Goal: Task Accomplishment & Management: Complete application form

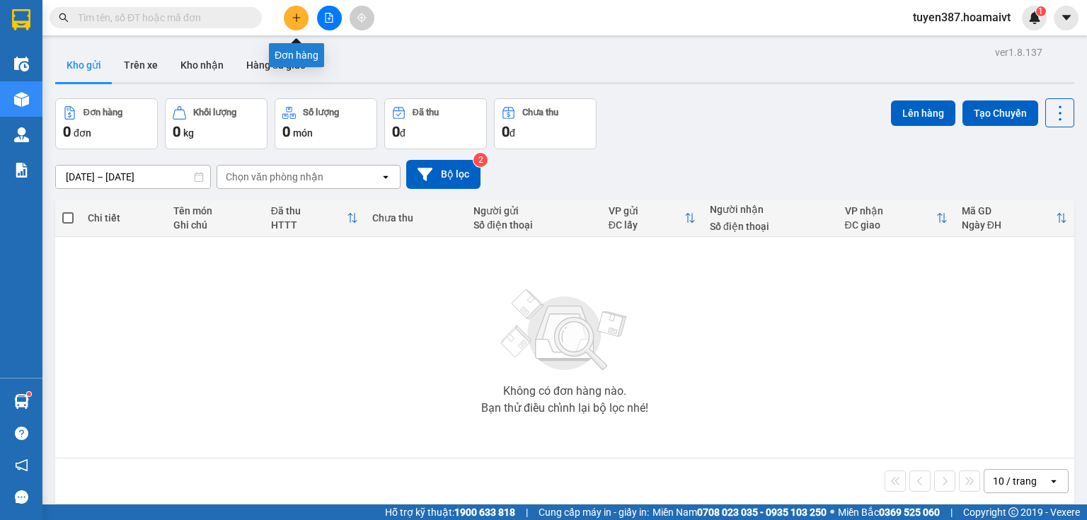
click at [297, 15] on icon "plus" at bounding box center [296, 17] width 1 height 8
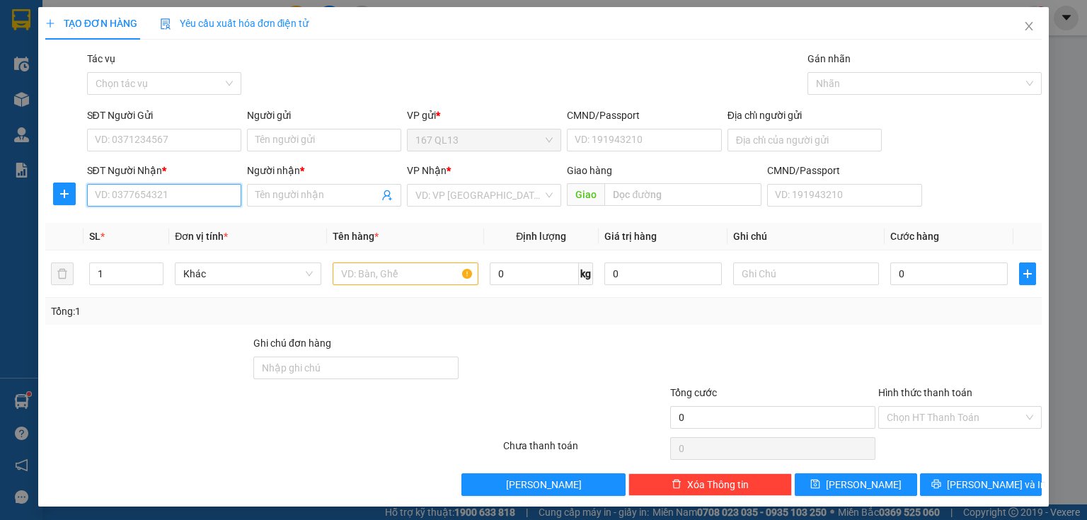
click at [208, 197] on input "SĐT Người Nhận *" at bounding box center [164, 195] width 154 height 23
click at [381, 266] on input "text" at bounding box center [406, 274] width 146 height 23
type input "KIEN"
click at [192, 190] on input "SĐT Người Nhận *" at bounding box center [164, 195] width 154 height 23
click at [130, 193] on input "SĐT Người Nhận *" at bounding box center [164, 195] width 154 height 23
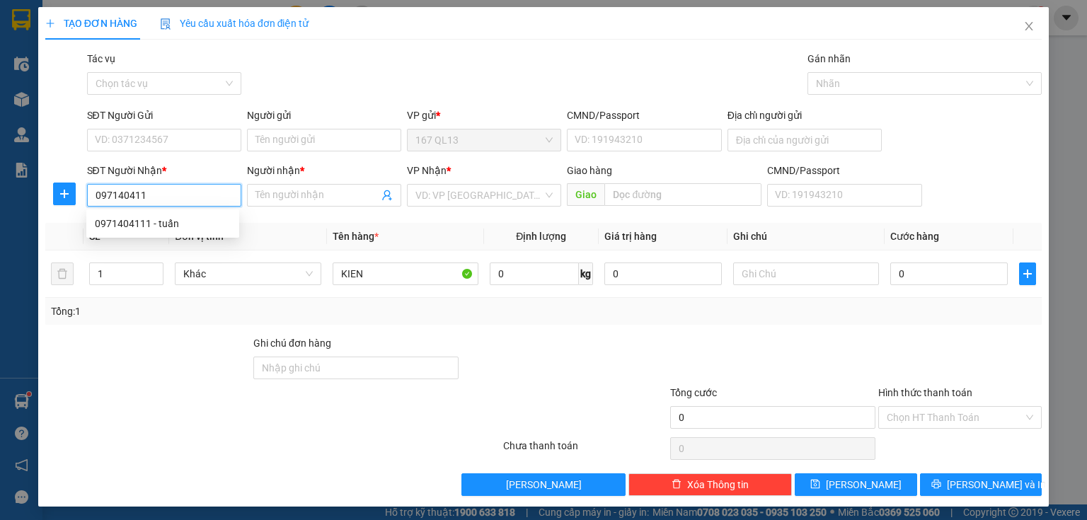
type input "0971404111"
click at [127, 229] on div "0971404111 - tuấn" at bounding box center [163, 224] width 136 height 16
type input "tuấn"
type input "0971404111"
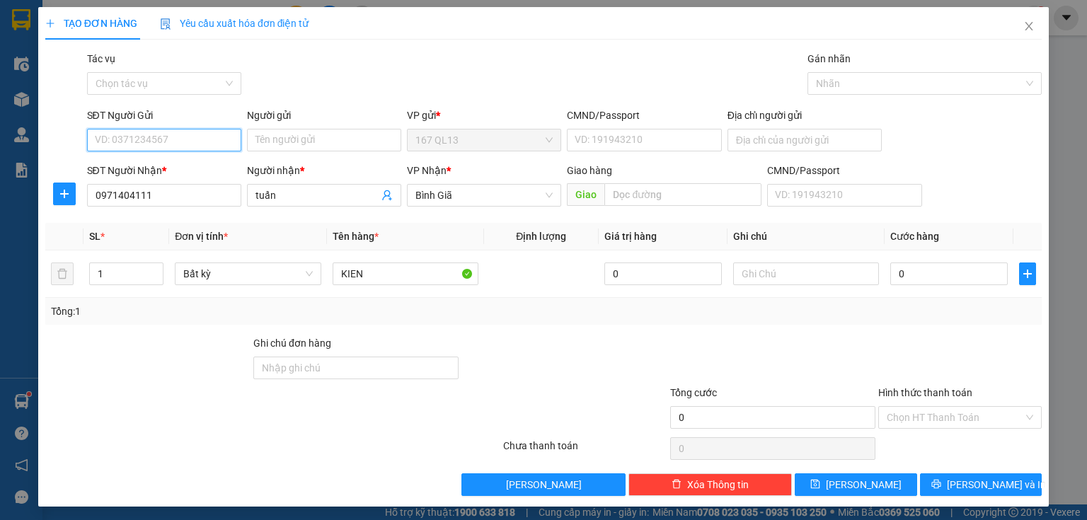
click at [163, 140] on input "SĐT Người Gửi" at bounding box center [164, 140] width 154 height 23
type input "0376493624"
click at [117, 163] on div "0376493624 - trong" at bounding box center [163, 169] width 136 height 16
type input "trong"
type input "0376493624"
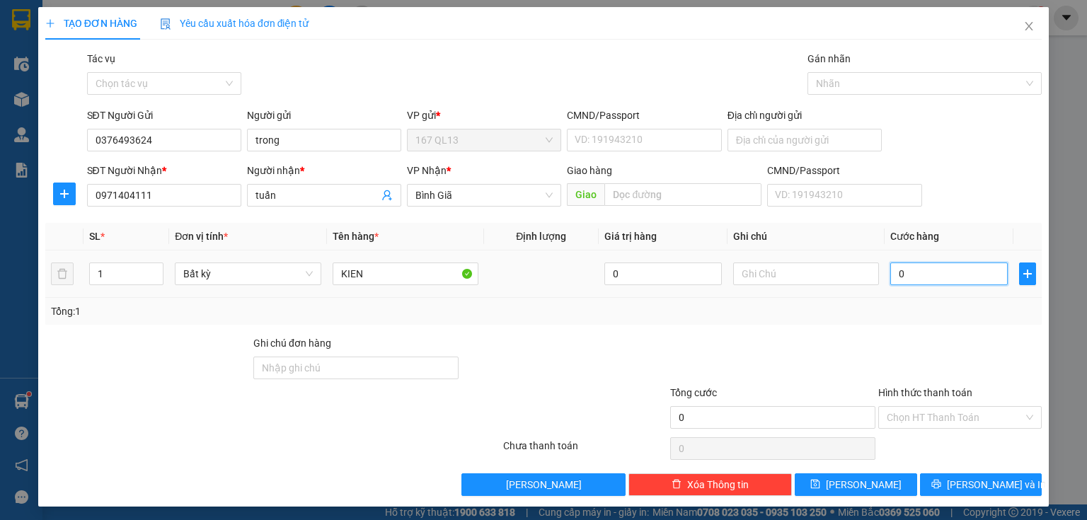
click at [890, 273] on input "0" at bounding box center [948, 274] width 117 height 23
type input "4"
type input "40"
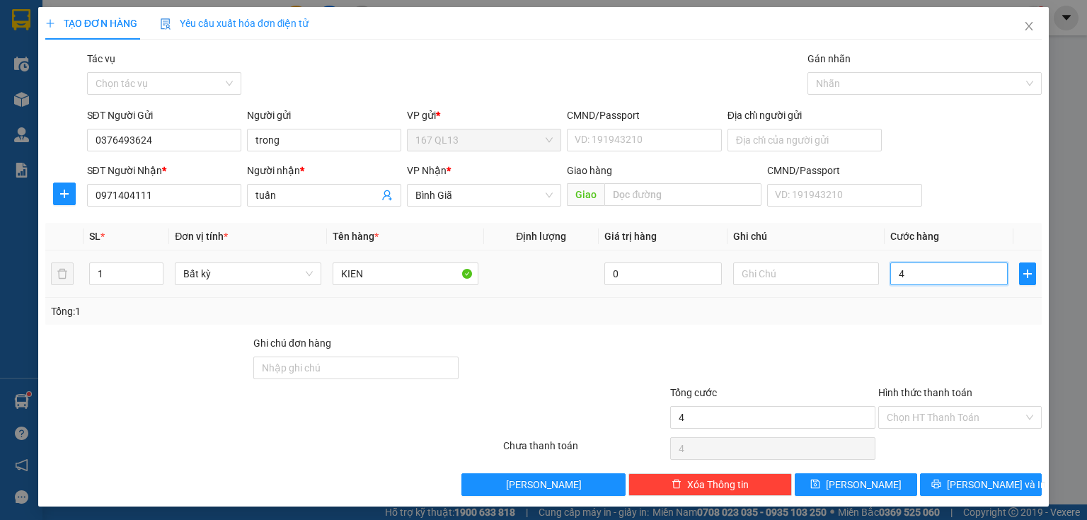
type input "40"
type input "40.000"
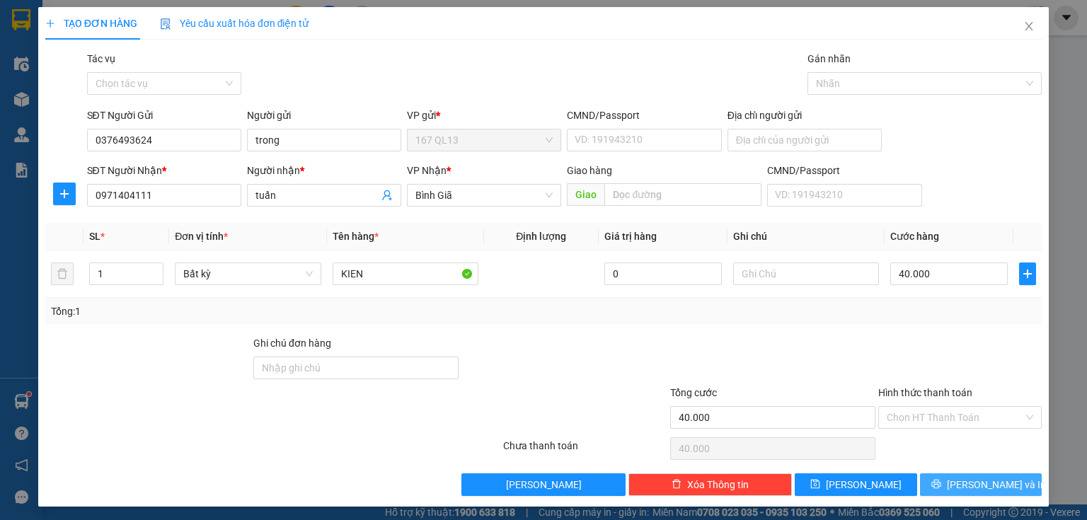
click at [970, 478] on span "[PERSON_NAME] và In" at bounding box center [996, 485] width 99 height 16
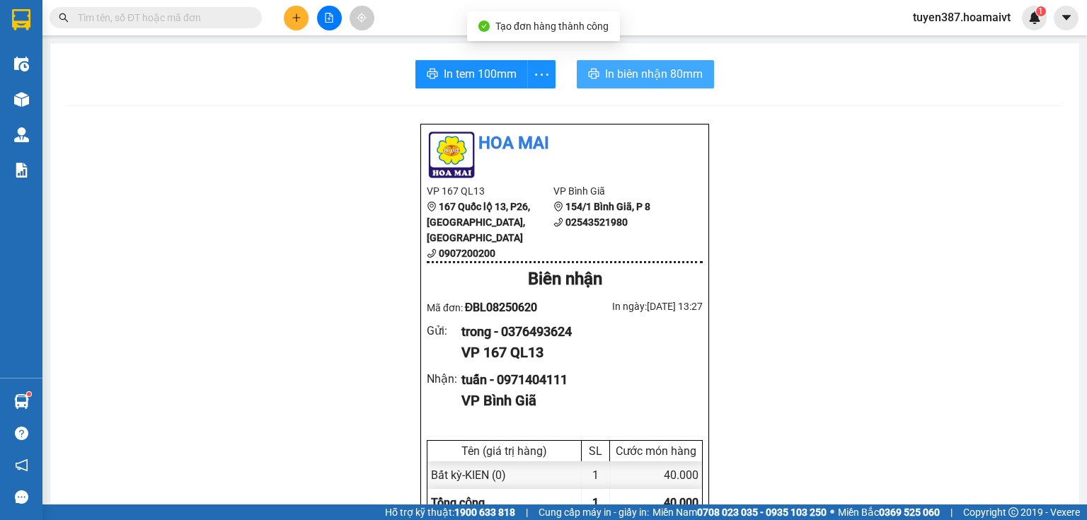
click at [638, 64] on button "In biên nhận 80mm" at bounding box center [645, 74] width 137 height 28
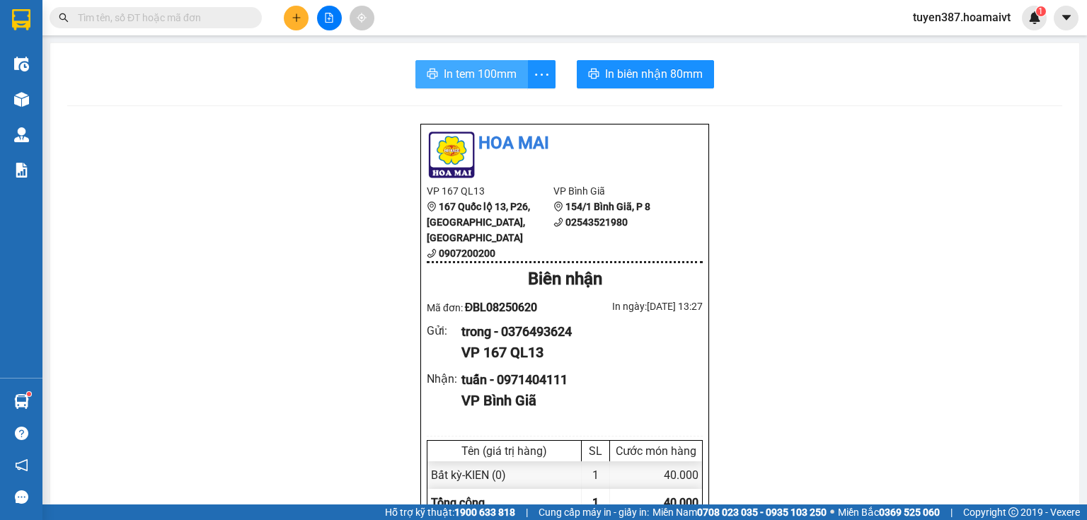
click at [466, 75] on span "In tem 100mm" at bounding box center [480, 74] width 73 height 18
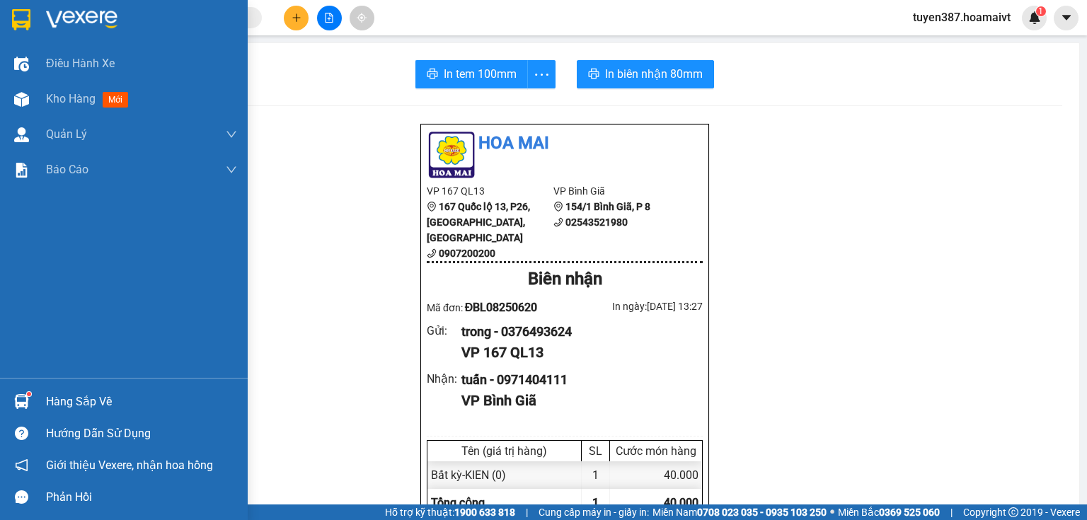
click at [93, 397] on div "Hàng sắp về" at bounding box center [141, 401] width 191 height 21
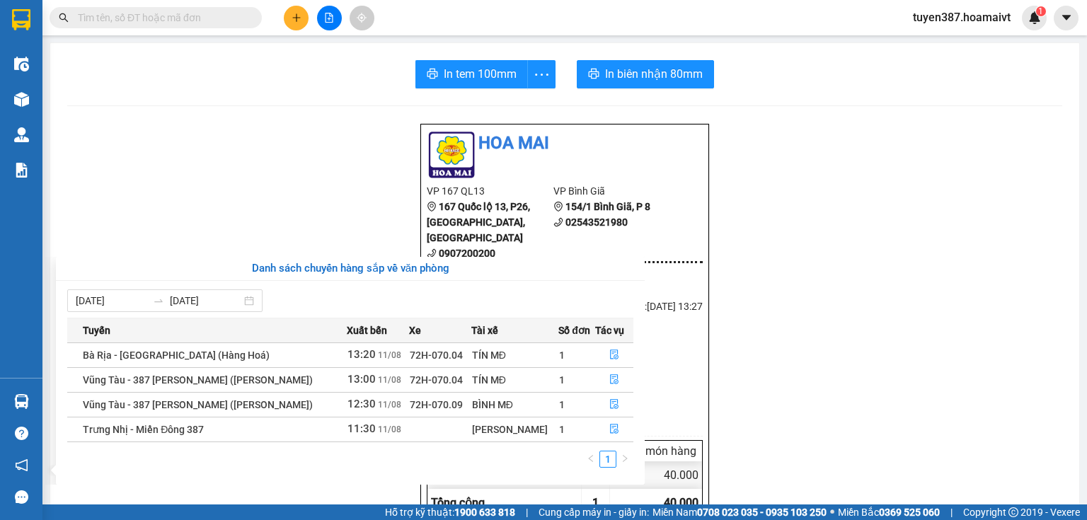
drag, startPoint x: 827, startPoint y: 246, endPoint x: 567, endPoint y: 153, distance: 276.0
click at [824, 243] on section "Kết quả tìm kiếm ( 0 ) Bộ lọc No Data tuyen387.hoamaivt 1 Điều hành xe Kho hàng…" at bounding box center [543, 260] width 1087 height 520
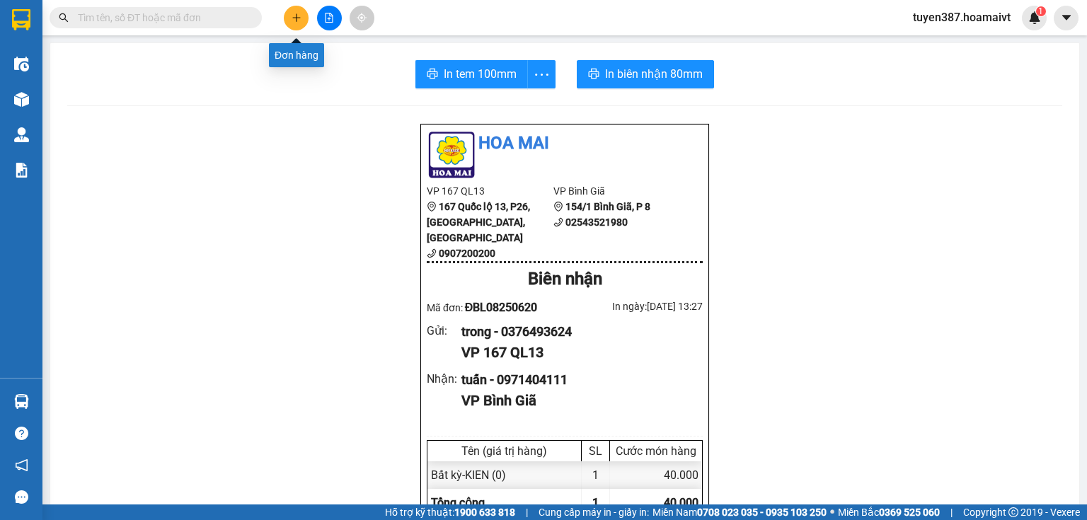
click at [288, 13] on button at bounding box center [296, 18] width 25 height 25
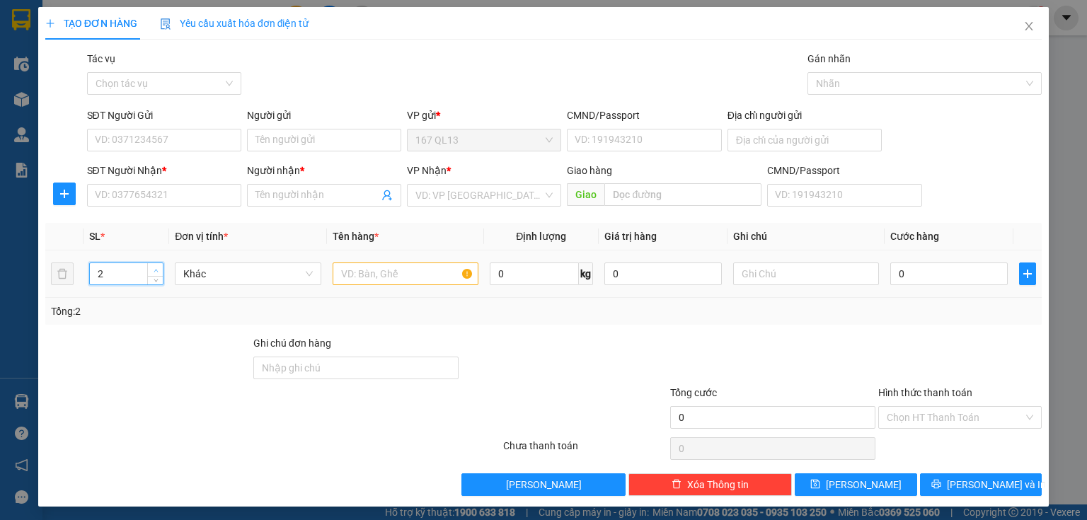
click at [151, 270] on span "up" at bounding box center [155, 270] width 8 height 8
type input "5"
click at [151, 270] on span "up" at bounding box center [155, 270] width 8 height 8
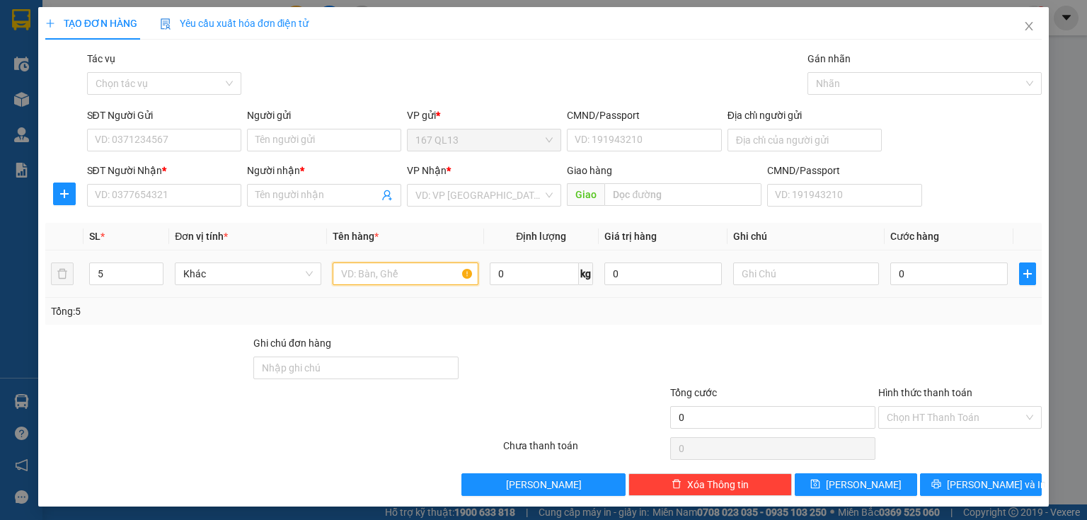
click at [388, 275] on input "text" at bounding box center [406, 274] width 146 height 23
click at [890, 275] on input "0" at bounding box center [948, 274] width 117 height 23
click at [414, 277] on input "THUNG" at bounding box center [406, 274] width 146 height 23
type input "[PERSON_NAME]"
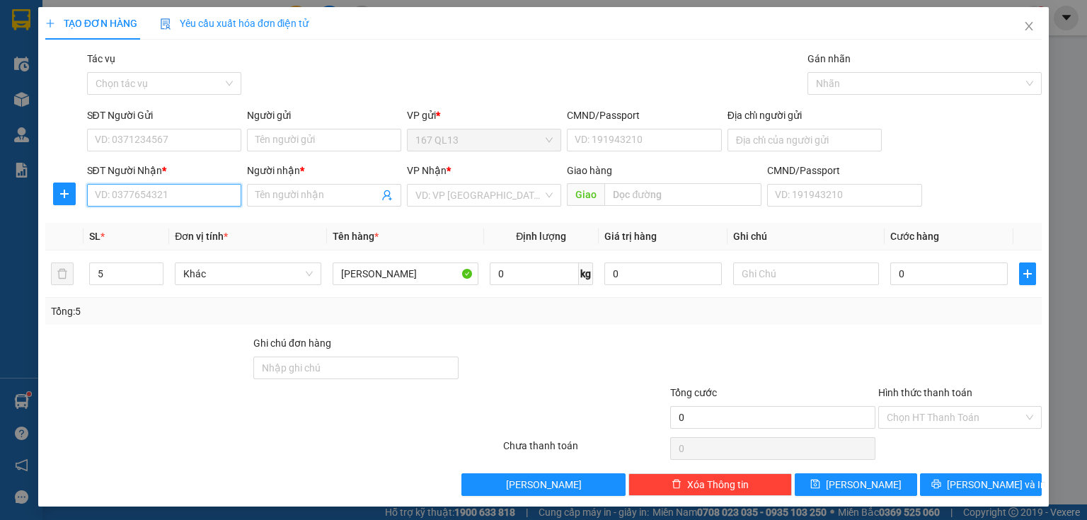
click at [173, 194] on input "SĐT Người Nhận *" at bounding box center [164, 195] width 154 height 23
type input "0328982772"
click at [120, 224] on div "0328982772 - phương" at bounding box center [163, 224] width 136 height 16
type input "phương"
type input "0328982772"
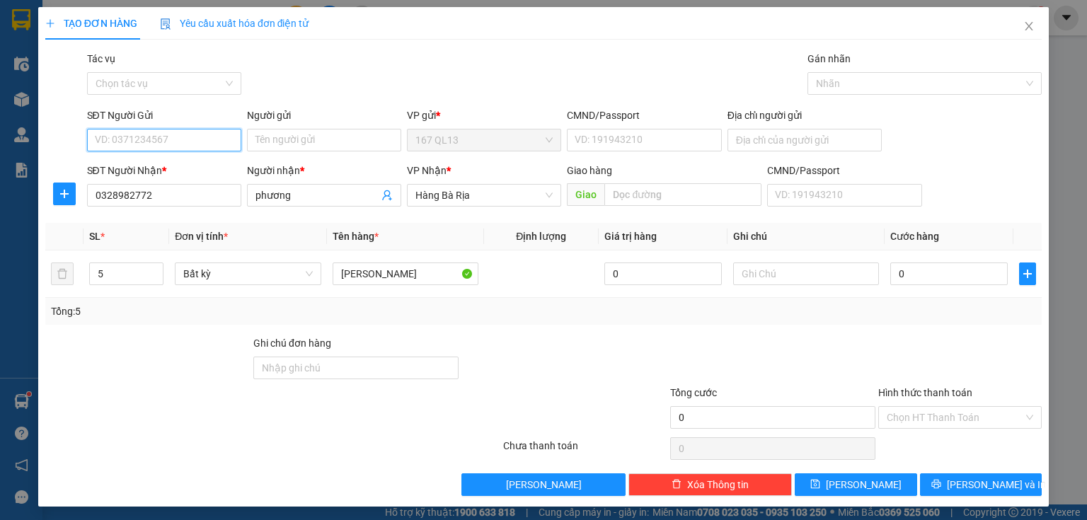
click at [130, 143] on input "SĐT Người Gửi" at bounding box center [164, 140] width 154 height 23
click at [121, 165] on div "0986647050 - jm" at bounding box center [163, 169] width 136 height 16
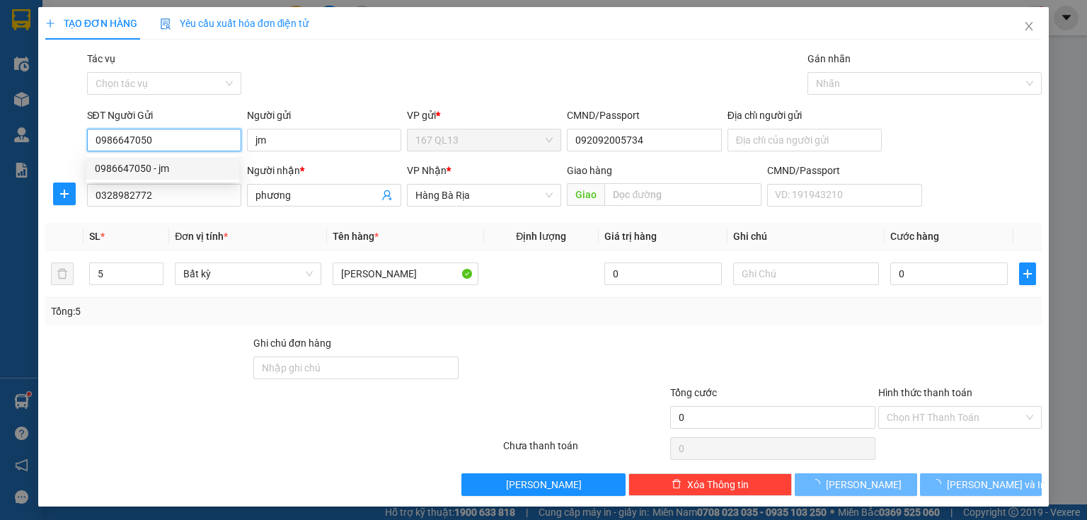
type input "0986647050"
type input "jm"
type input "092092005734"
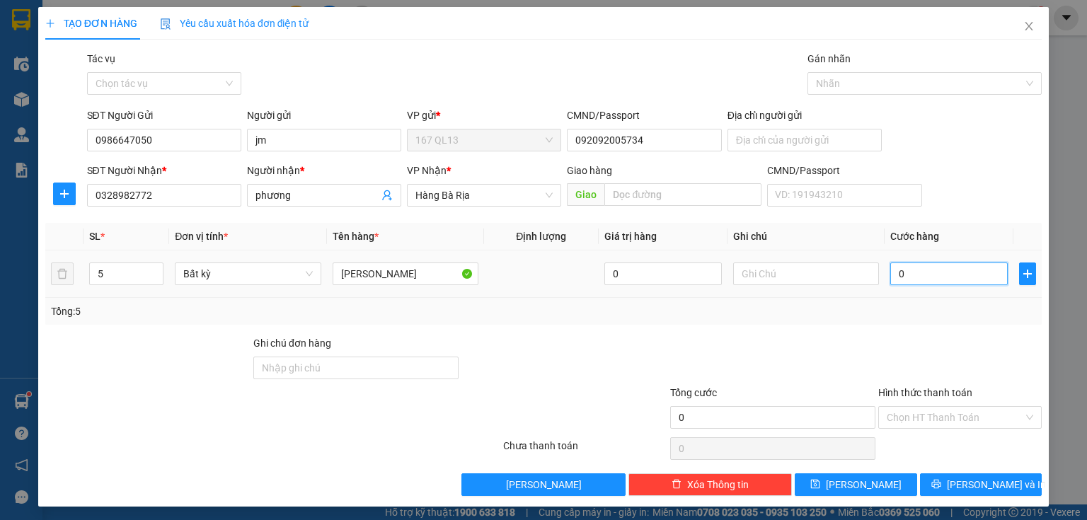
click at [890, 275] on input "0" at bounding box center [948, 274] width 117 height 23
type input "2"
type input "20"
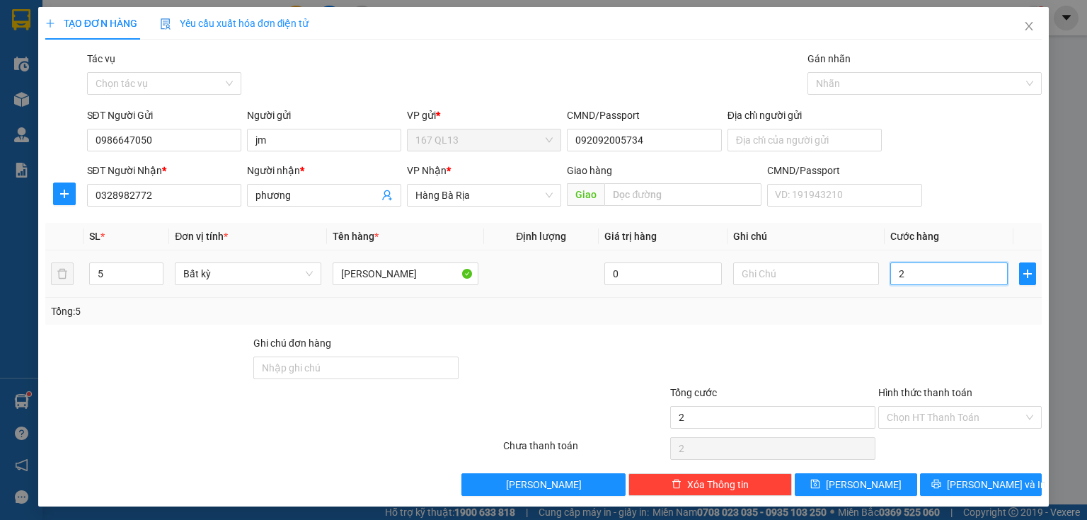
type input "20"
type input "200"
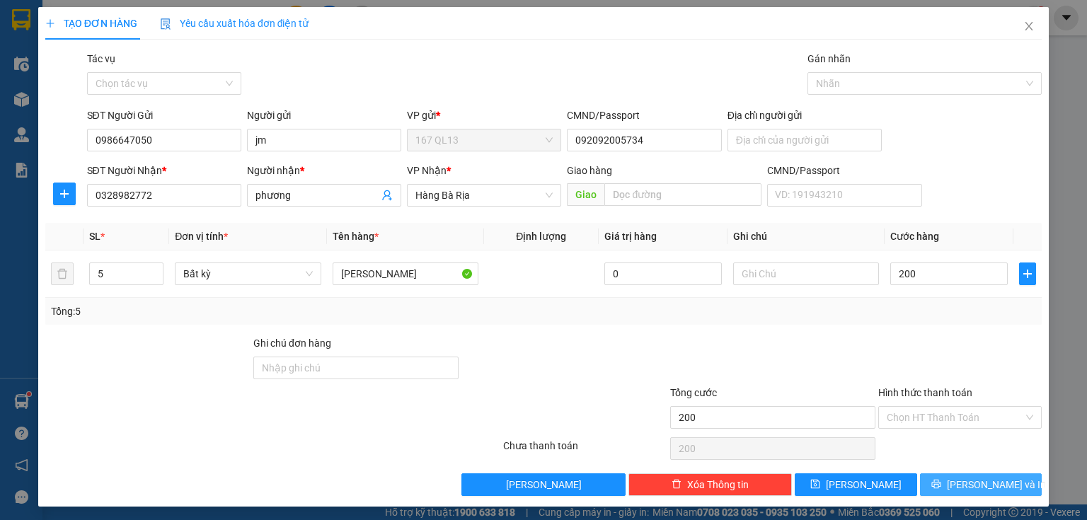
type input "200.000"
click at [982, 481] on span "[PERSON_NAME] và In" at bounding box center [996, 485] width 99 height 16
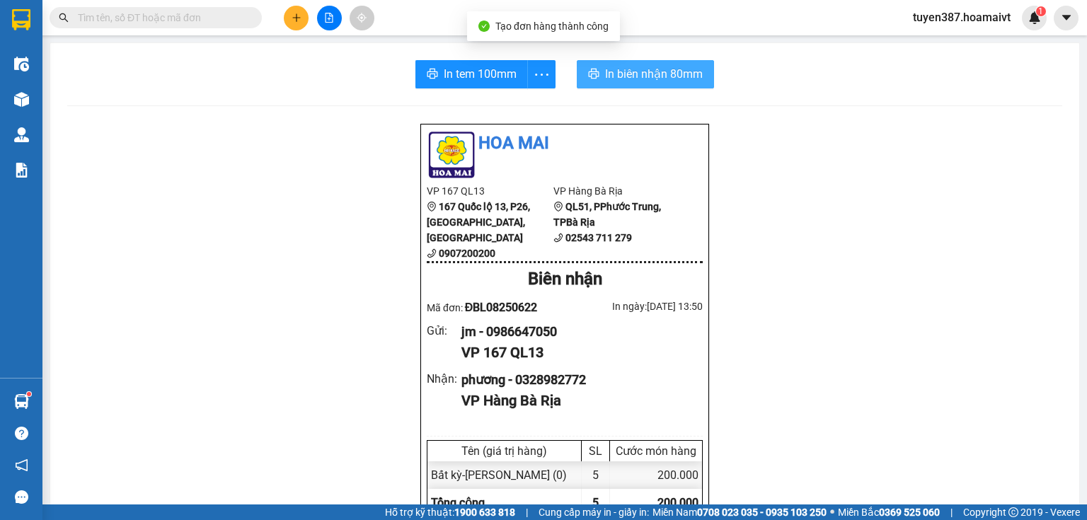
click at [648, 71] on span "In biên nhận 80mm" at bounding box center [654, 74] width 98 height 18
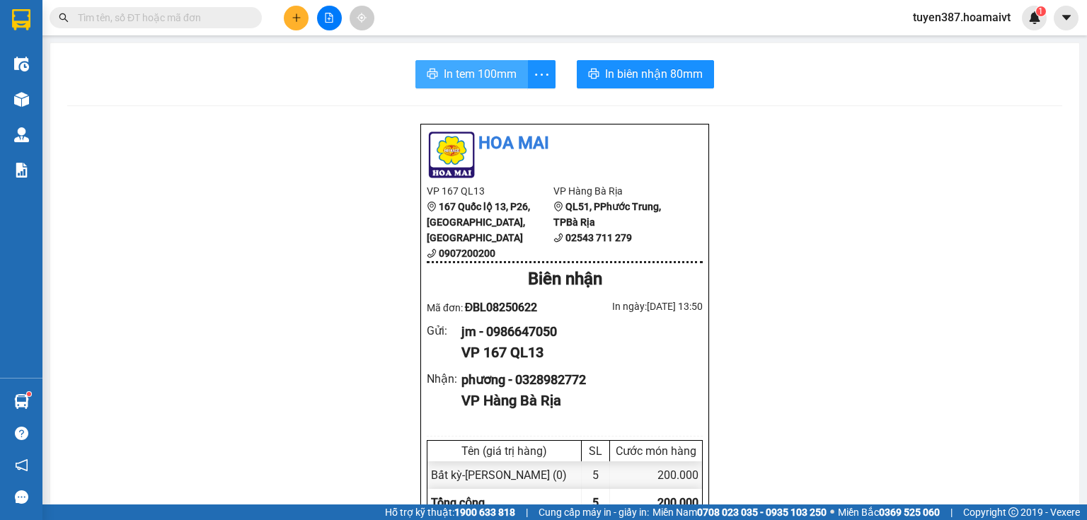
click at [484, 76] on span "In tem 100mm" at bounding box center [480, 74] width 73 height 18
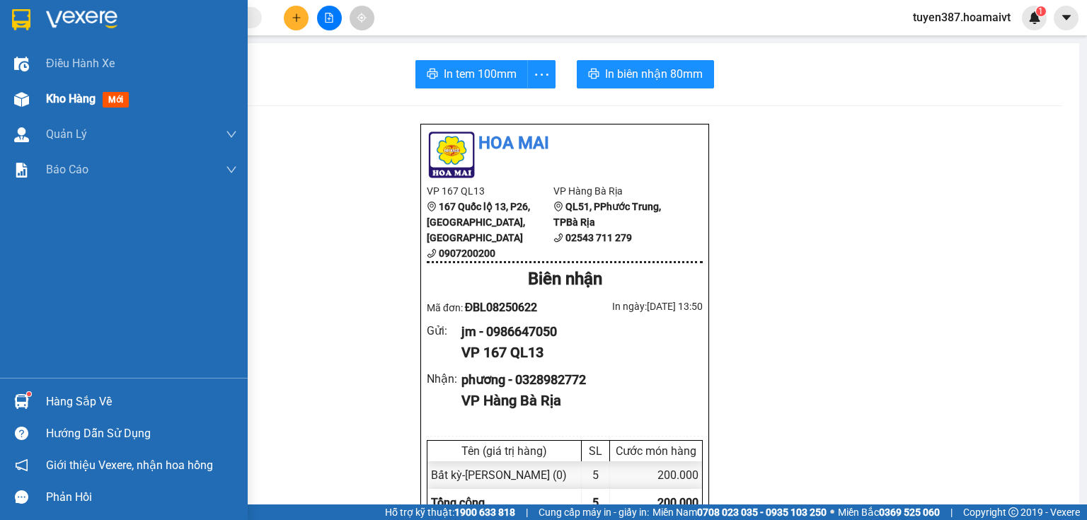
click at [115, 98] on span "mới" at bounding box center [116, 100] width 26 height 16
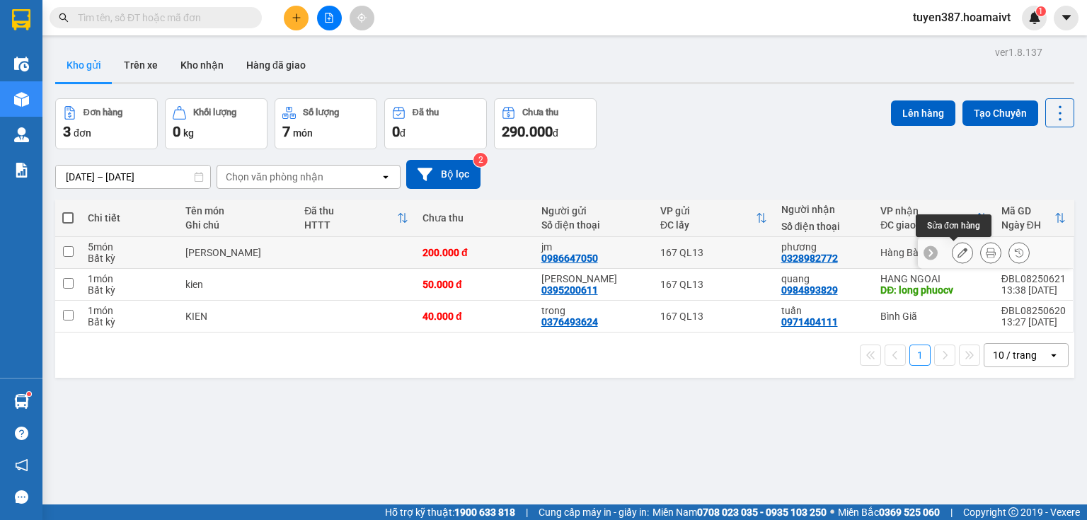
click at [958, 250] on icon at bounding box center [963, 253] width 10 height 10
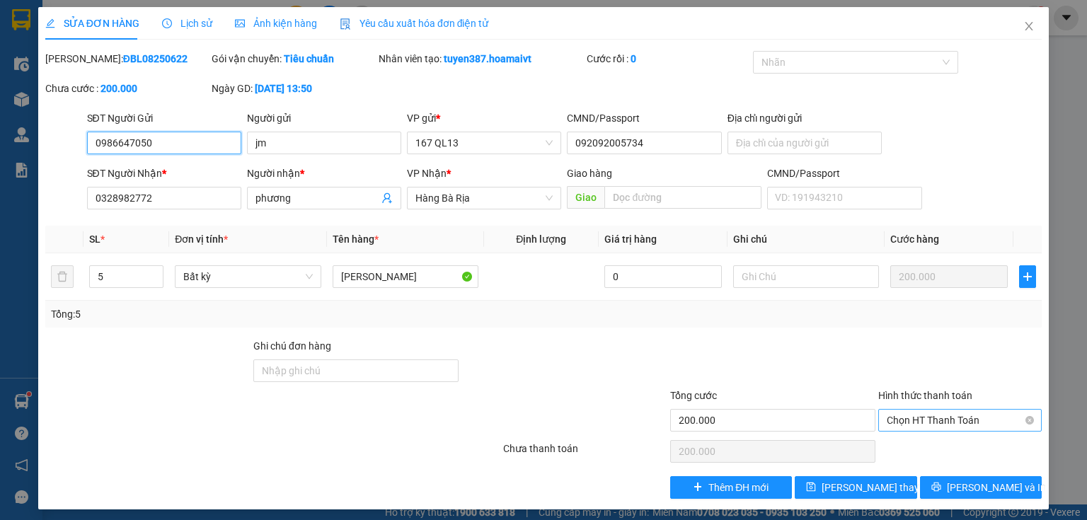
click at [920, 421] on span "Chọn HT Thanh Toán" at bounding box center [960, 420] width 146 height 21
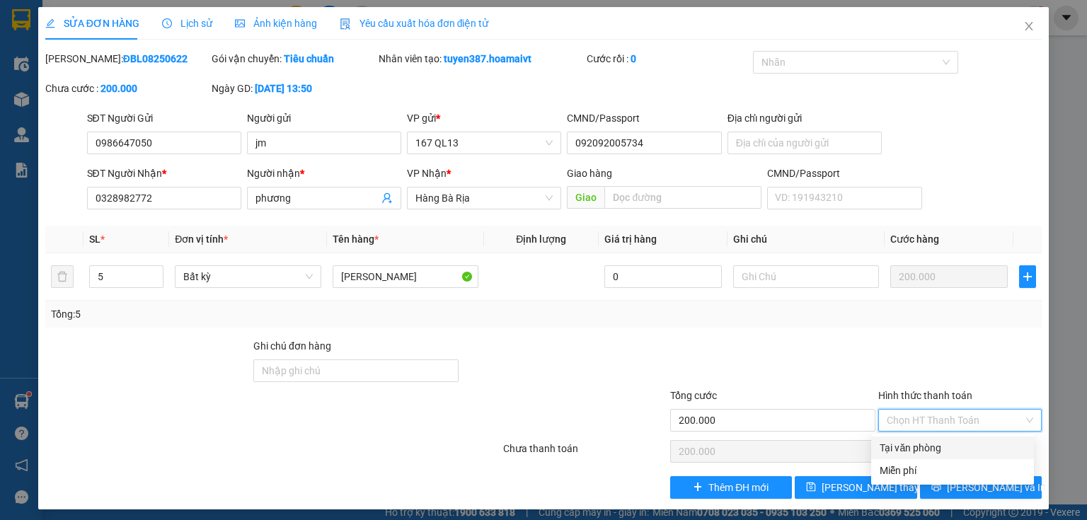
click at [904, 449] on div "Tại văn phòng" at bounding box center [953, 448] width 146 height 16
type input "0"
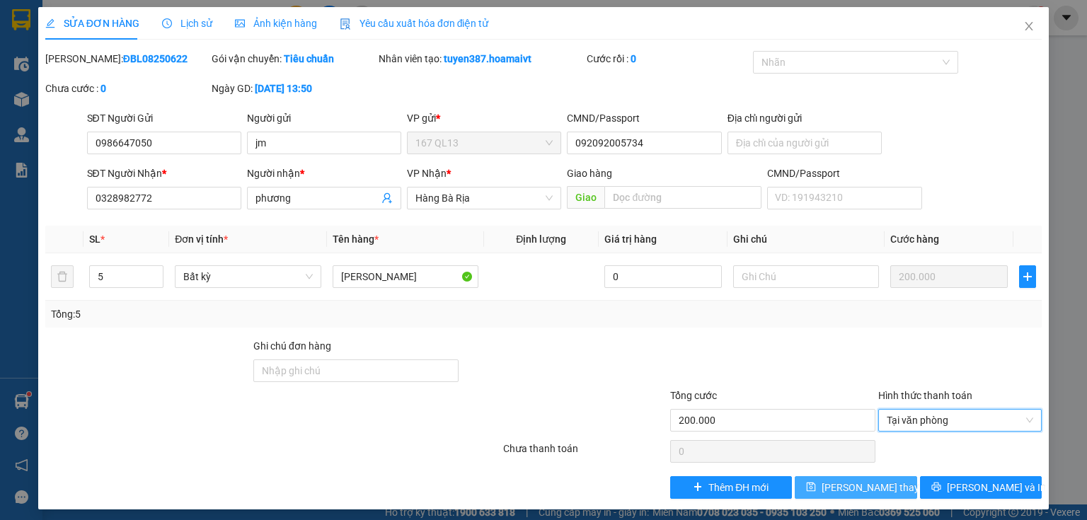
click at [838, 482] on span "[PERSON_NAME] thay đổi" at bounding box center [878, 488] width 113 height 16
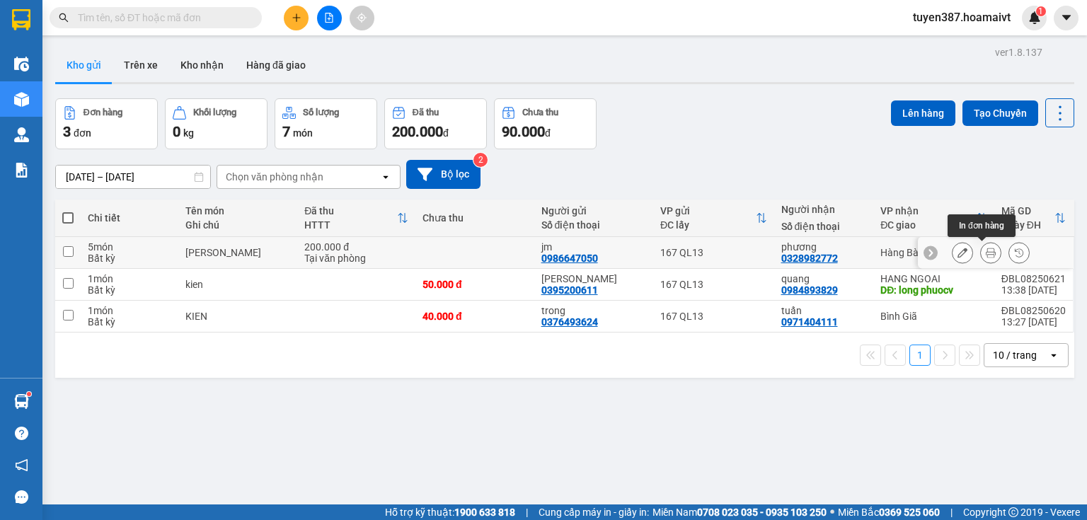
click at [981, 253] on button at bounding box center [991, 253] width 20 height 25
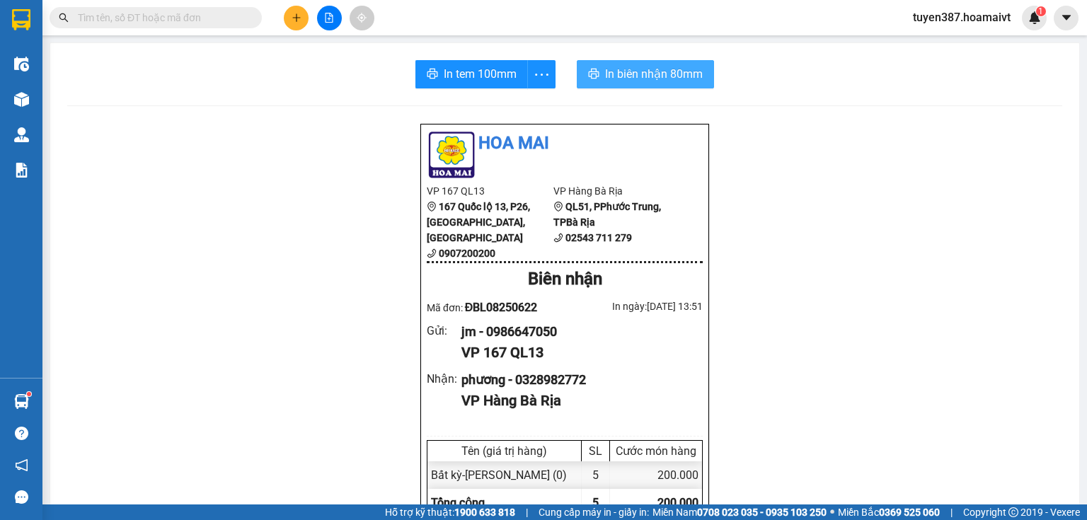
click at [634, 76] on span "In biên nhận 80mm" at bounding box center [654, 74] width 98 height 18
click at [292, 22] on icon "plus" at bounding box center [297, 18] width 10 height 10
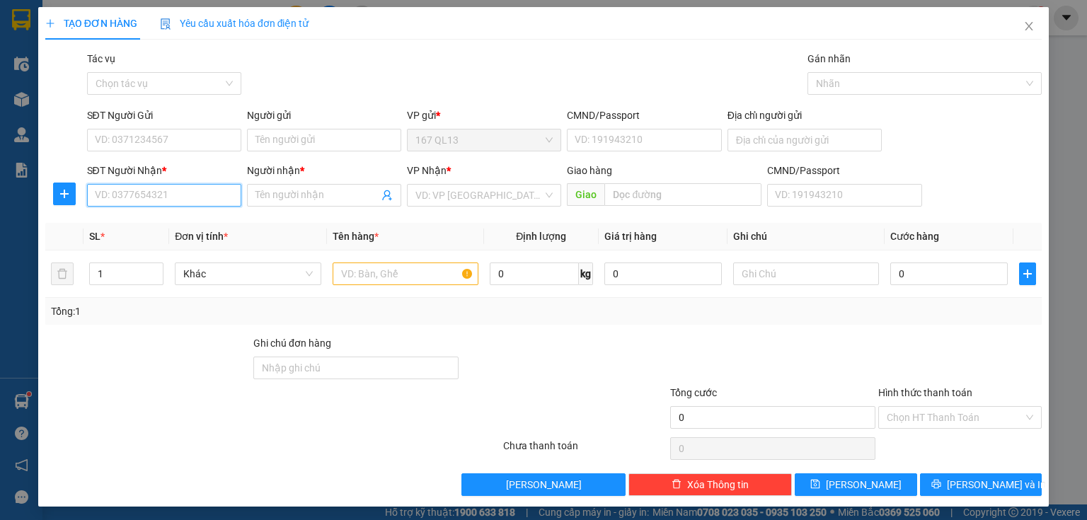
click at [181, 195] on input "SĐT Người Nhận *" at bounding box center [164, 195] width 154 height 23
type input "0796193904"
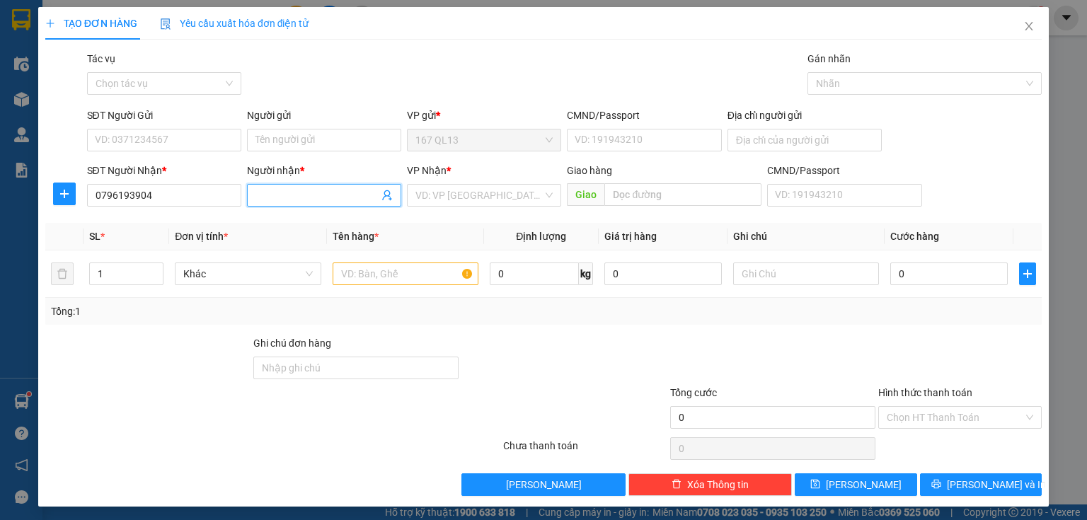
click at [272, 198] on input "Người nhận *" at bounding box center [316, 196] width 123 height 16
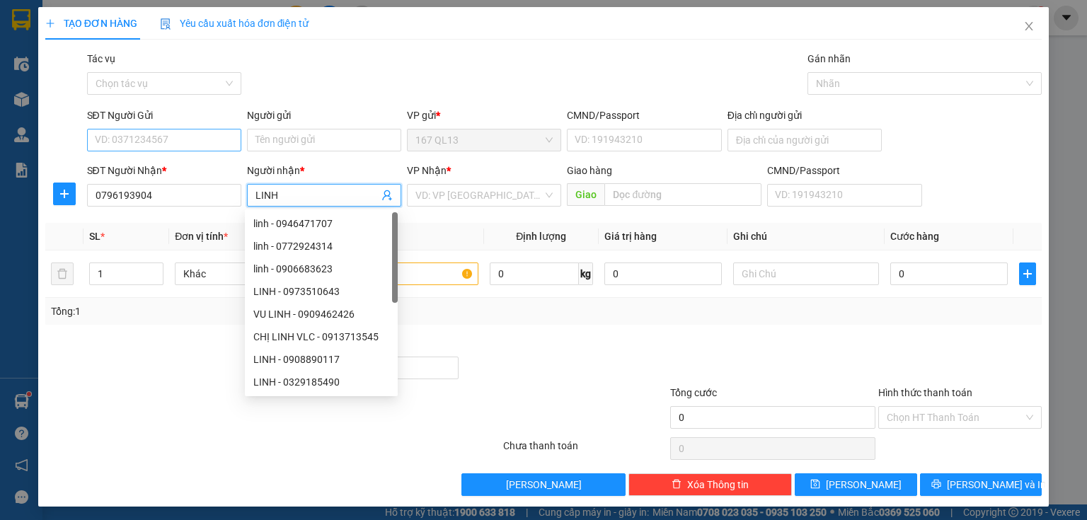
type input "LINH"
click at [185, 136] on input "SĐT Người Gửi" at bounding box center [164, 140] width 154 height 23
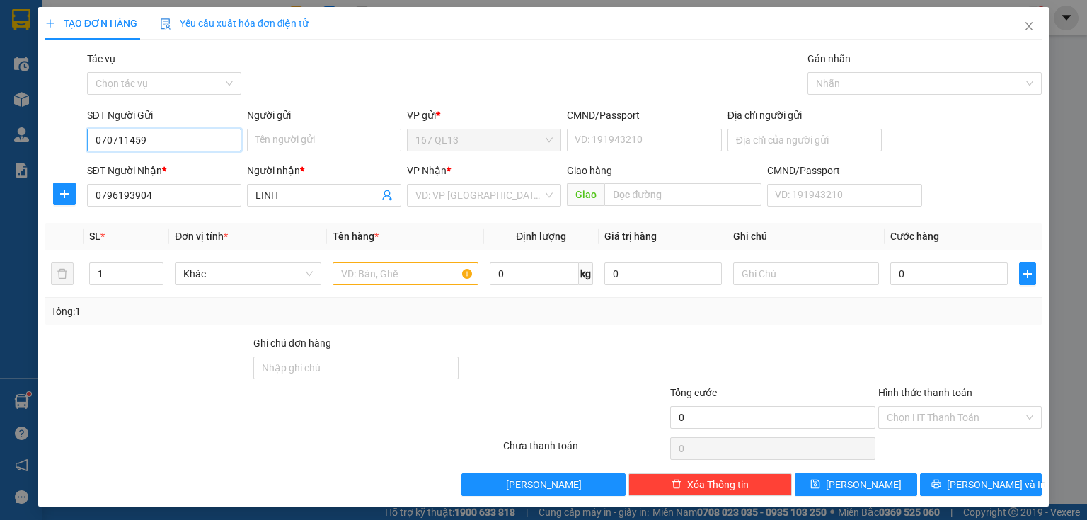
type input "0707114592"
click at [165, 171] on div "0707114592 - Nam" at bounding box center [163, 169] width 136 height 16
type input "Nam"
type input "0707114592"
click at [490, 200] on input "search" at bounding box center [478, 195] width 127 height 21
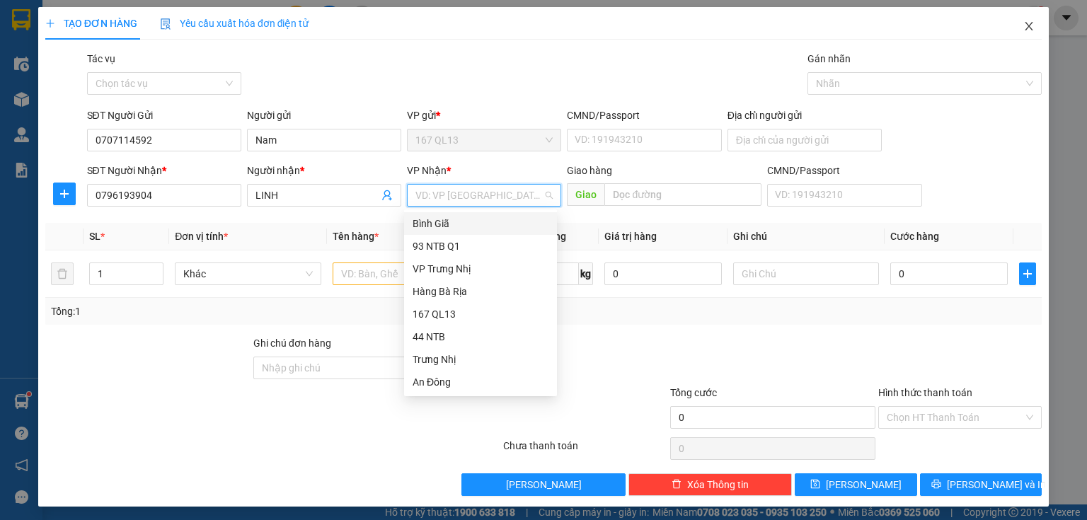
click at [1023, 23] on icon "close" at bounding box center [1028, 26] width 11 height 11
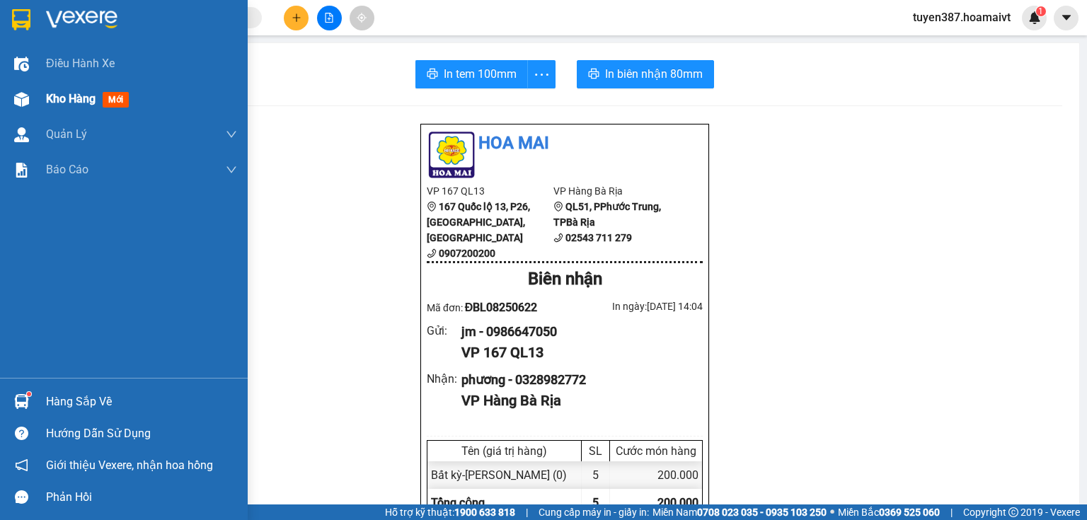
click at [120, 103] on span "mới" at bounding box center [116, 100] width 26 height 16
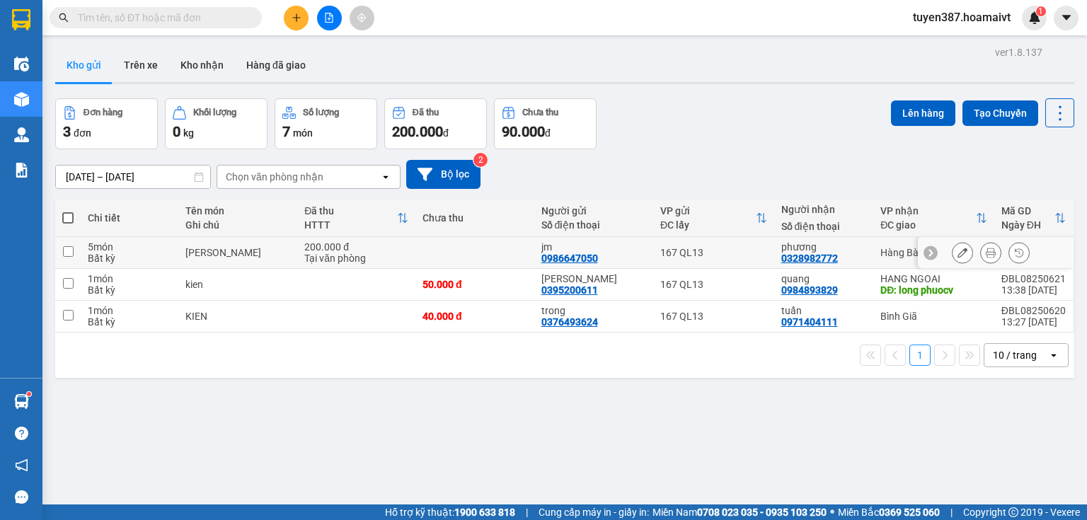
click at [455, 256] on td at bounding box center [474, 253] width 119 height 32
checkbox input "true"
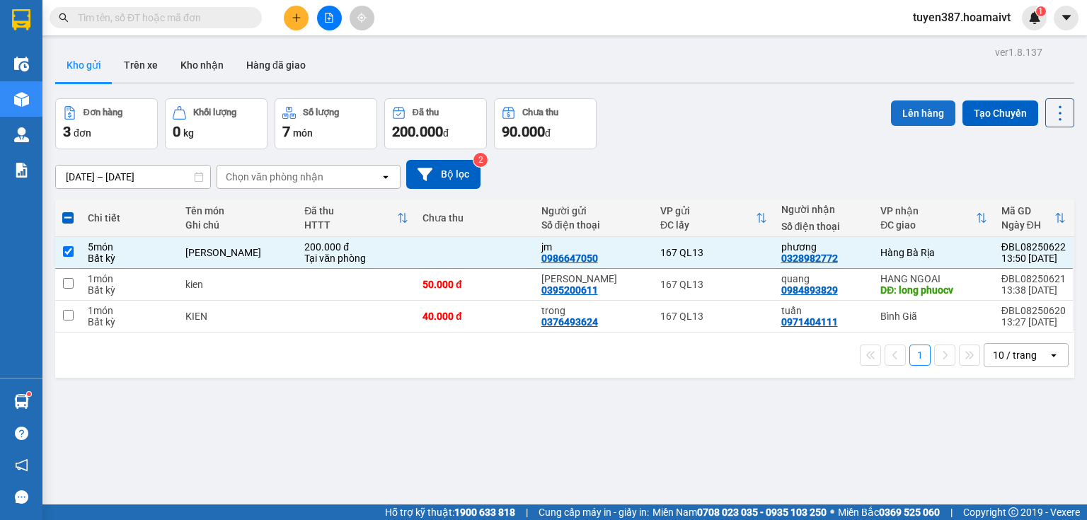
click at [926, 107] on button "Lên hàng" at bounding box center [923, 112] width 64 height 25
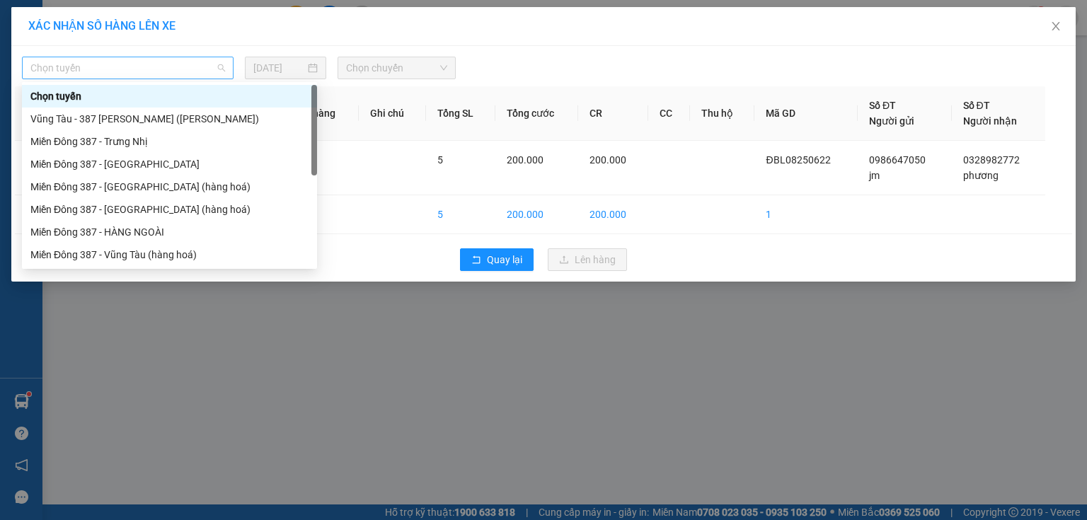
click at [161, 71] on span "Chọn tuyến" at bounding box center [127, 67] width 195 height 21
click at [150, 210] on div "Miền Đông 387 - [GEOGRAPHIC_DATA] (hàng hoá)" at bounding box center [169, 210] width 278 height 16
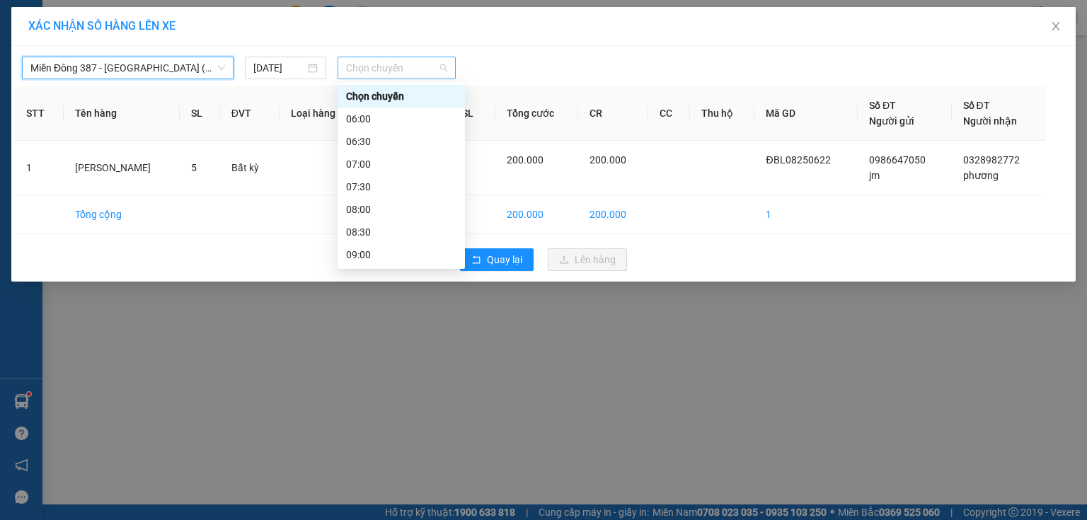
click at [402, 66] on span "Chọn chuyến" at bounding box center [397, 67] width 102 height 21
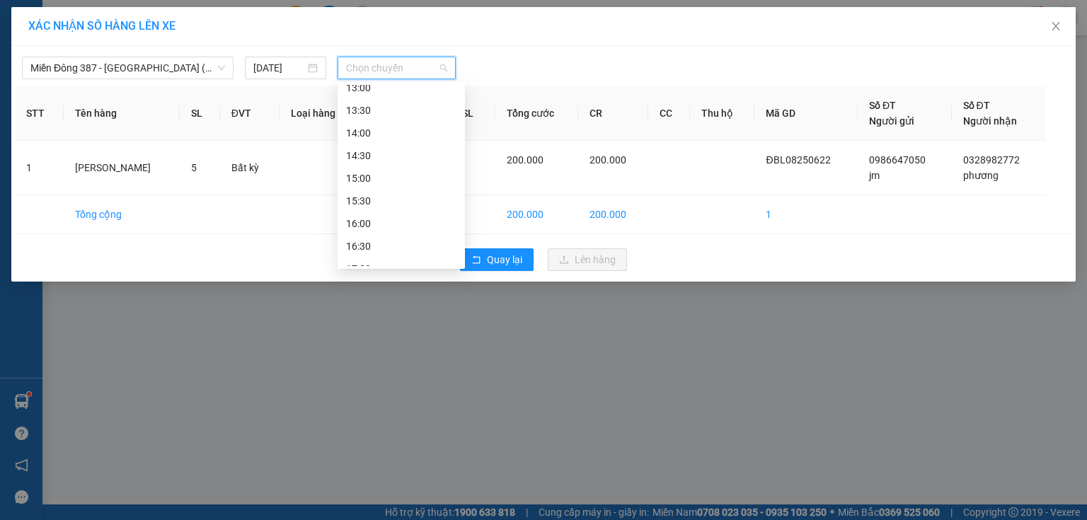
scroll to position [396, 0]
click at [382, 112] on div "14:00" at bounding box center [401, 108] width 110 height 16
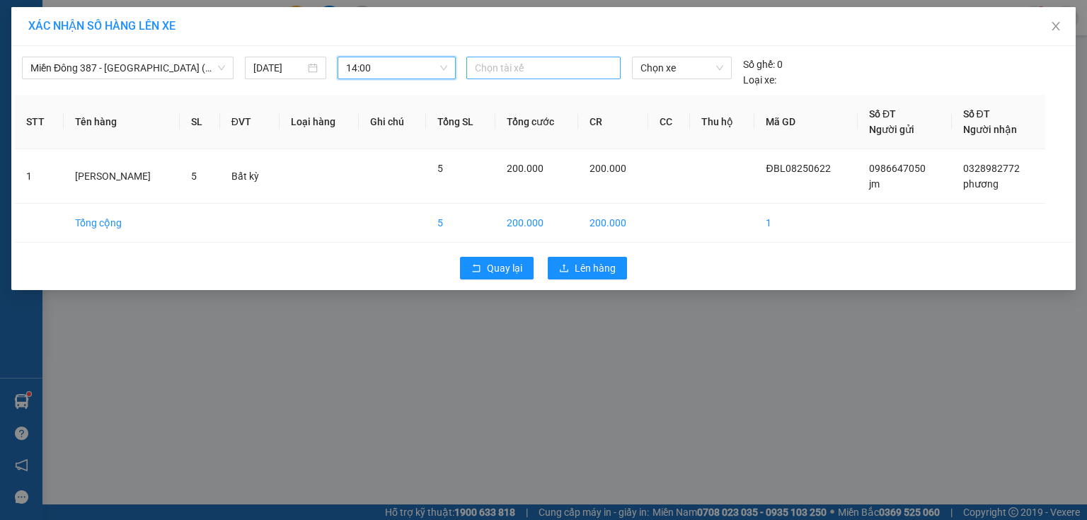
click at [520, 65] on div at bounding box center [543, 67] width 147 height 17
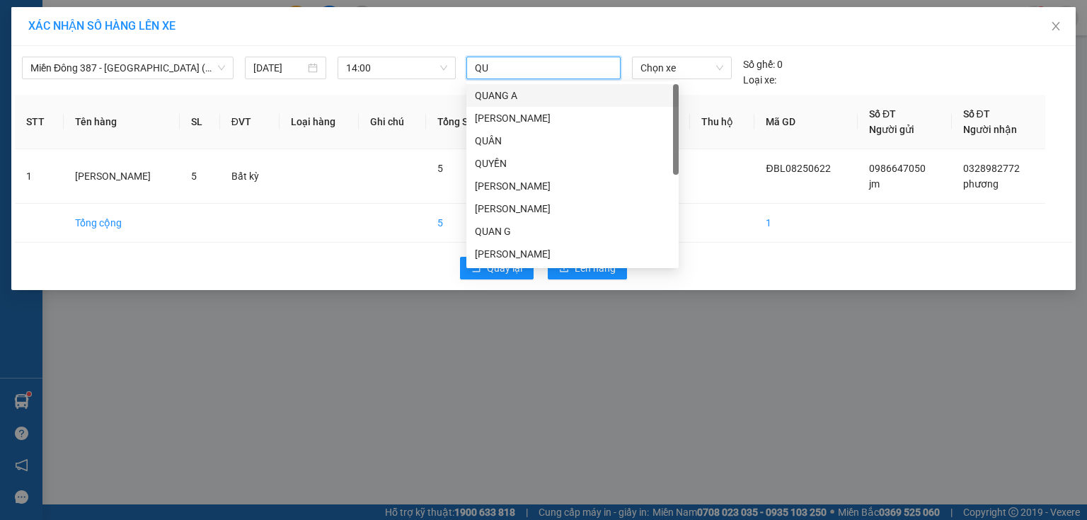
type input "QUY"
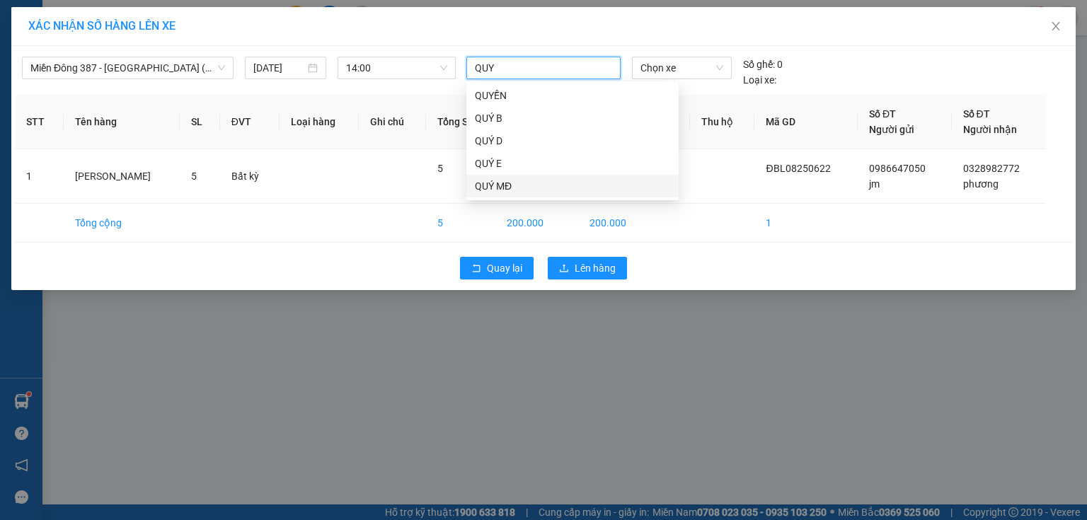
click at [495, 185] on div "QUÝ MĐ" at bounding box center [572, 186] width 195 height 16
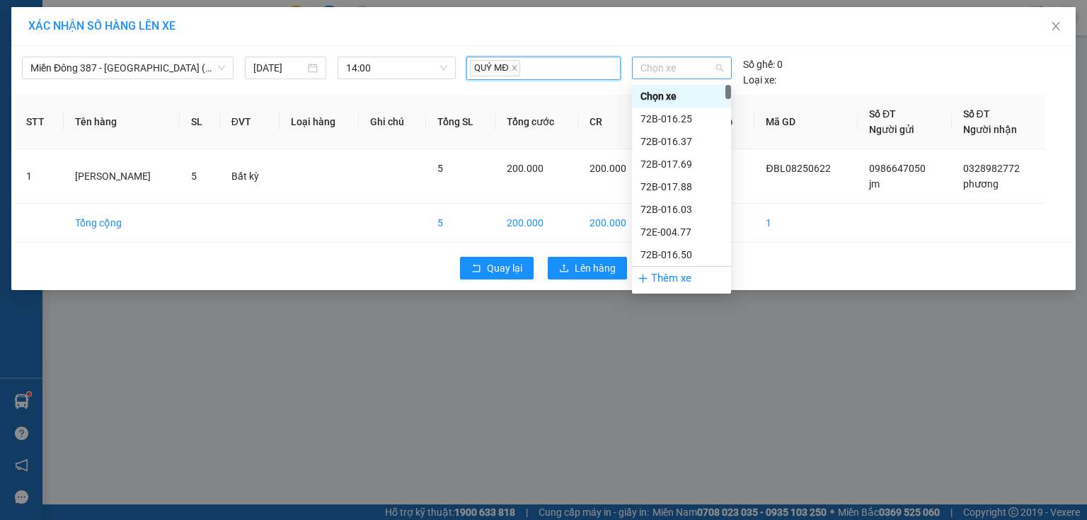
click at [718, 68] on span "Chọn xe" at bounding box center [681, 67] width 82 height 21
type input "07007"
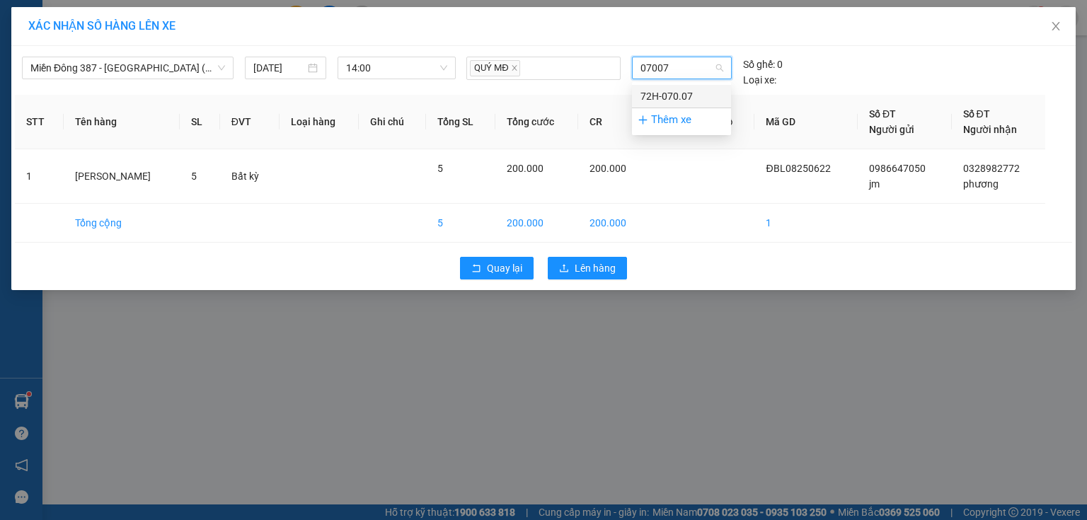
click at [669, 102] on div "72H-070.07" at bounding box center [681, 96] width 82 height 16
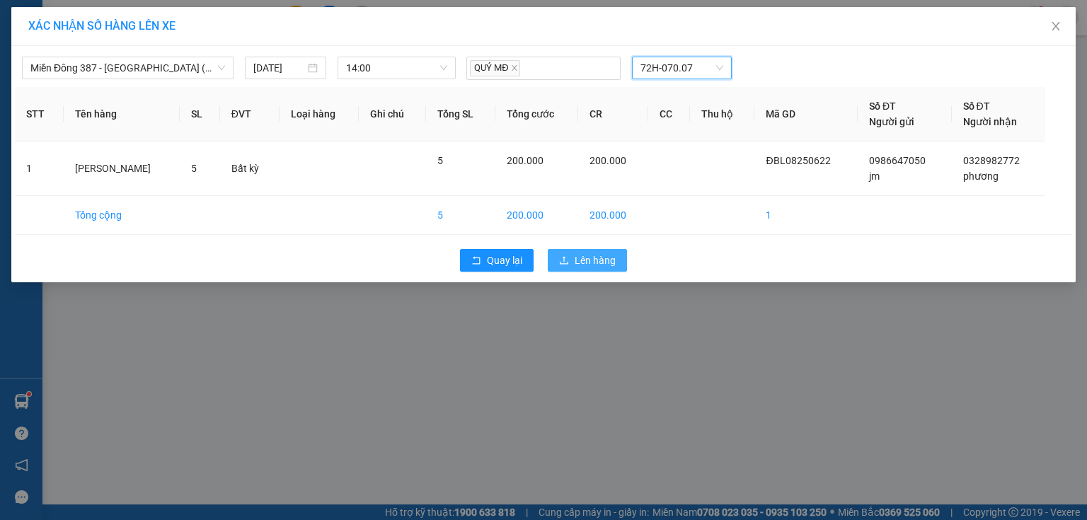
click at [597, 260] on span "Lên hàng" at bounding box center [595, 261] width 41 height 16
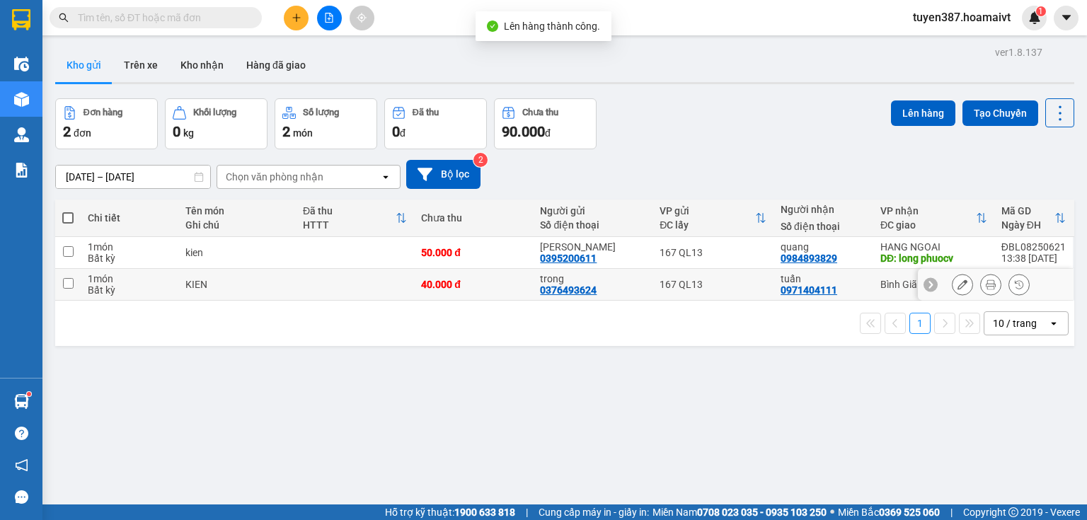
drag, startPoint x: 851, startPoint y: 283, endPoint x: 898, endPoint y: 218, distance: 80.5
click at [851, 277] on div "tuấn" at bounding box center [824, 278] width 86 height 11
checkbox input "true"
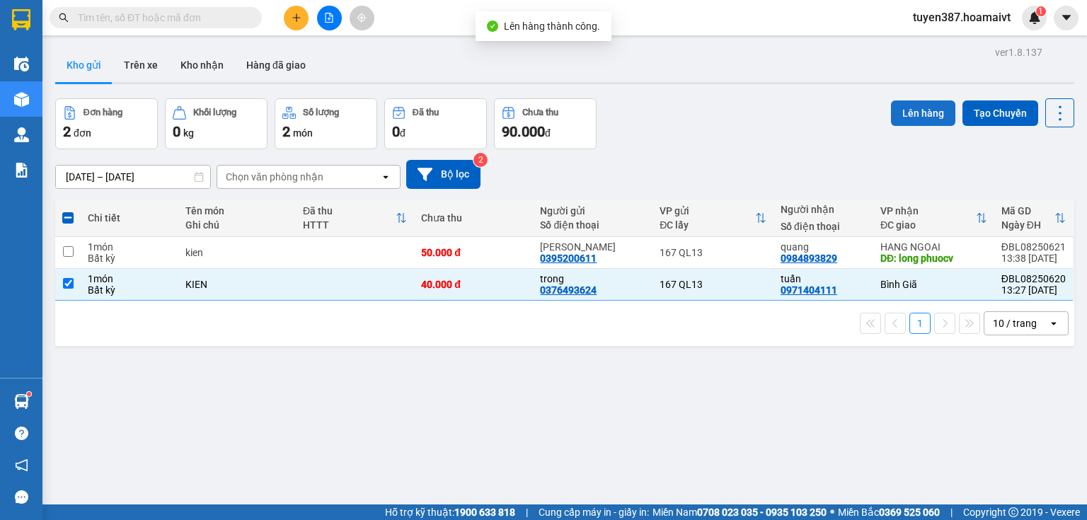
click at [919, 110] on button "Lên hàng" at bounding box center [923, 112] width 64 height 25
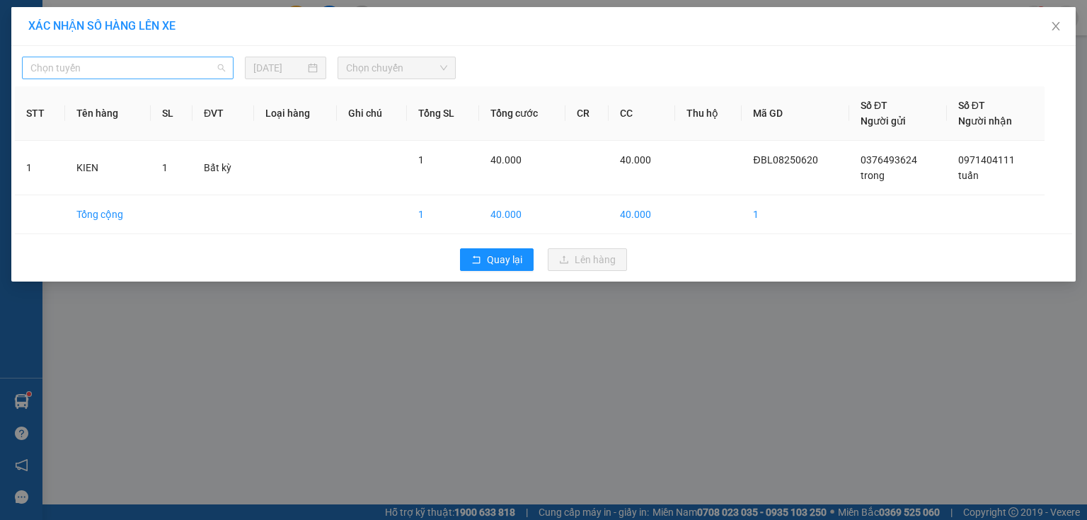
click at [171, 64] on span "Chọn tuyến" at bounding box center [127, 67] width 195 height 21
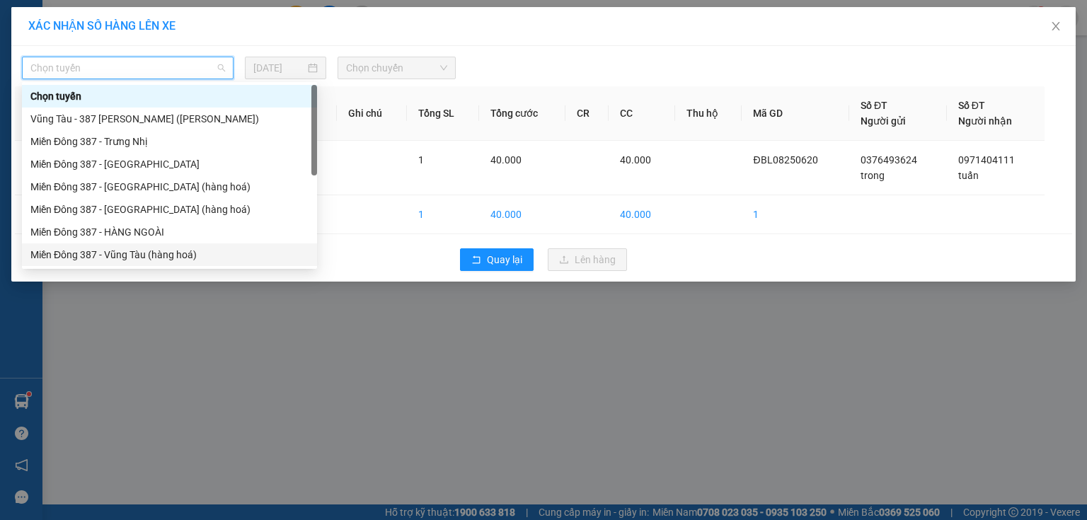
click at [142, 255] on div "Miền Đông 387 - Vũng Tàu (hàng hoá)" at bounding box center [169, 255] width 278 height 16
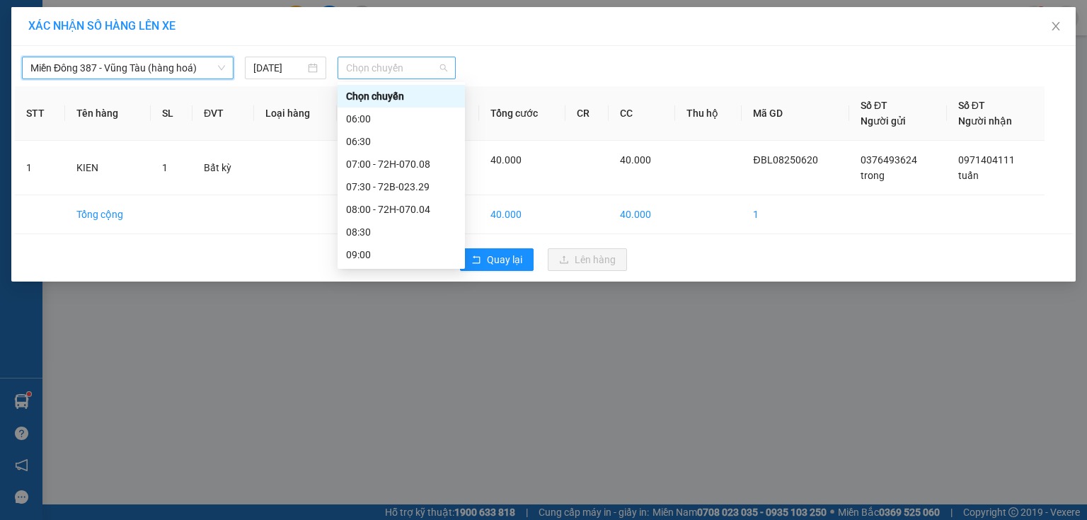
click at [381, 70] on span "Chọn chuyến" at bounding box center [397, 67] width 102 height 21
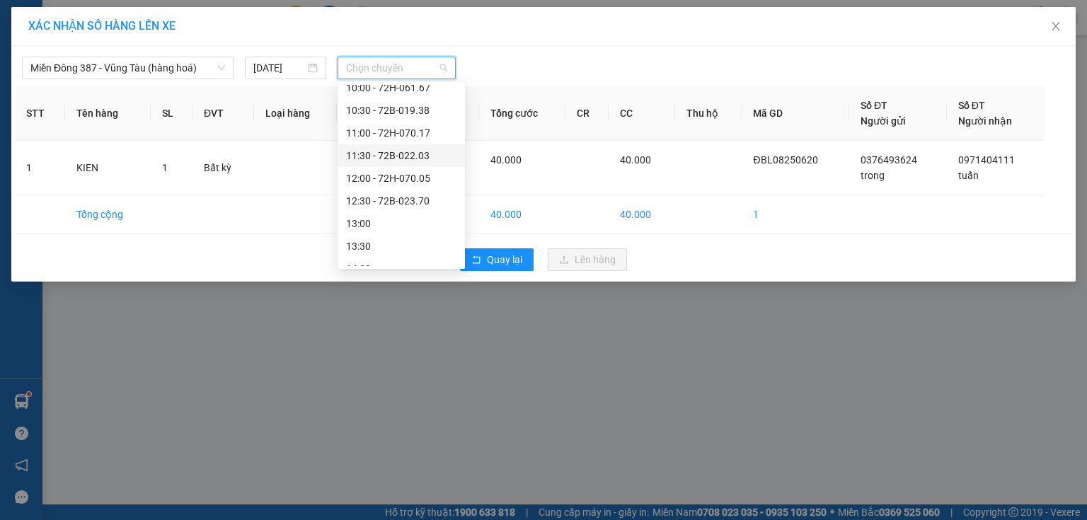
scroll to position [226, 0]
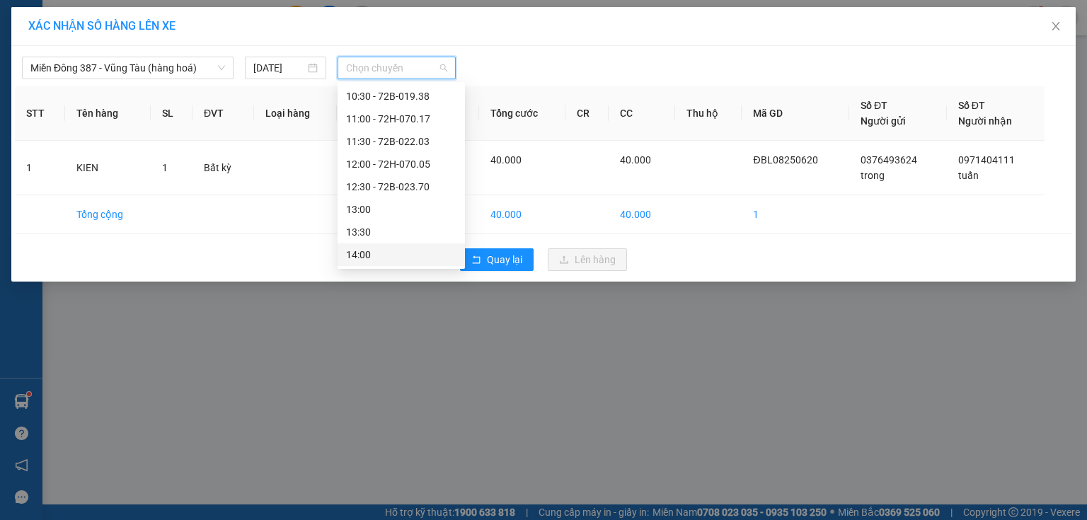
click at [370, 259] on div "14:00" at bounding box center [401, 255] width 110 height 16
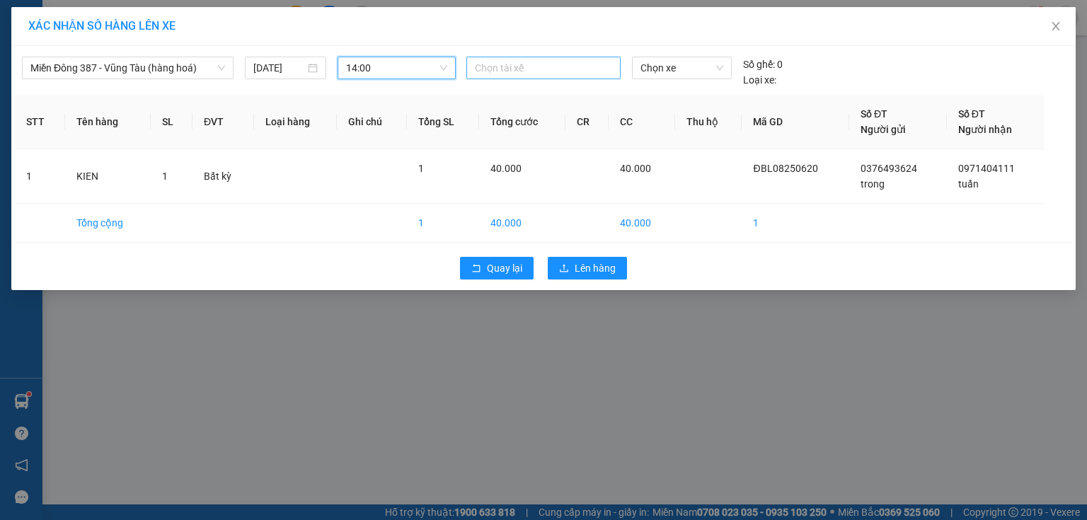
click at [546, 65] on div at bounding box center [543, 67] width 147 height 17
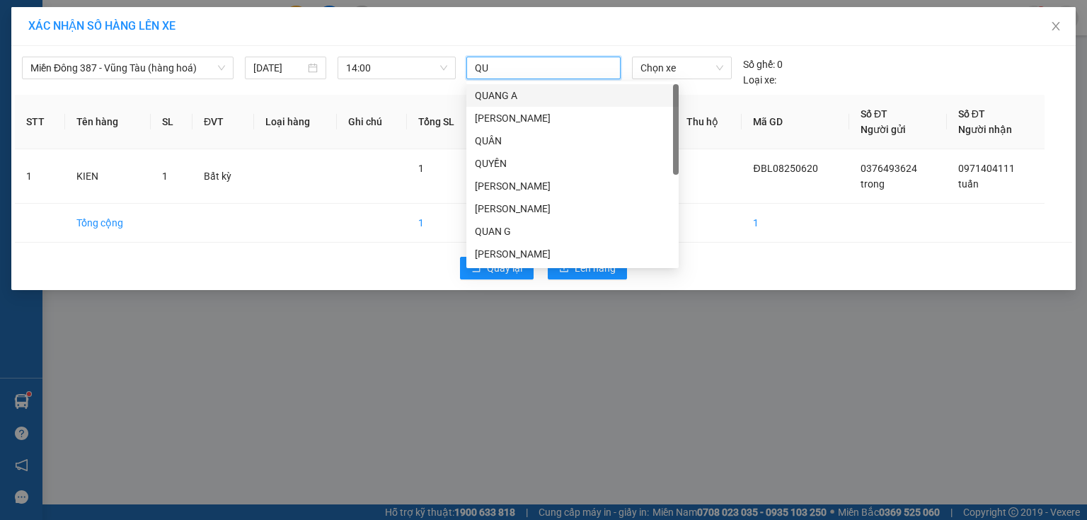
type input "QUY"
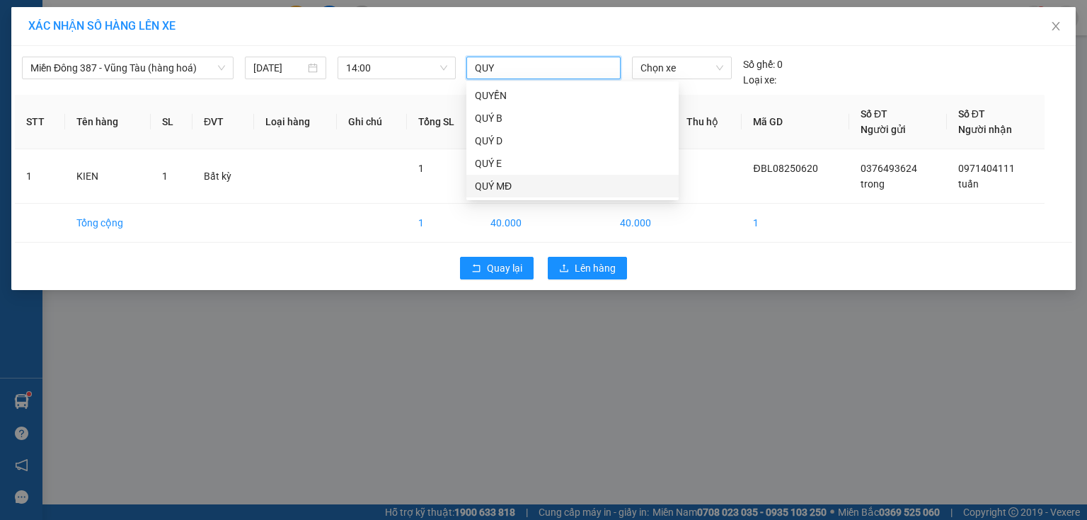
click at [510, 188] on div "QUÝ MĐ" at bounding box center [572, 186] width 195 height 16
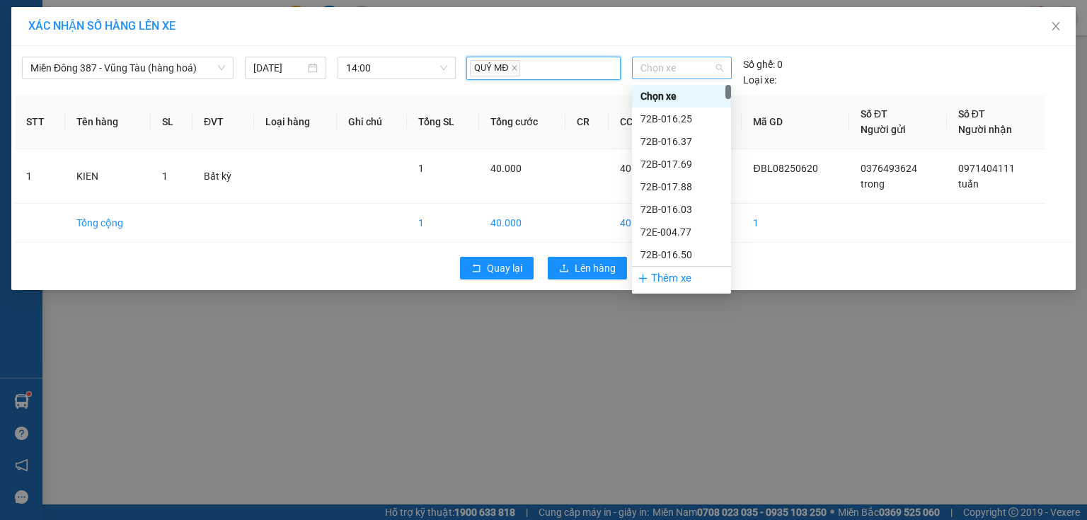
click at [698, 65] on span "Chọn xe" at bounding box center [681, 67] width 82 height 21
type input "007"
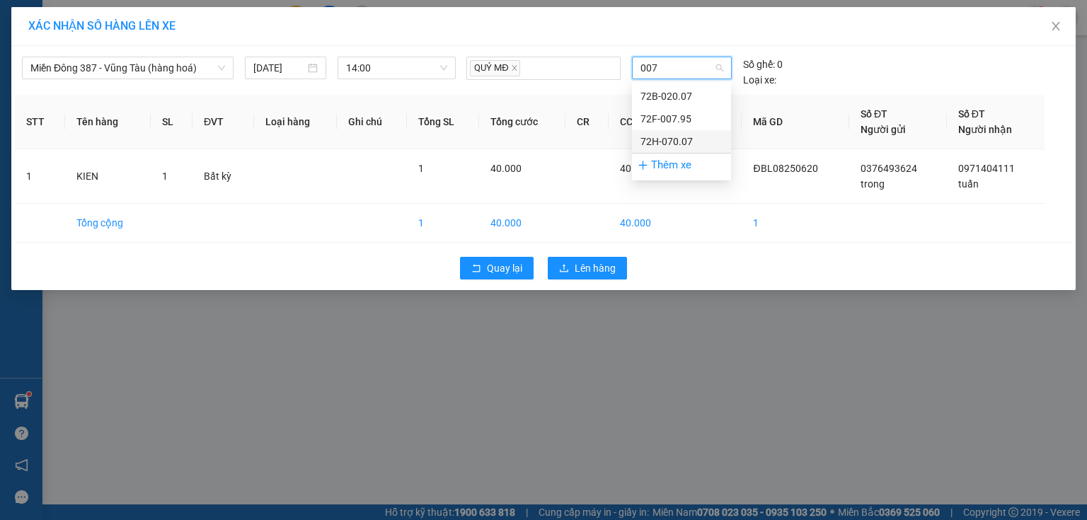
click at [674, 138] on div "72H-070.07" at bounding box center [681, 142] width 82 height 16
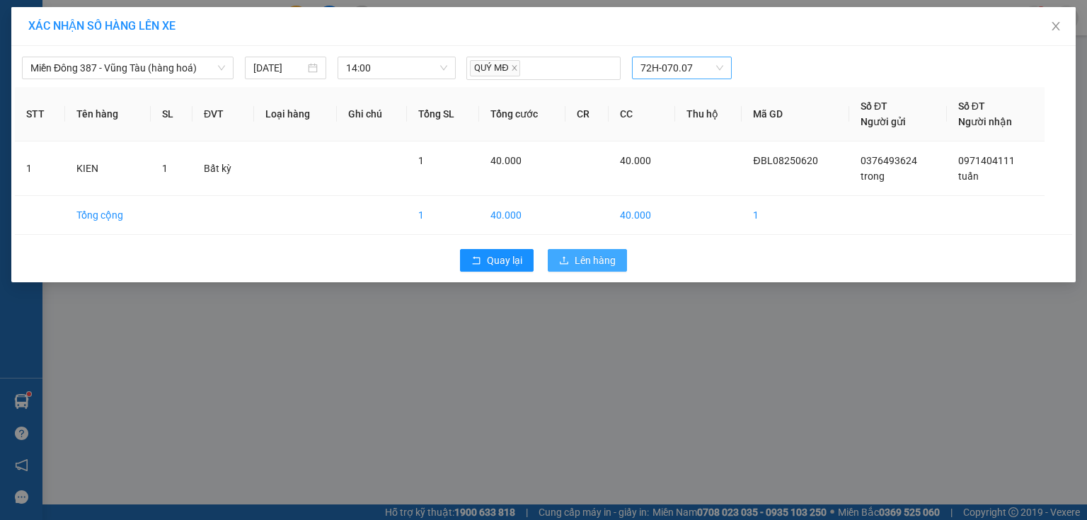
click at [597, 265] on span "Lên hàng" at bounding box center [595, 261] width 41 height 16
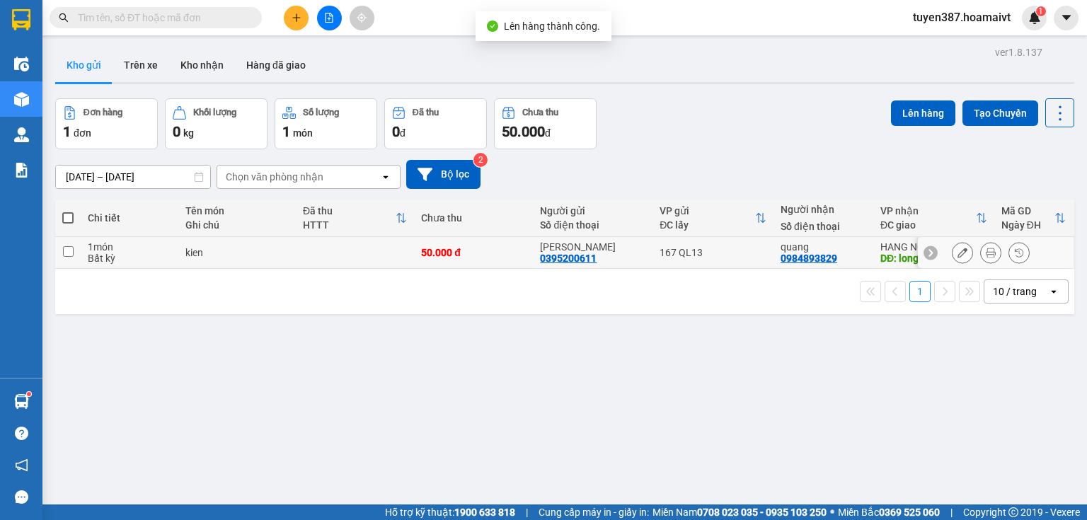
click at [743, 258] on td "167 QL13" at bounding box center [712, 253] width 121 height 32
checkbox input "true"
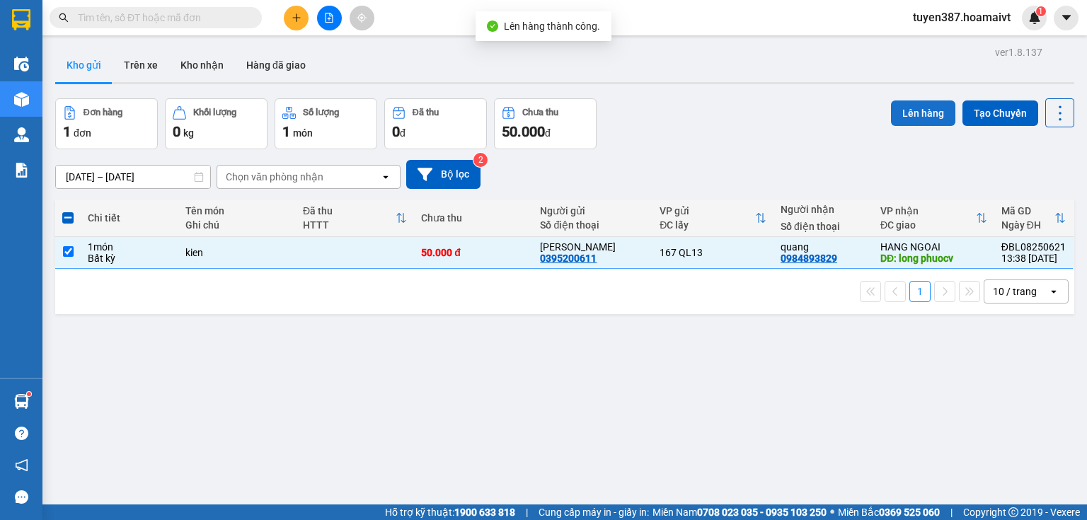
click at [898, 101] on button "Lên hàng" at bounding box center [923, 112] width 64 height 25
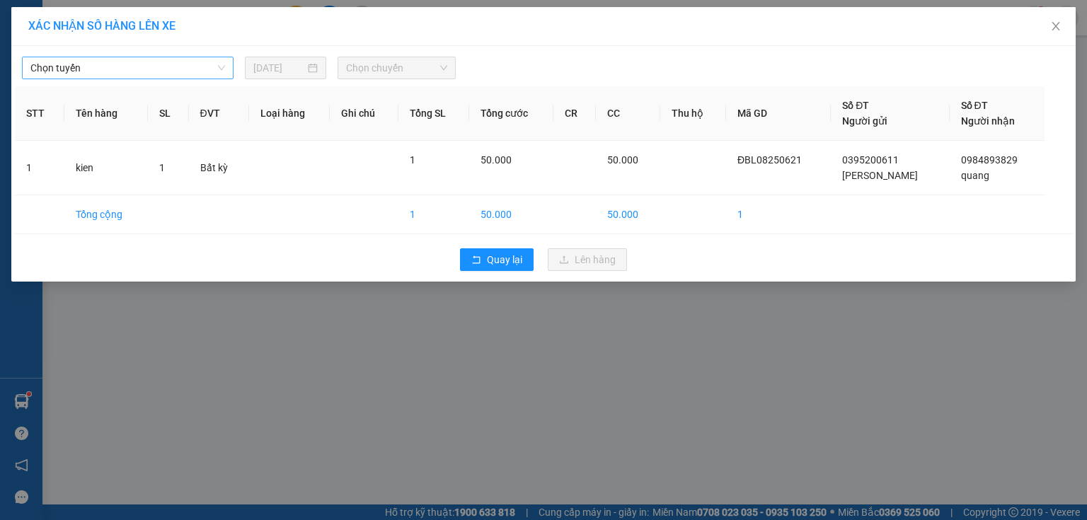
click at [175, 68] on span "Chọn tuyến" at bounding box center [127, 67] width 195 height 21
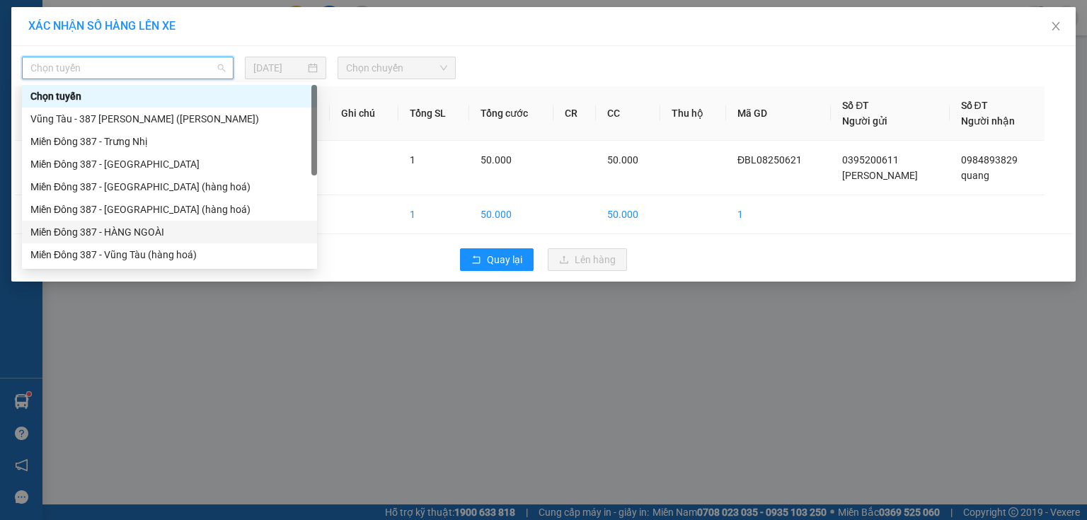
drag, startPoint x: 139, startPoint y: 232, endPoint x: 280, endPoint y: 137, distance: 170.4
click at [141, 229] on div "Miền Đông 387 - HÀNG NGOÀI" at bounding box center [169, 232] width 278 height 16
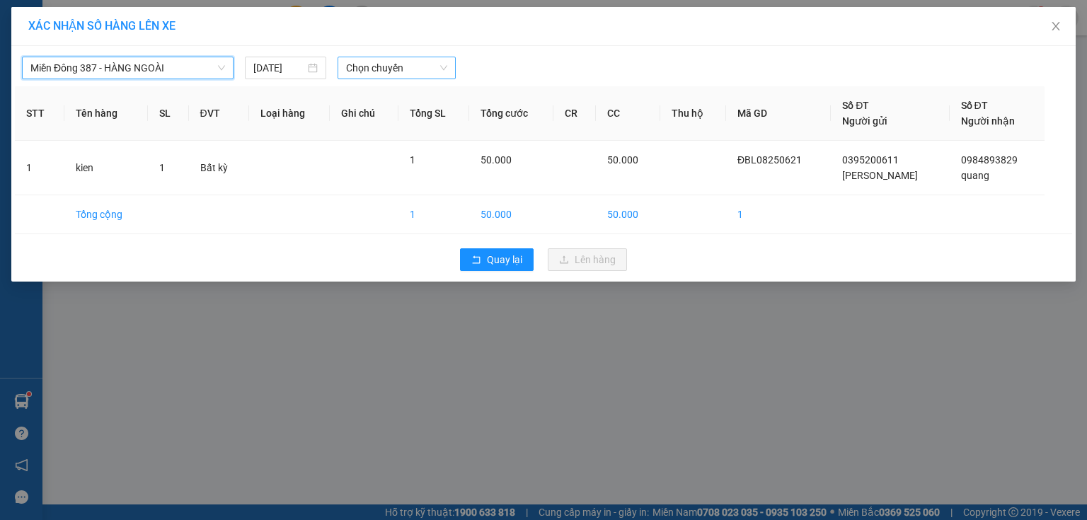
click at [398, 68] on span "Chọn chuyến" at bounding box center [397, 67] width 102 height 21
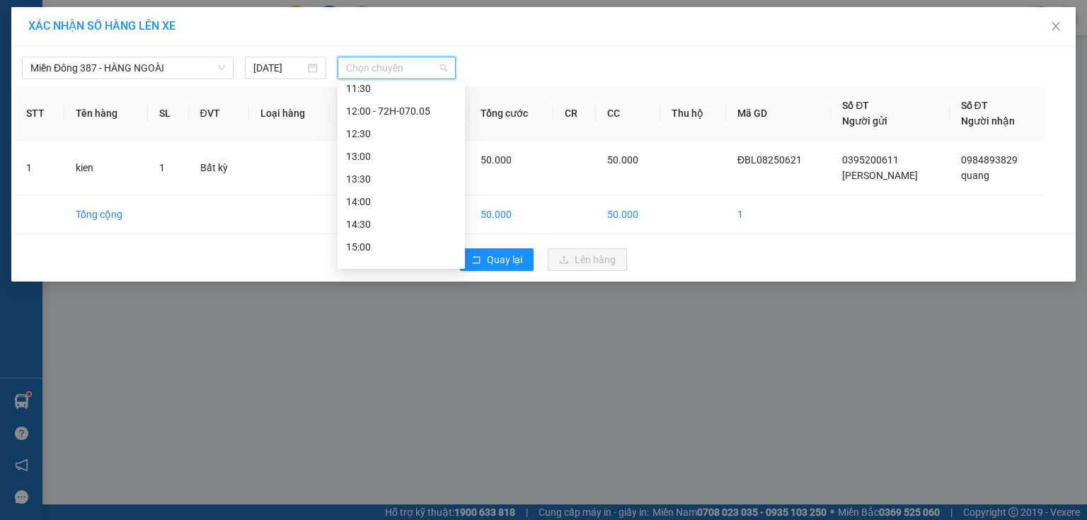
scroll to position [283, 0]
click at [363, 200] on div "14:00" at bounding box center [401, 198] width 110 height 16
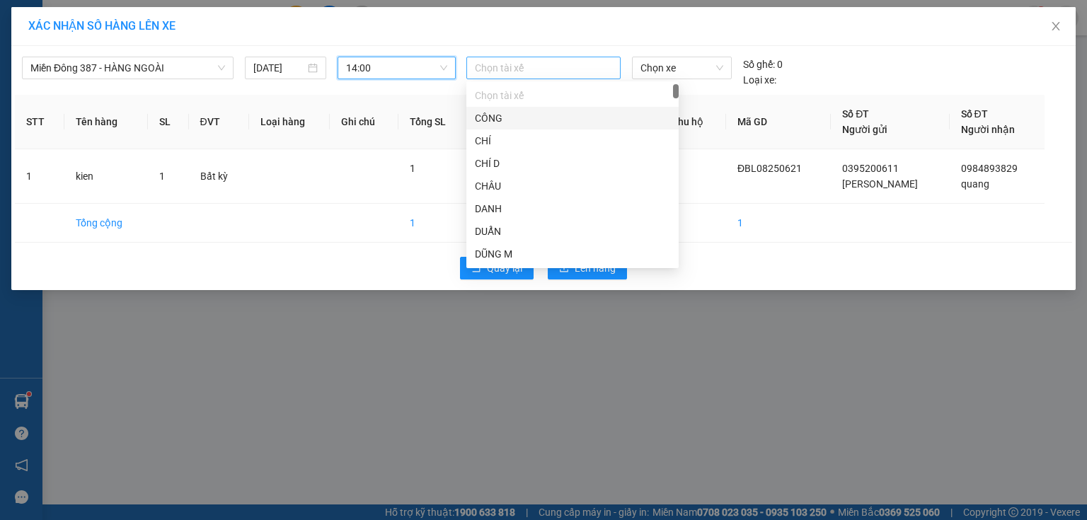
click at [525, 65] on div at bounding box center [543, 67] width 147 height 17
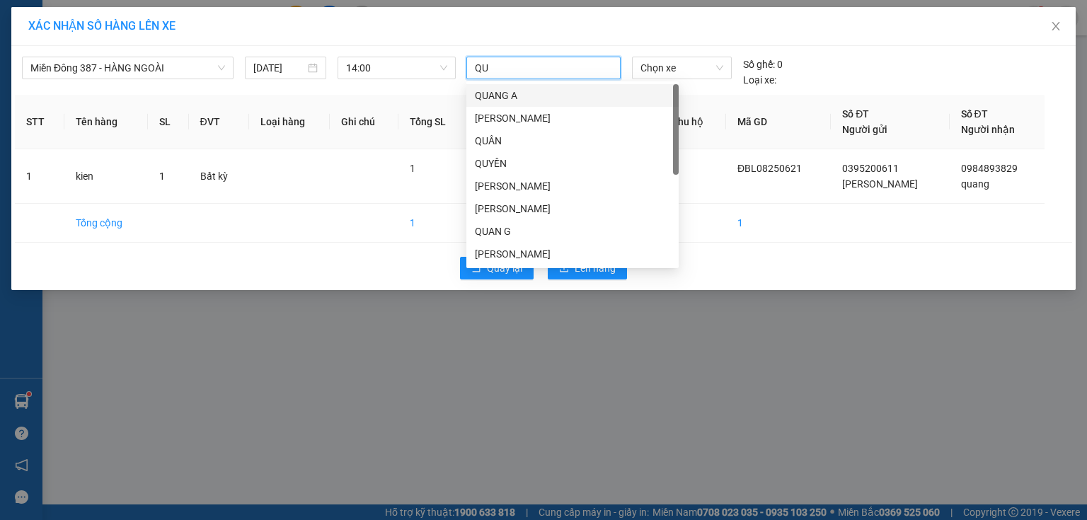
type input "QUY"
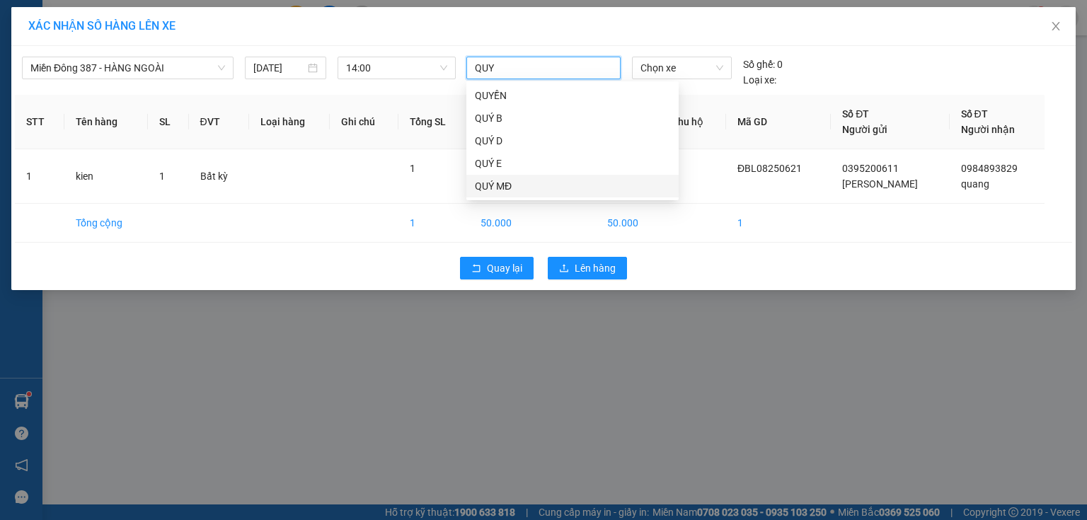
click at [498, 189] on div "QUÝ MĐ" at bounding box center [572, 186] width 195 height 16
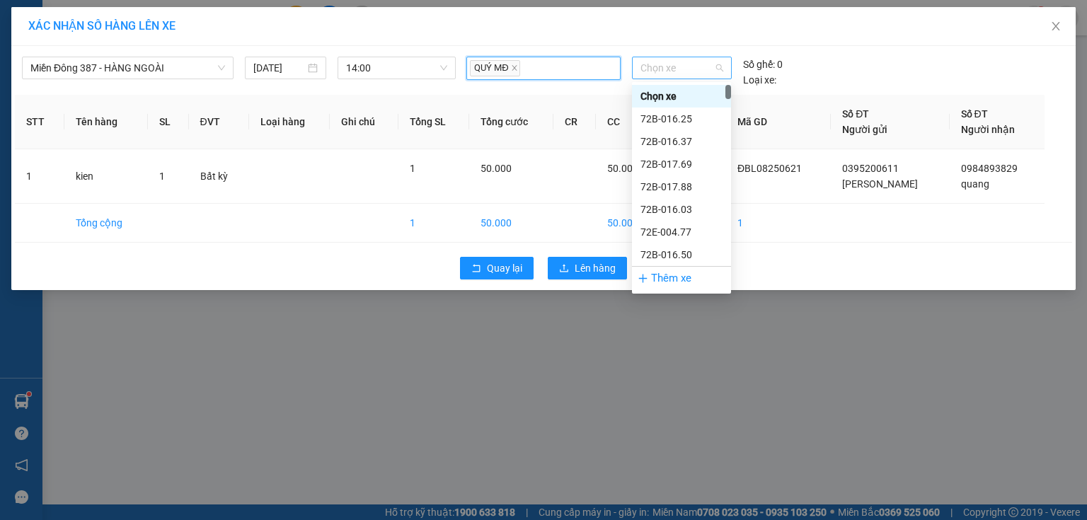
click at [689, 69] on span "Chọn xe" at bounding box center [681, 67] width 82 height 21
type input "007"
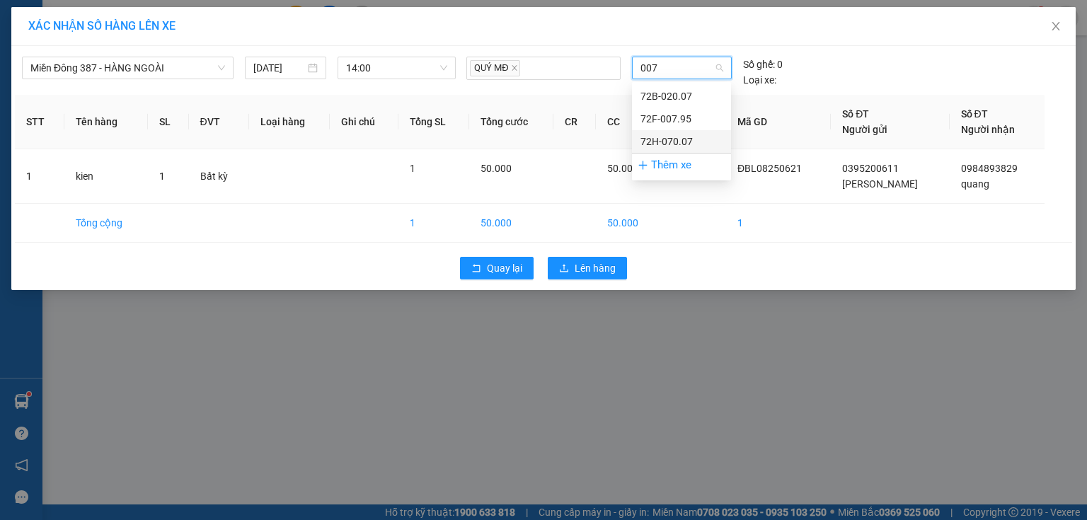
click at [677, 145] on div "72H-070.07" at bounding box center [681, 142] width 82 height 16
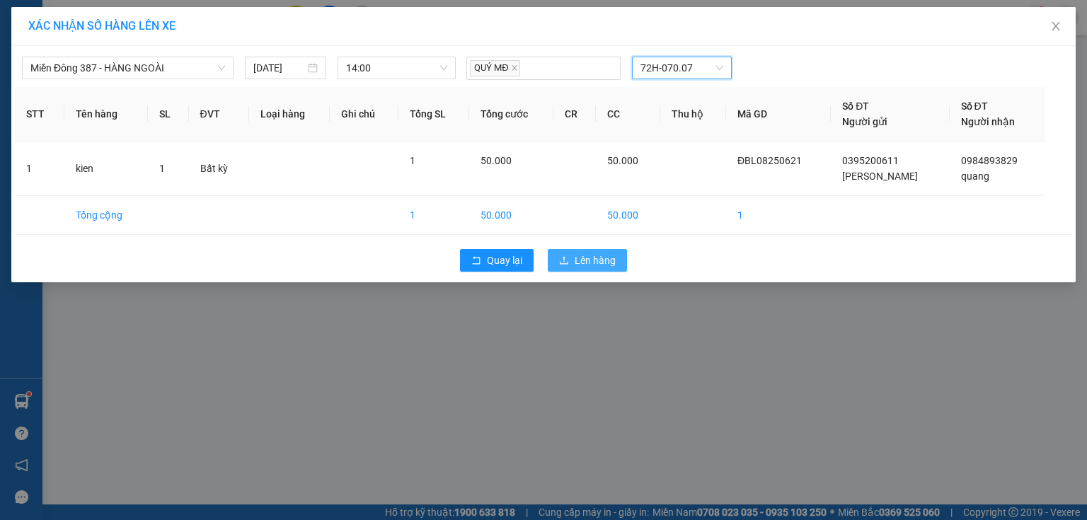
click at [596, 258] on span "Lên hàng" at bounding box center [595, 261] width 41 height 16
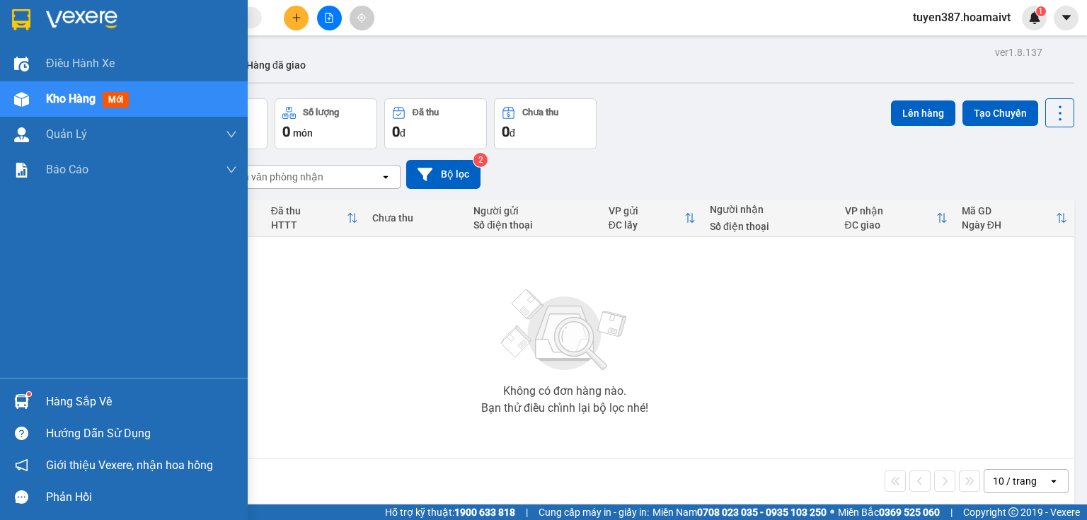
click at [74, 407] on div "Hàng sắp về" at bounding box center [141, 401] width 191 height 21
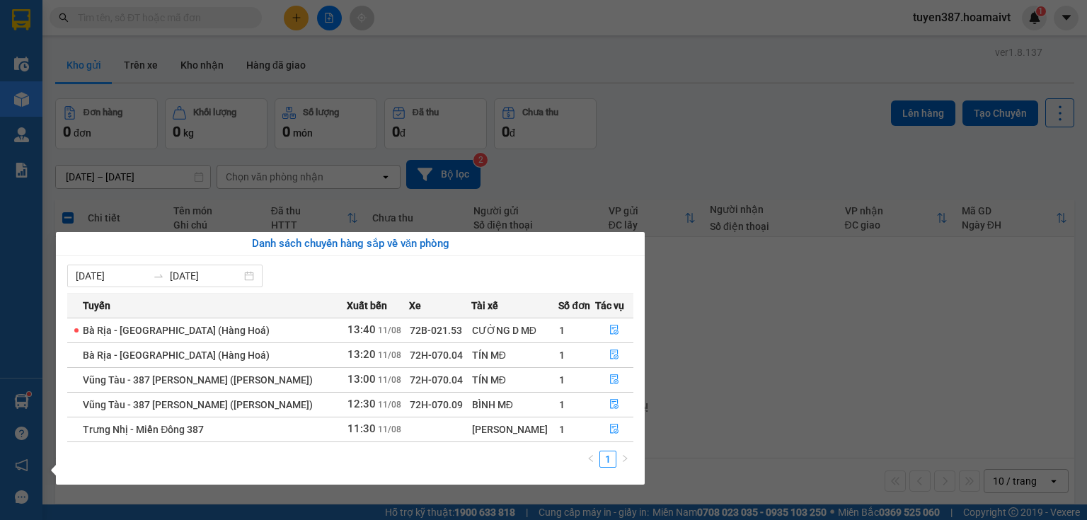
click at [806, 330] on section "Kết quả tìm kiếm ( 0 ) Bộ lọc No Data tuyen387.hoamaivt 1 Điều hành xe Kho hàng…" at bounding box center [543, 260] width 1087 height 520
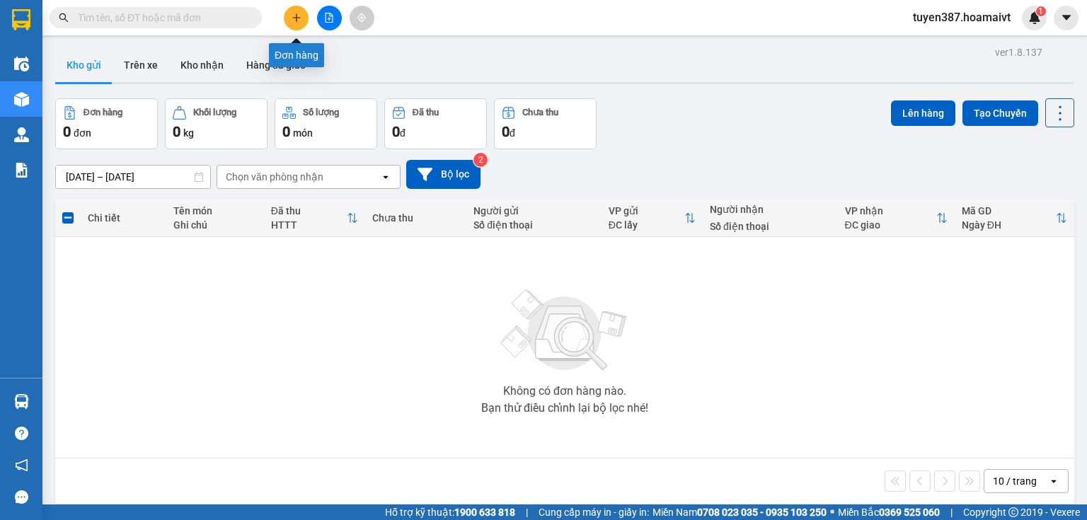
click at [289, 16] on button at bounding box center [296, 18] width 25 height 25
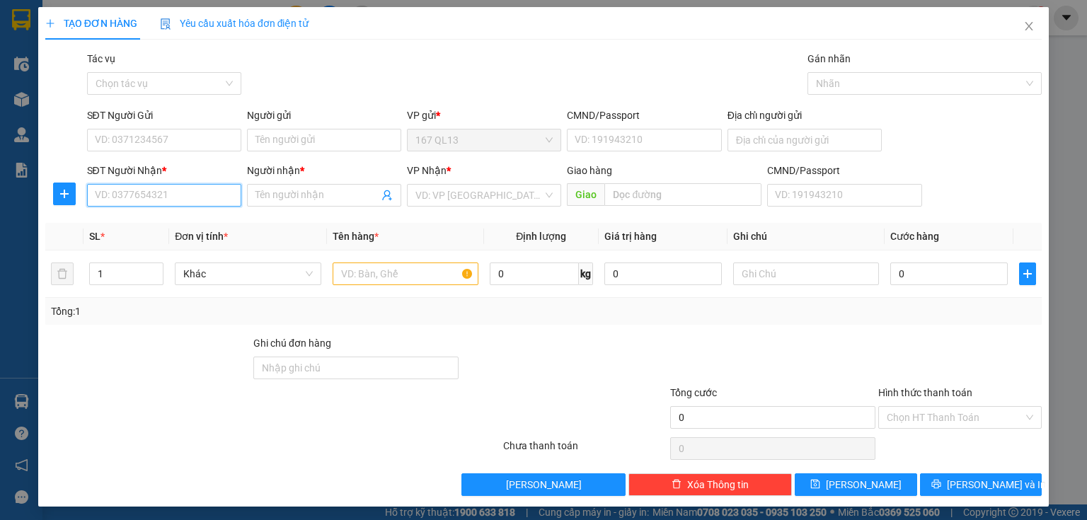
click at [151, 192] on input "SĐT Người Nhận *" at bounding box center [164, 195] width 154 height 23
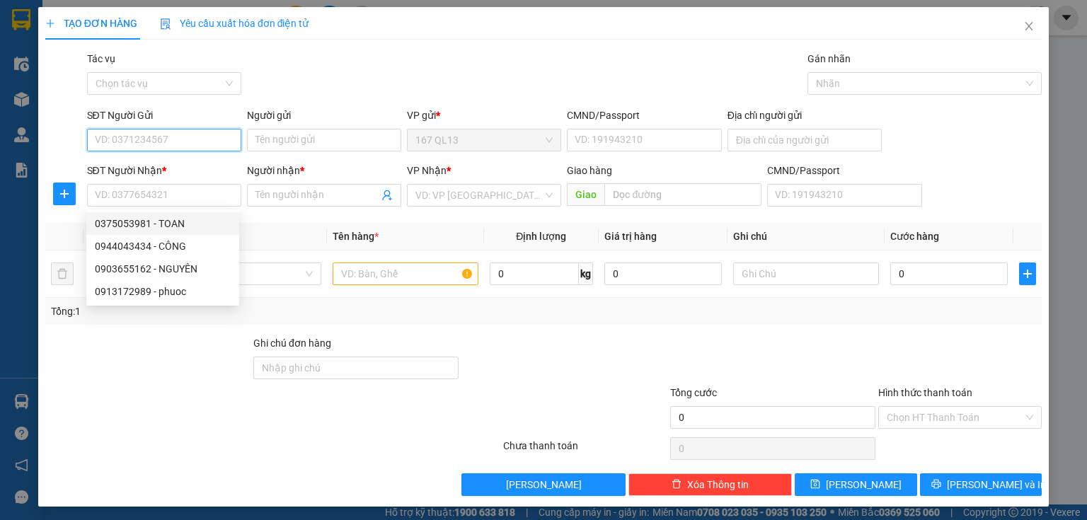
click at [183, 138] on input "SĐT Người Gửi" at bounding box center [164, 140] width 154 height 23
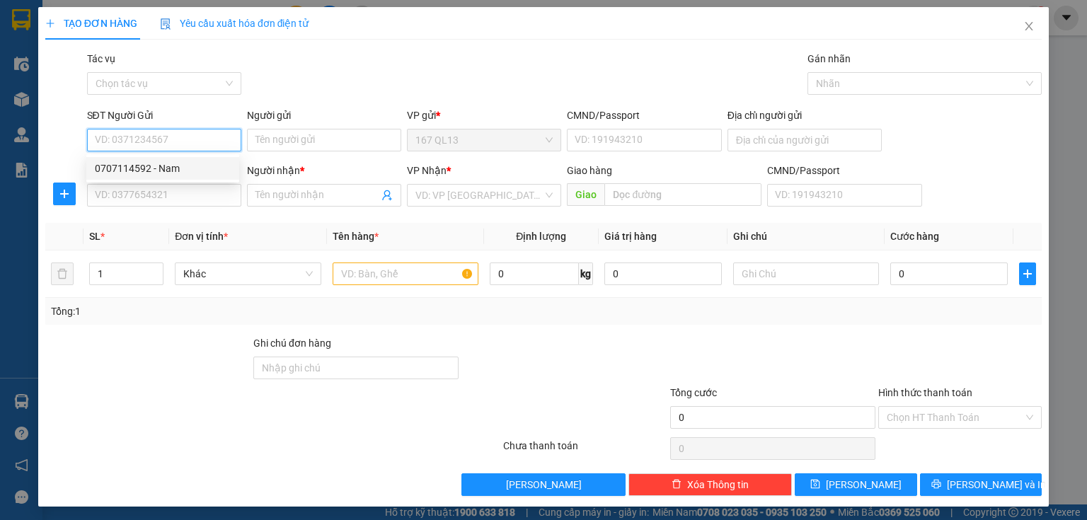
click at [163, 168] on div "0707114592 - Nam" at bounding box center [163, 169] width 136 height 16
type input "0707114592"
type input "Nam"
type input "0375053981"
type input "TOAN"
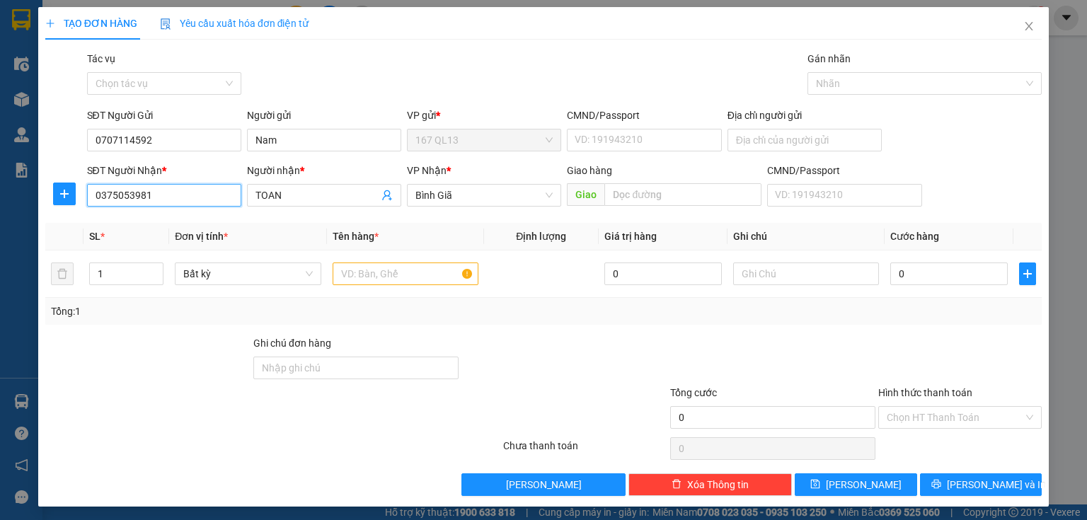
click at [180, 197] on input "0375053981" at bounding box center [164, 195] width 154 height 23
type input "0"
type input "0796193904"
click at [297, 191] on input "TOAN" at bounding box center [316, 196] width 123 height 16
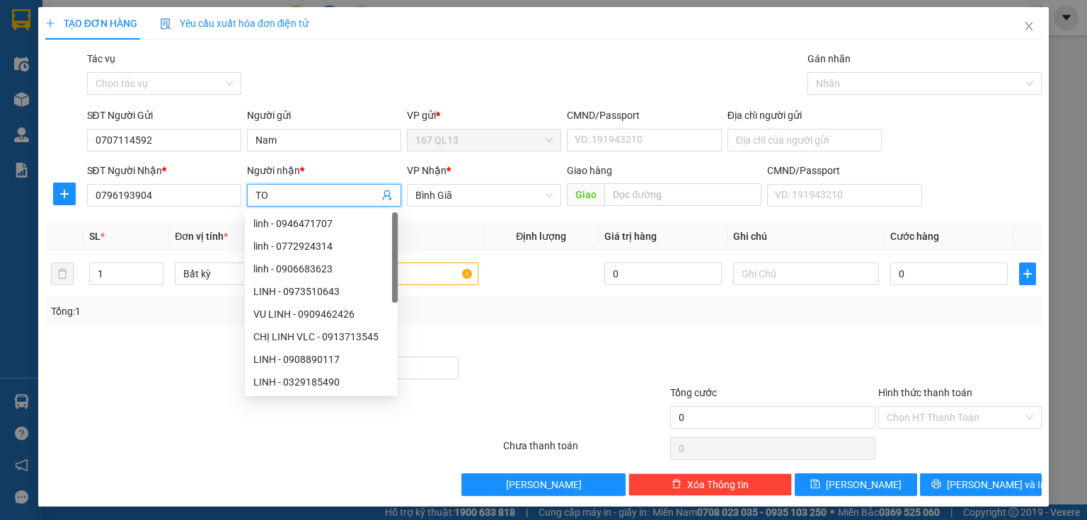
type input "T"
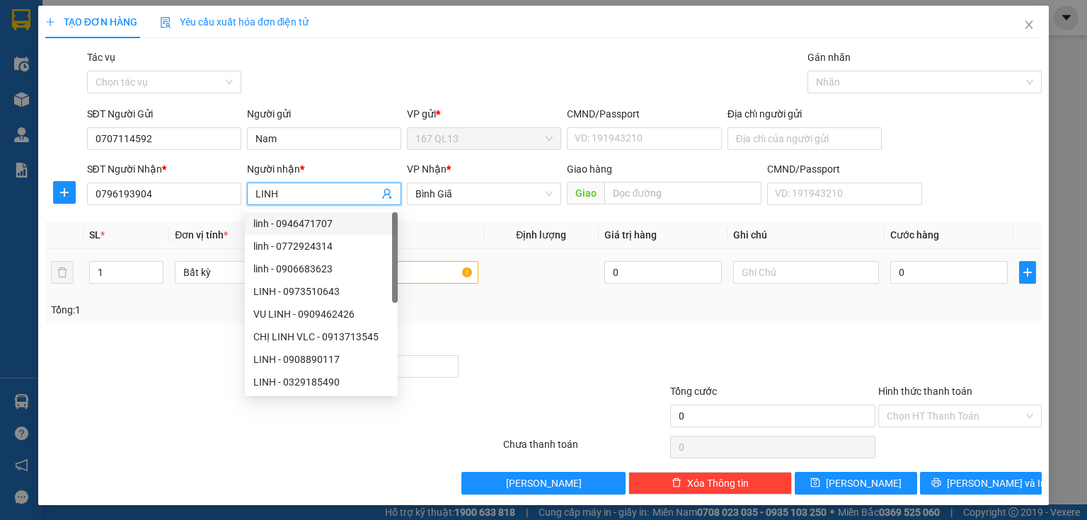
scroll to position [2, 0]
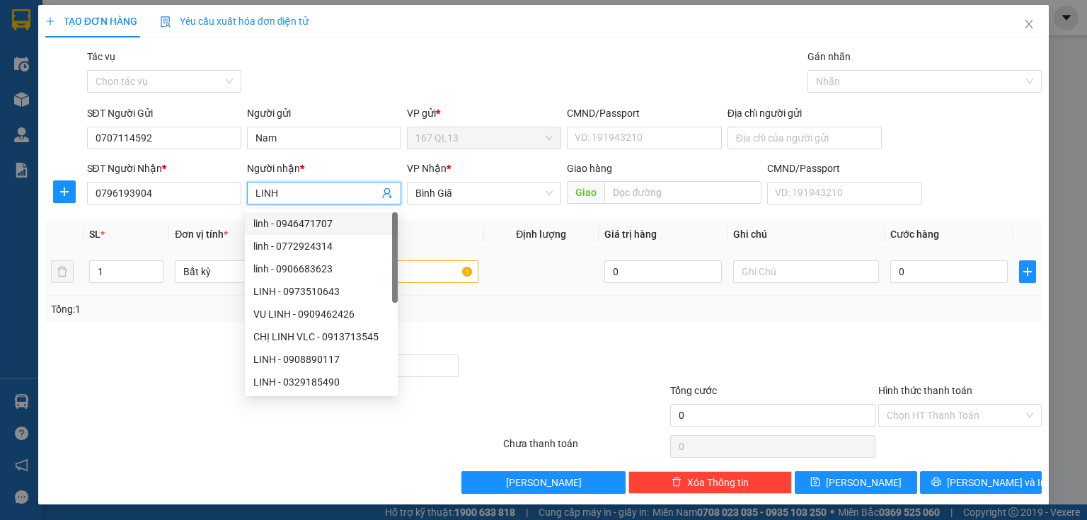
type input "LINH"
click at [438, 272] on input "text" at bounding box center [406, 271] width 146 height 23
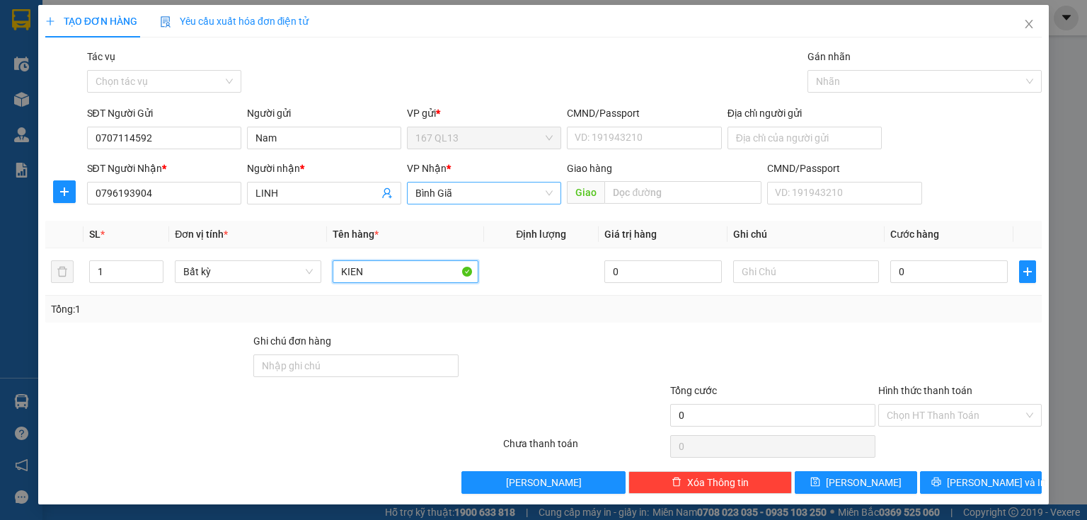
click at [464, 192] on span "Bình Giã" at bounding box center [483, 193] width 137 height 21
type input "KIEN"
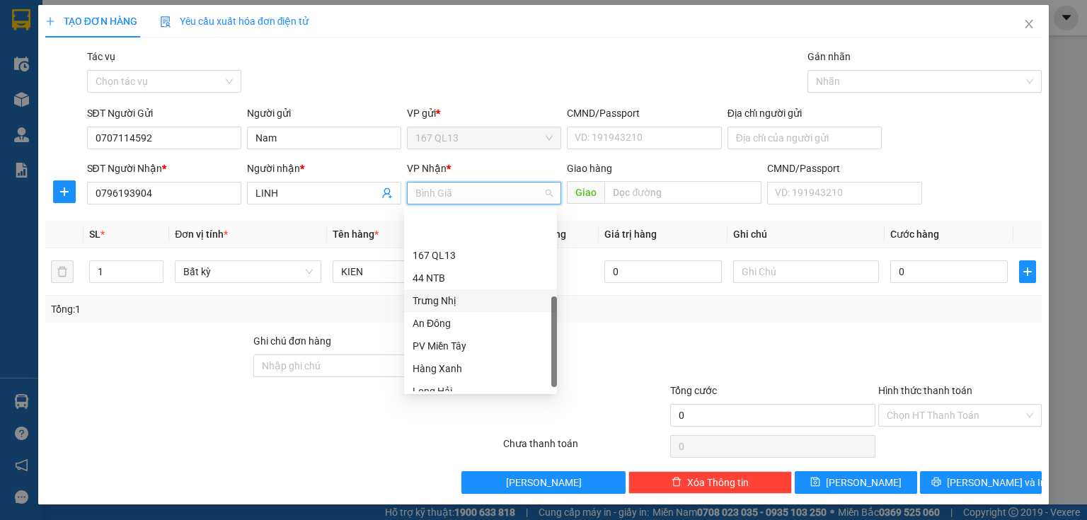
scroll to position [113, 0]
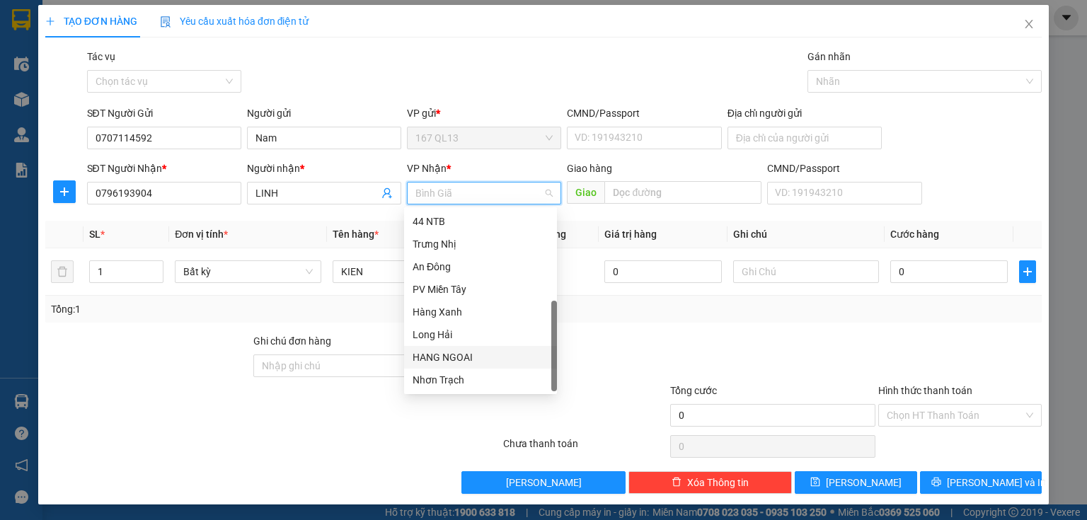
drag, startPoint x: 470, startPoint y: 360, endPoint x: 481, endPoint y: 343, distance: 19.8
click at [469, 357] on div "HANG NGOAI" at bounding box center [481, 358] width 136 height 16
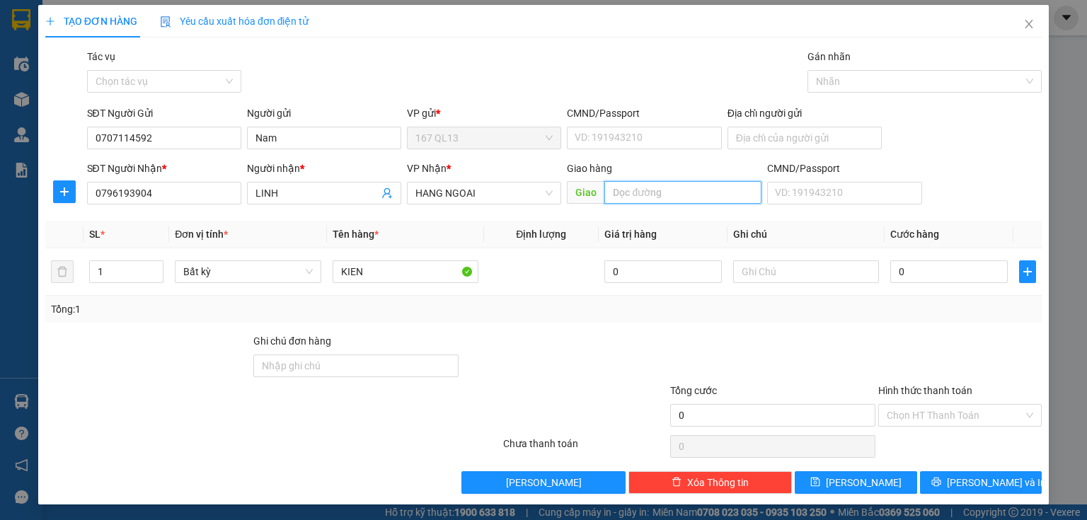
click at [665, 192] on input "text" at bounding box center [682, 192] width 157 height 23
type input "LONG PHUOC V"
click at [890, 274] on input "0" at bounding box center [948, 271] width 117 height 23
type input "4"
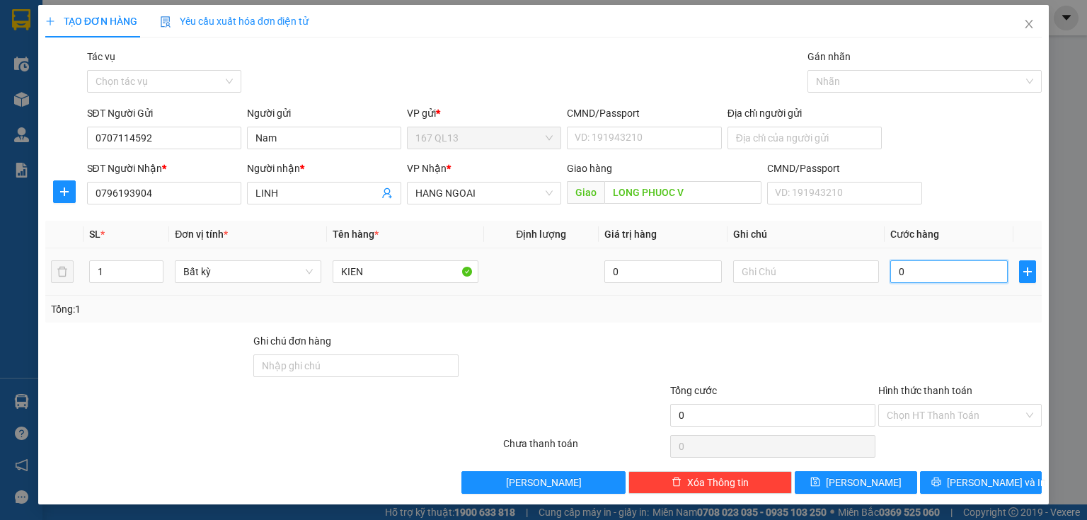
type input "4"
type input "40"
type input "40.000"
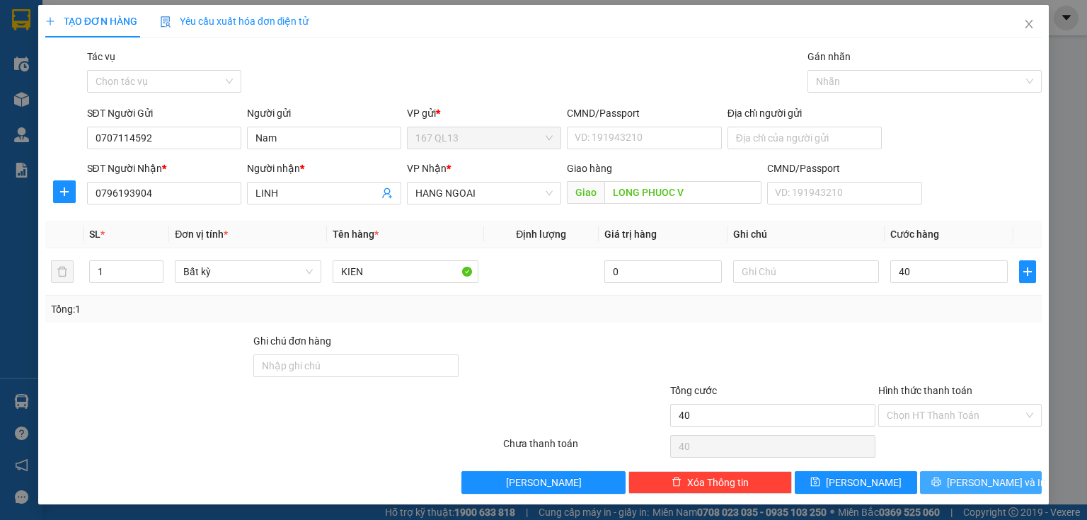
type input "40.000"
click at [941, 481] on icon "printer" at bounding box center [935, 482] width 9 height 9
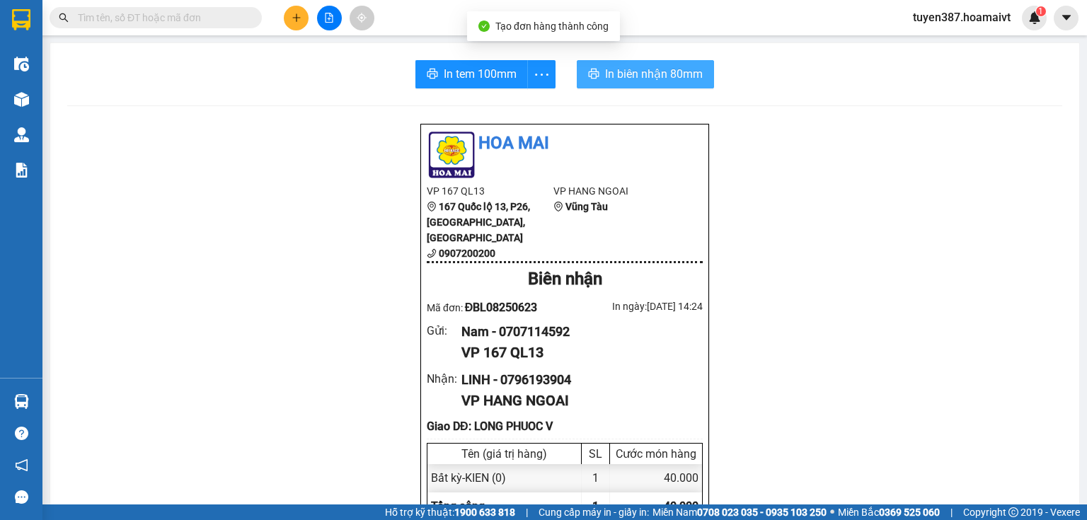
click at [644, 67] on span "In biên nhận 80mm" at bounding box center [654, 74] width 98 height 18
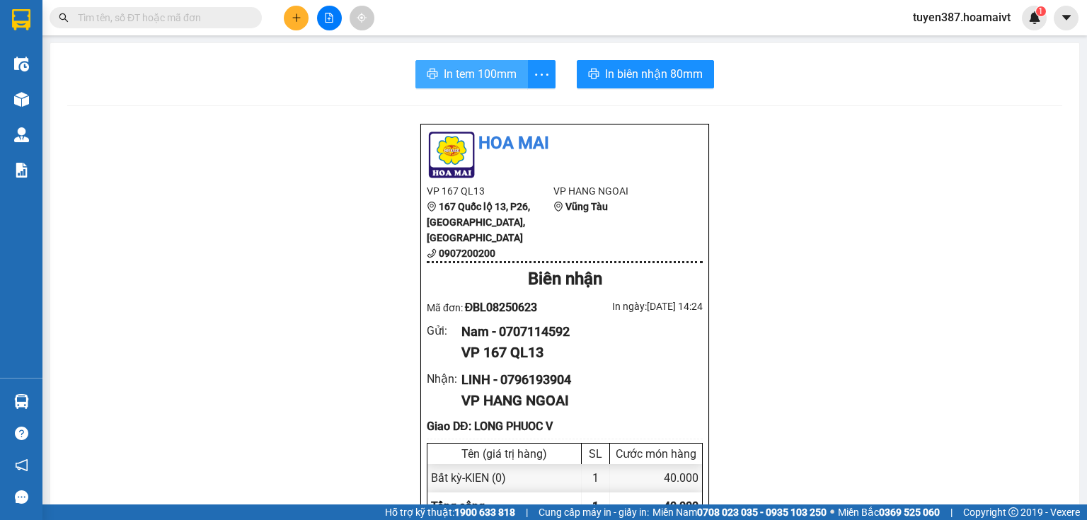
click at [498, 73] on span "In tem 100mm" at bounding box center [480, 74] width 73 height 18
click at [290, 11] on button at bounding box center [296, 18] width 25 height 25
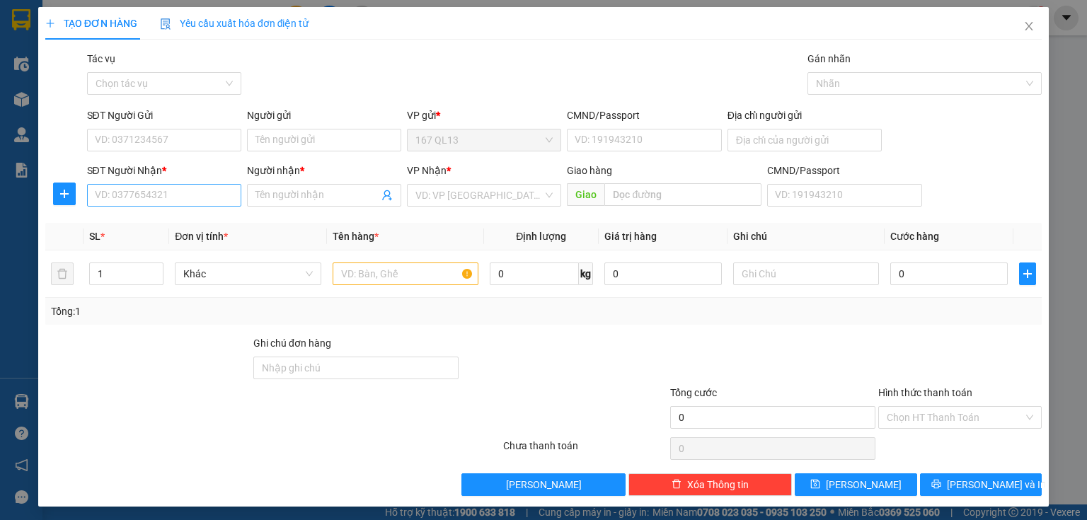
click at [190, 206] on div "SĐT Người Nhận * VD: 0377654321" at bounding box center [164, 188] width 154 height 50
click at [190, 193] on input "SĐT Người Nhận *" at bounding box center [164, 195] width 154 height 23
type input "0933035579"
click at [176, 222] on div "0933035579 - PHONG" at bounding box center [163, 224] width 136 height 16
type input "PHONG"
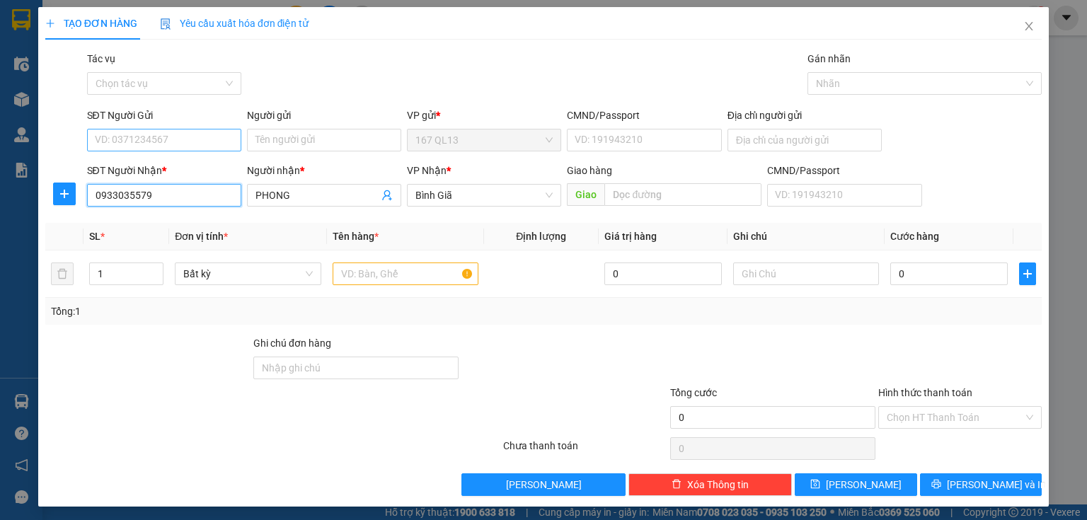
type input "0933035579"
click at [192, 133] on input "SĐT Người Gửi" at bounding box center [164, 140] width 154 height 23
click at [170, 176] on div "0973625994 - TĂNG" at bounding box center [162, 168] width 153 height 23
type input "0973625994"
type input "TĂNG"
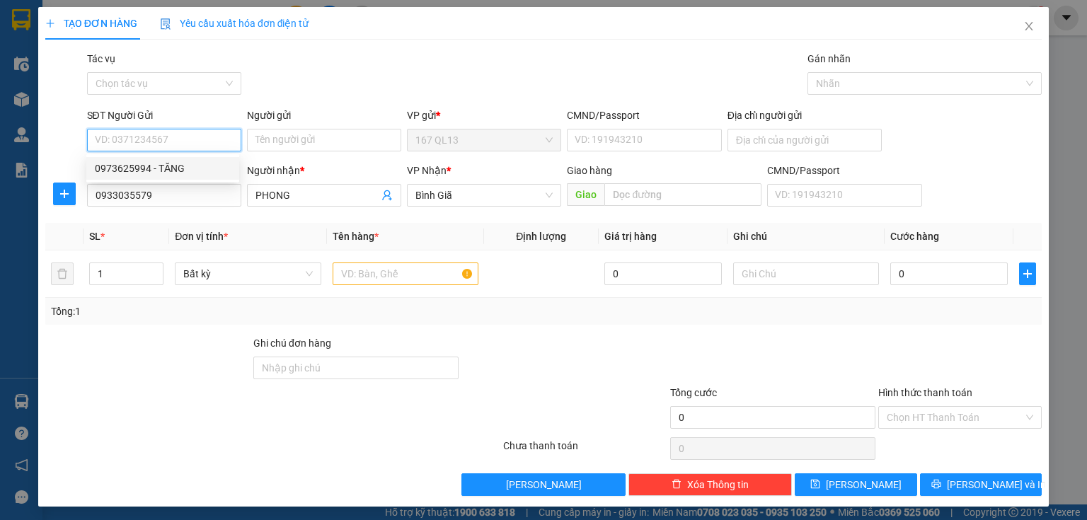
type input "036083012854"
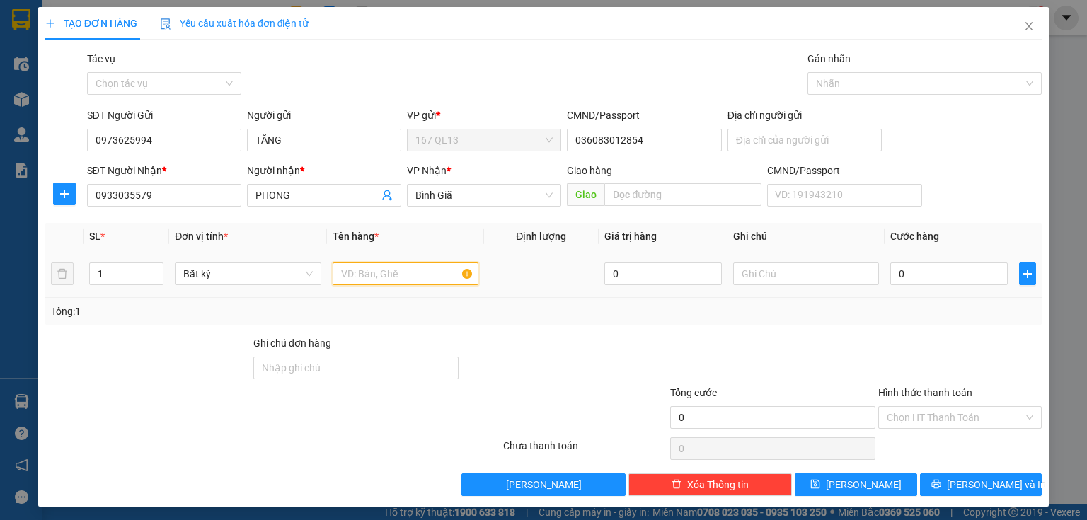
click at [388, 281] on input "text" at bounding box center [406, 274] width 146 height 23
type input "CUON TRON"
click at [890, 265] on input "0" at bounding box center [948, 274] width 117 height 23
type input "5"
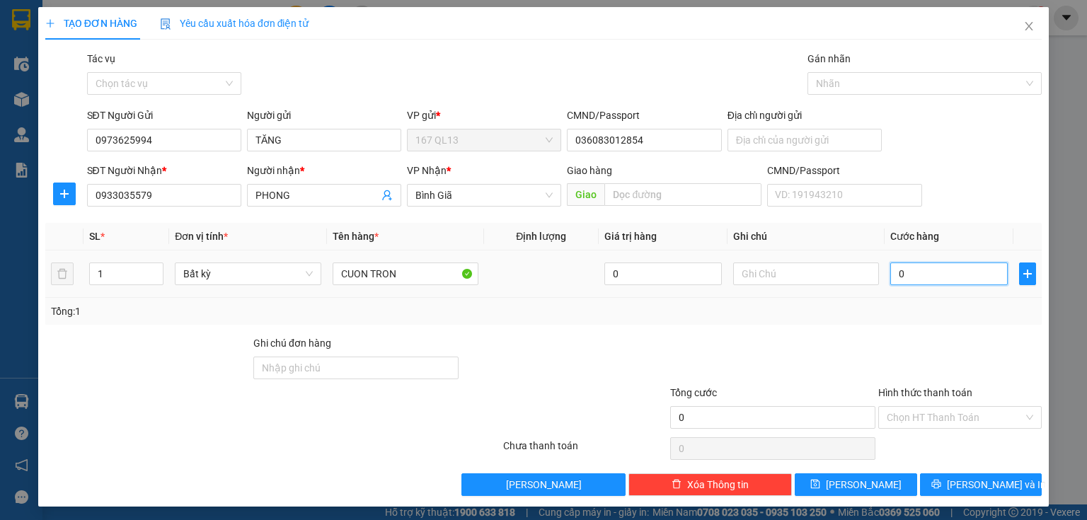
type input "5"
type input "50"
type input "50.000"
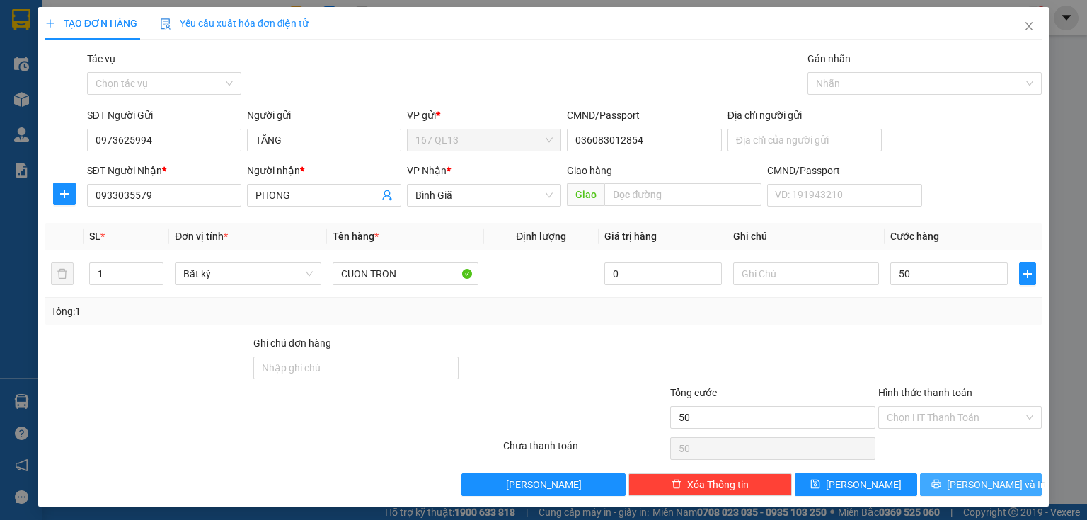
type input "50.000"
click at [959, 484] on button "[PERSON_NAME] và In" at bounding box center [981, 484] width 122 height 23
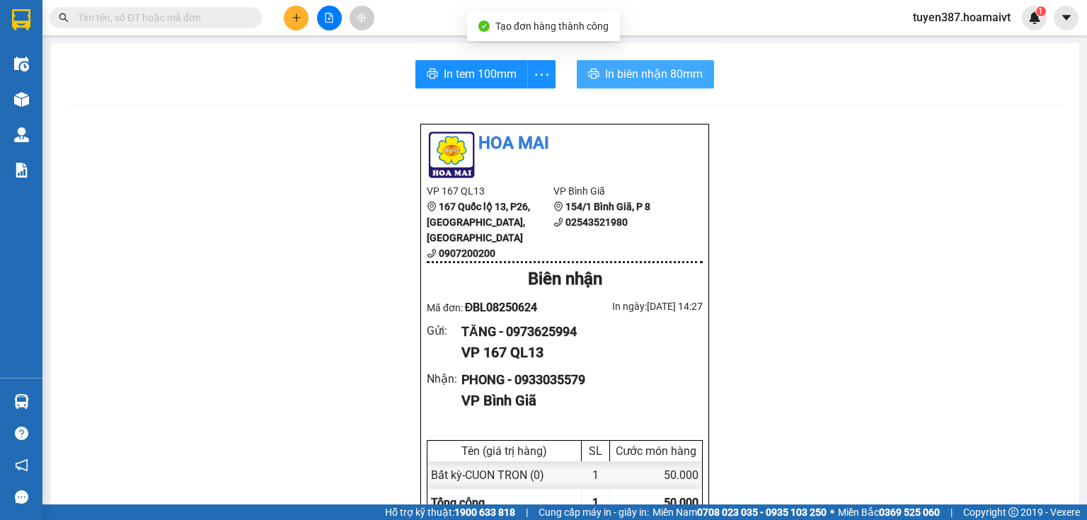
click at [638, 74] on span "In biên nhận 80mm" at bounding box center [654, 74] width 98 height 18
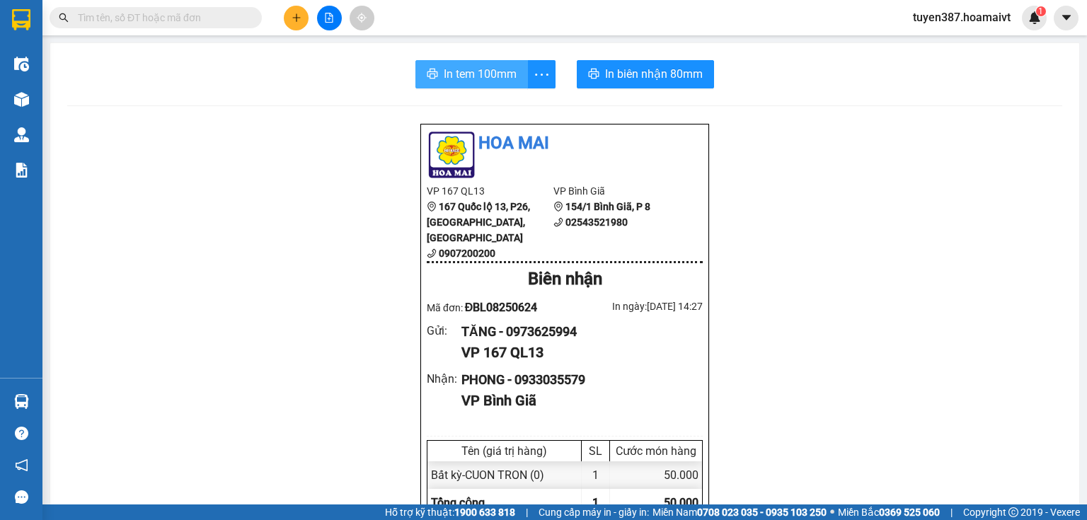
click at [473, 62] on button "In tem 100mm" at bounding box center [471, 74] width 113 height 28
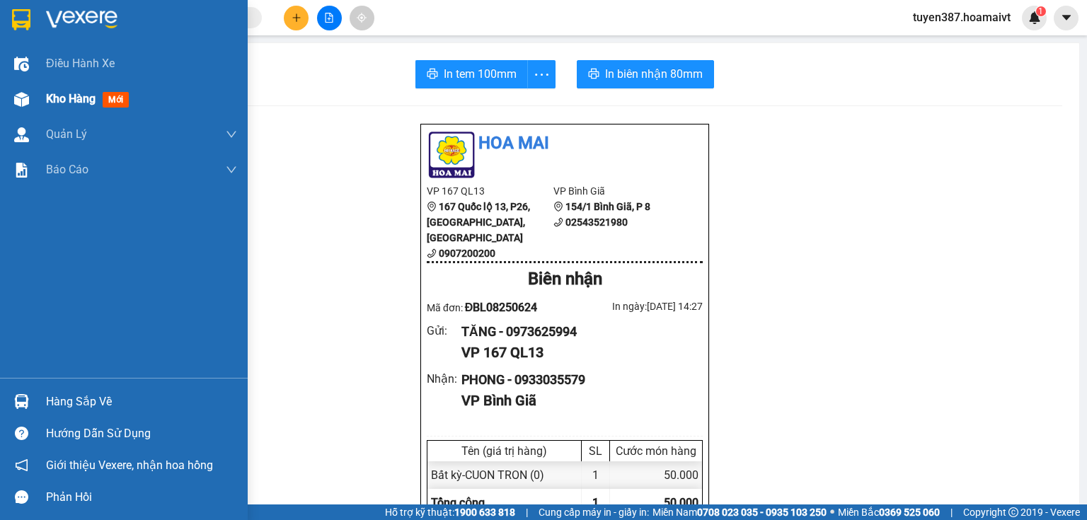
click at [115, 96] on span "mới" at bounding box center [116, 100] width 26 height 16
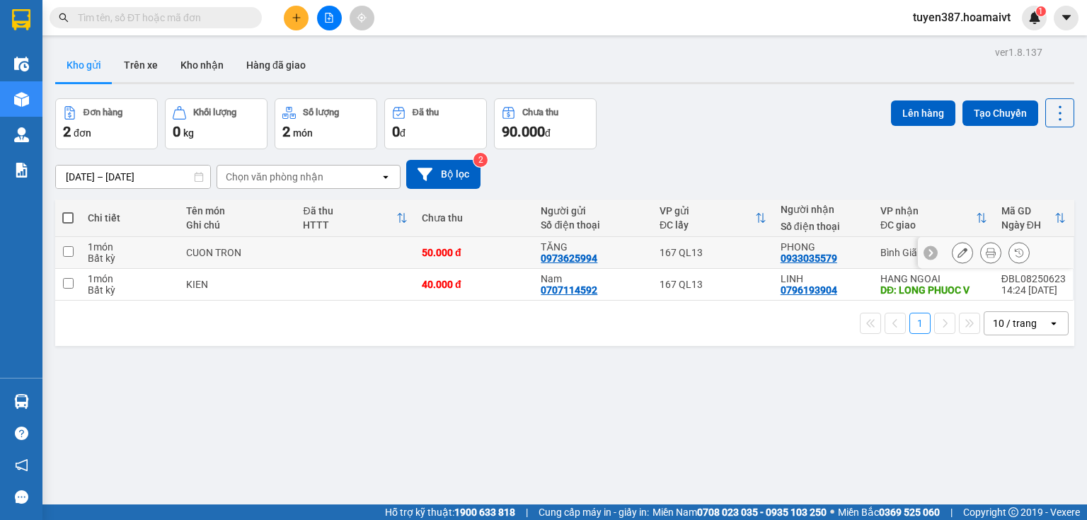
click at [65, 254] on input "checkbox" at bounding box center [68, 251] width 11 height 11
checkbox input "true"
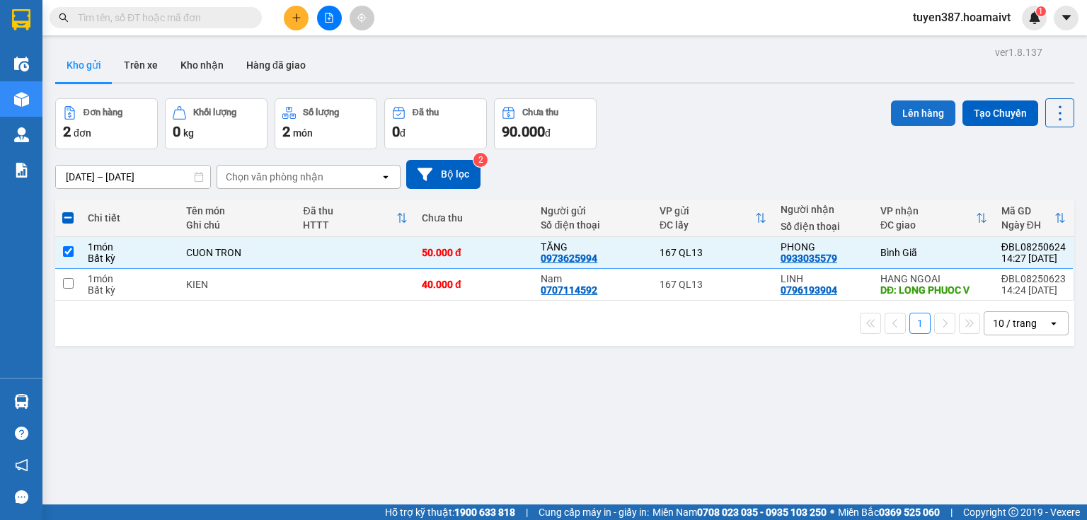
click at [909, 110] on button "Lên hàng" at bounding box center [923, 112] width 64 height 25
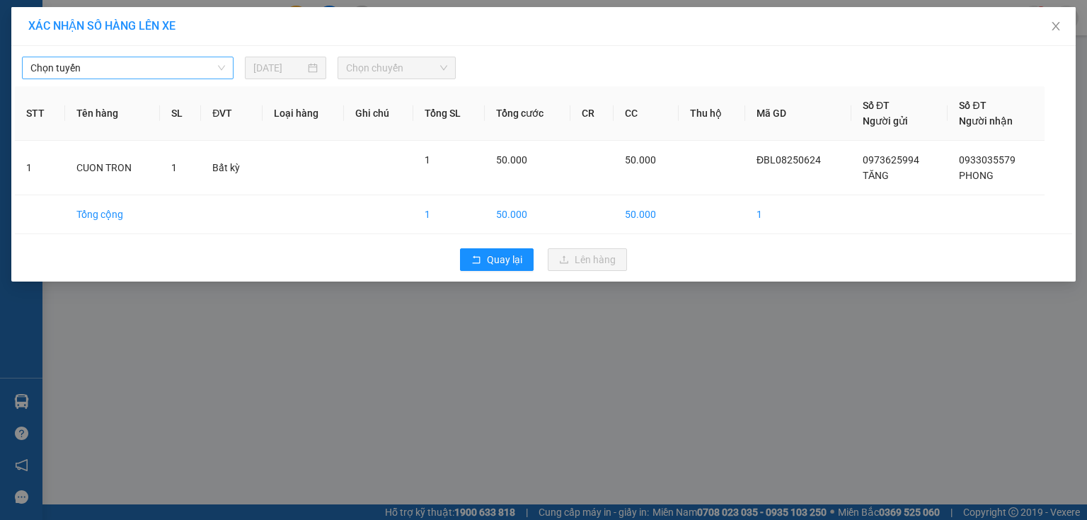
click at [96, 70] on span "Chọn tuyến" at bounding box center [127, 67] width 195 height 21
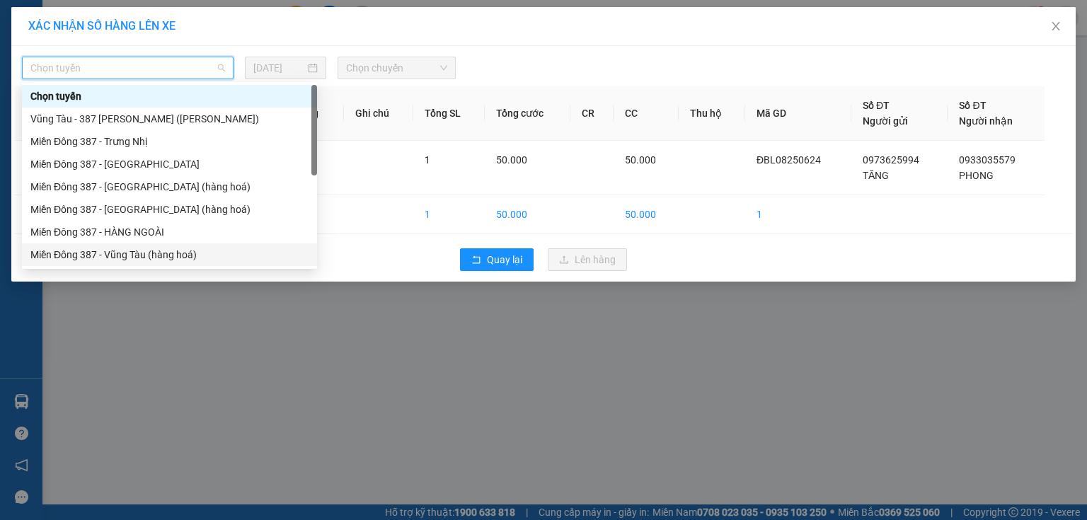
drag, startPoint x: 151, startPoint y: 255, endPoint x: 147, endPoint y: 236, distance: 18.7
click at [147, 246] on div "Miền Đông 387 - Vũng Tàu (hàng hoá)" at bounding box center [169, 254] width 295 height 23
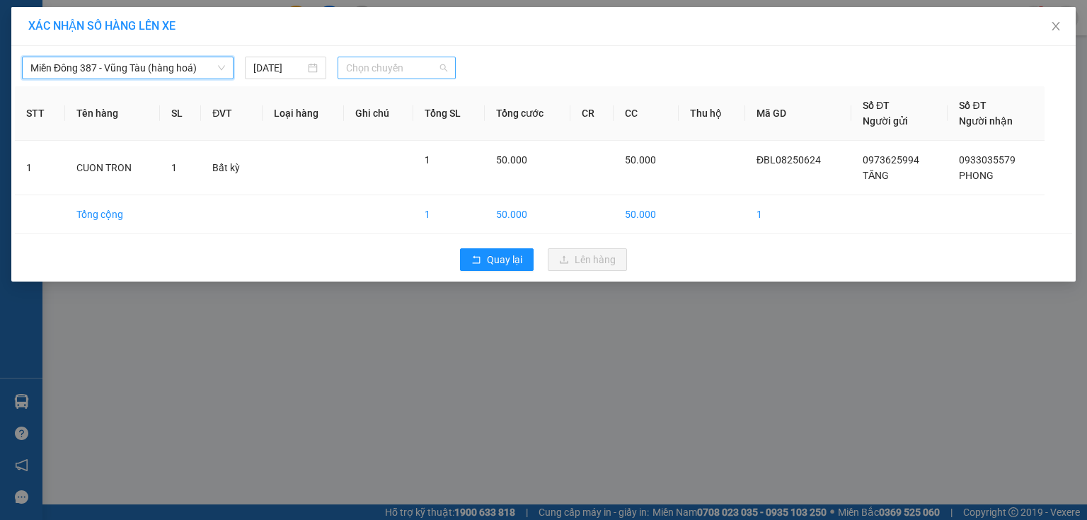
click at [402, 71] on span "Chọn chuyến" at bounding box center [397, 67] width 102 height 21
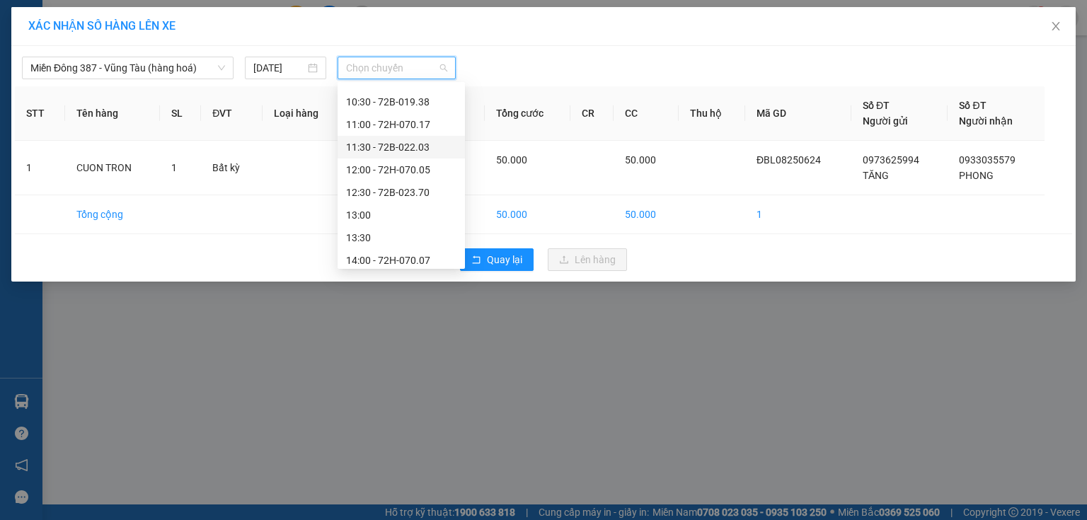
scroll to position [283, 0]
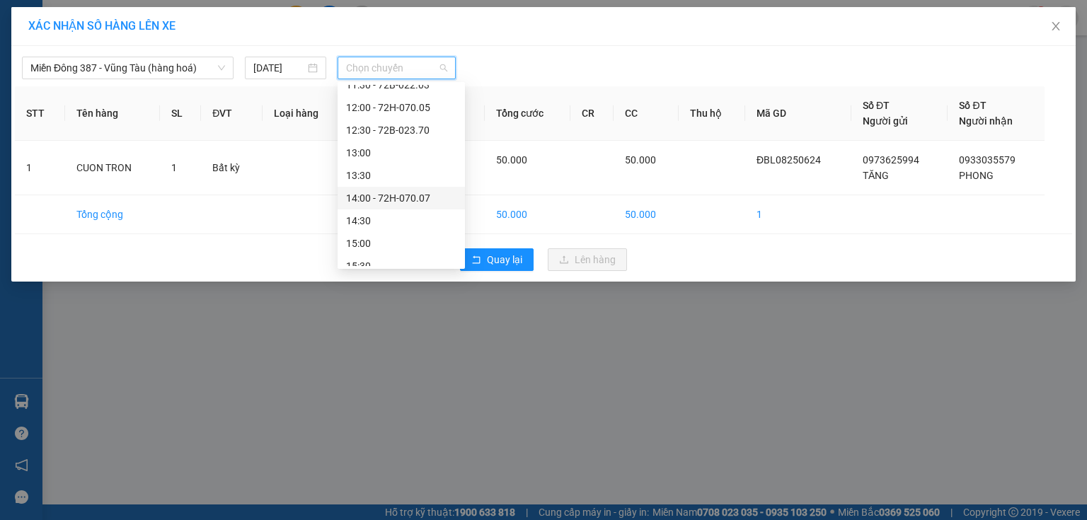
click at [409, 202] on div "14:00 - 72H-070.07" at bounding box center [401, 198] width 110 height 16
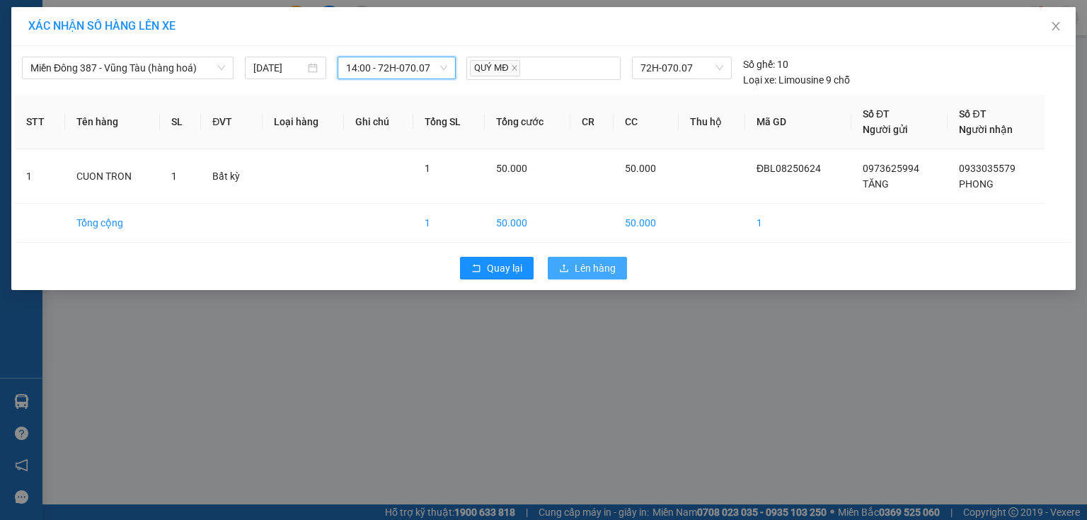
click at [597, 276] on button "Lên hàng" at bounding box center [587, 268] width 79 height 23
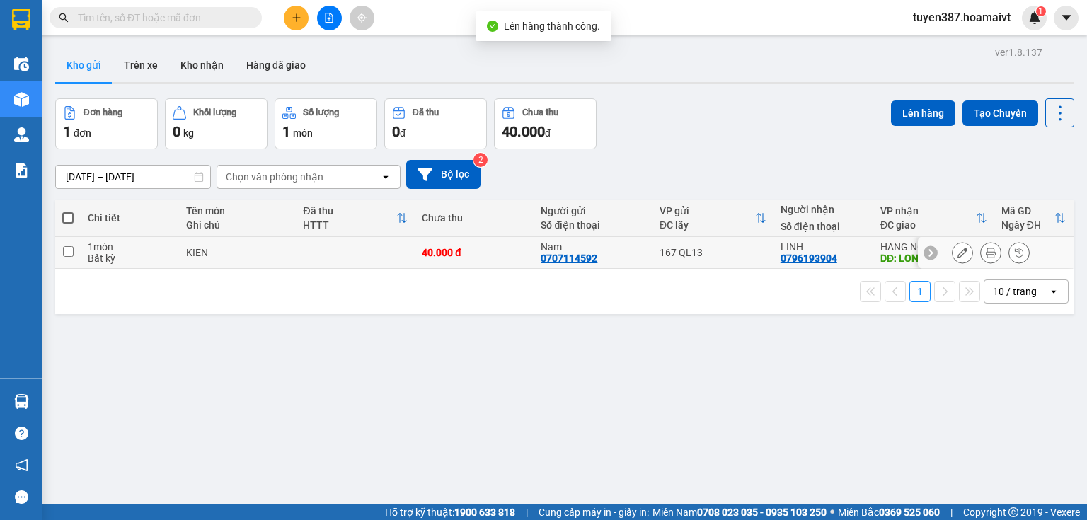
click at [725, 251] on div "167 QL13" at bounding box center [713, 252] width 107 height 11
checkbox input "true"
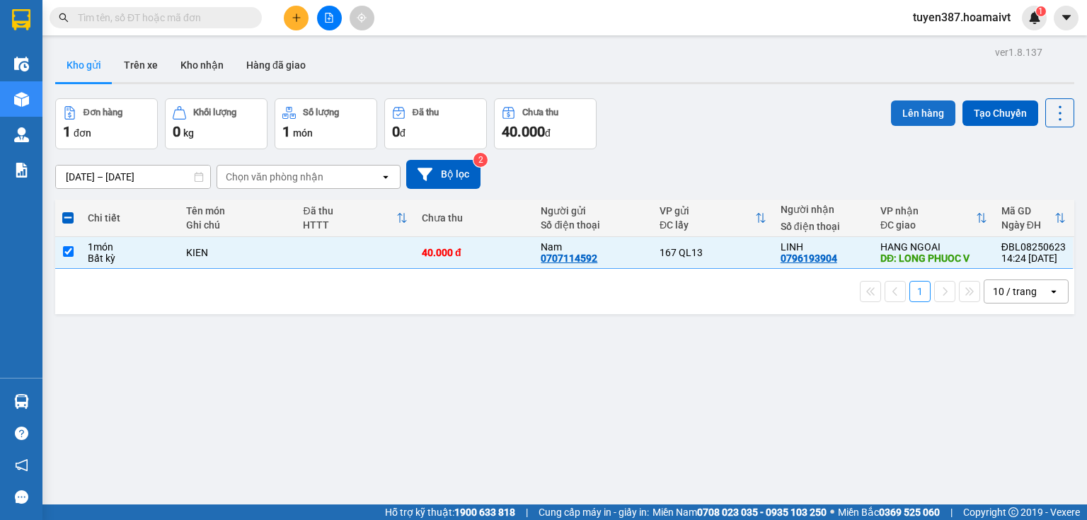
click at [921, 115] on button "Lên hàng" at bounding box center [923, 112] width 64 height 25
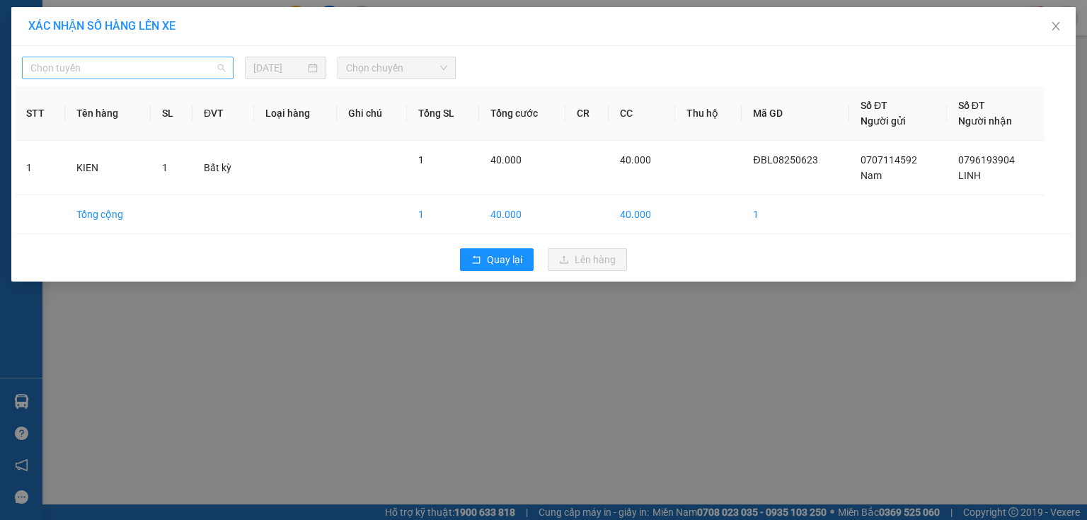
click at [149, 73] on span "Chọn tuyến" at bounding box center [127, 67] width 195 height 21
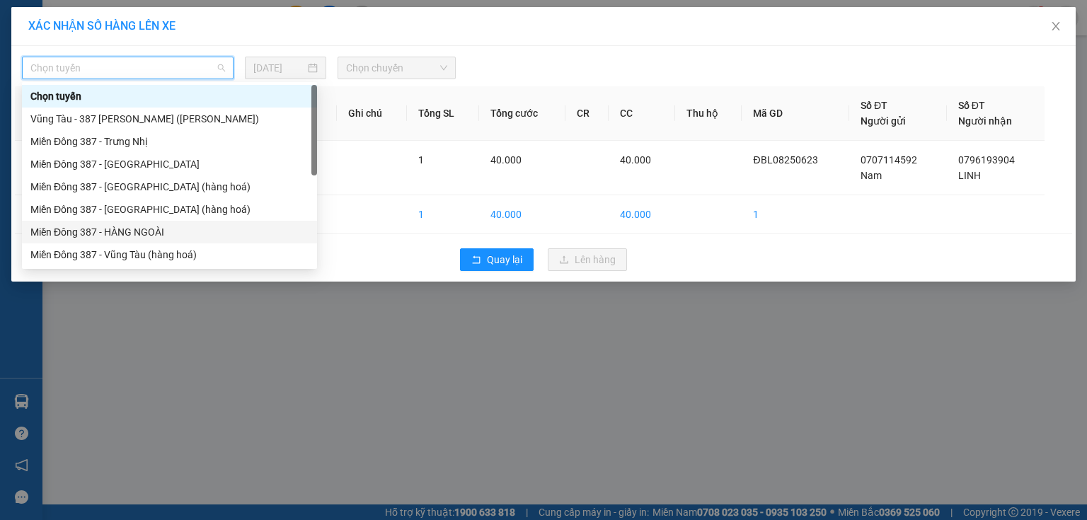
click at [133, 235] on div "Miền Đông 387 - HÀNG NGOÀI" at bounding box center [169, 232] width 278 height 16
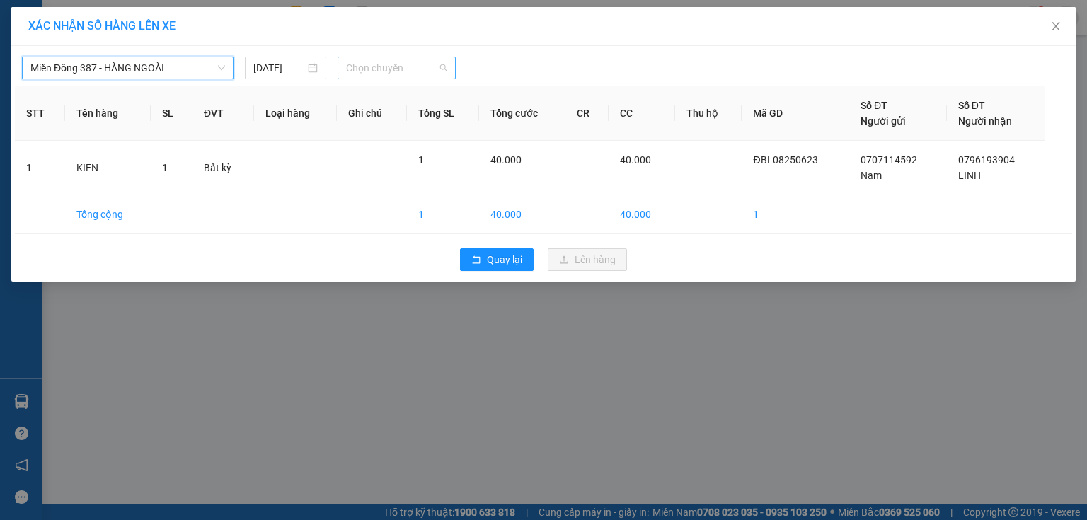
click at [401, 62] on span "Chọn chuyến" at bounding box center [397, 67] width 102 height 21
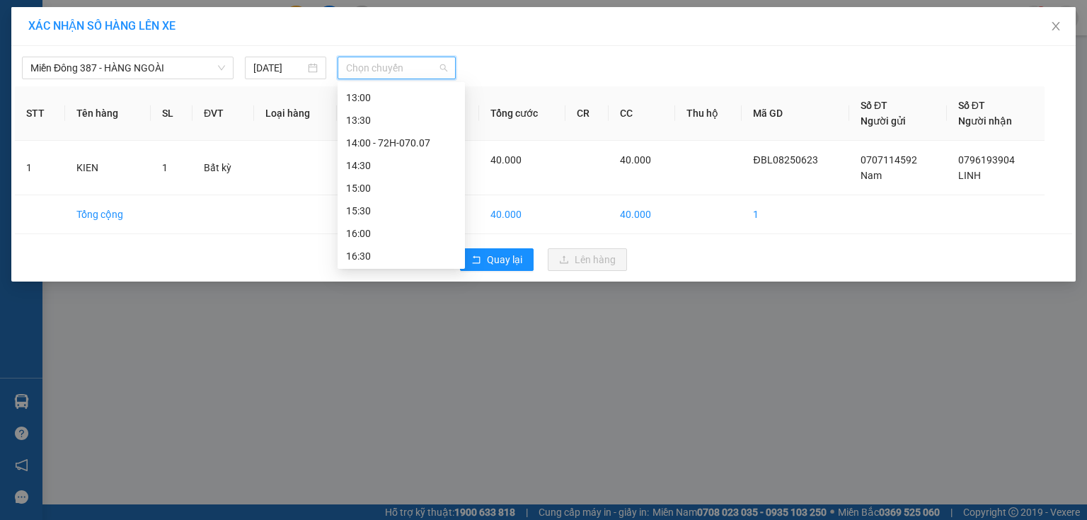
scroll to position [340, 0]
click at [402, 143] on div "14:00 - 72H-070.07" at bounding box center [401, 142] width 110 height 16
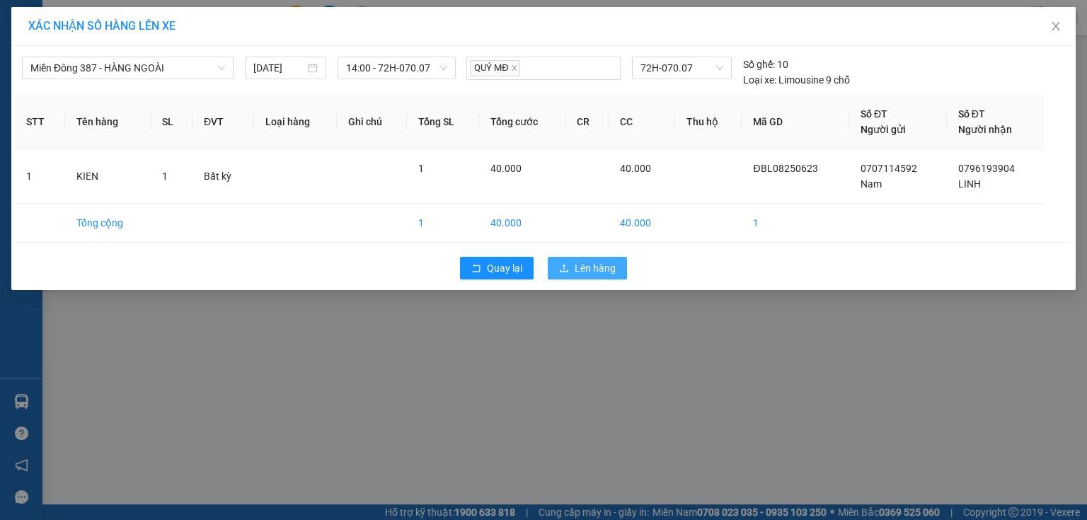
click at [595, 273] on span "Lên hàng" at bounding box center [595, 268] width 41 height 16
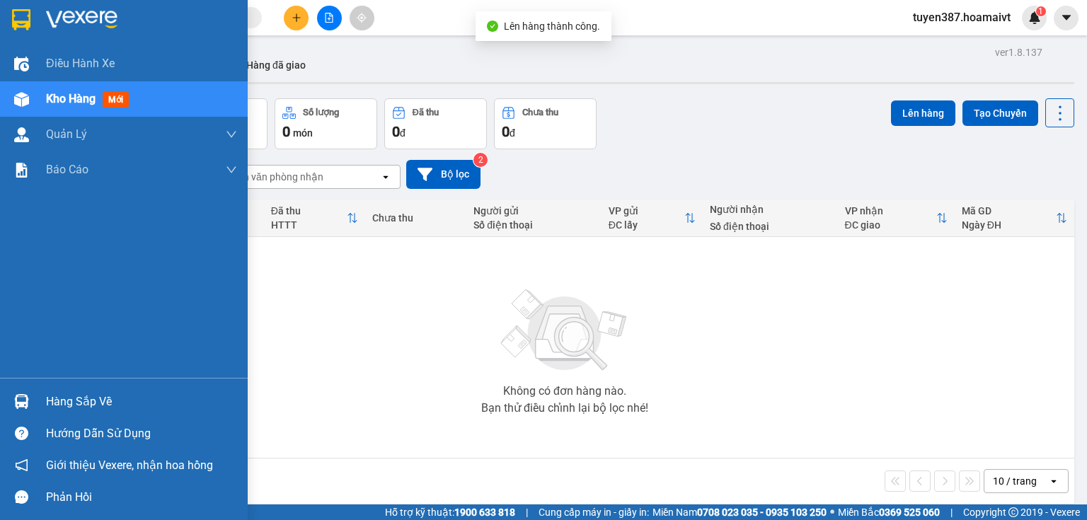
click at [117, 99] on span "mới" at bounding box center [116, 100] width 26 height 16
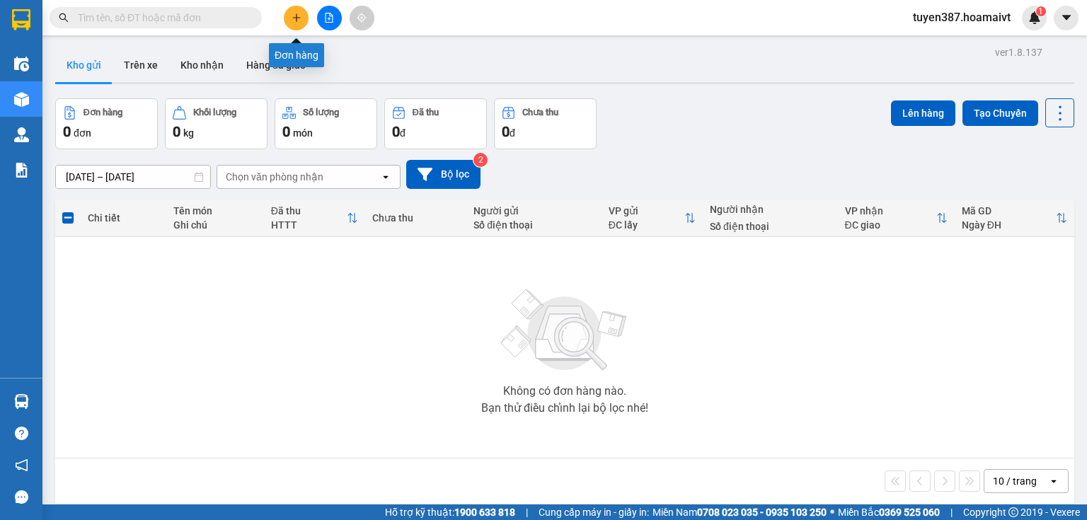
click at [292, 20] on icon "plus" at bounding box center [297, 18] width 10 height 10
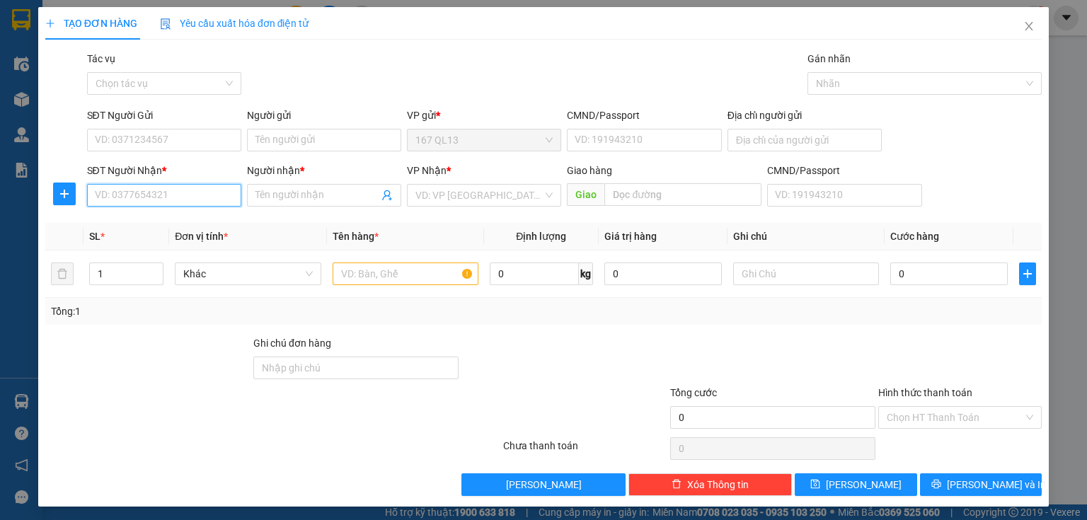
click at [165, 198] on input "SĐT Người Nhận *" at bounding box center [164, 195] width 154 height 23
type input "0937176887"
click at [120, 227] on div "0937176887 - DUYÊN [26 L.H.P]" at bounding box center [165, 224] width 141 height 16
type input "DUYÊN [26 L.H.P]"
type input "0937176887"
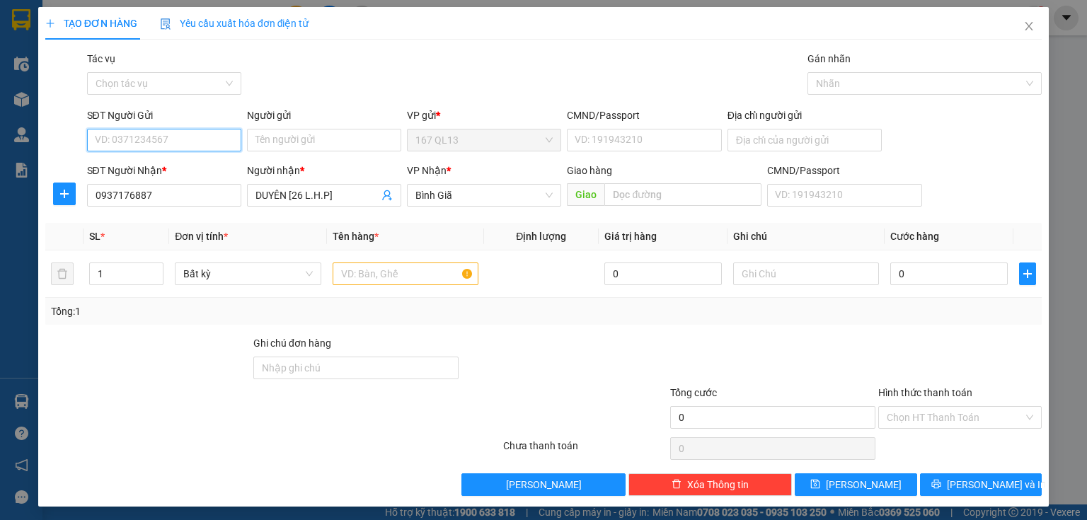
click at [160, 132] on input "SĐT Người Gửi" at bounding box center [164, 140] width 154 height 23
click at [142, 193] on div "0919915479 - NHUNG" at bounding box center [163, 191] width 136 height 16
type input "0919915479"
type input "NHUNG"
type input "044182001280"
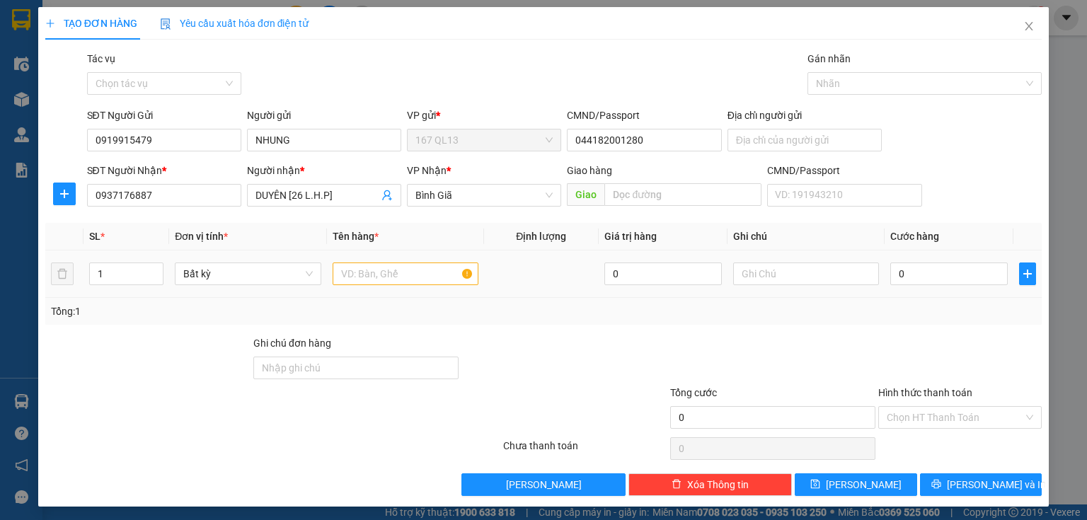
click at [413, 285] on div at bounding box center [406, 274] width 146 height 28
click at [411, 275] on input "text" at bounding box center [406, 274] width 146 height 23
type input "HOP"
click at [890, 268] on input "0" at bounding box center [948, 274] width 117 height 23
type input "3"
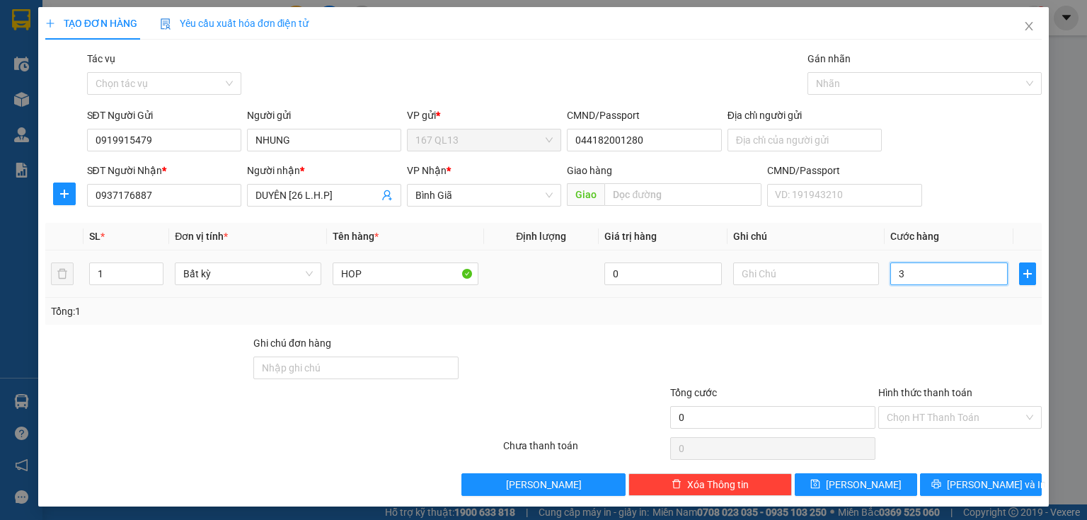
type input "3"
type input "30"
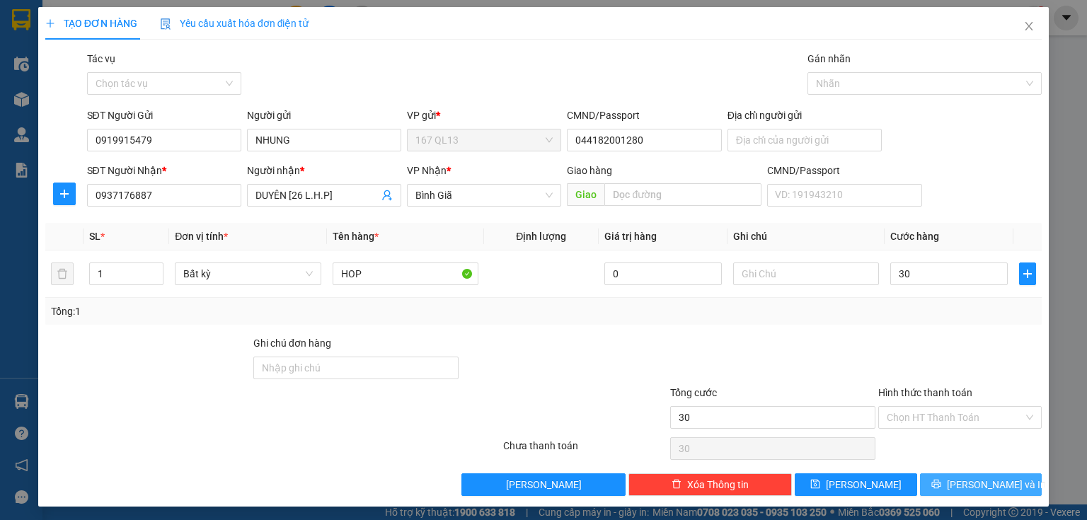
type input "30.000"
drag, startPoint x: 962, startPoint y: 483, endPoint x: 860, endPoint y: 433, distance: 114.3
click at [962, 483] on span "[PERSON_NAME] và In" at bounding box center [996, 485] width 99 height 16
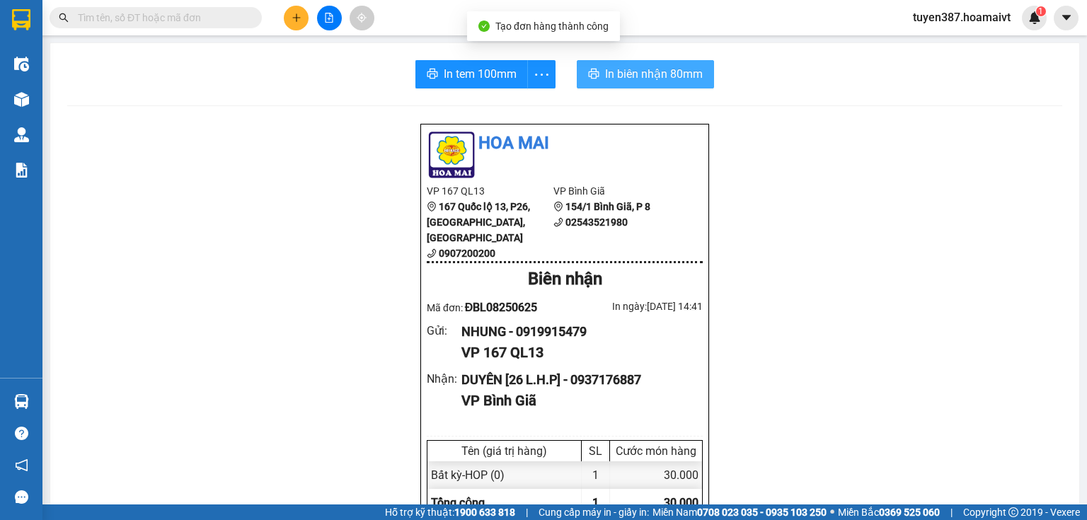
click at [621, 67] on span "In biên nhận 80mm" at bounding box center [654, 74] width 98 height 18
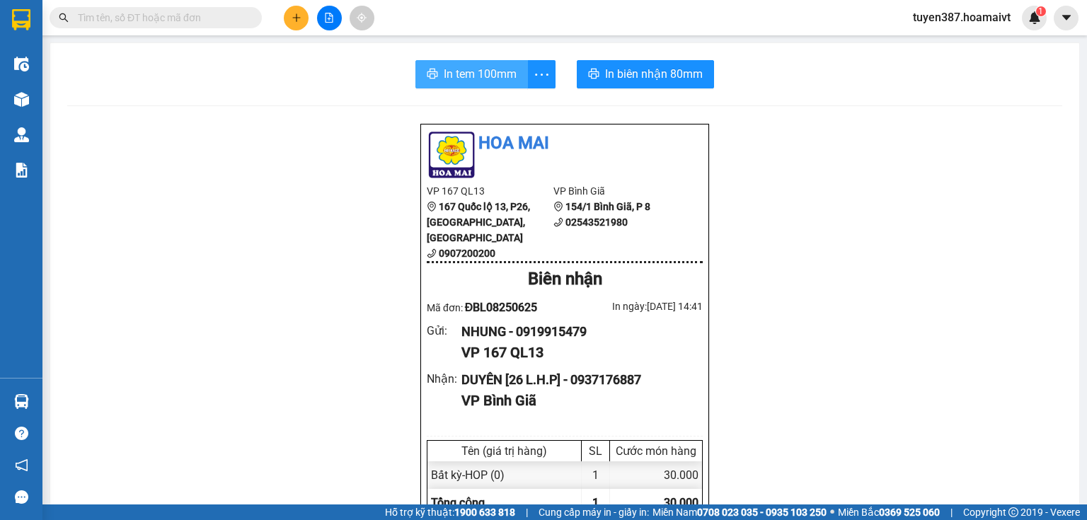
click at [456, 73] on span "In tem 100mm" at bounding box center [480, 74] width 73 height 18
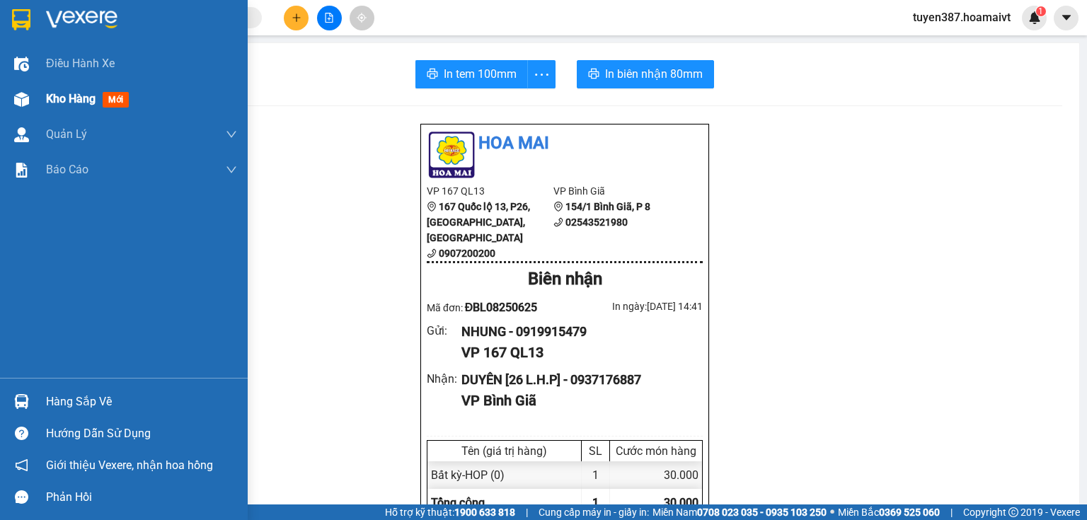
click at [109, 93] on span "mới" at bounding box center [116, 100] width 26 height 16
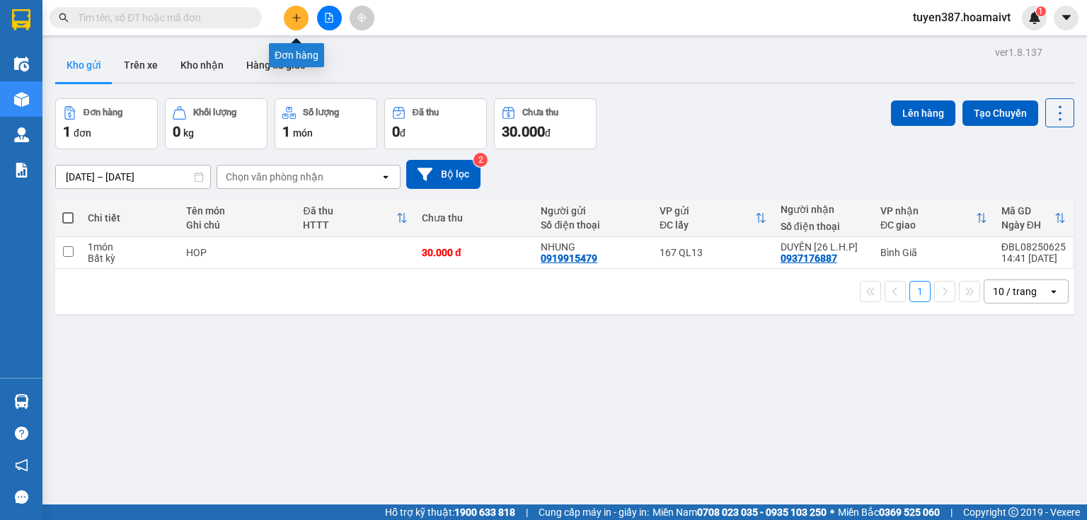
click at [299, 16] on icon "plus" at bounding box center [297, 18] width 10 height 10
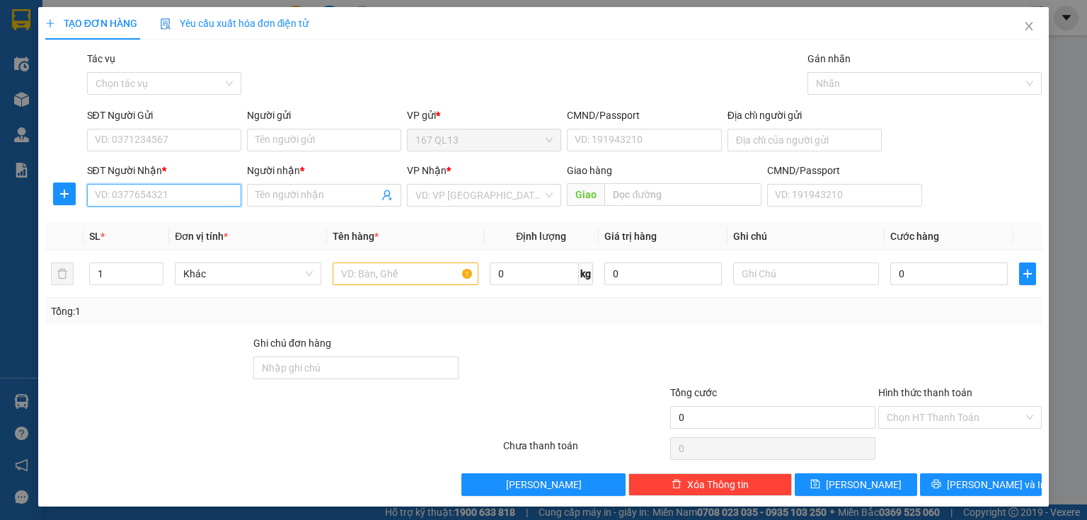
click at [171, 198] on input "SĐT Người Nhận *" at bounding box center [164, 195] width 154 height 23
click at [154, 266] on span "up" at bounding box center [155, 270] width 8 height 8
type input "3"
click at [154, 266] on span "up" at bounding box center [155, 270] width 8 height 8
click at [376, 268] on input "text" at bounding box center [406, 274] width 146 height 23
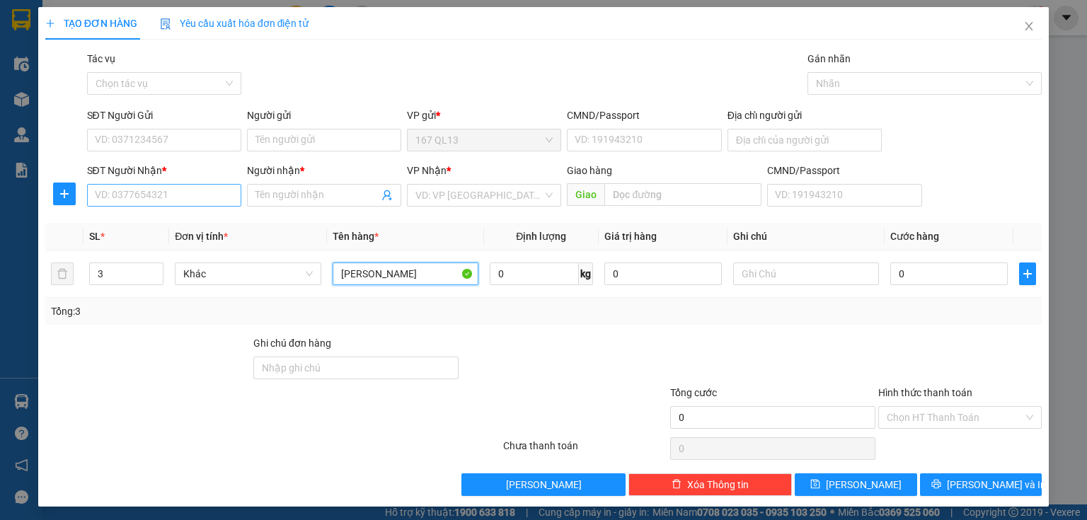
type input "[PERSON_NAME]"
click at [139, 189] on input "SĐT Người Nhận *" at bounding box center [164, 195] width 154 height 23
type input "0909871337"
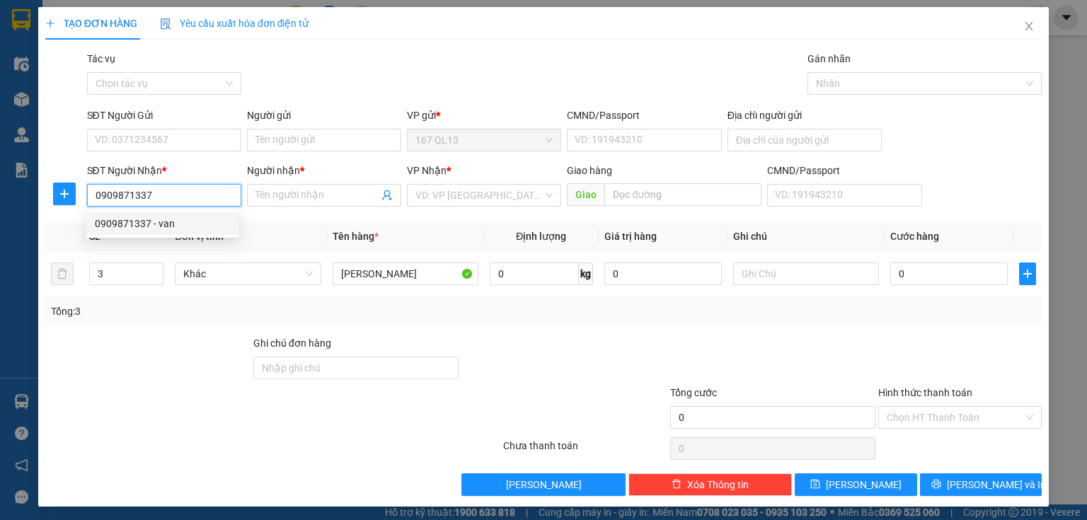
click at [127, 219] on div "0909871337 - van" at bounding box center [163, 224] width 136 height 16
type input "van"
type input "0909871337"
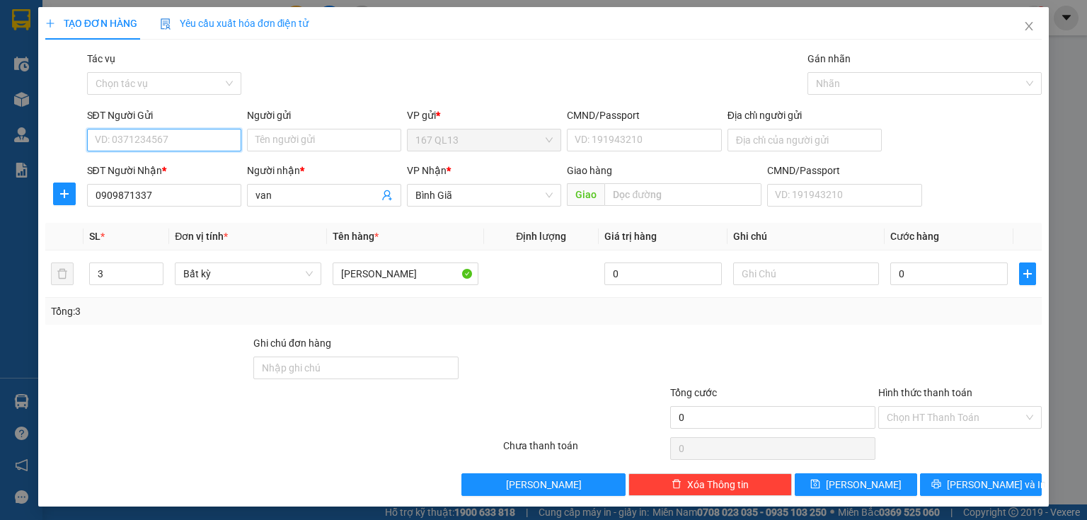
click at [176, 137] on input "SĐT Người Gửi" at bounding box center [164, 140] width 154 height 23
click at [127, 165] on div "0767247821 - hien" at bounding box center [163, 169] width 136 height 16
type input "0767247821"
type input "hien"
click at [890, 268] on input "0" at bounding box center [948, 274] width 117 height 23
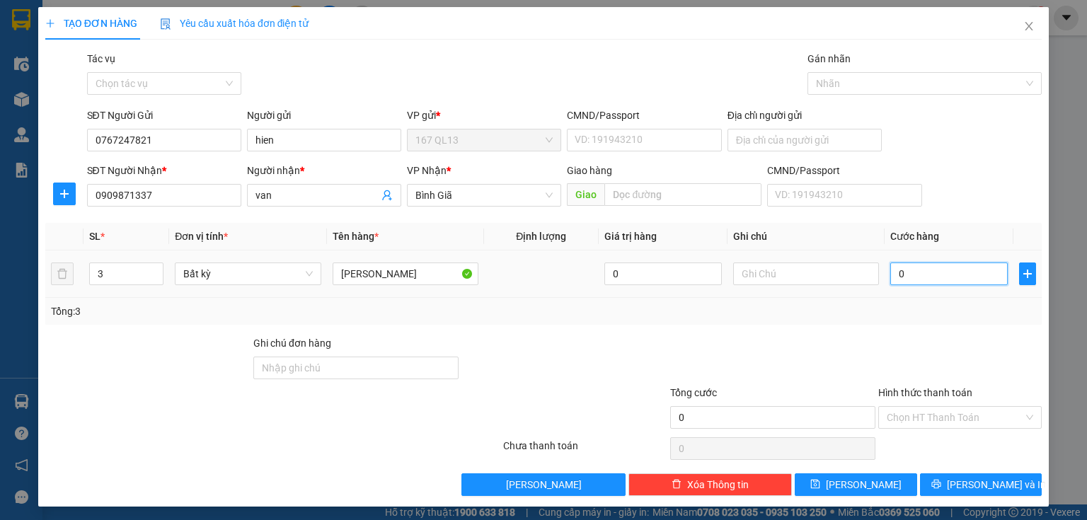
type input "1"
type input "15"
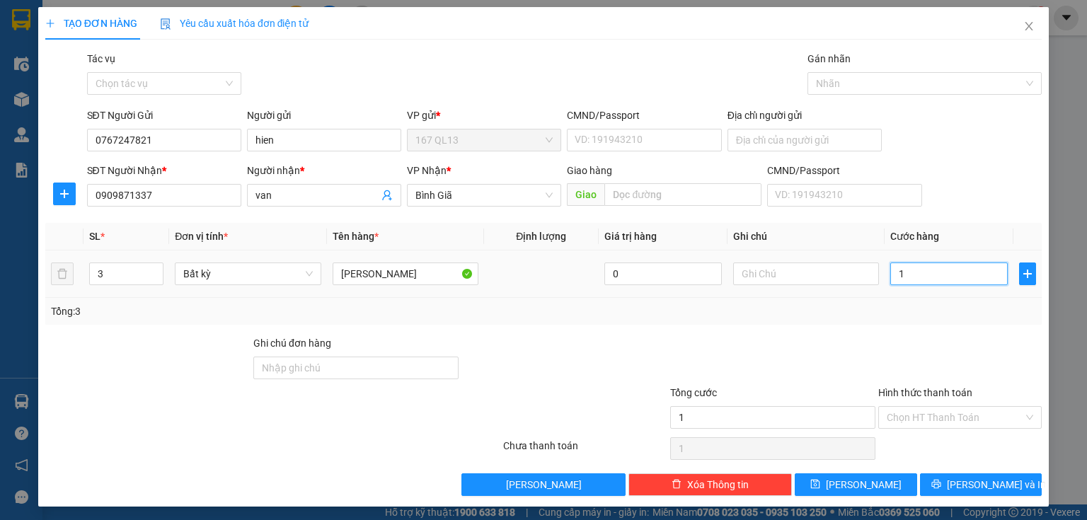
type input "15"
type input "150"
type input "150.000"
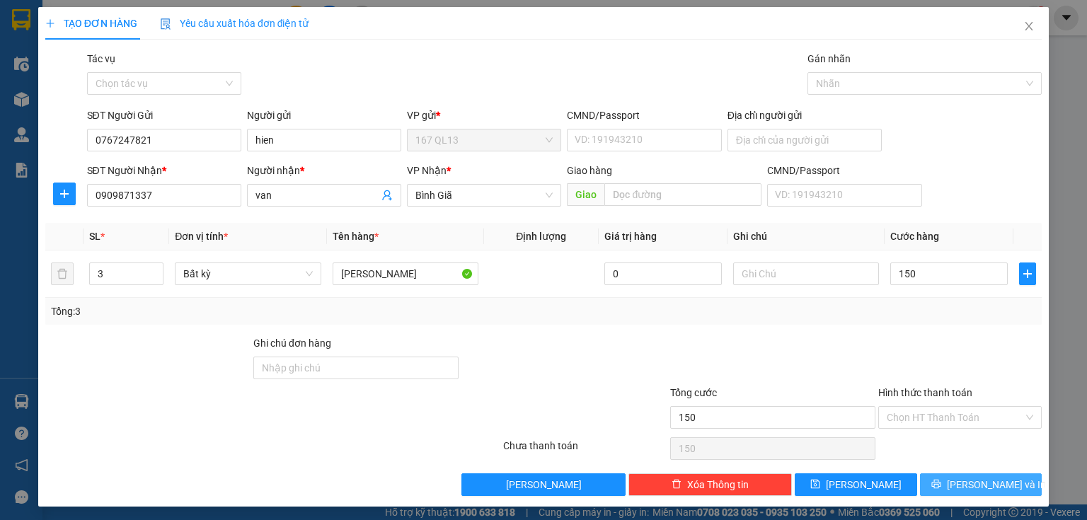
type input "150.000"
click at [967, 485] on span "[PERSON_NAME] và In" at bounding box center [996, 485] width 99 height 16
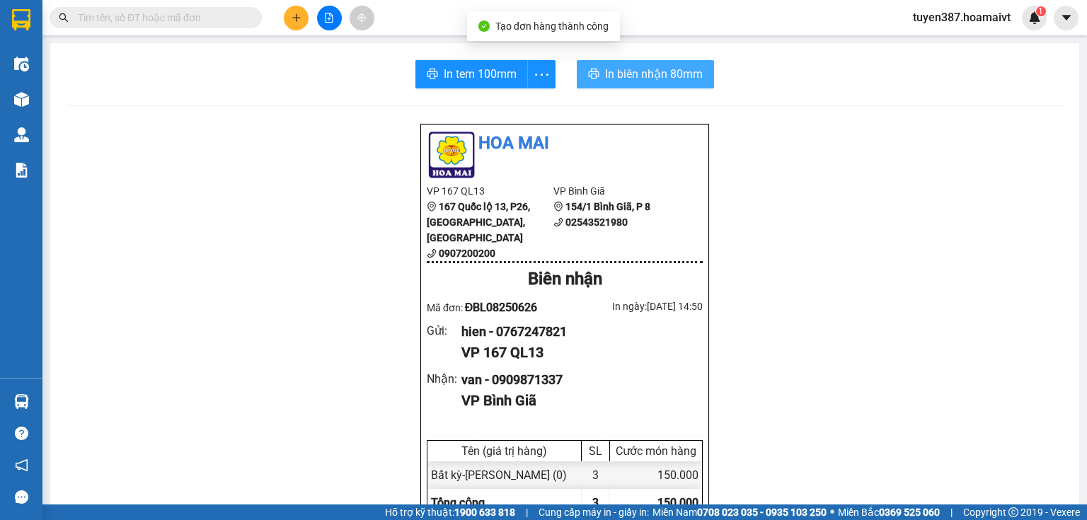
click at [640, 68] on span "In biên nhận 80mm" at bounding box center [654, 74] width 98 height 18
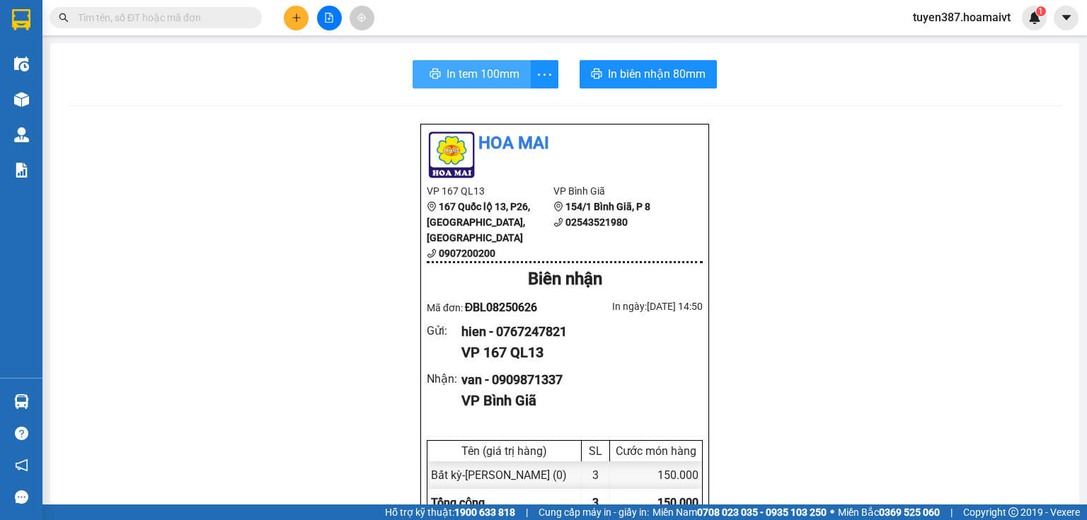
click at [447, 71] on span "In tem 100mm" at bounding box center [483, 74] width 73 height 18
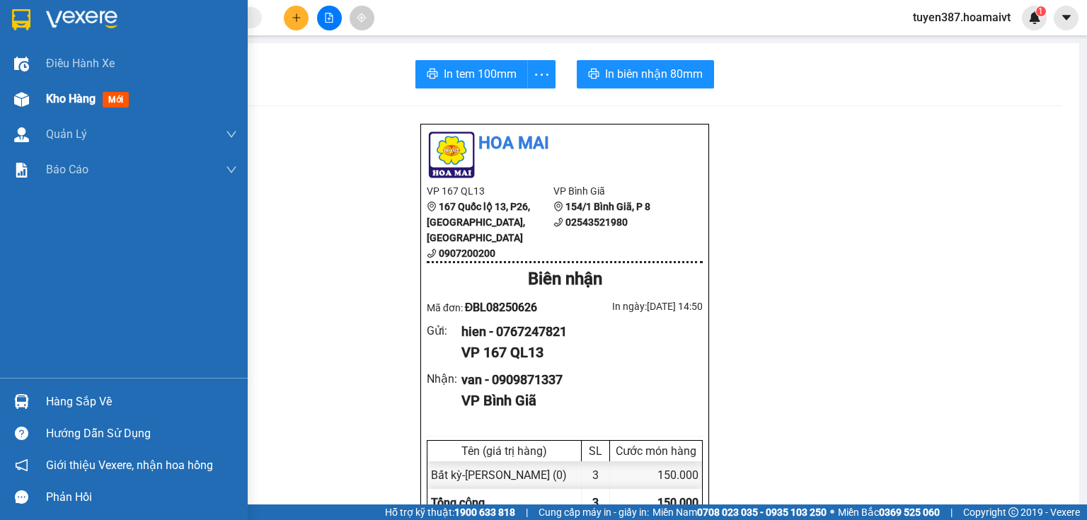
click at [116, 93] on span "mới" at bounding box center [116, 100] width 26 height 16
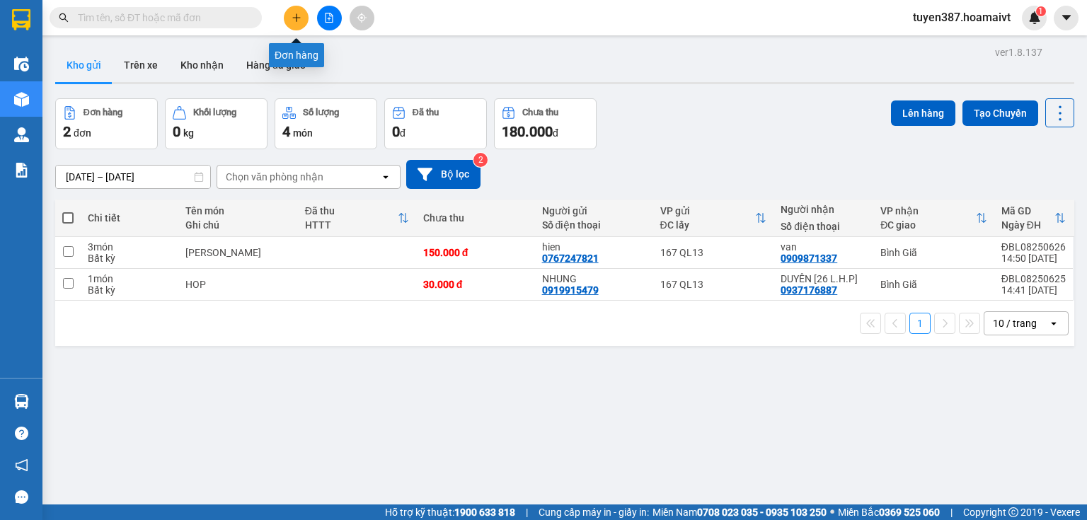
click at [290, 14] on button at bounding box center [296, 18] width 25 height 25
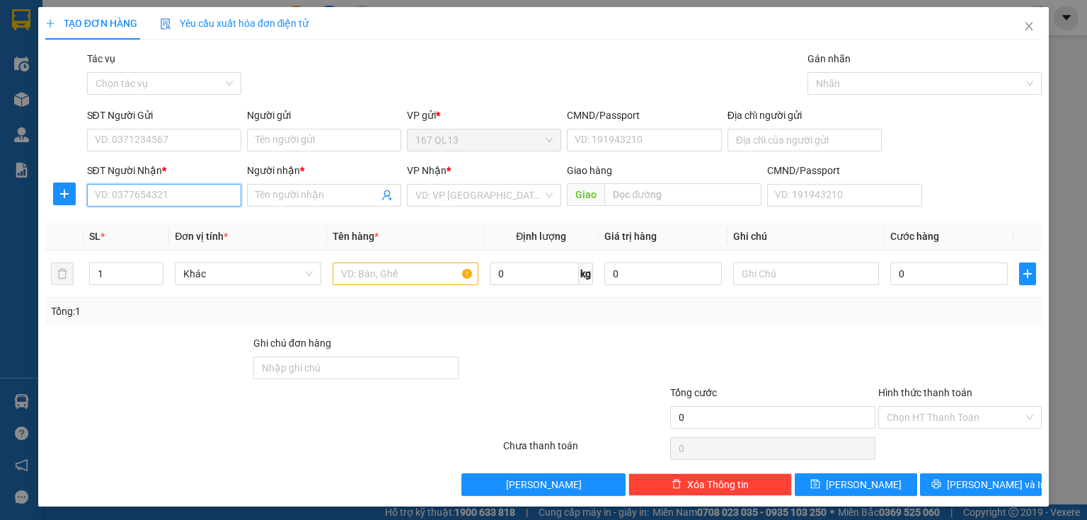
click at [146, 197] on input "SĐT Người Nhận *" at bounding box center [164, 195] width 154 height 23
click at [422, 275] on input "text" at bounding box center [406, 274] width 146 height 23
type input "KIEN"
click at [189, 192] on input "SĐT Người Nhận *" at bounding box center [164, 195] width 154 height 23
type input "0335111222"
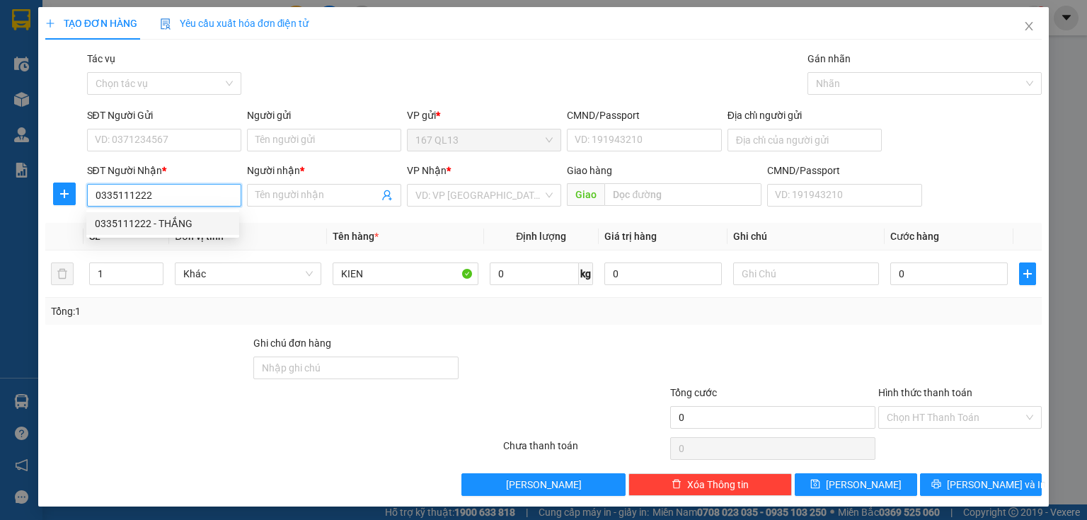
click at [165, 231] on div "0335111222 - THẮNG" at bounding box center [162, 223] width 153 height 23
type input "THẮNG"
type input "0335111222"
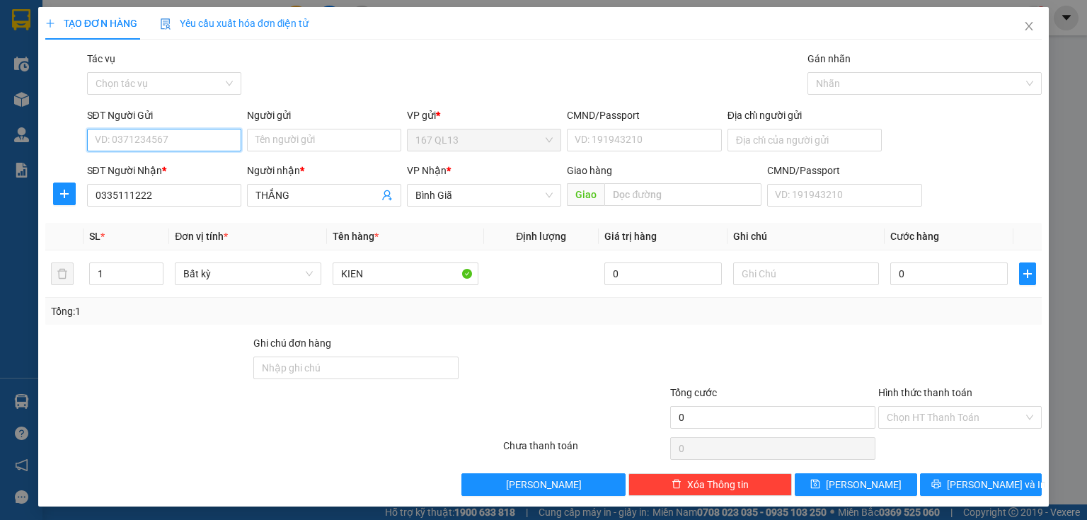
click at [156, 138] on input "SĐT Người Gửi" at bounding box center [164, 140] width 154 height 23
click at [132, 170] on div "0903797383 - thủy" at bounding box center [163, 169] width 136 height 16
type input "0903797383"
type input "thủy"
type input "070094009299"
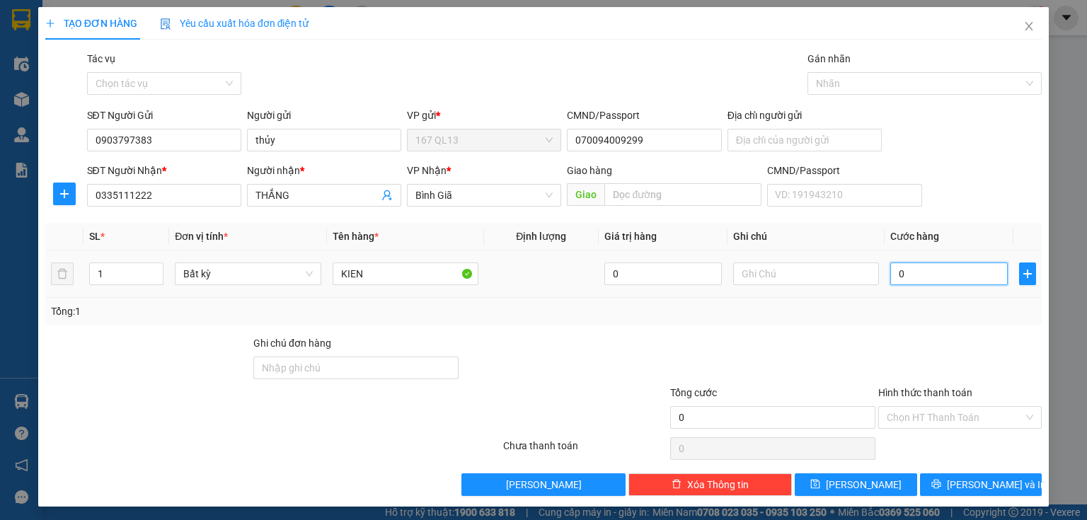
click at [890, 272] on input "0" at bounding box center [948, 274] width 117 height 23
type input "3"
type input "30"
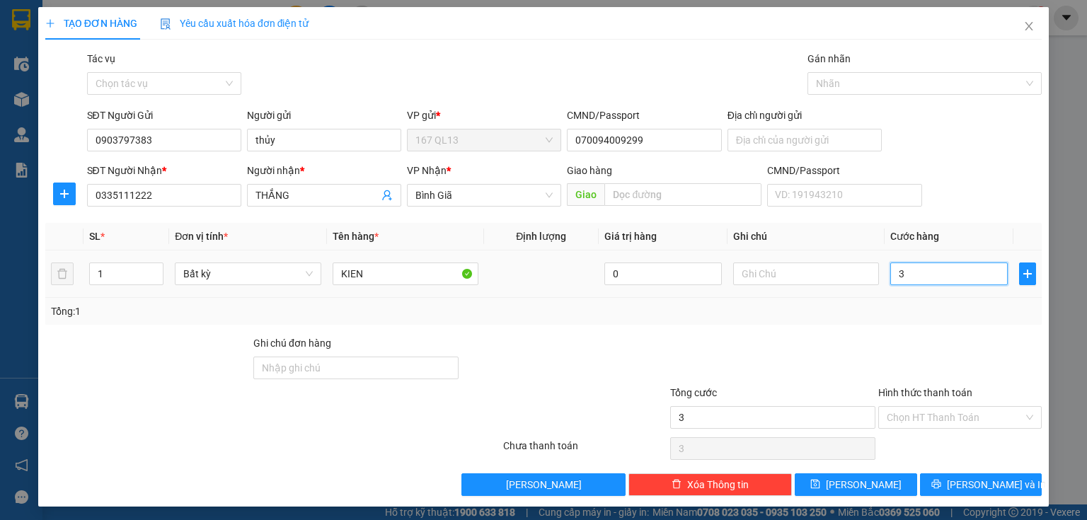
type input "30"
type input "30.000"
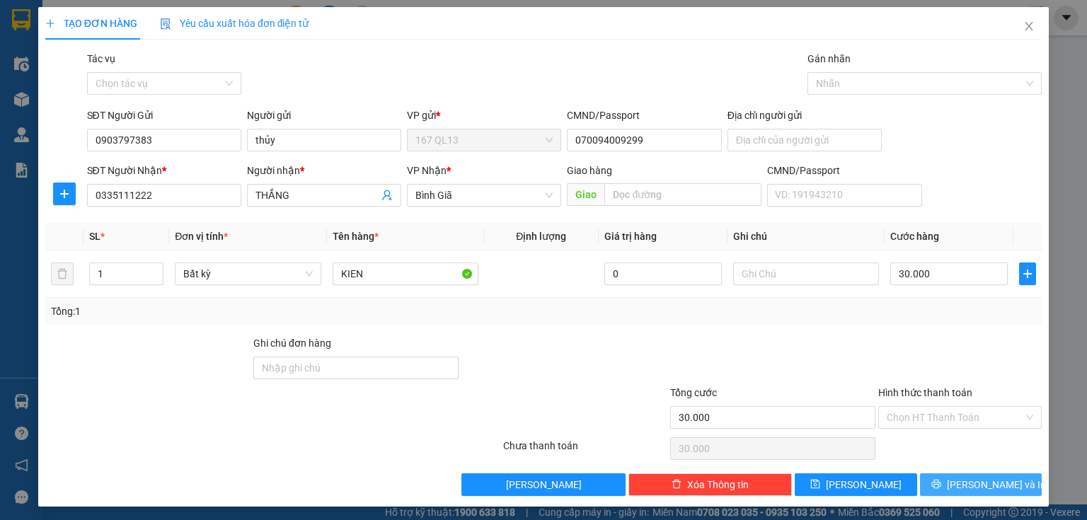
click at [975, 488] on span "[PERSON_NAME] và In" at bounding box center [996, 485] width 99 height 16
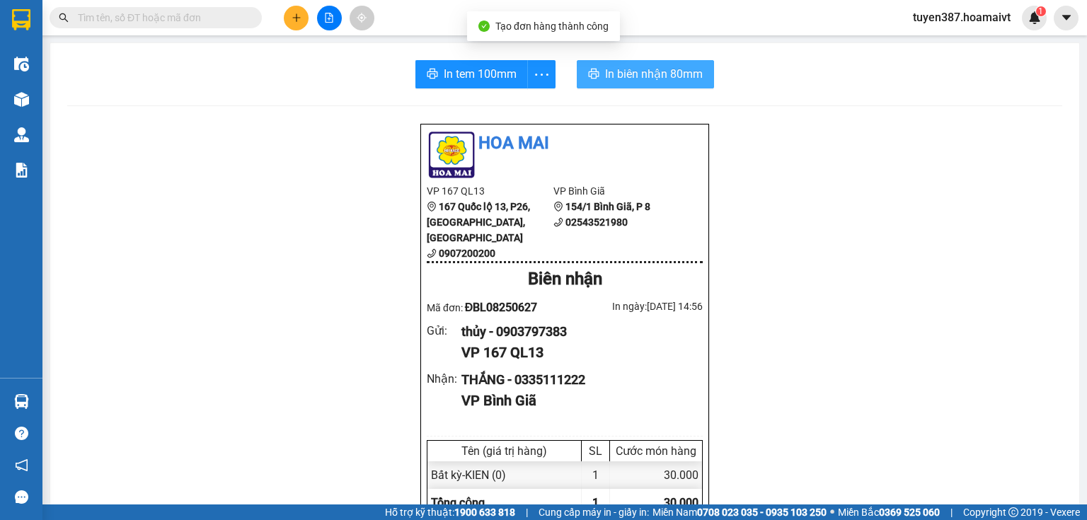
click at [621, 81] on span "In biên nhận 80mm" at bounding box center [654, 74] width 98 height 18
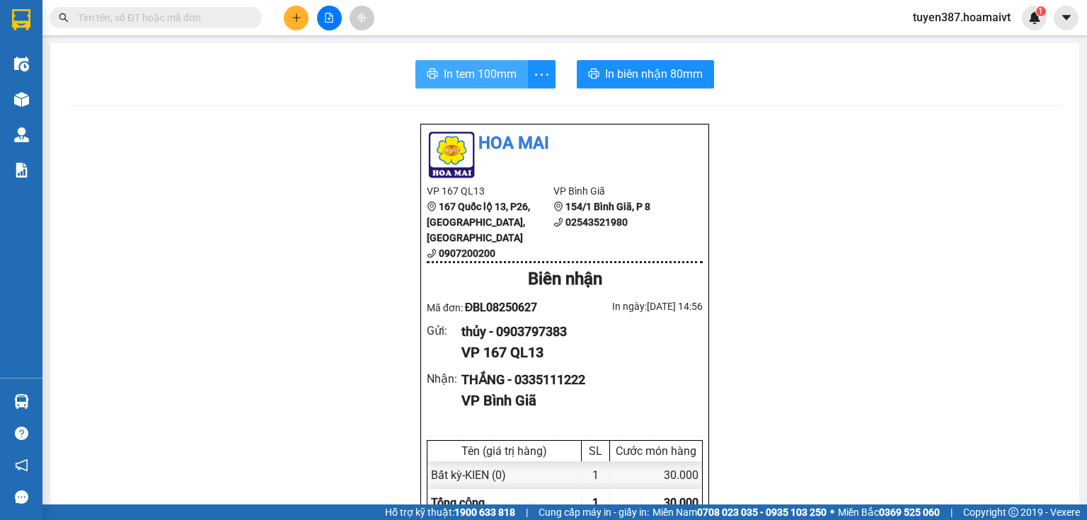
click at [453, 69] on span "In tem 100mm" at bounding box center [480, 74] width 73 height 18
click at [306, 20] on button at bounding box center [296, 18] width 25 height 25
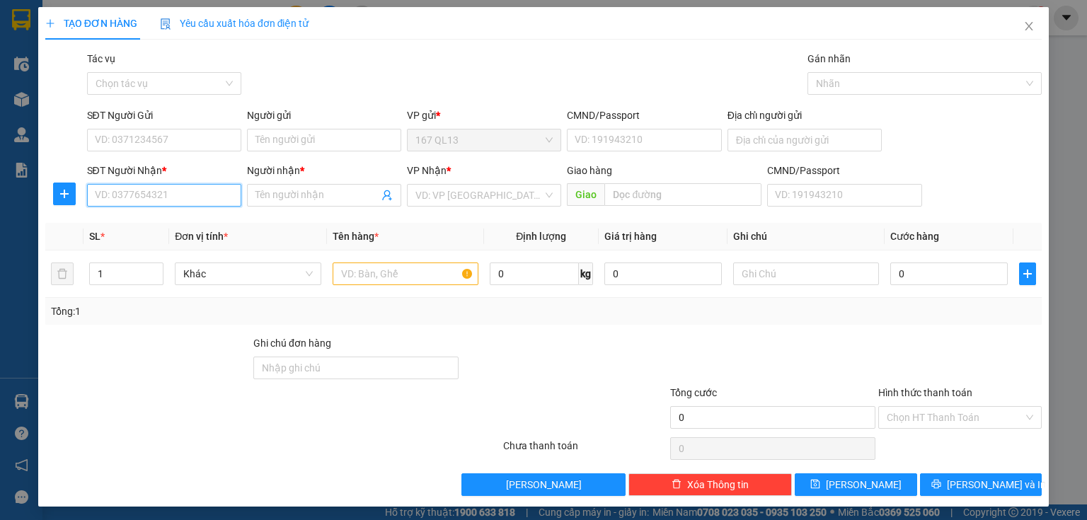
click at [158, 200] on input "SĐT Người Nhận *" at bounding box center [164, 195] width 154 height 23
type input "0528568268"
click at [130, 222] on div "0528568268 - THI" at bounding box center [163, 224] width 136 height 16
type input "THI"
type input "0528568268"
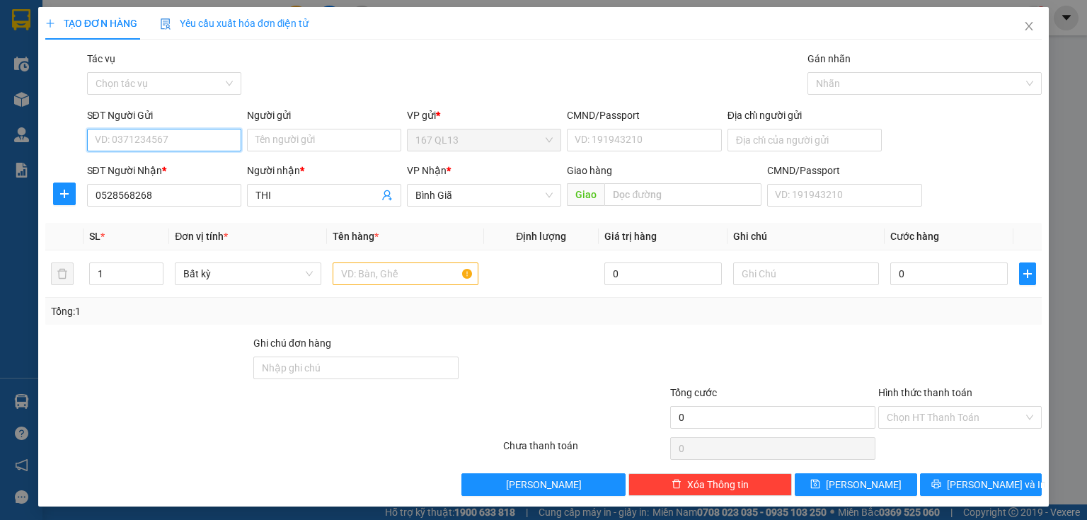
click at [193, 133] on input "SĐT Người Gửi" at bounding box center [164, 140] width 154 height 23
click at [139, 173] on div "0981690647 - [PERSON_NAME]" at bounding box center [164, 169] width 139 height 16
type input "0981690647"
type input "[PERSON_NAME]"
click at [204, 142] on input "0981690647" at bounding box center [164, 140] width 154 height 23
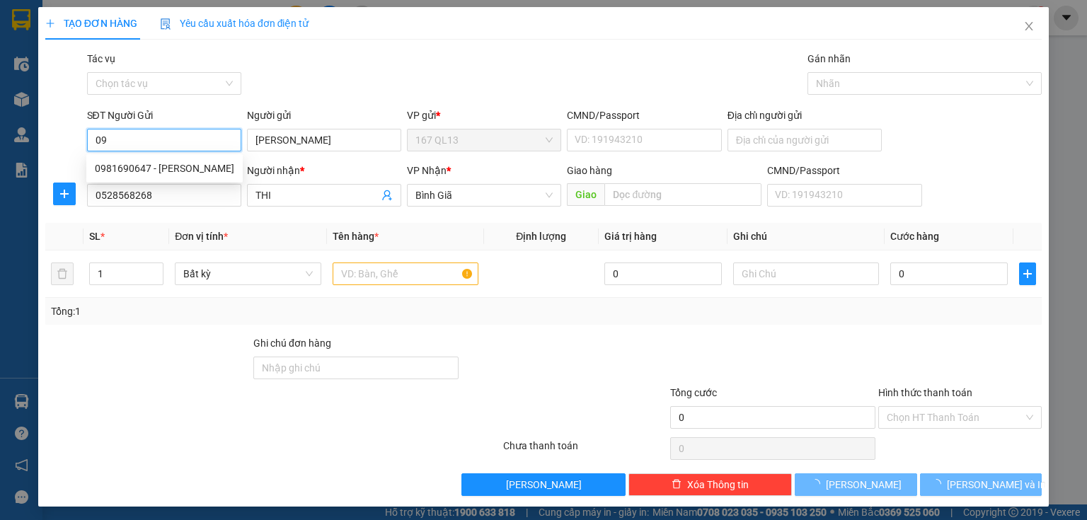
type input "0"
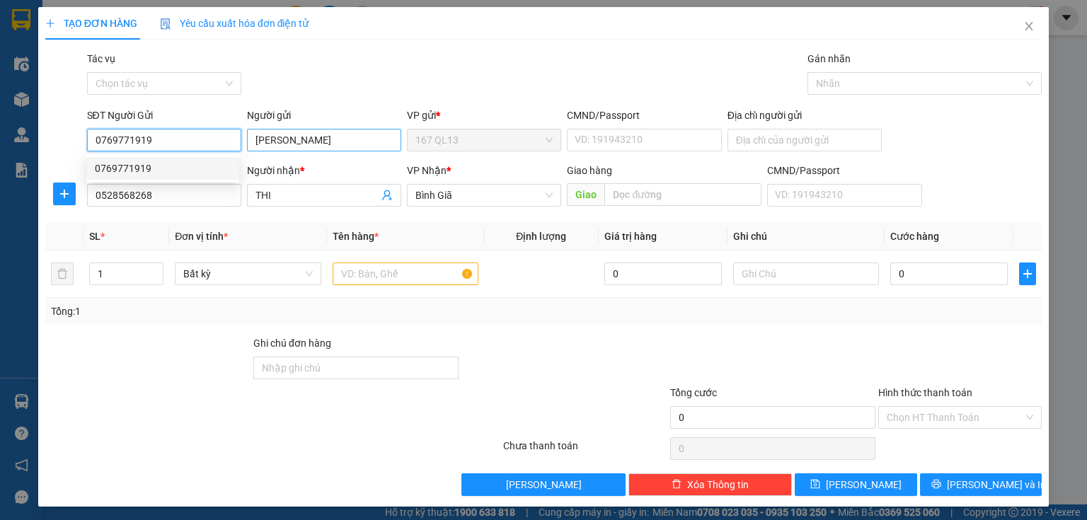
type input "0769771919"
click at [306, 138] on input "[PERSON_NAME]" at bounding box center [324, 140] width 154 height 23
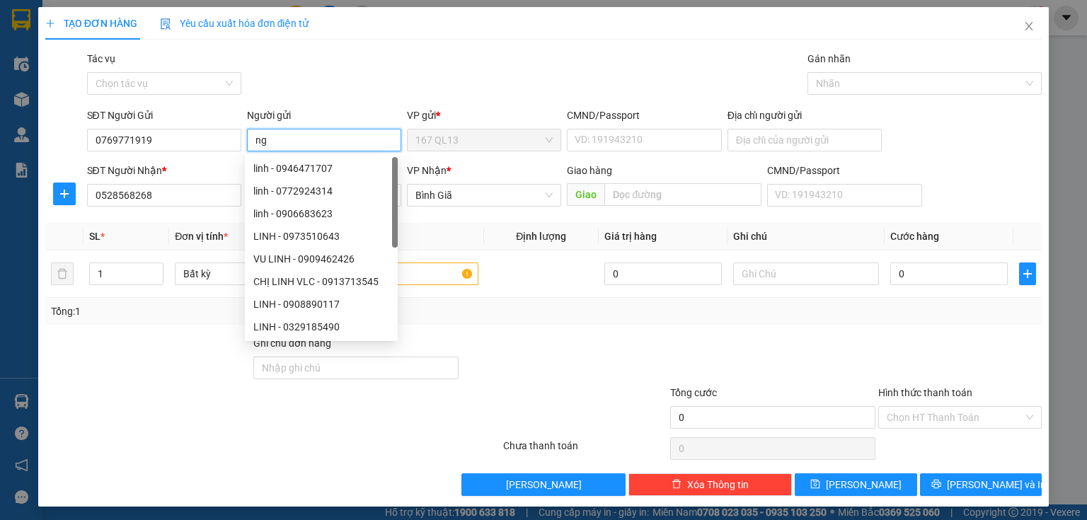
type input "n"
type input "LINH"
click at [422, 277] on input "text" at bounding box center [406, 274] width 146 height 23
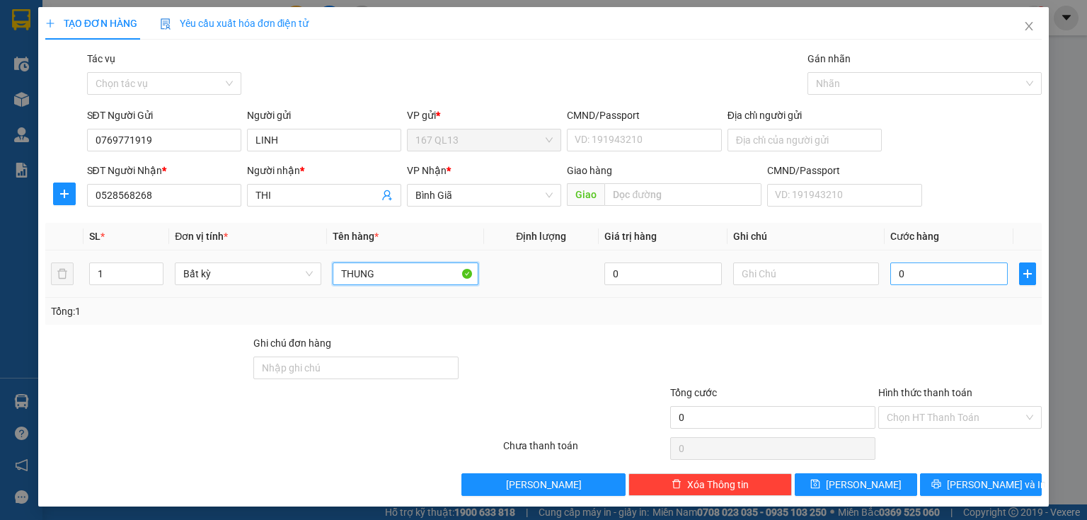
type input "THUNG"
click at [890, 277] on input "0" at bounding box center [948, 274] width 117 height 23
type input "4"
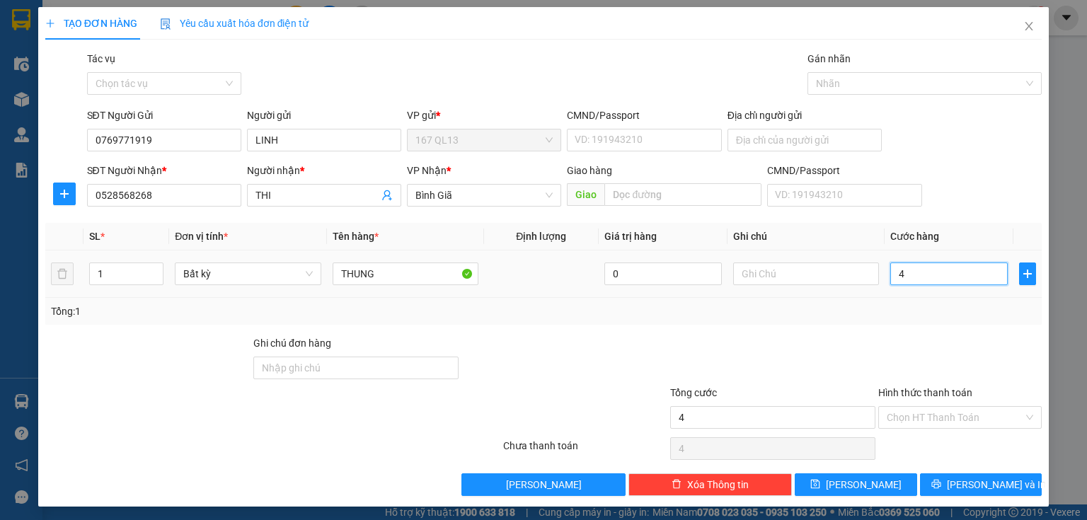
type input "40"
type input "40.000"
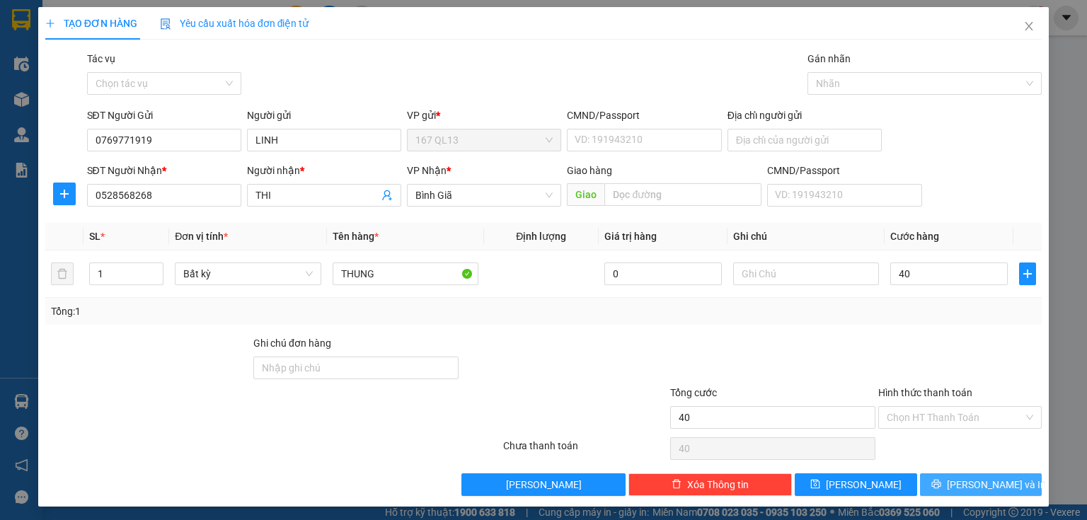
type input "40.000"
click at [987, 483] on span "[PERSON_NAME] và In" at bounding box center [996, 485] width 99 height 16
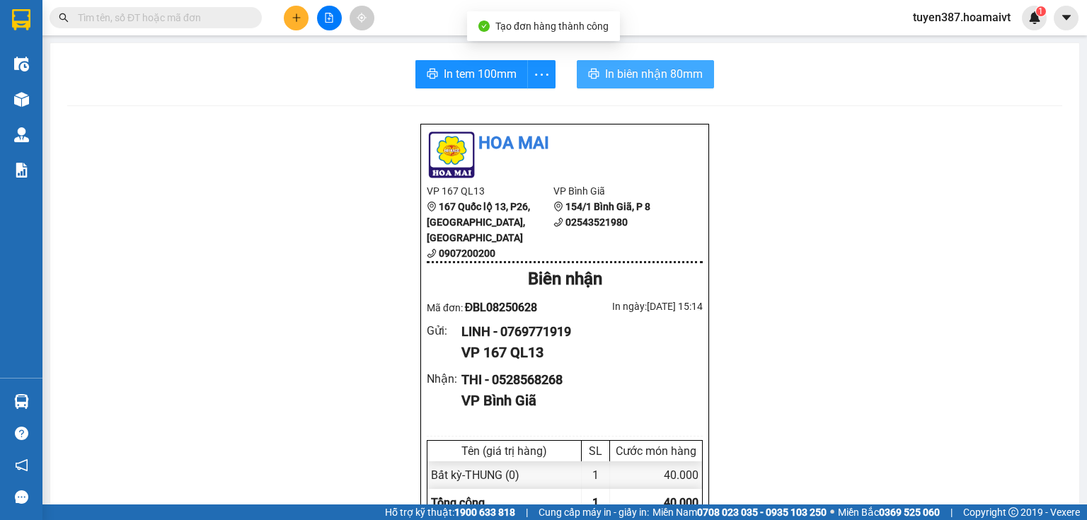
click at [640, 79] on span "In biên nhận 80mm" at bounding box center [654, 74] width 98 height 18
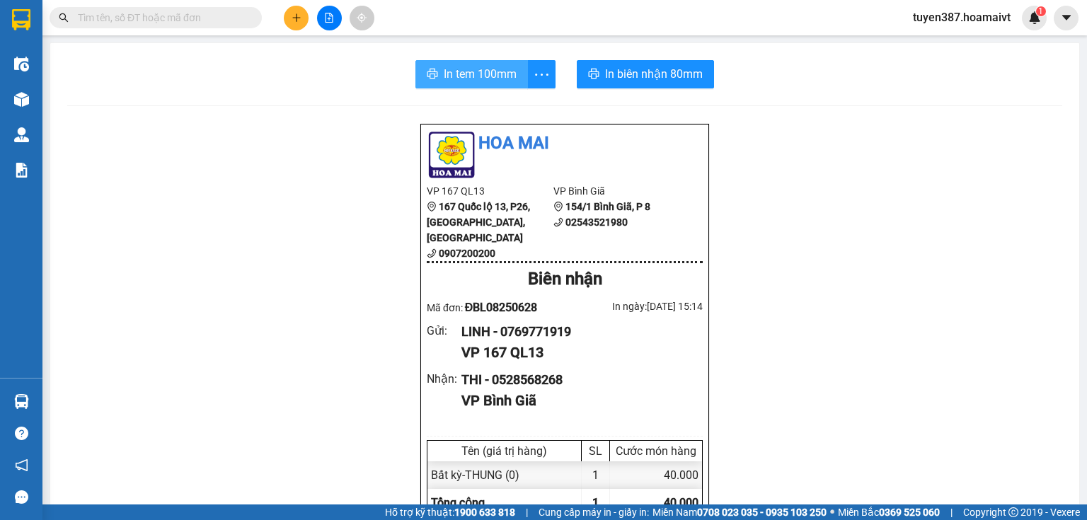
click at [471, 71] on span "In tem 100mm" at bounding box center [480, 74] width 73 height 18
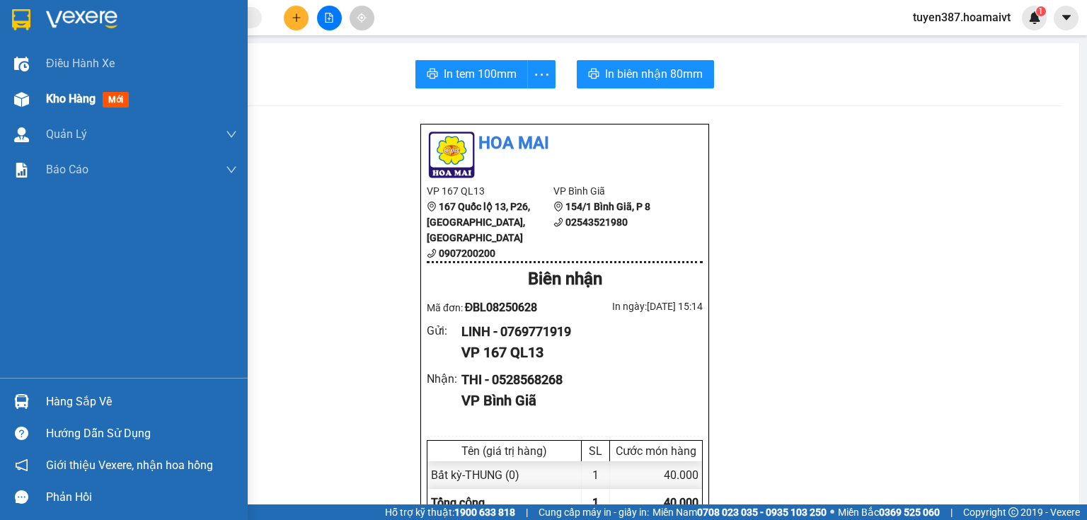
click at [122, 99] on span "mới" at bounding box center [116, 100] width 26 height 16
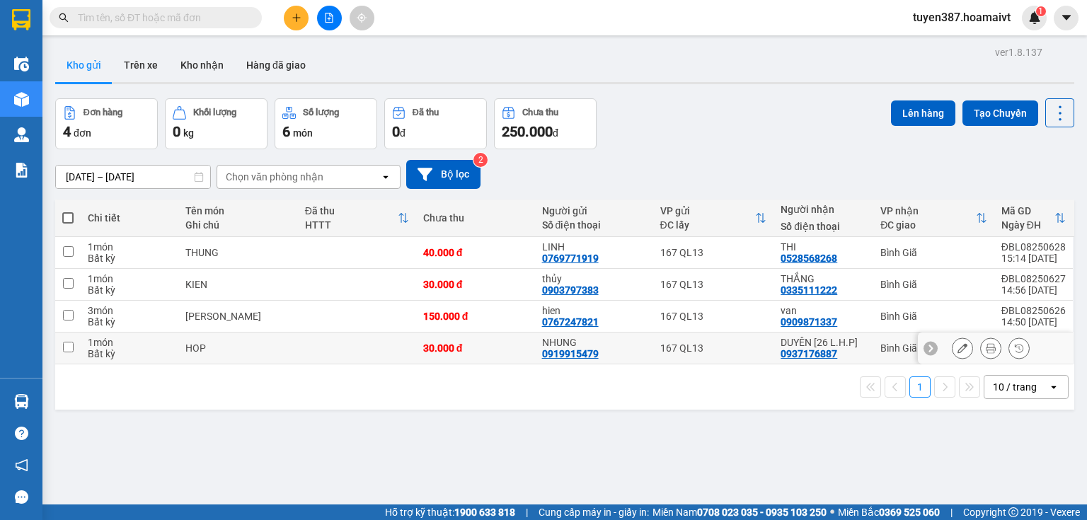
drag, startPoint x: 863, startPoint y: 348, endPoint x: 856, endPoint y: 309, distance: 40.3
click at [861, 343] on div "DUYÊN [26 L.H.P] 0937176887" at bounding box center [824, 348] width 86 height 23
checkbox input "true"
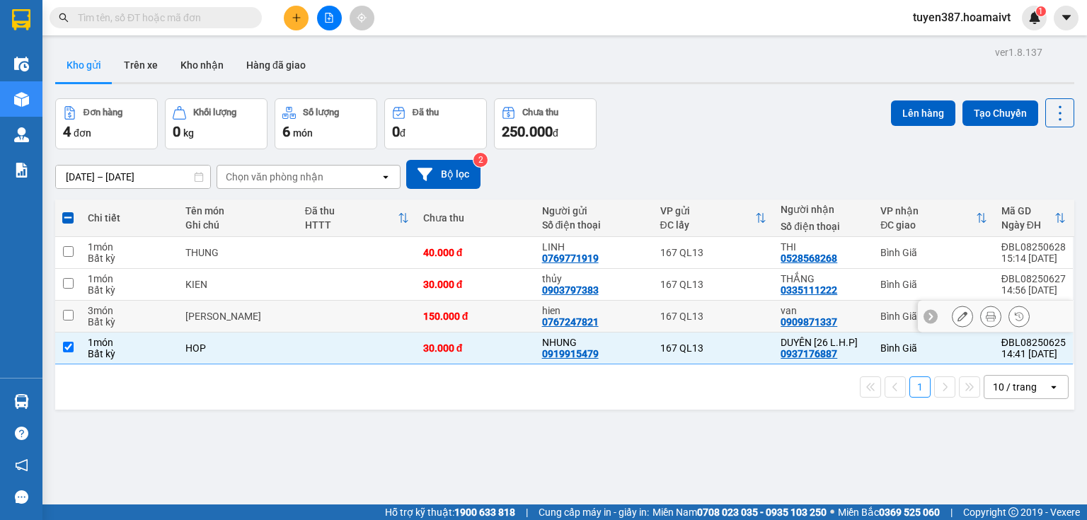
drag, startPoint x: 856, startPoint y: 306, endPoint x: 853, endPoint y: 280, distance: 26.3
click at [856, 303] on td "van 0909871337" at bounding box center [824, 317] width 100 height 32
checkbox input "true"
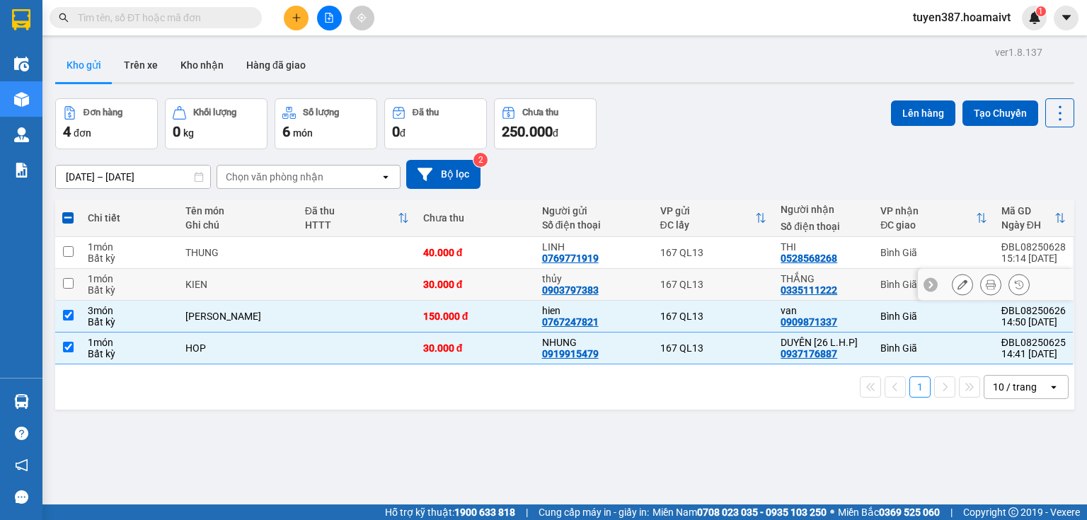
drag, startPoint x: 853, startPoint y: 279, endPoint x: 851, endPoint y: 252, distance: 26.9
click at [853, 277] on div "THẮNG" at bounding box center [824, 278] width 86 height 11
checkbox input "true"
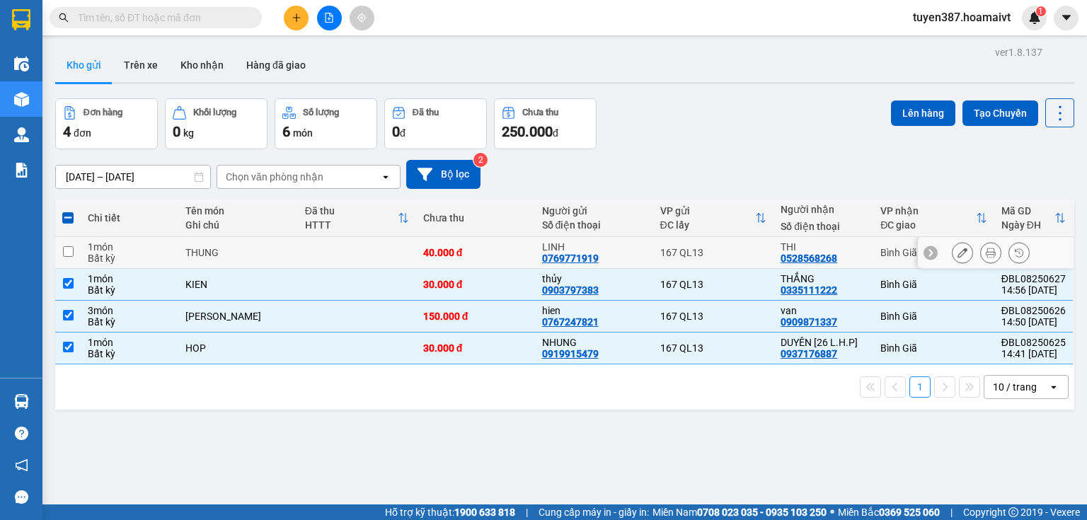
click at [851, 251] on div "THI" at bounding box center [824, 246] width 86 height 11
checkbox input "true"
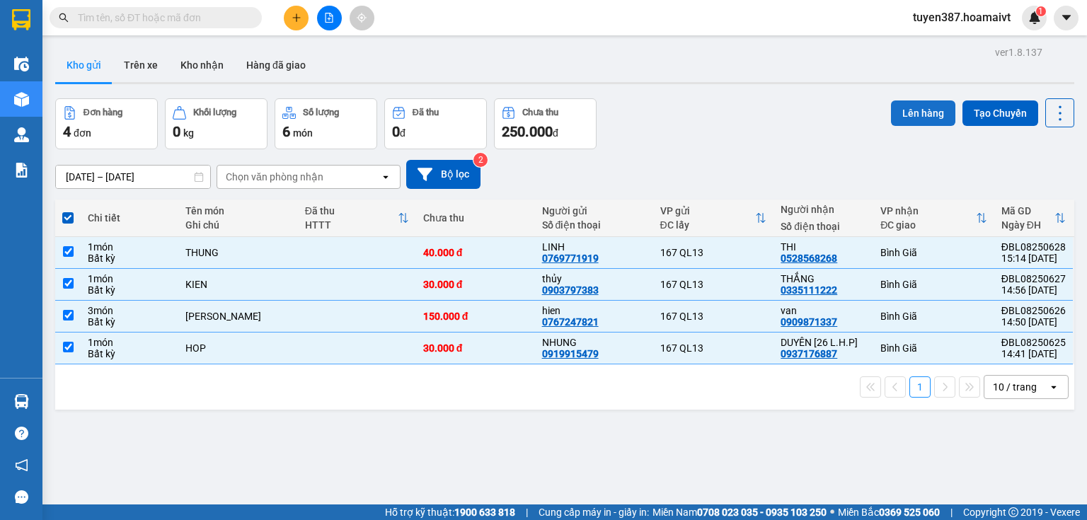
drag, startPoint x: 910, startPoint y: 115, endPoint x: 903, endPoint y: 113, distance: 7.2
click at [907, 115] on button "Lên hàng" at bounding box center [923, 112] width 64 height 25
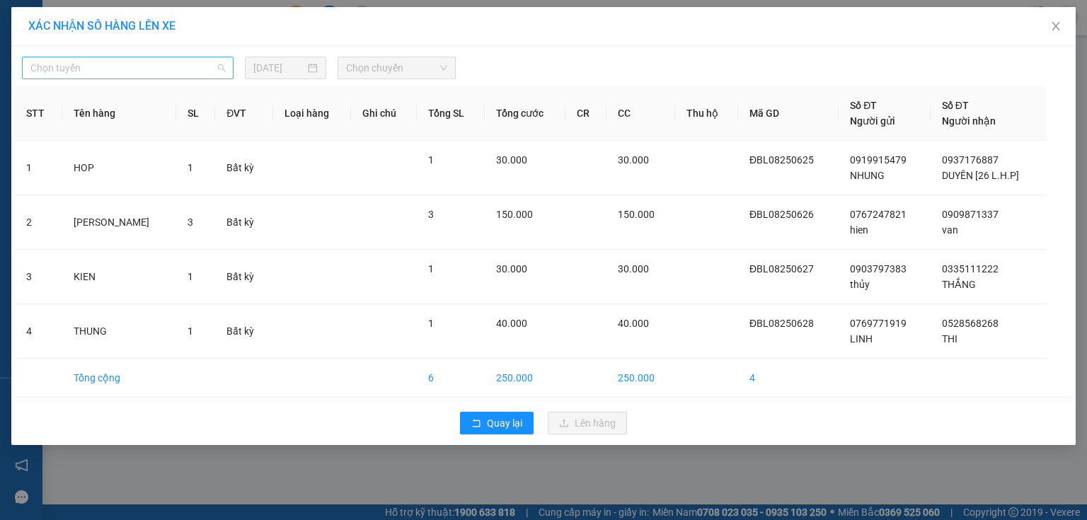
click at [131, 67] on span "Chọn tuyến" at bounding box center [127, 67] width 195 height 21
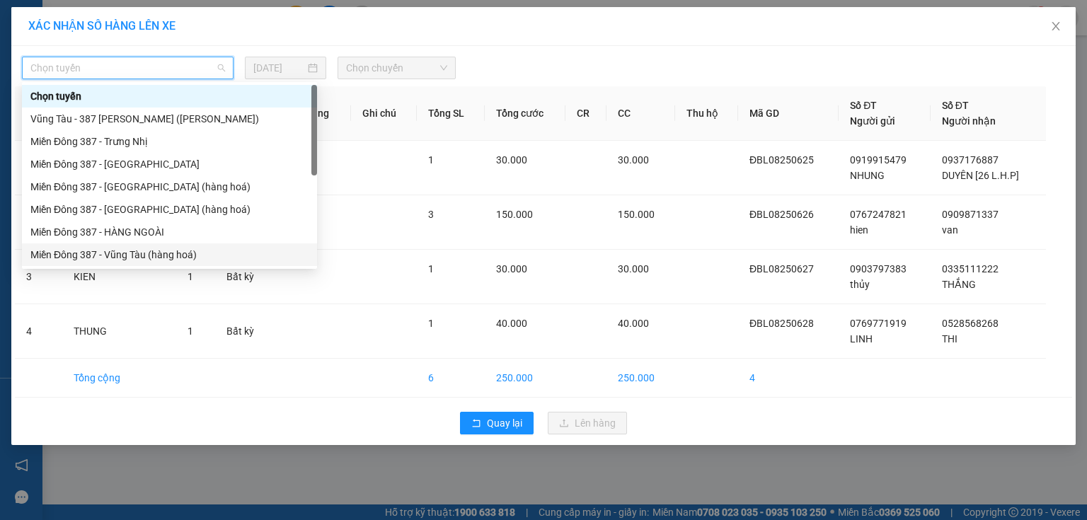
click at [120, 252] on div "Miền Đông 387 - Vũng Tàu (hàng hoá)" at bounding box center [169, 255] width 278 height 16
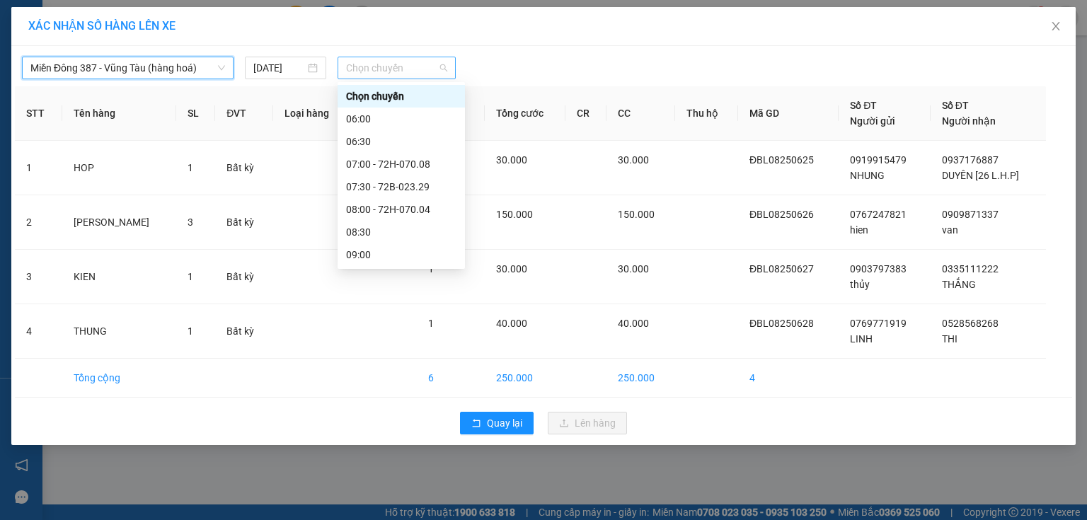
click at [391, 60] on span "Chọn chuyến" at bounding box center [397, 67] width 102 height 21
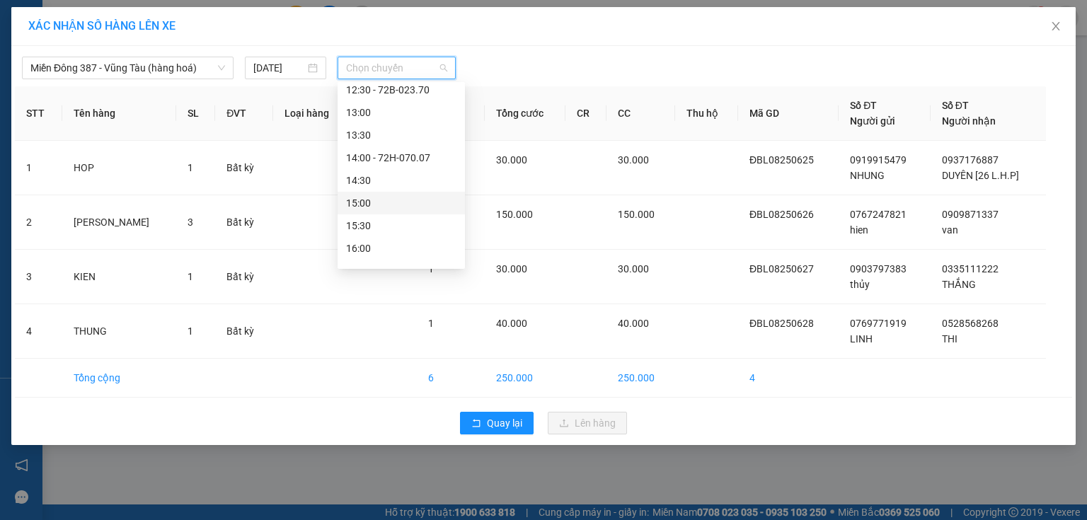
scroll to position [340, 0]
click at [379, 208] on div "15:30" at bounding box center [401, 210] width 110 height 16
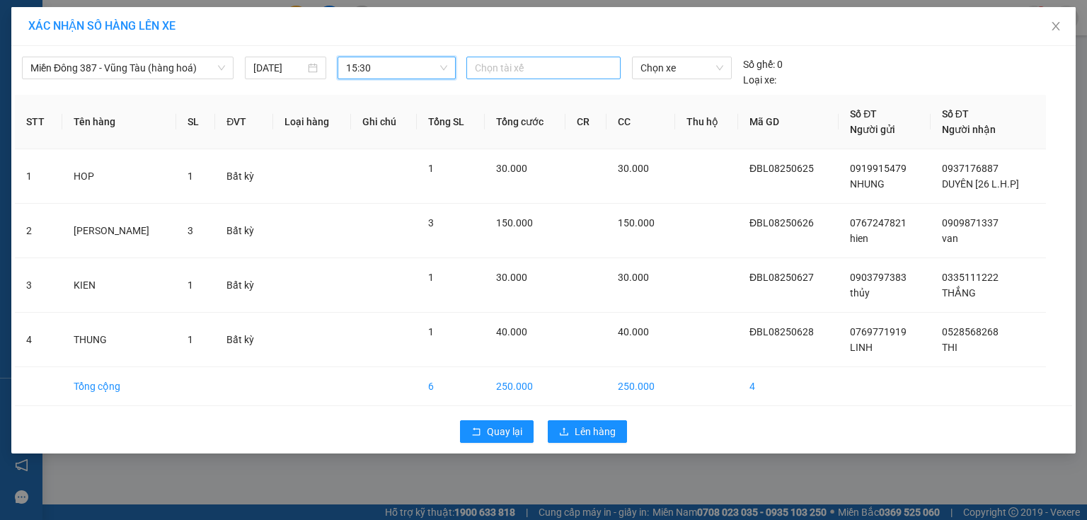
click at [493, 63] on div at bounding box center [543, 67] width 147 height 17
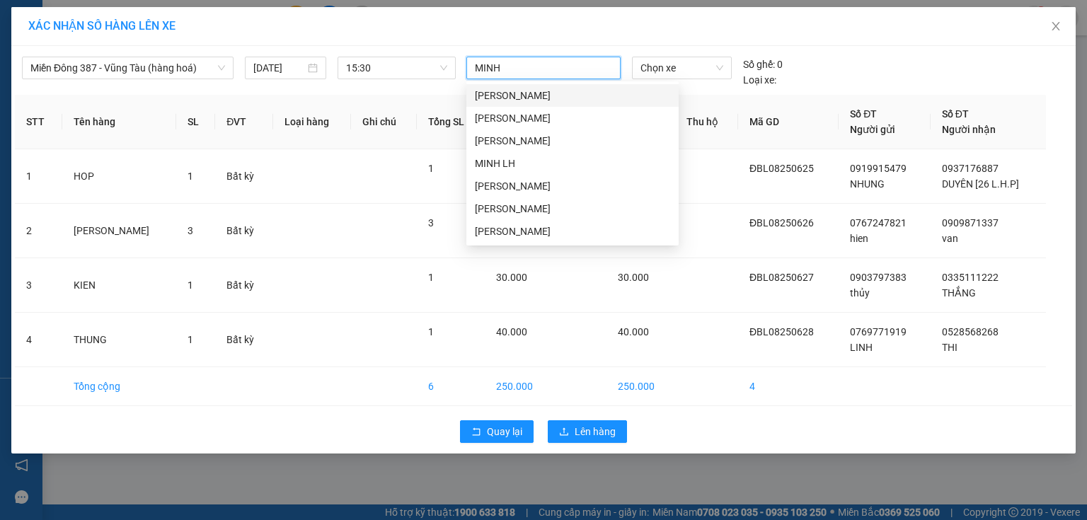
type input "MINH"
click at [499, 206] on div "[PERSON_NAME]" at bounding box center [572, 209] width 195 height 16
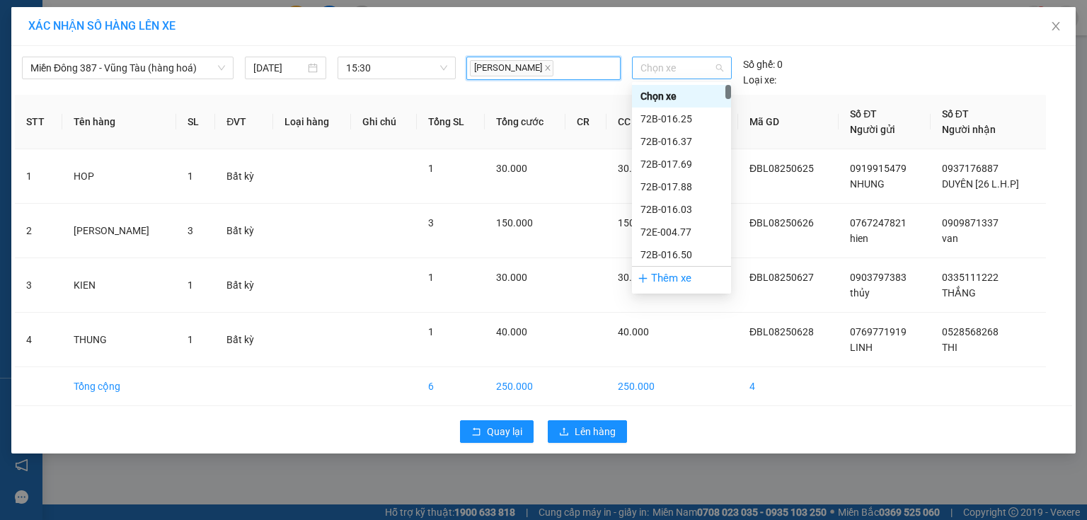
click at [697, 62] on span "Chọn xe" at bounding box center [681, 67] width 82 height 21
type input "006"
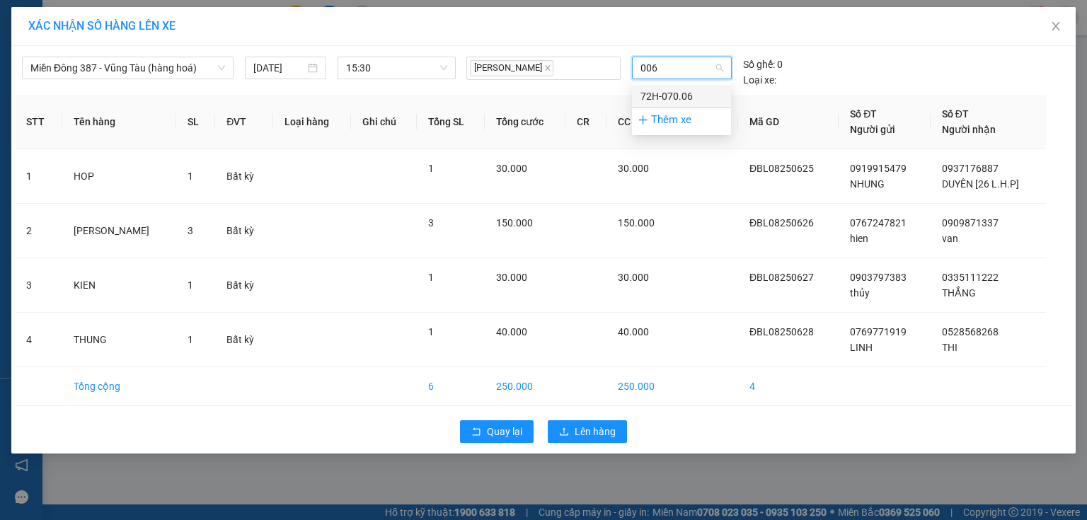
click at [681, 96] on div "72H-070.06" at bounding box center [681, 96] width 82 height 16
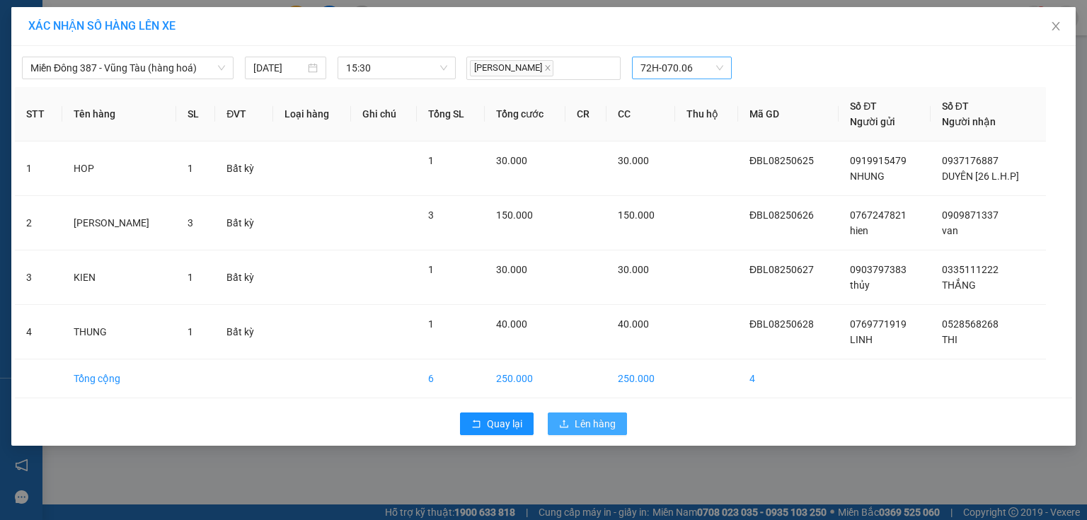
click at [593, 424] on span "Lên hàng" at bounding box center [595, 424] width 41 height 16
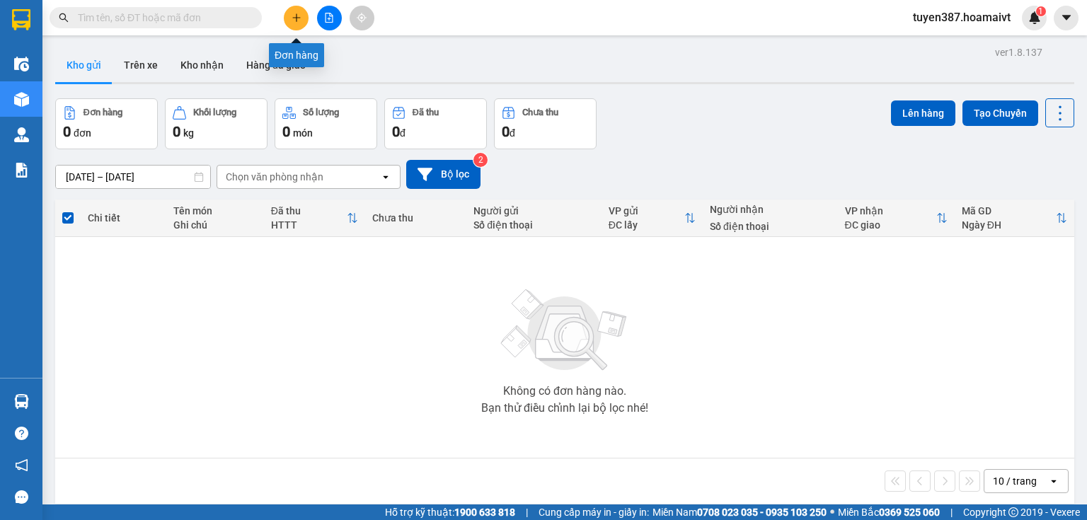
click at [292, 19] on icon "plus" at bounding box center [297, 18] width 10 height 10
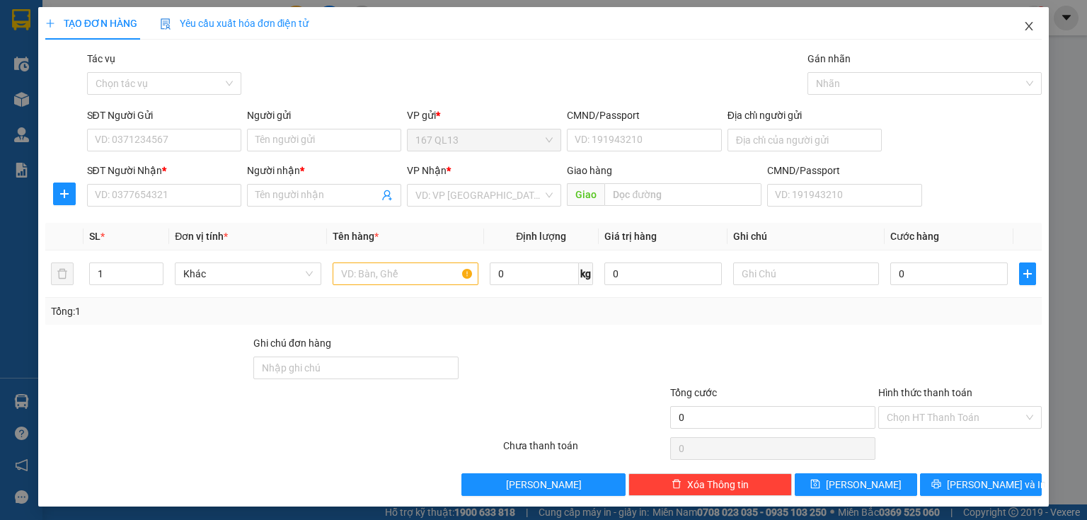
click at [1020, 21] on span "Close" at bounding box center [1029, 27] width 40 height 40
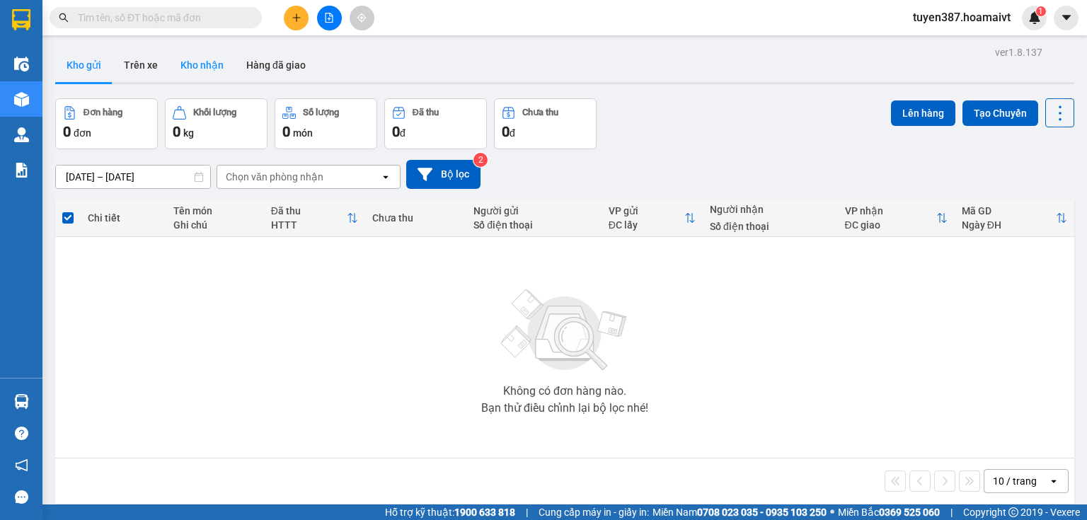
click at [211, 67] on button "Kho nhận" at bounding box center [202, 65] width 66 height 34
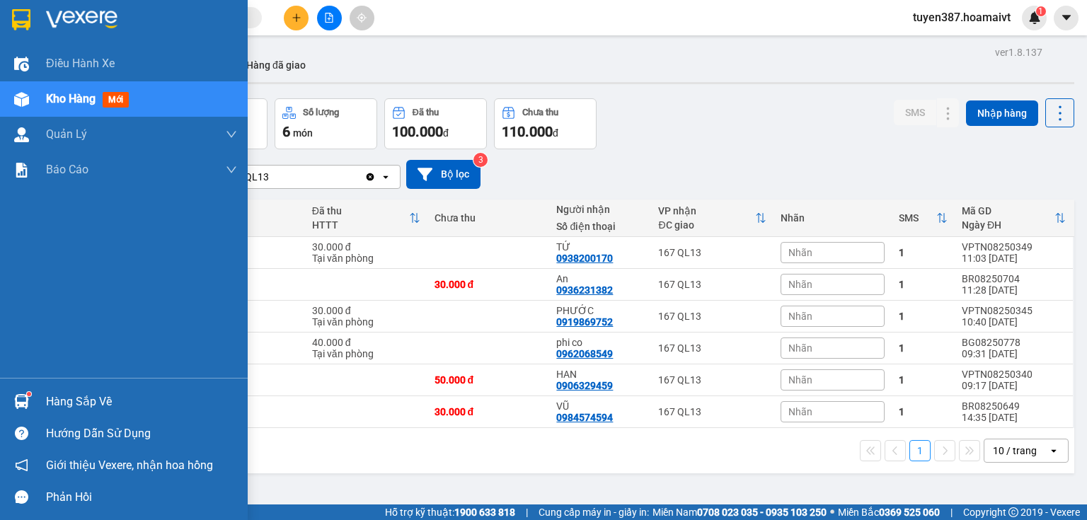
click at [74, 406] on div "Hàng sắp về" at bounding box center [141, 401] width 191 height 21
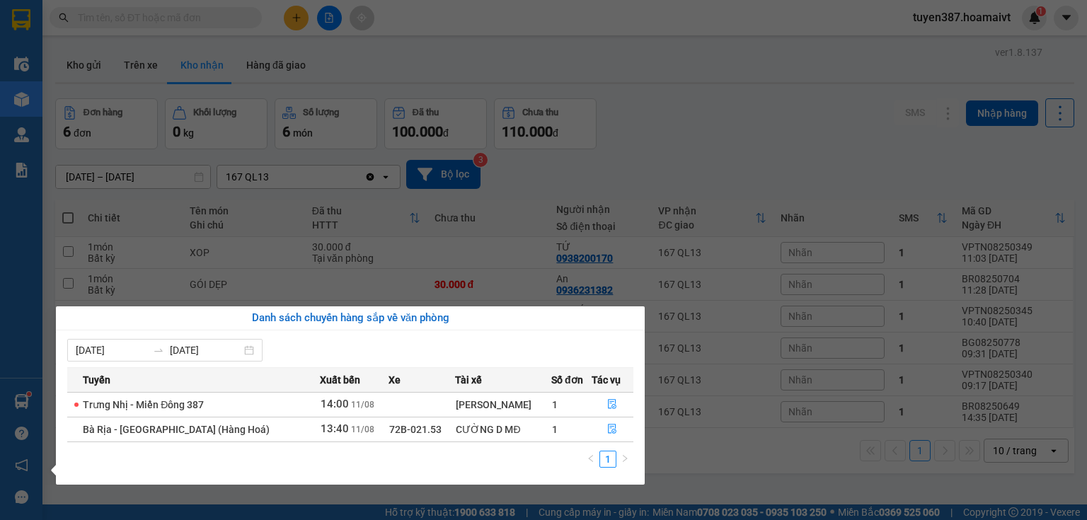
drag, startPoint x: 722, startPoint y: 125, endPoint x: 715, endPoint y: 122, distance: 7.4
click at [722, 124] on section "Kết quả tìm kiếm ( 0 ) Bộ lọc No Data tuyen387.hoamaivt 1 Điều hành xe Kho hàng…" at bounding box center [543, 260] width 1087 height 520
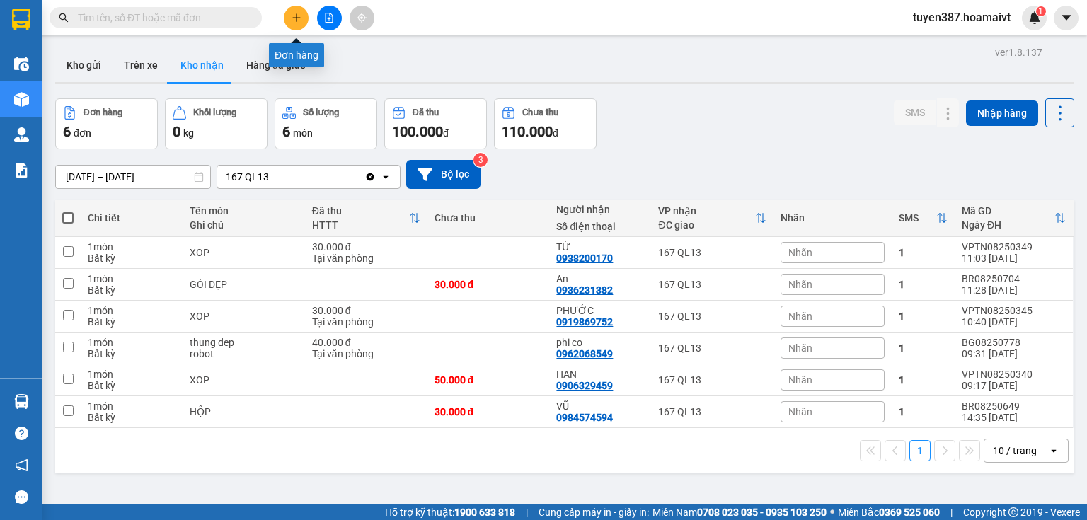
click at [291, 9] on button at bounding box center [296, 18] width 25 height 25
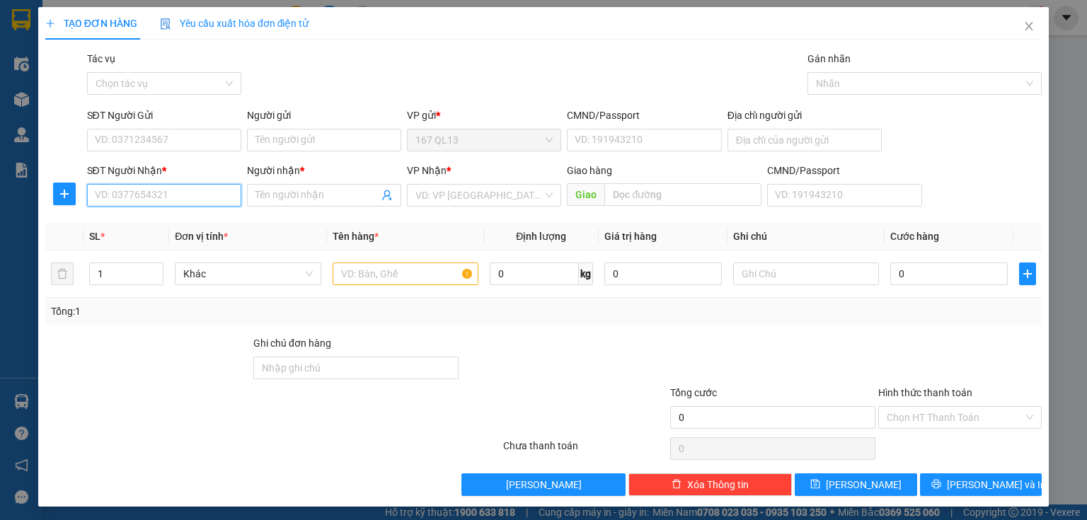
click at [201, 193] on input "SĐT Người Nhận *" at bounding box center [164, 195] width 154 height 23
click at [354, 268] on input "text" at bounding box center [406, 274] width 146 height 23
click at [184, 192] on input "SĐT Người Nhận *" at bounding box center [164, 195] width 154 height 23
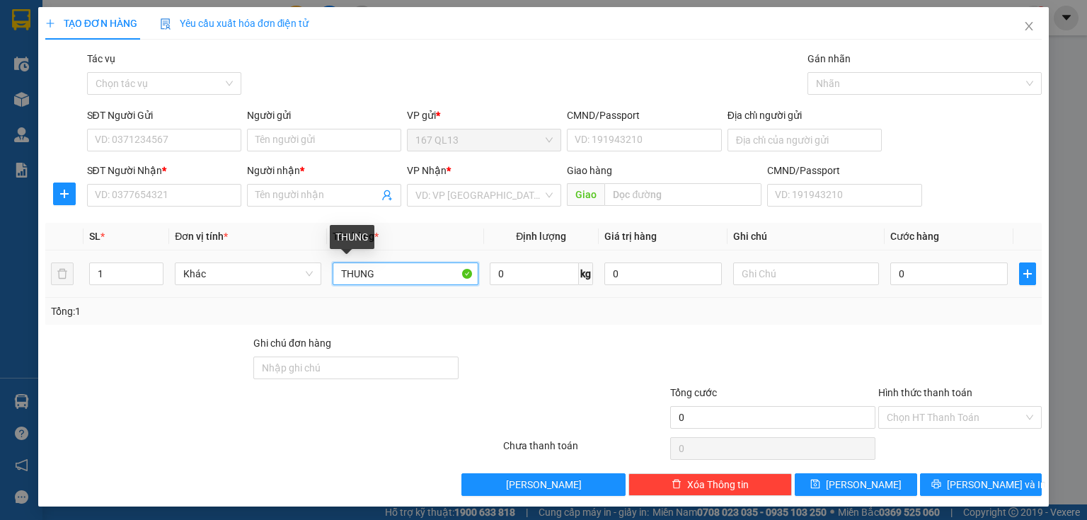
click at [422, 273] on input "THUNG" at bounding box center [406, 274] width 146 height 23
type input "[PERSON_NAME]"
click at [200, 183] on div "SĐT Người Nhận *" at bounding box center [164, 173] width 154 height 21
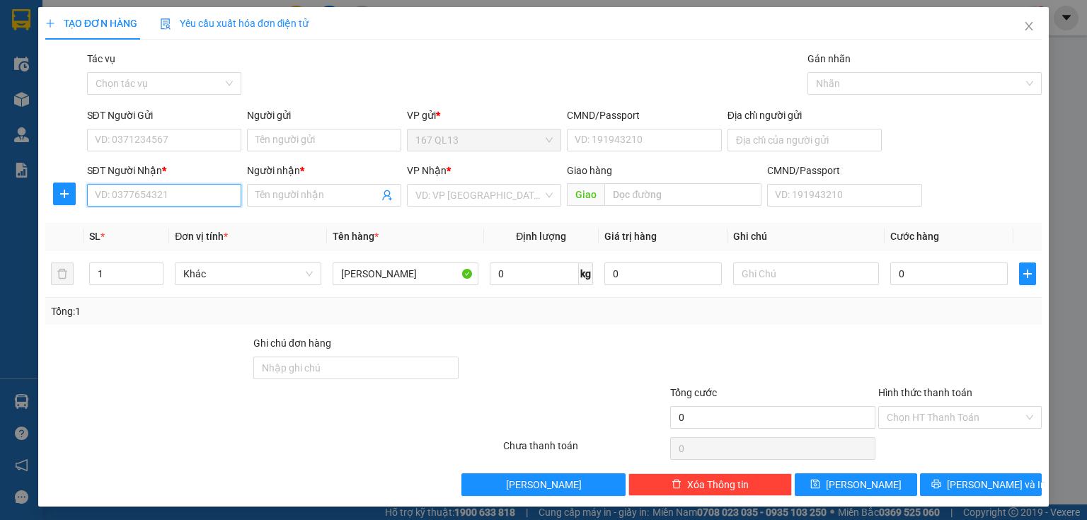
click at [200, 198] on input "SĐT Người Nhận *" at bounding box center [164, 195] width 154 height 23
click at [134, 224] on div "0913720740 - Tâm" at bounding box center [163, 224] width 136 height 16
type input "0913720740"
type input "Tâm"
type input "0913720740"
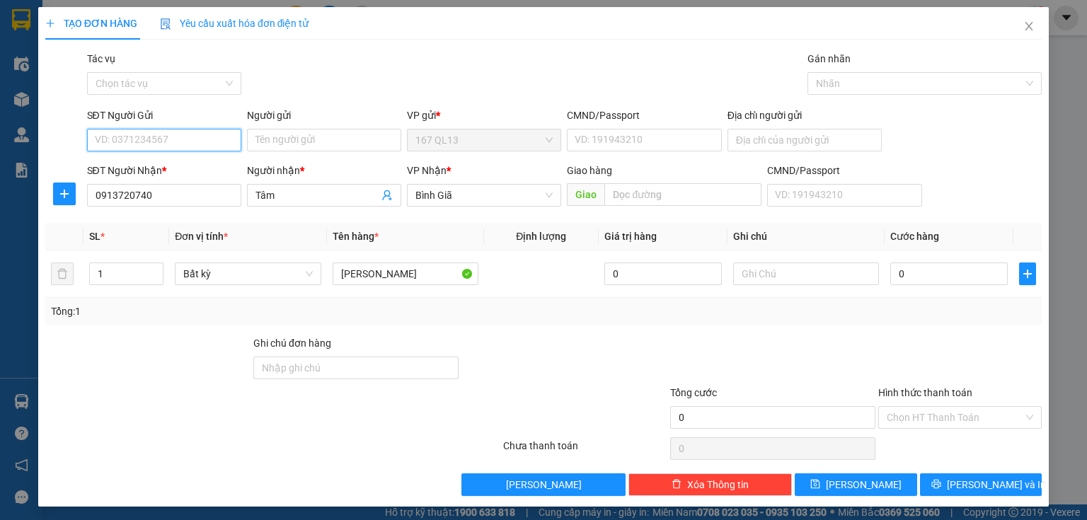
click at [184, 140] on input "SĐT Người Gửi" at bounding box center [164, 140] width 154 height 23
click at [167, 172] on div "0903850970 - [GEOGRAPHIC_DATA]" at bounding box center [174, 169] width 159 height 16
type input "0903850970"
type input "Giang"
click at [890, 270] on input "0" at bounding box center [948, 274] width 117 height 23
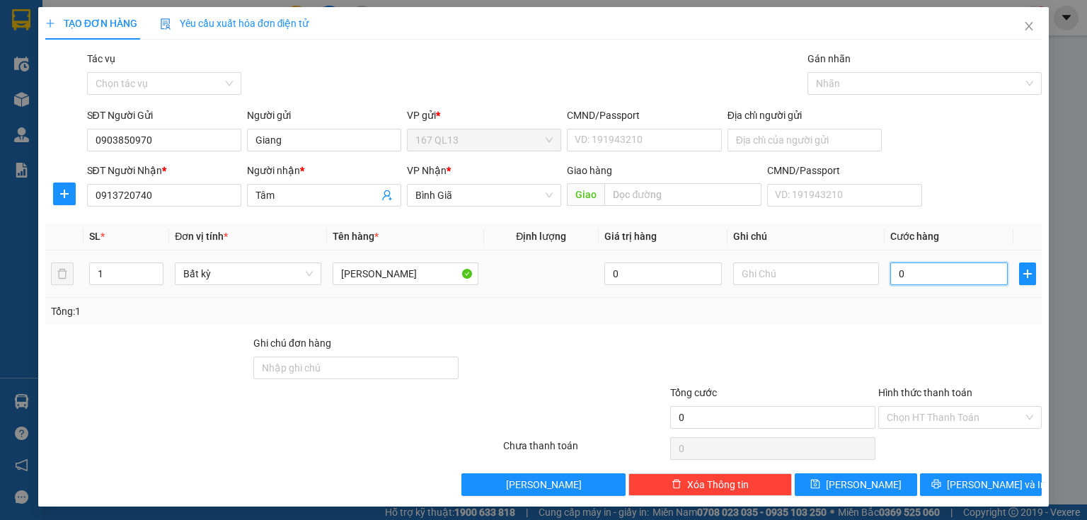
click at [890, 271] on input "0" at bounding box center [948, 274] width 117 height 23
click at [890, 270] on input "0" at bounding box center [948, 274] width 117 height 23
click at [928, 272] on input "0" at bounding box center [948, 274] width 117 height 23
type input "0"
click at [890, 273] on input "0" at bounding box center [948, 274] width 117 height 23
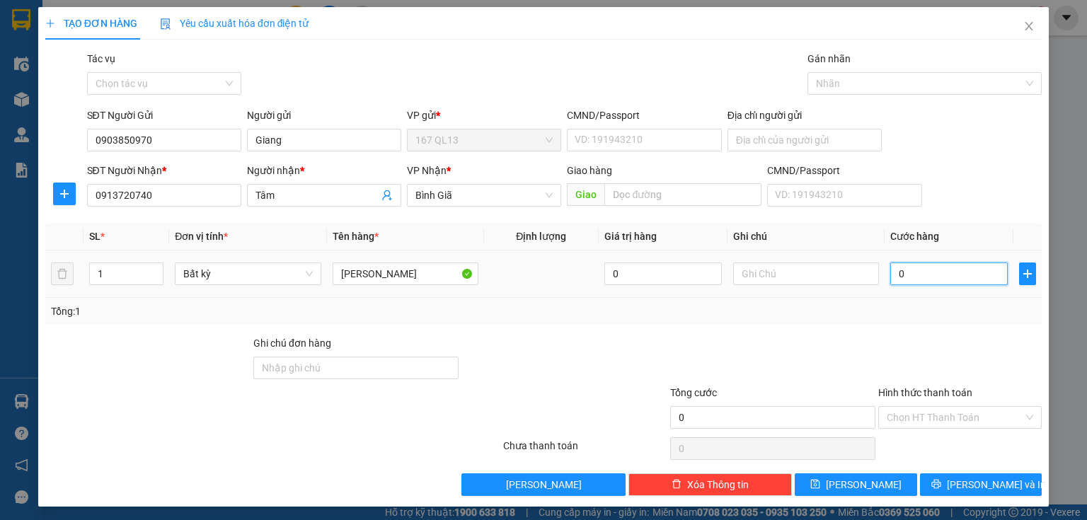
click at [890, 275] on input "0" at bounding box center [948, 274] width 117 height 23
click at [885, 272] on td "0" at bounding box center [949, 274] width 129 height 47
click at [1023, 30] on icon "close" at bounding box center [1028, 26] width 11 height 11
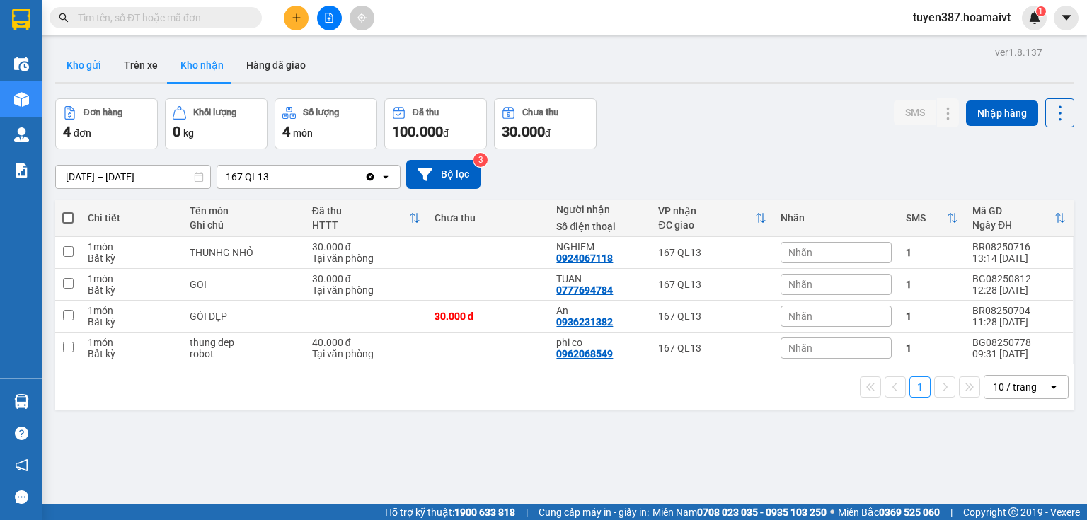
click at [68, 67] on button "Kho gửi" at bounding box center [83, 65] width 57 height 34
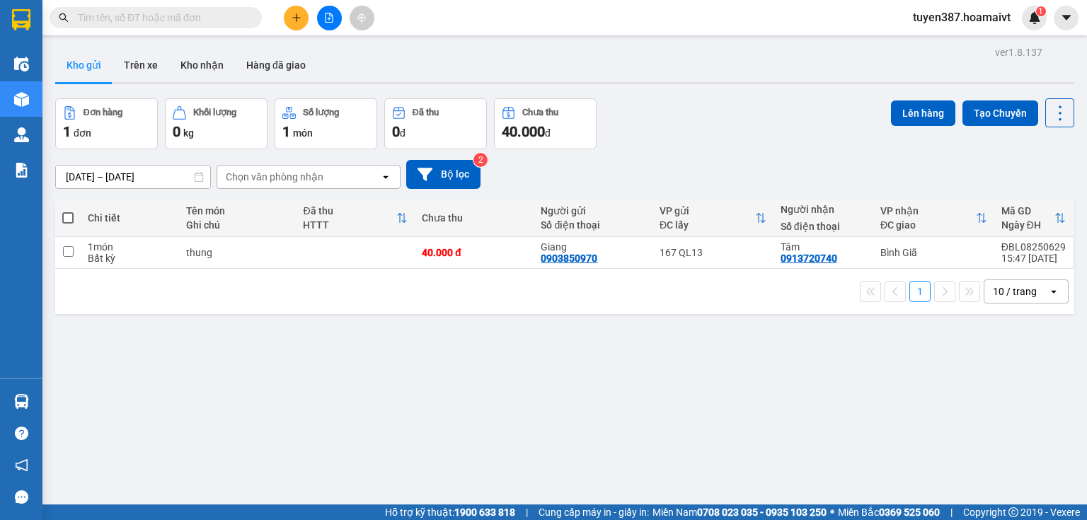
click at [473, 425] on div "ver 1.8.137 Kho gửi Trên xe Kho nhận Hàng đã giao Đơn hàng 1 đơn Khối lượng 0 k…" at bounding box center [565, 302] width 1030 height 520
click at [293, 258] on td "thung" at bounding box center [237, 253] width 117 height 32
checkbox input "true"
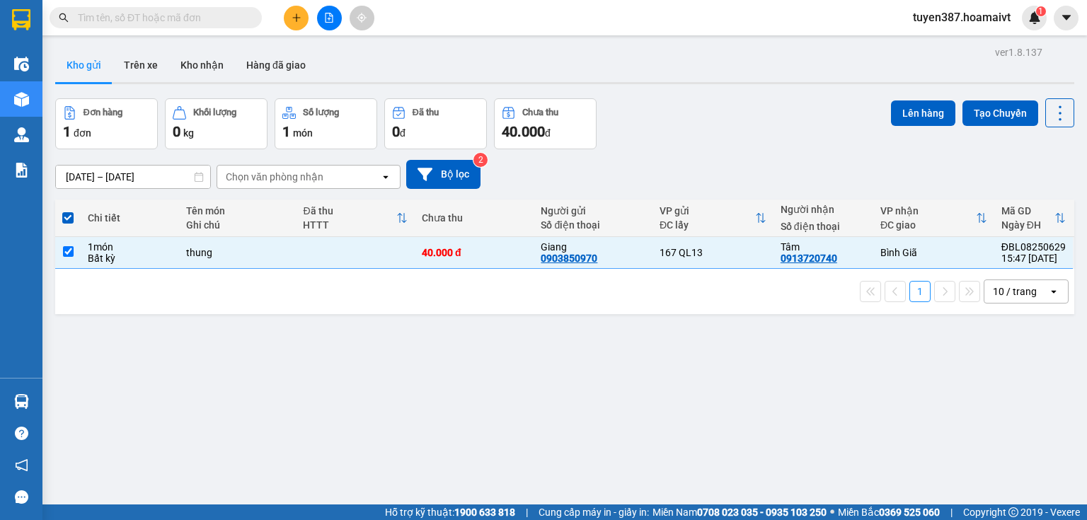
drag, startPoint x: 908, startPoint y: 108, endPoint x: 871, endPoint y: 100, distance: 37.6
click at [871, 100] on div "Đơn hàng 1 đơn Khối lượng 0 kg Số lượng 1 món Đã thu 0 đ Chưa thu 40.000 đ Lên …" at bounding box center [564, 123] width 1019 height 51
click at [912, 112] on button "Lên hàng" at bounding box center [923, 112] width 64 height 25
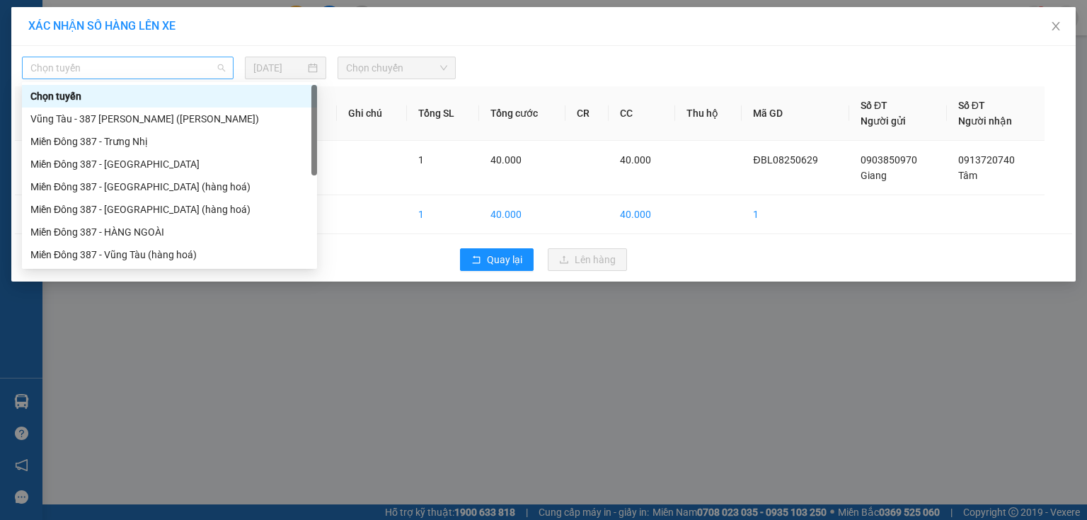
click at [135, 69] on span "Chọn tuyến" at bounding box center [127, 67] width 195 height 21
click at [161, 260] on div "Miền Đông 387 - Vũng Tàu (hàng hoá)" at bounding box center [169, 255] width 278 height 16
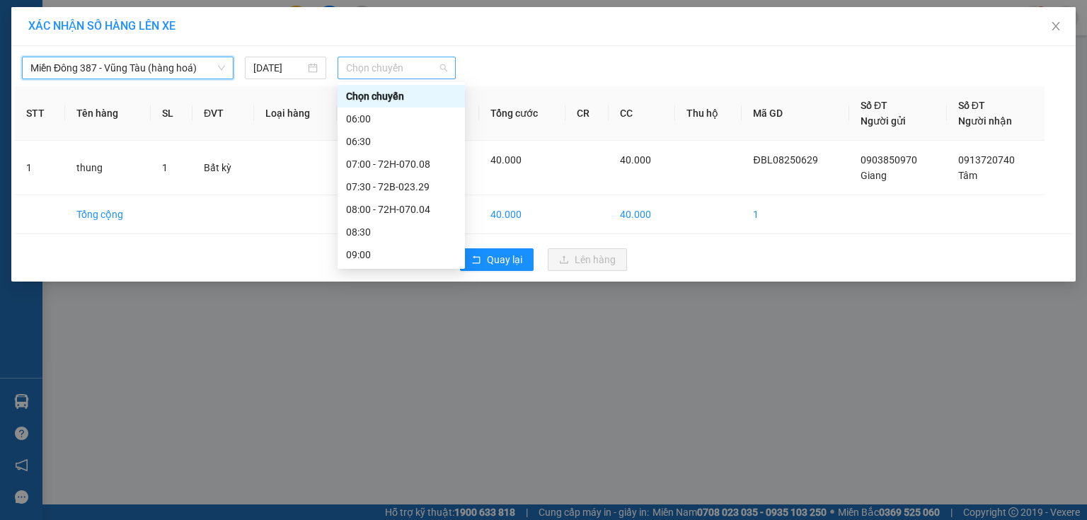
click at [416, 68] on span "Chọn chuyến" at bounding box center [397, 67] width 102 height 21
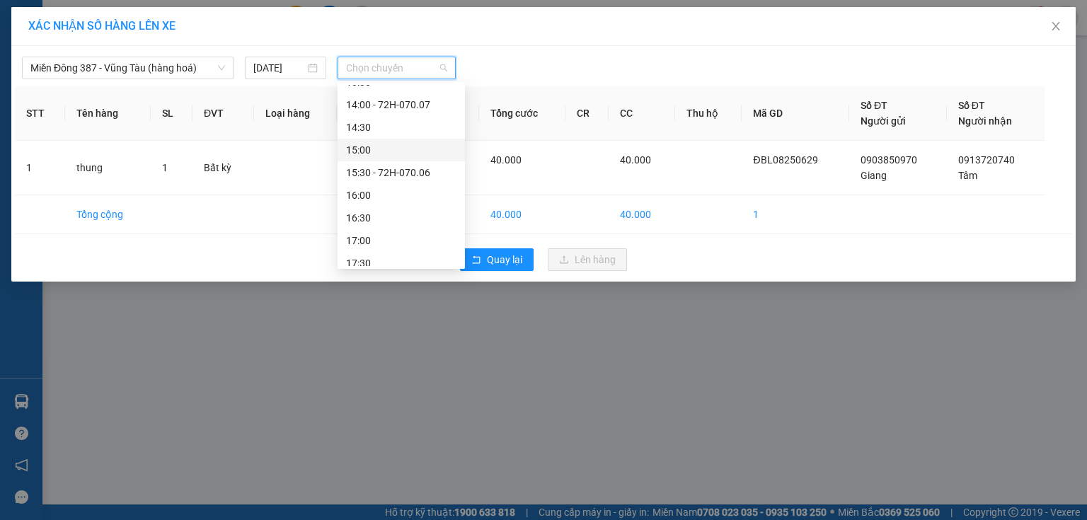
scroll to position [396, 0]
click at [378, 177] on div "16:00" at bounding box center [401, 176] width 110 height 16
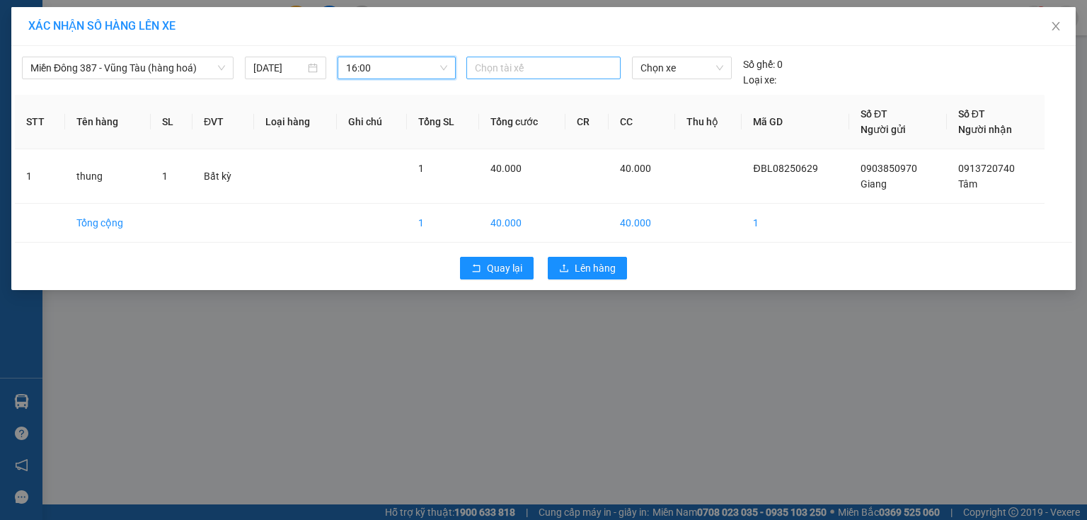
click at [527, 62] on div at bounding box center [543, 67] width 147 height 17
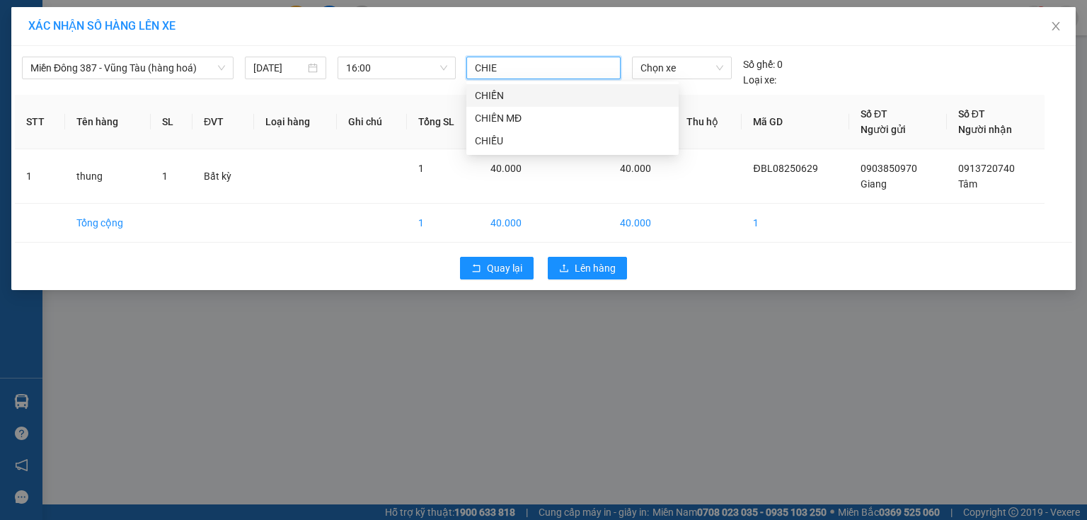
type input "CHIEN"
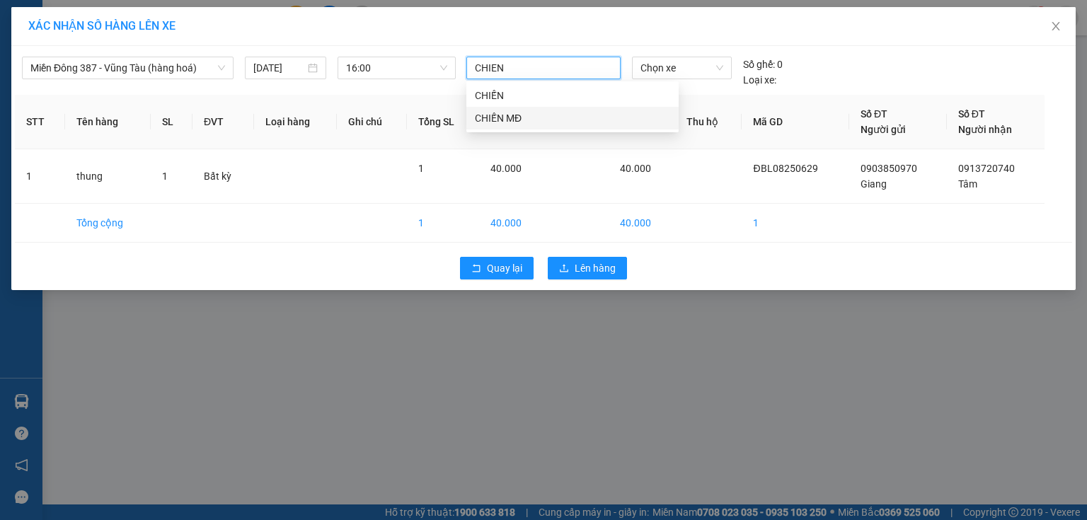
click at [504, 115] on div "CHIẾN MĐ" at bounding box center [572, 118] width 195 height 16
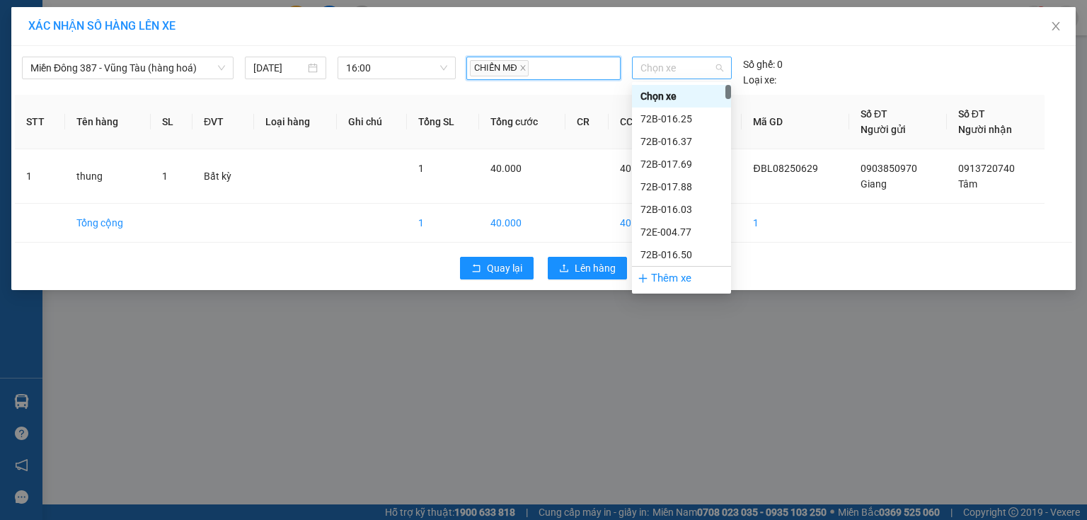
click at [698, 63] on span "Chọn xe" at bounding box center [681, 67] width 82 height 21
click at [654, 66] on span "Chọn xe" at bounding box center [681, 67] width 82 height 21
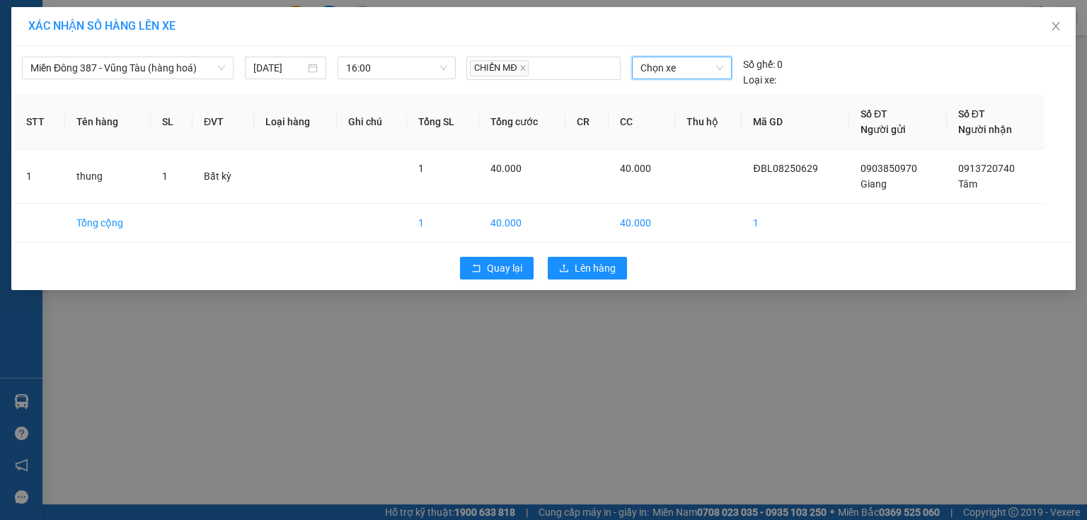
click at [669, 59] on span "Chọn xe" at bounding box center [681, 67] width 82 height 21
click at [694, 68] on span "Chọn xe" at bounding box center [681, 67] width 82 height 21
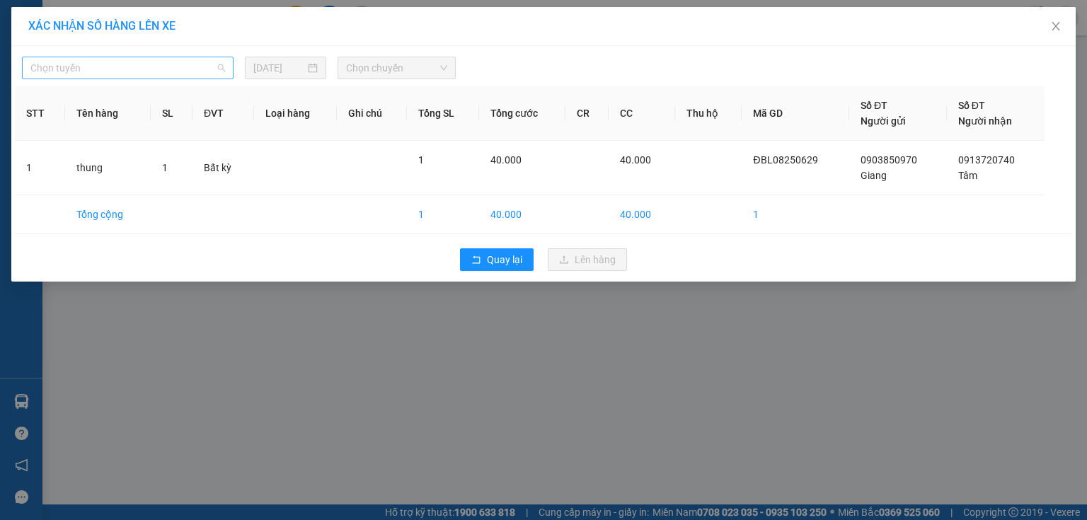
click at [99, 70] on span "Chọn tuyến" at bounding box center [127, 67] width 195 height 21
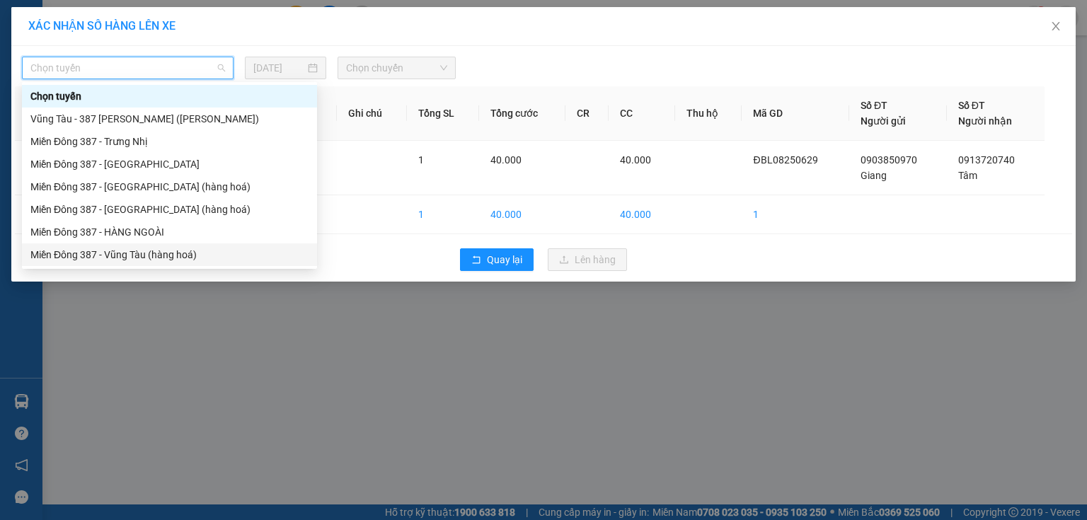
click at [133, 255] on div "Miền Đông 387 - Vũng Tàu (hàng hoá)" at bounding box center [169, 255] width 278 height 16
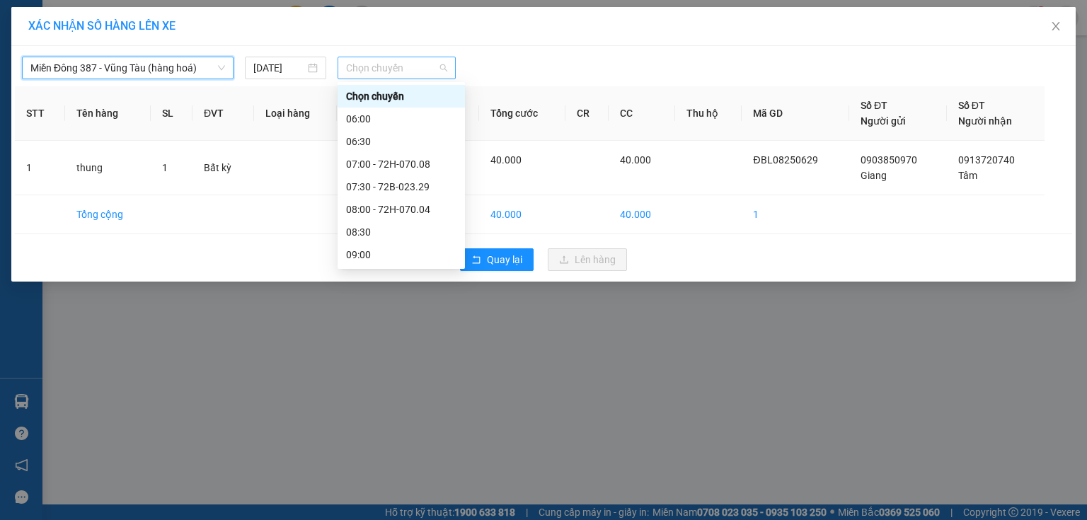
click at [387, 73] on span "Chọn chuyến" at bounding box center [397, 67] width 102 height 21
drag, startPoint x: 368, startPoint y: 232, endPoint x: 547, endPoint y: 120, distance: 211.5
click at [371, 230] on div "16:00" at bounding box center [401, 232] width 110 height 16
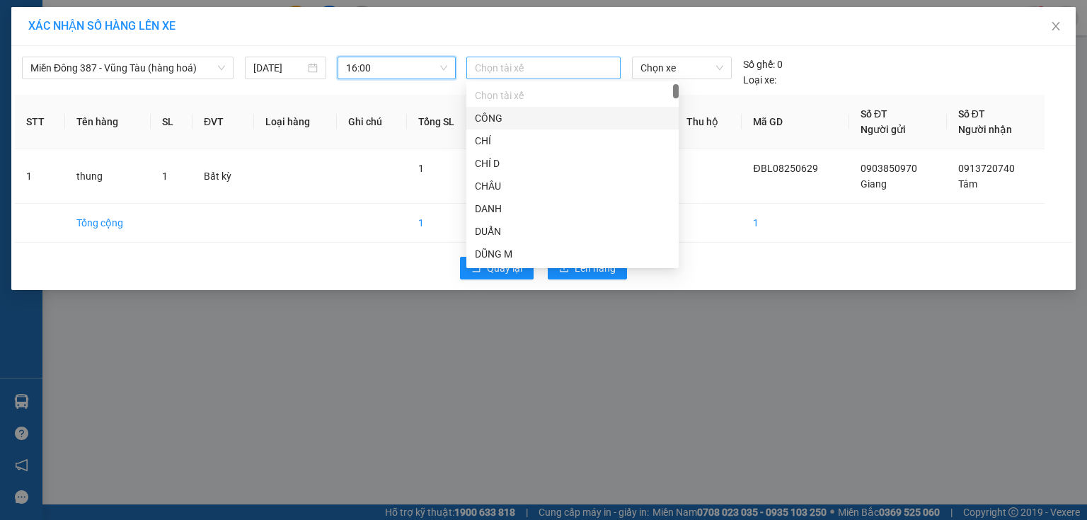
click at [595, 67] on div at bounding box center [543, 67] width 147 height 17
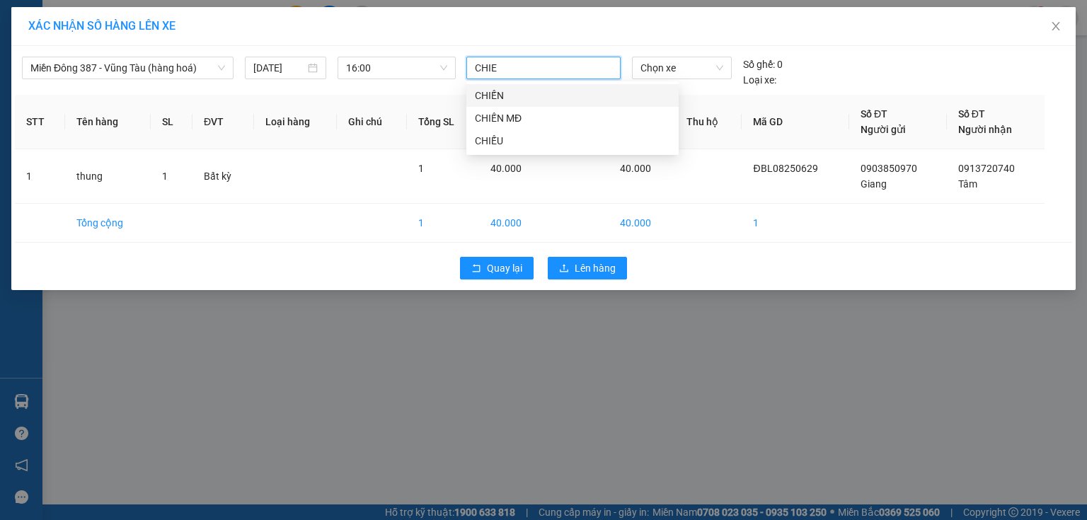
type input "CHIEN"
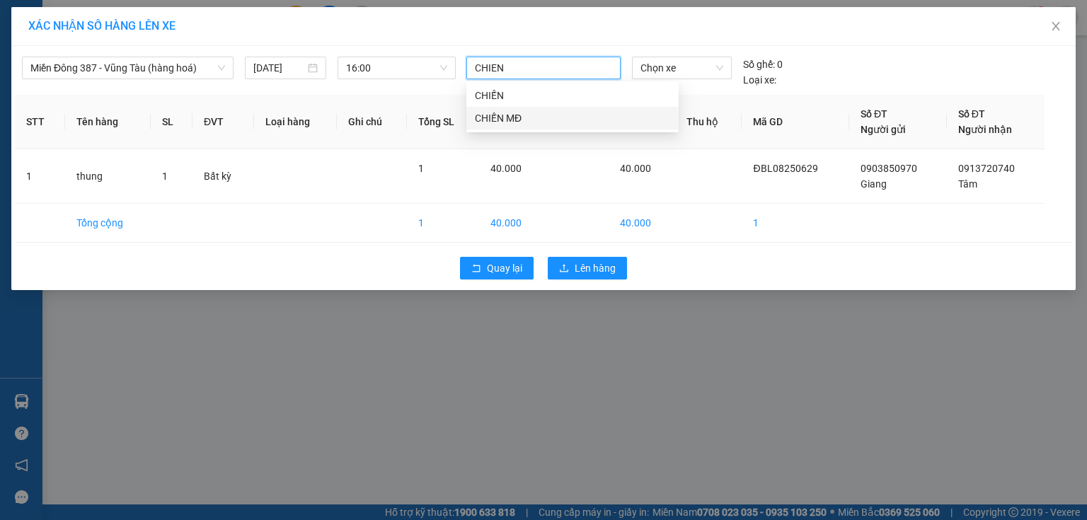
click at [505, 120] on div "CHIẾN MĐ" at bounding box center [572, 118] width 195 height 16
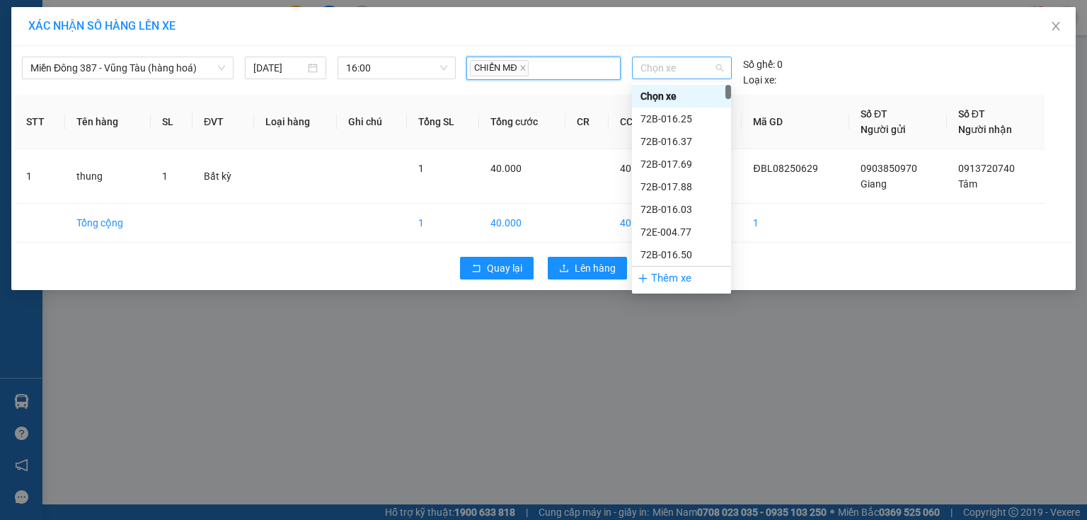
click at [696, 60] on span "Chọn xe" at bounding box center [681, 67] width 82 height 21
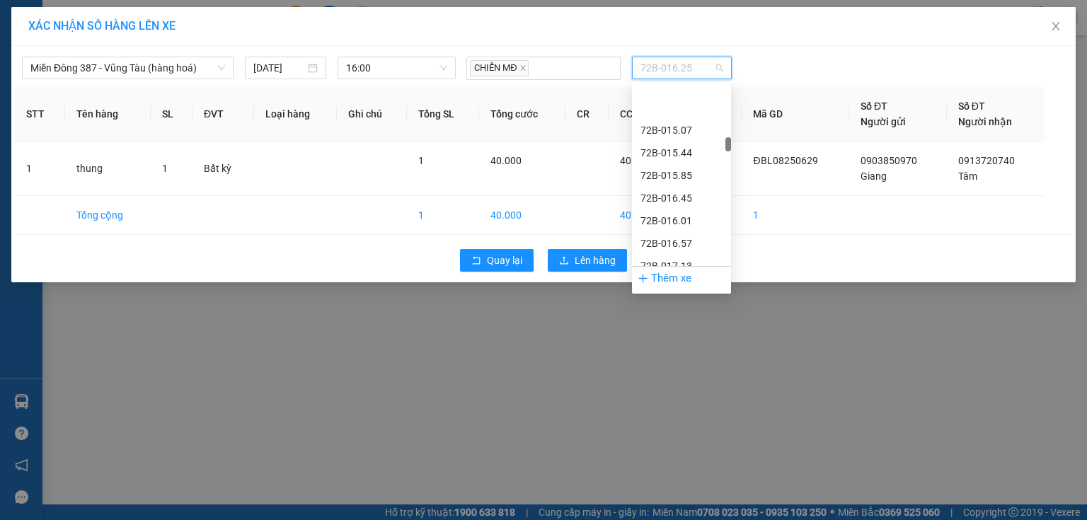
scroll to position [1812, 0]
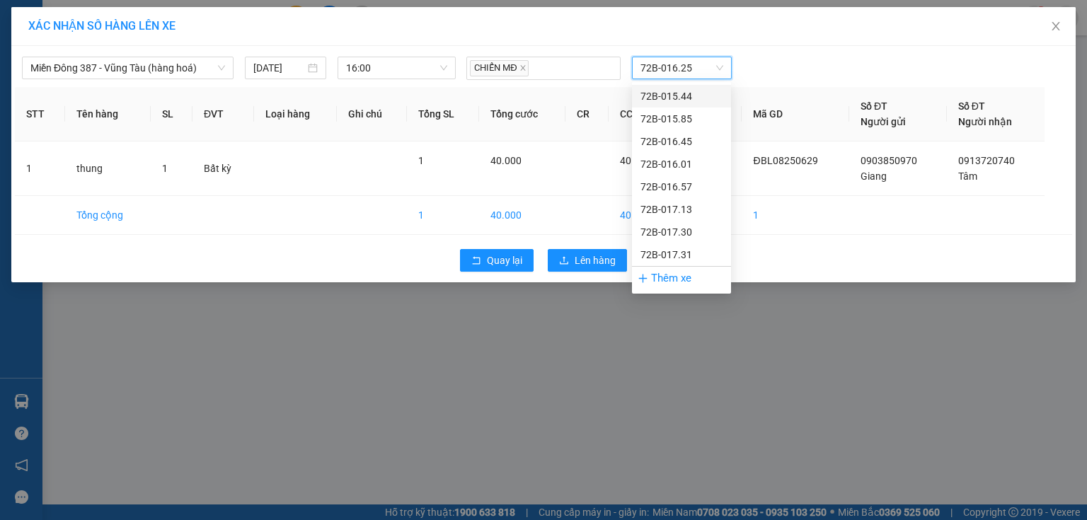
click at [674, 64] on span "72B-016.25" at bounding box center [681, 67] width 82 height 21
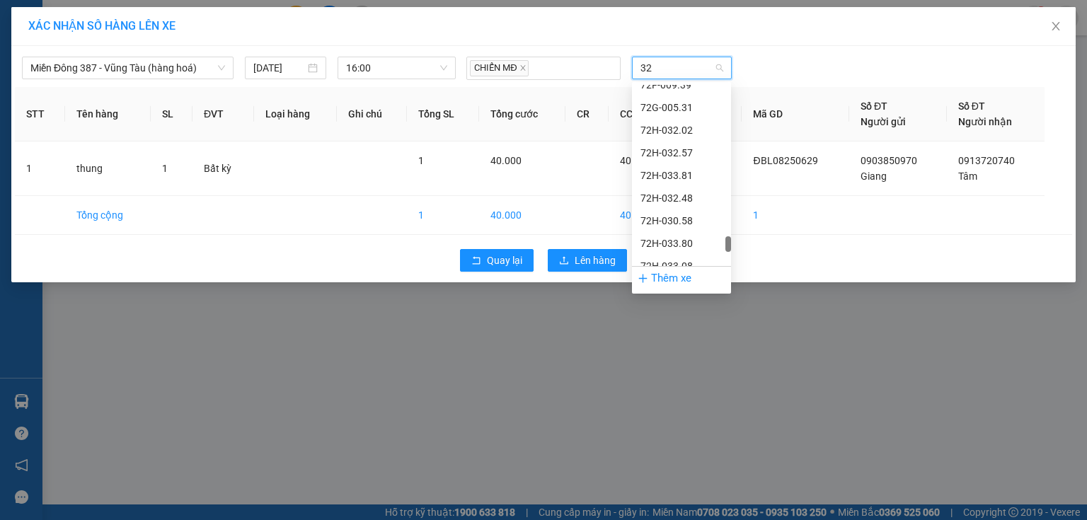
scroll to position [96, 0]
type input "329"
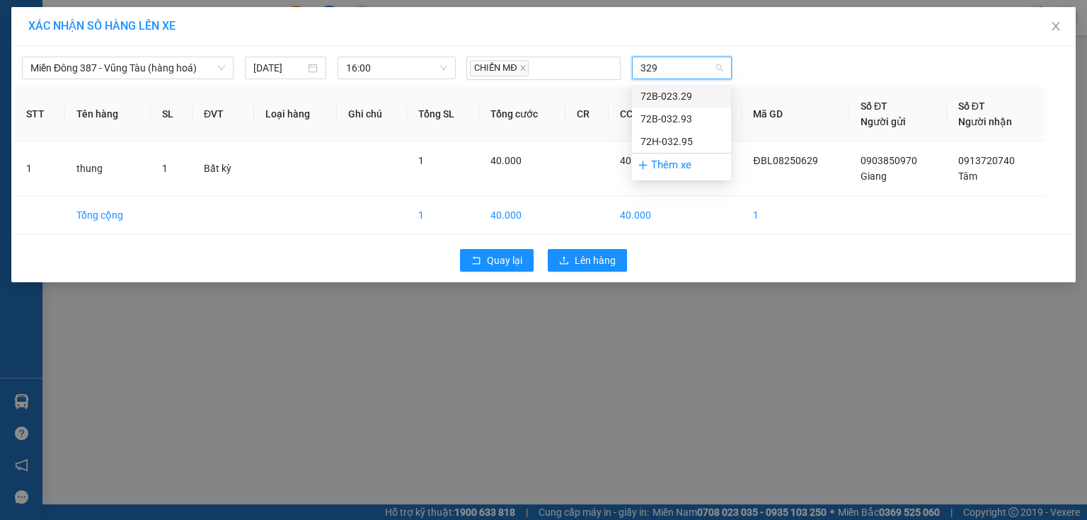
click at [689, 97] on div "72B-023.29" at bounding box center [681, 96] width 82 height 16
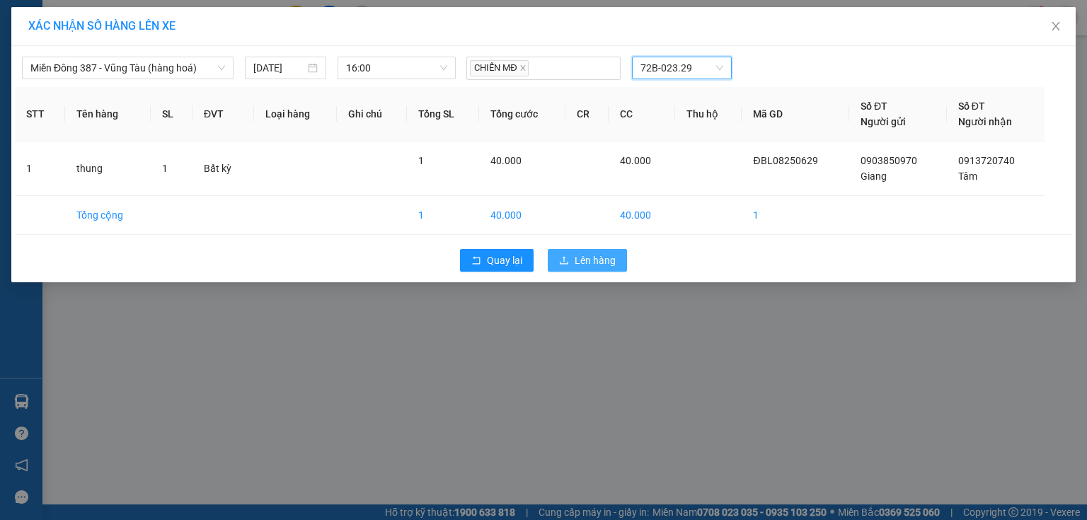
click at [591, 258] on span "Lên hàng" at bounding box center [595, 261] width 41 height 16
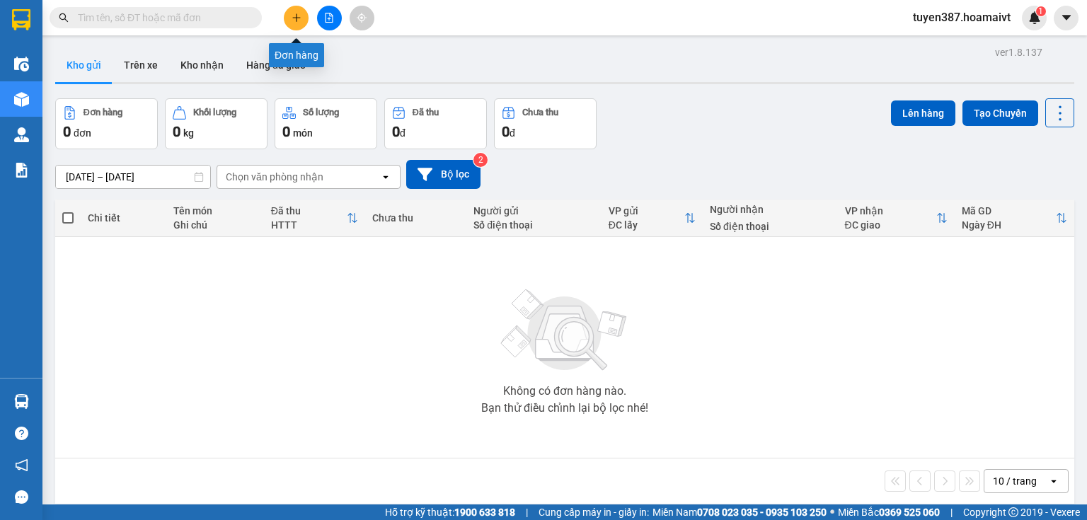
click at [297, 13] on icon "plus" at bounding box center [297, 18] width 10 height 10
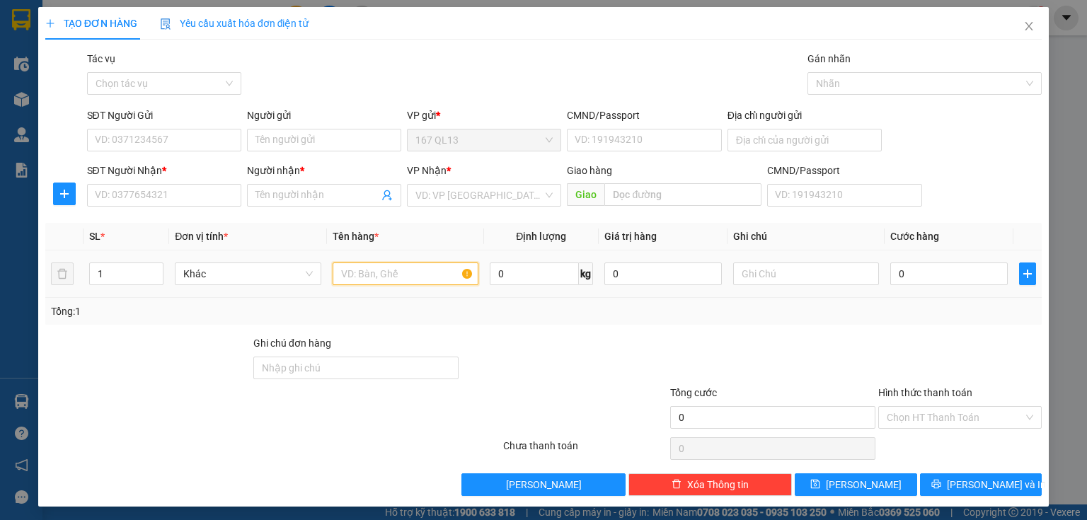
click at [367, 277] on input "text" at bounding box center [406, 274] width 146 height 23
type input "XOP"
click at [161, 191] on input "SĐT Người Nhận *" at bounding box center [164, 195] width 154 height 23
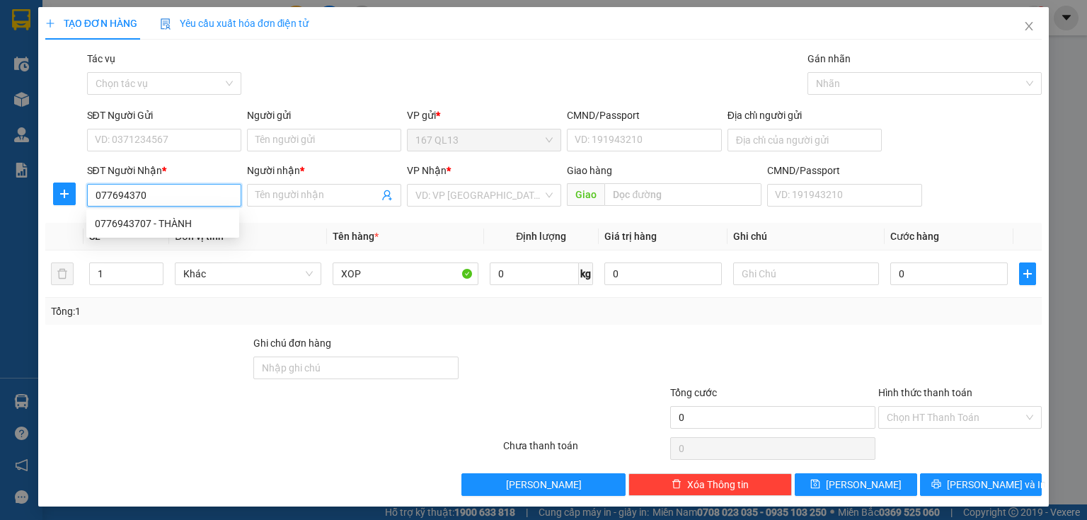
type input "0776943707"
drag, startPoint x: 192, startPoint y: 226, endPoint x: 195, endPoint y: 204, distance: 22.8
click at [192, 226] on div "0776943707 - THÀNH" at bounding box center [163, 224] width 136 height 16
type input "THÀNH"
type input "0776943707"
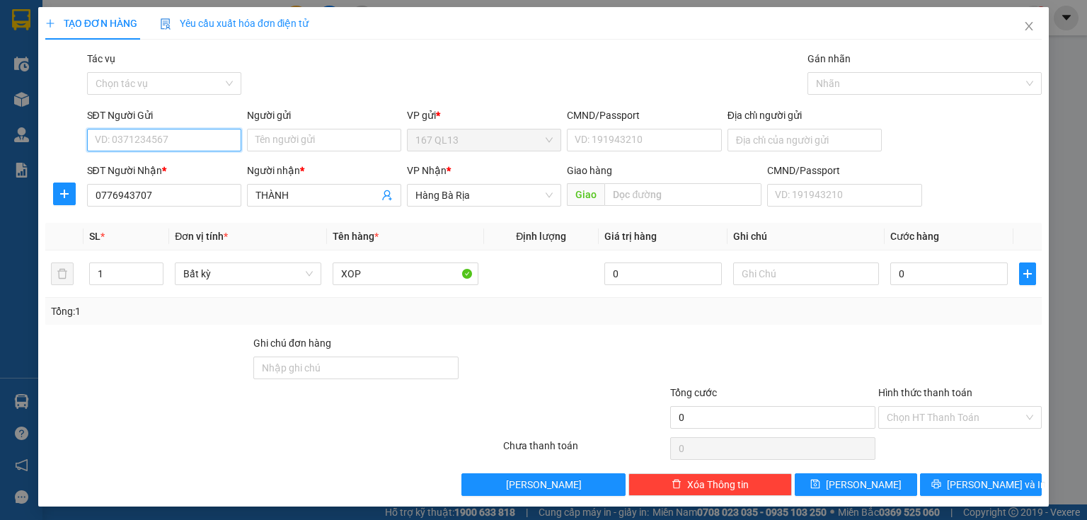
click at [187, 136] on input "SĐT Người Gửi" at bounding box center [164, 140] width 154 height 23
click at [134, 167] on div "0902428384 - SH" at bounding box center [174, 169] width 159 height 16
type input "0902428384"
type input "SH"
type input "096094011890"
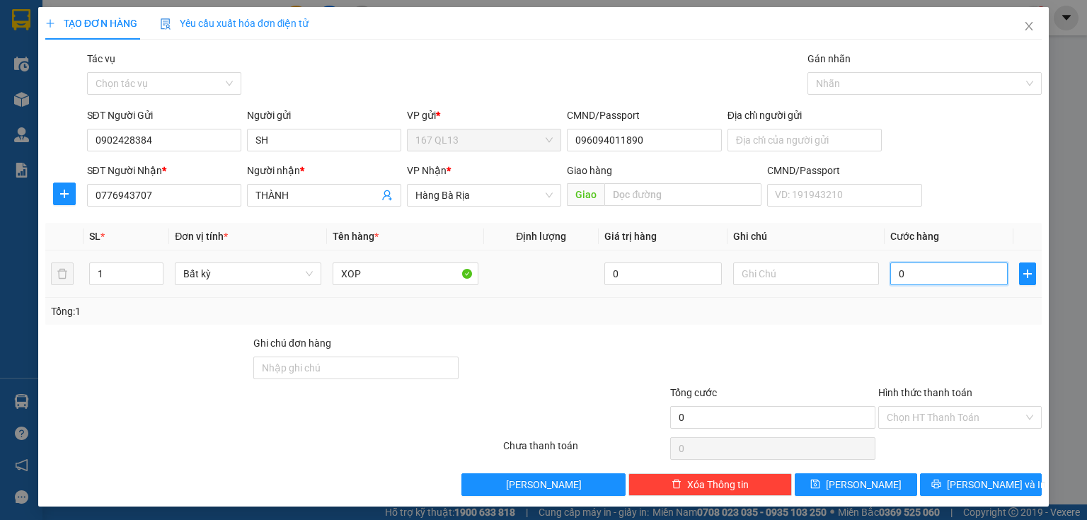
click at [890, 270] on input "0" at bounding box center [948, 274] width 117 height 23
type input "5"
type input "50"
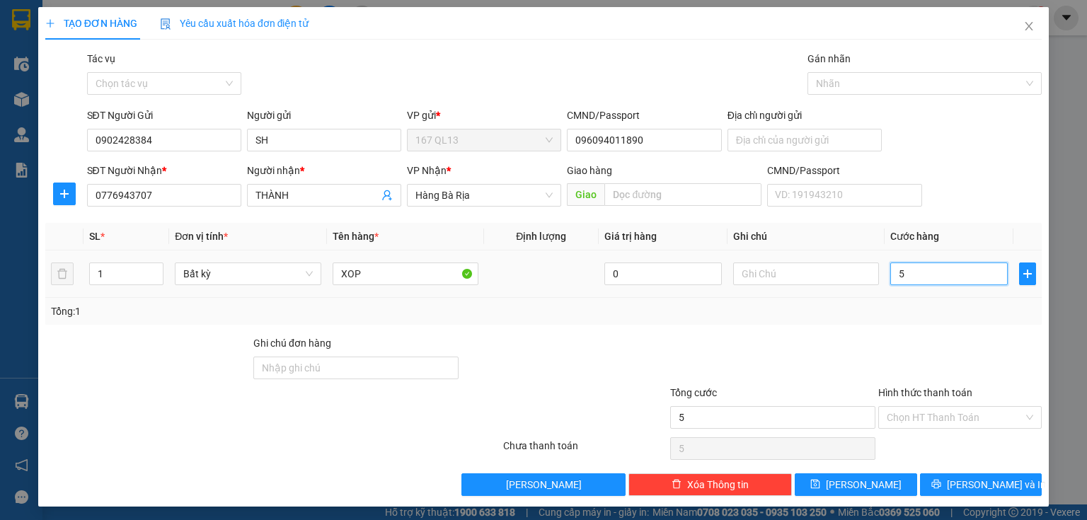
type input "50"
type input "50.000"
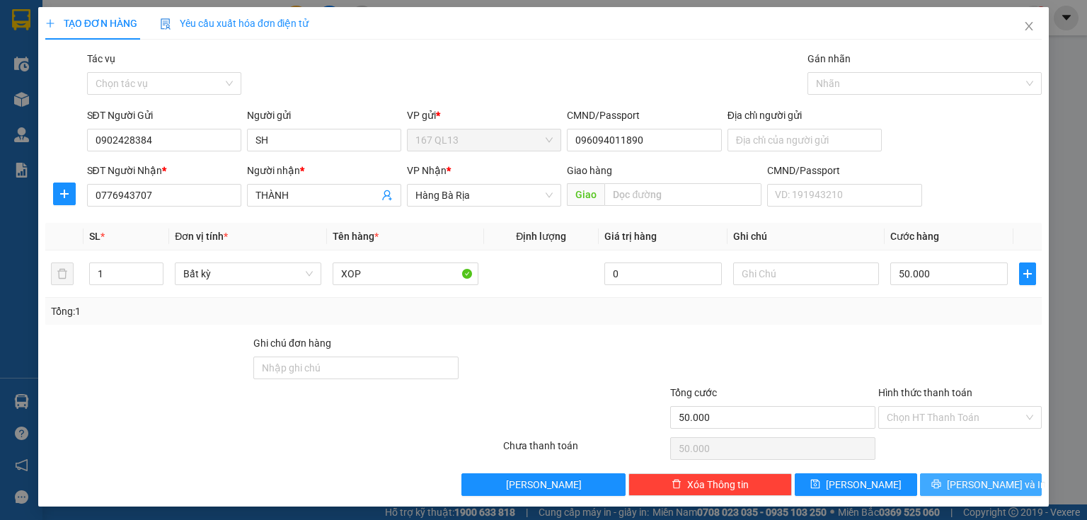
click at [991, 481] on span "[PERSON_NAME] và In" at bounding box center [996, 485] width 99 height 16
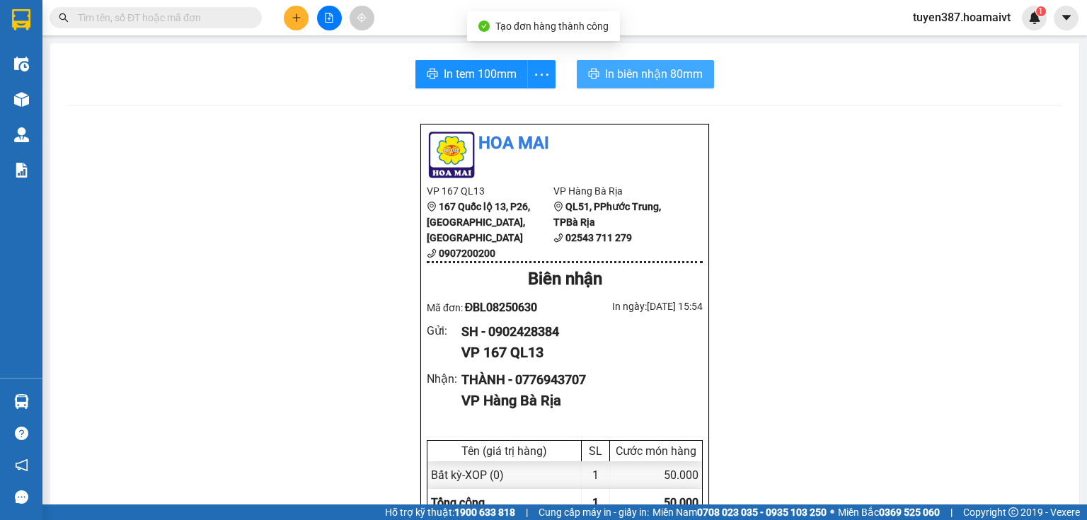
click at [624, 74] on span "In biên nhận 80mm" at bounding box center [654, 74] width 98 height 18
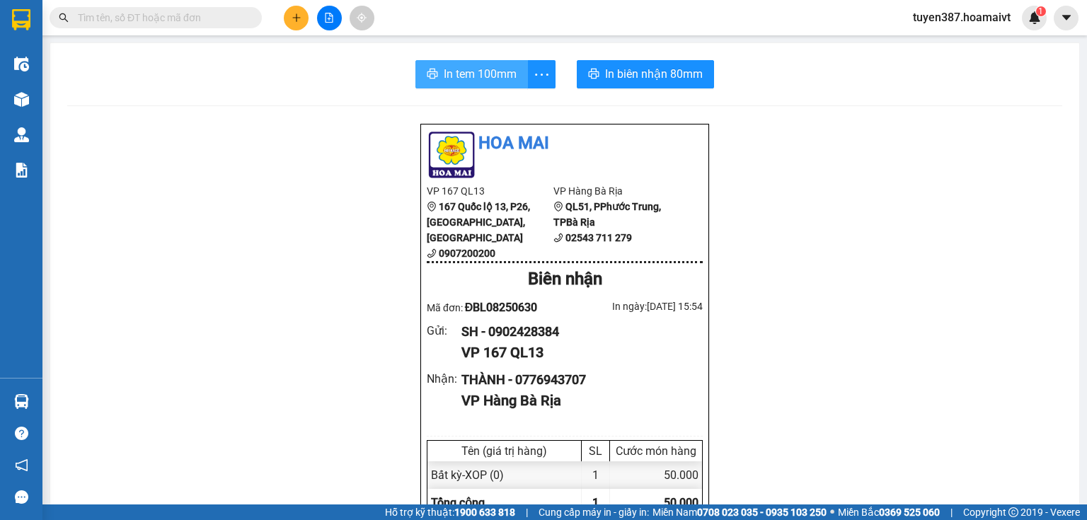
click at [444, 68] on span "In tem 100mm" at bounding box center [480, 74] width 73 height 18
click at [465, 71] on span "In tem 100mm" at bounding box center [480, 74] width 73 height 18
click at [294, 8] on button at bounding box center [296, 18] width 25 height 25
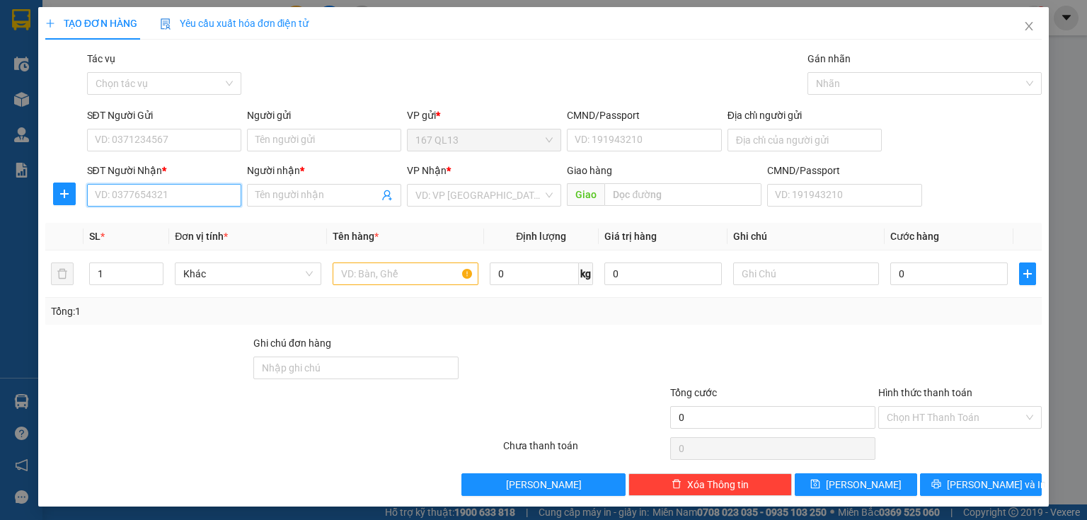
click at [163, 196] on input "SĐT Người Nhận *" at bounding box center [164, 195] width 154 height 23
type input "0901726726"
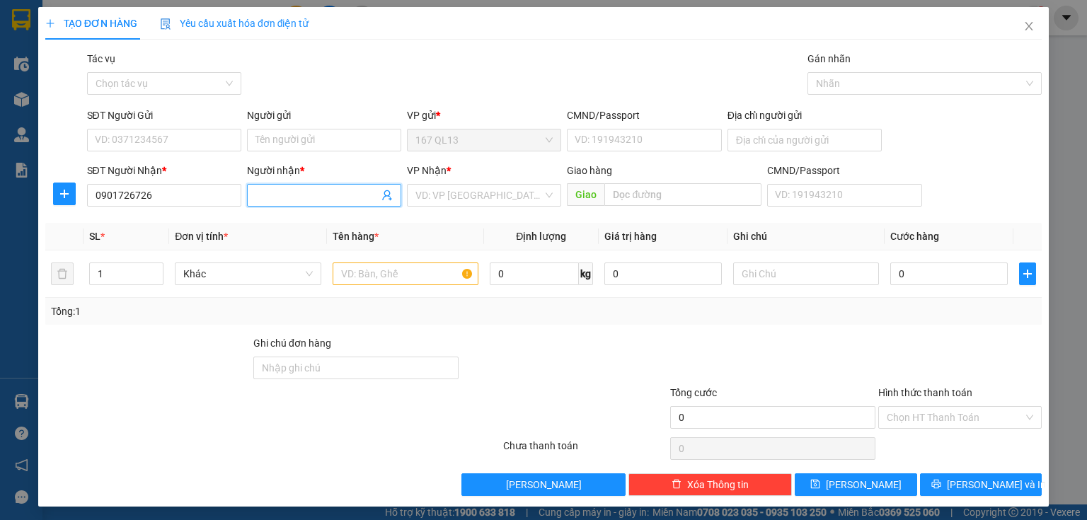
click at [292, 196] on input "Người nhận *" at bounding box center [316, 196] width 123 height 16
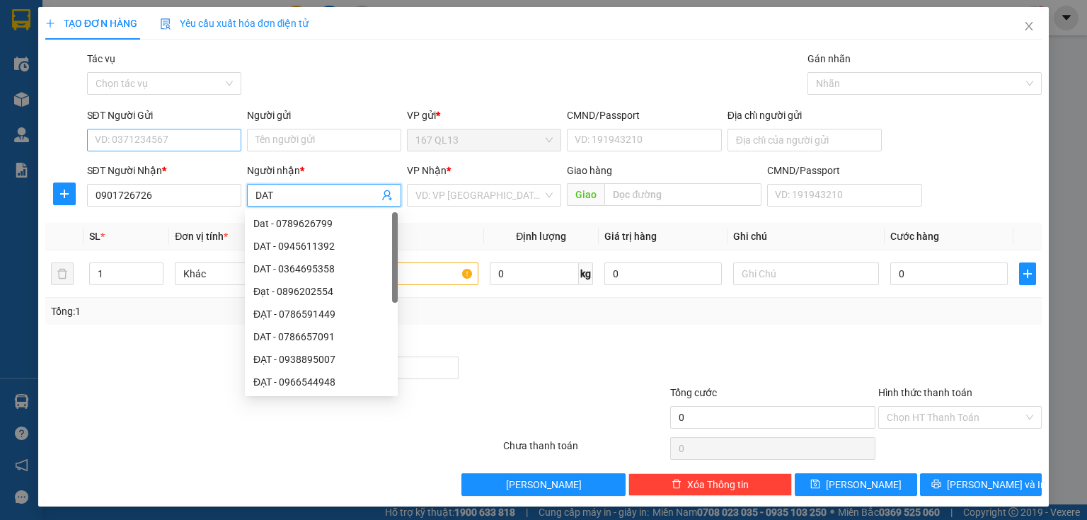
type input "DAT"
click at [127, 131] on input "SĐT Người Gửi" at bounding box center [164, 140] width 154 height 23
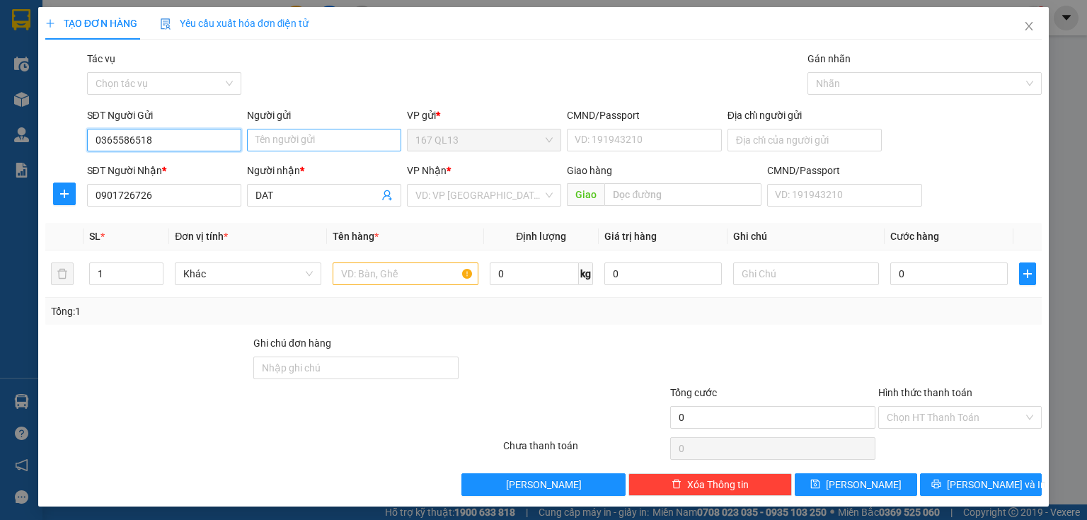
type input "0365586518"
click at [309, 141] on input "Người gửi" at bounding box center [324, 140] width 154 height 23
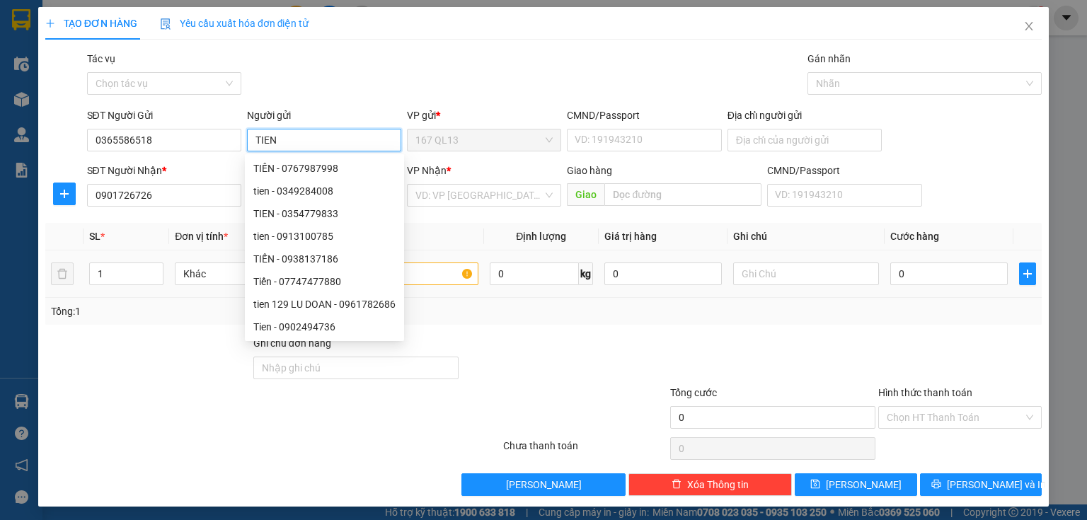
type input "TIEN"
click at [885, 269] on td "0" at bounding box center [949, 274] width 129 height 47
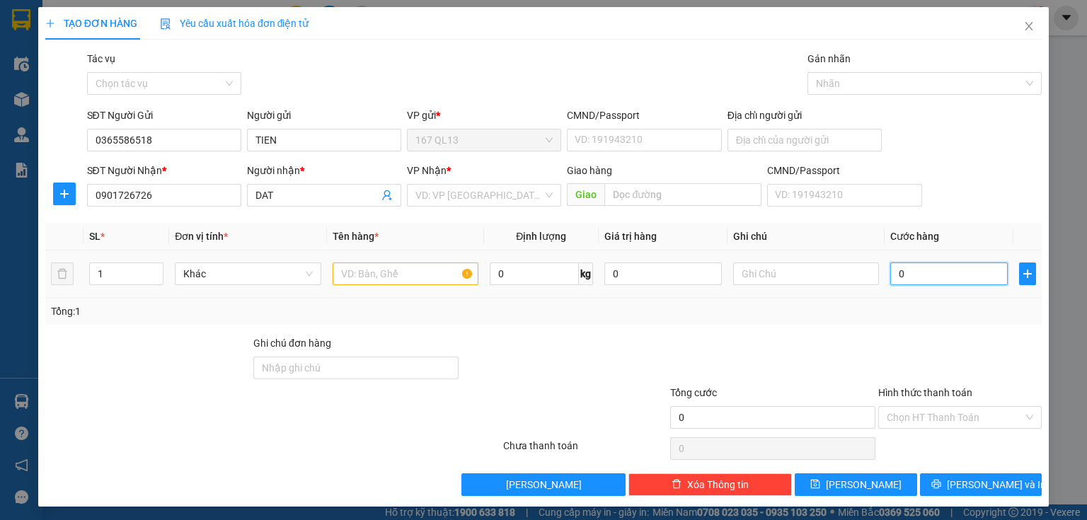
click at [890, 269] on input "0" at bounding box center [948, 274] width 117 height 23
type input "5"
type input "50"
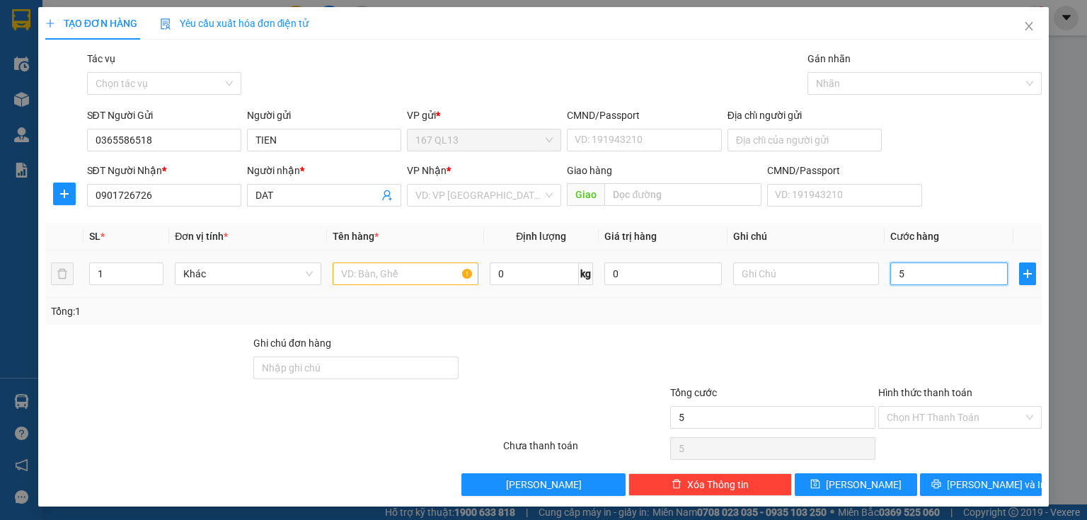
type input "50"
type input "50.000"
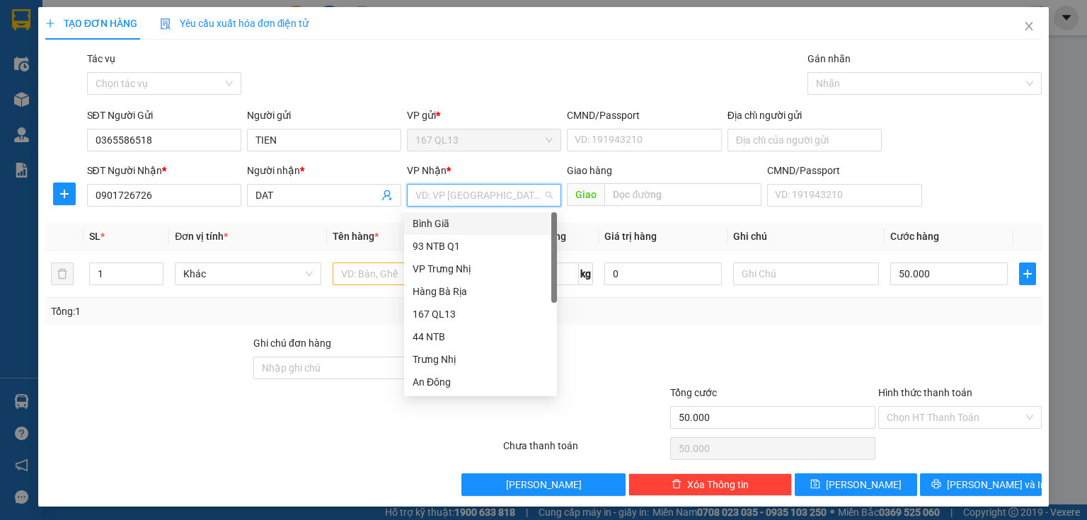
click at [447, 187] on input "search" at bounding box center [478, 195] width 127 height 21
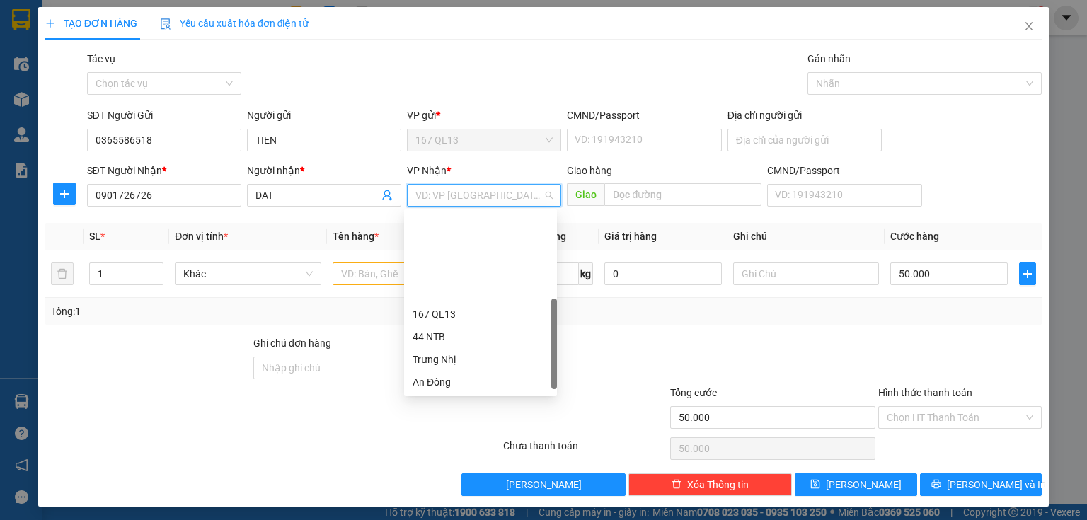
drag, startPoint x: 461, startPoint y: 365, endPoint x: 439, endPoint y: 303, distance: 66.3
click at [461, 465] on div "HANG NGOAI" at bounding box center [481, 473] width 136 height 16
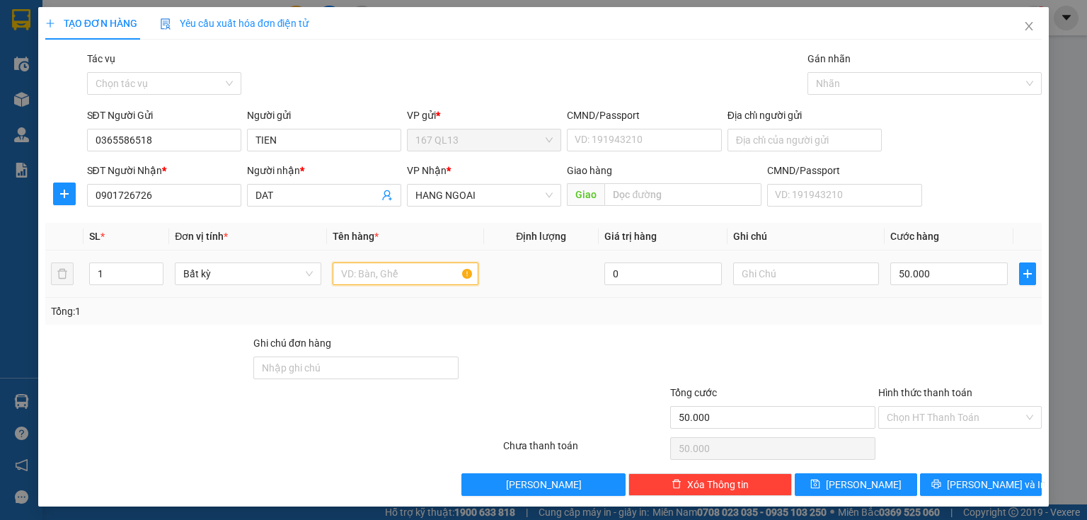
click at [364, 272] on input "text" at bounding box center [406, 274] width 146 height 23
type input "KIEN DAI"
click at [950, 275] on input "50.000" at bounding box center [948, 274] width 117 height 23
type input "0"
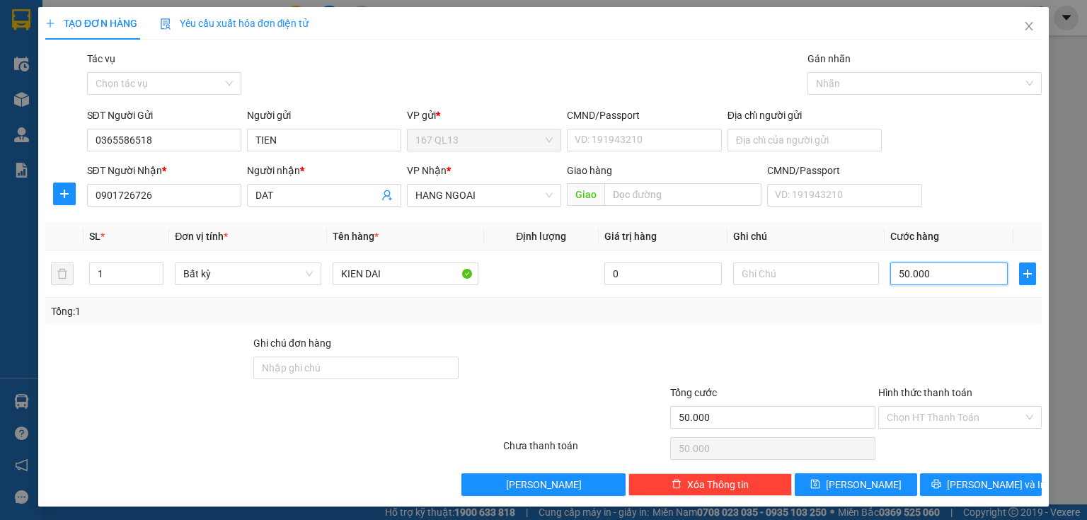
type input "0"
click at [890, 271] on input "0" at bounding box center [948, 274] width 117 height 23
click at [969, 480] on span "[PERSON_NAME] và In" at bounding box center [996, 485] width 99 height 16
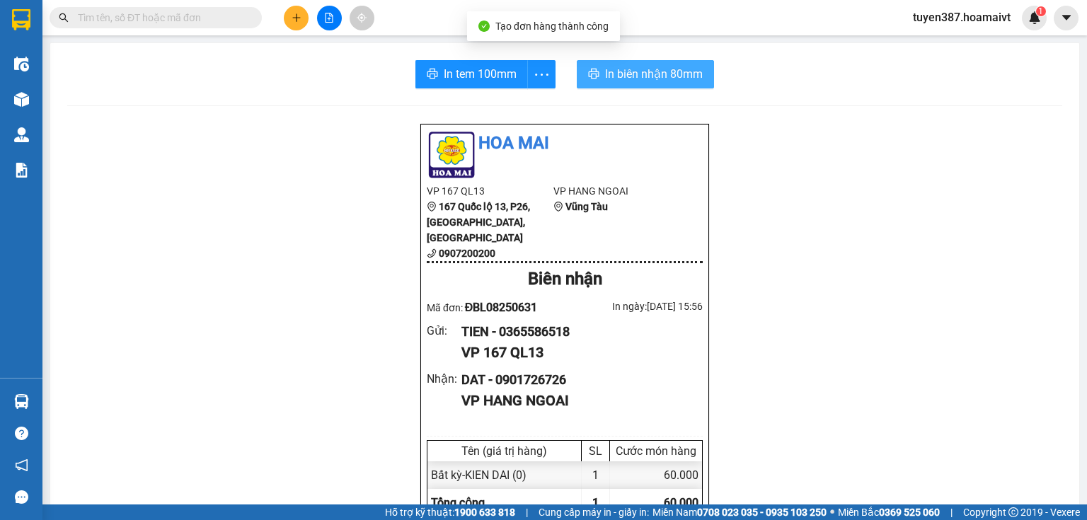
click at [628, 71] on span "In biên nhận 80mm" at bounding box center [654, 74] width 98 height 18
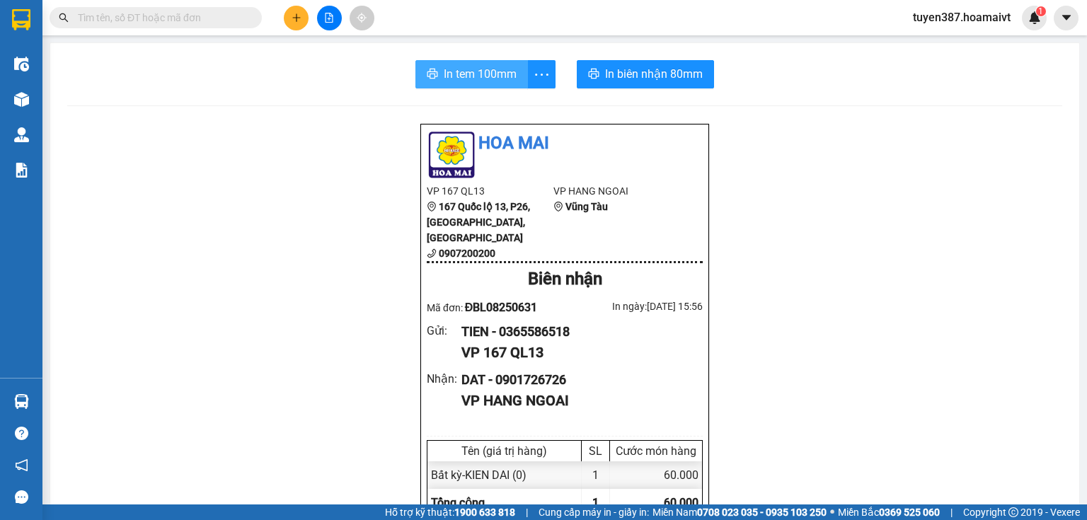
click at [473, 74] on span "In tem 100mm" at bounding box center [480, 74] width 73 height 18
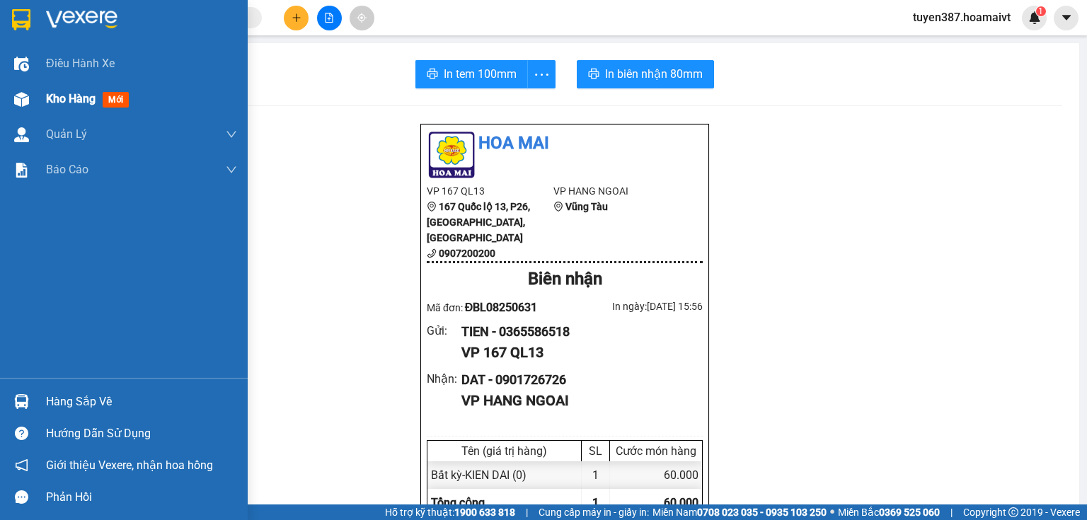
click at [117, 100] on span "mới" at bounding box center [116, 100] width 26 height 16
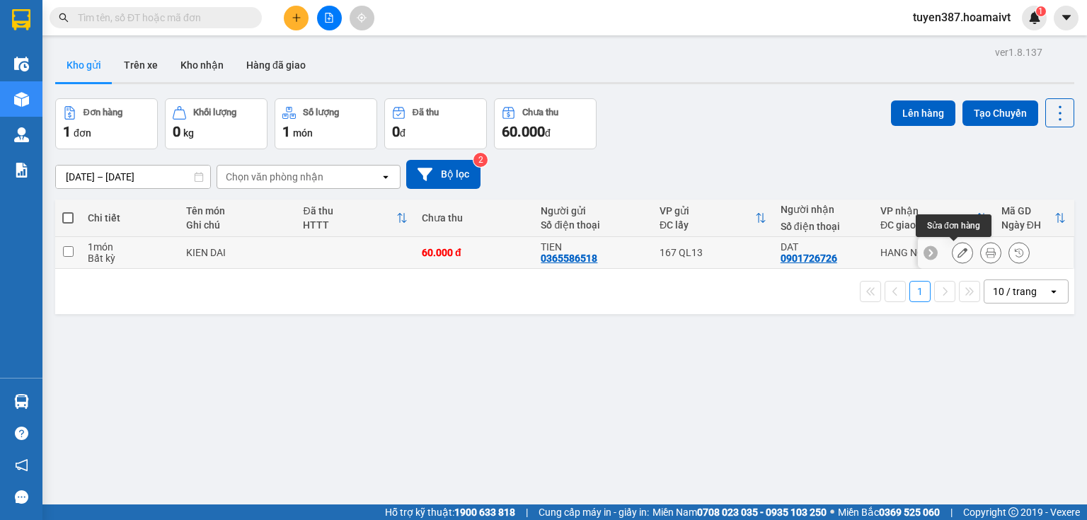
click at [958, 255] on icon at bounding box center [963, 253] width 10 height 10
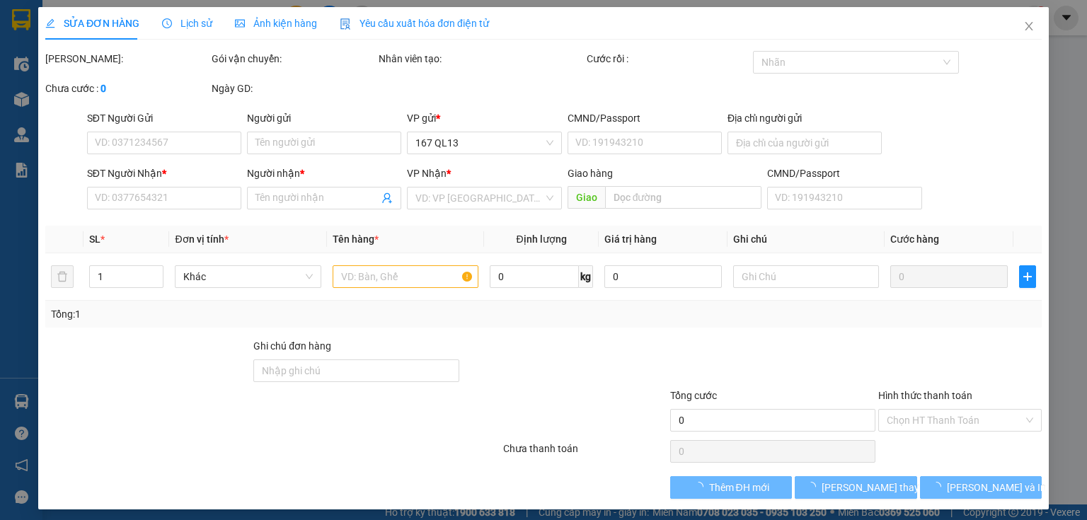
type input "0365586518"
type input "TIEN"
type input "0901726726"
type input "DAT"
type input "60.000"
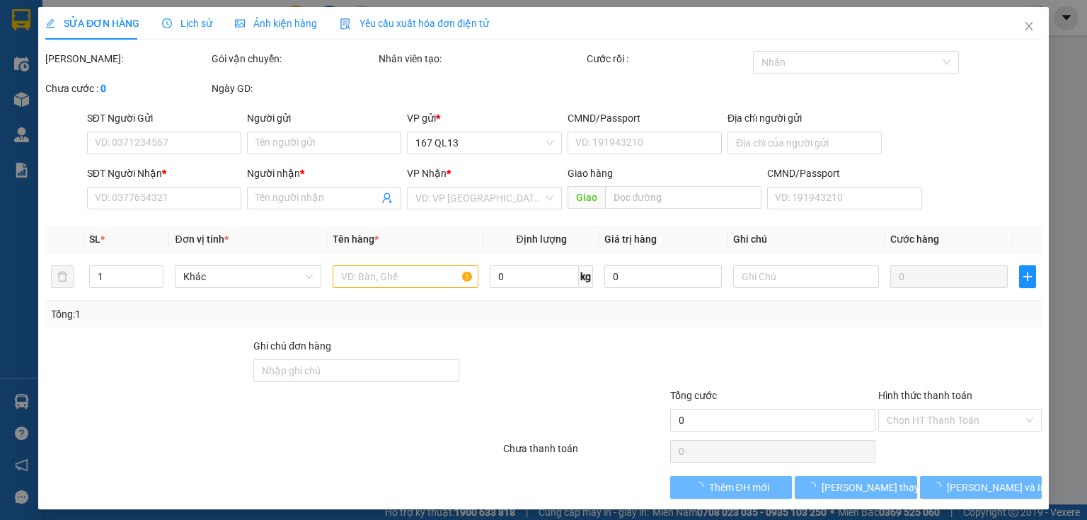
type input "60.000"
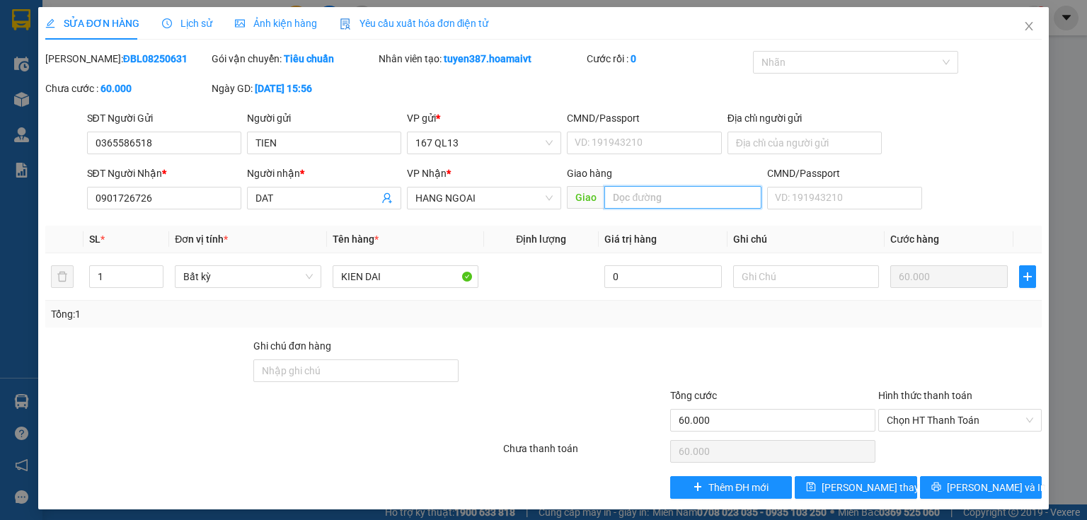
click at [658, 203] on input "text" at bounding box center [682, 197] width 157 height 23
type input "MY XUAN"
click at [855, 485] on span "[PERSON_NAME] thay đổi" at bounding box center [878, 488] width 113 height 16
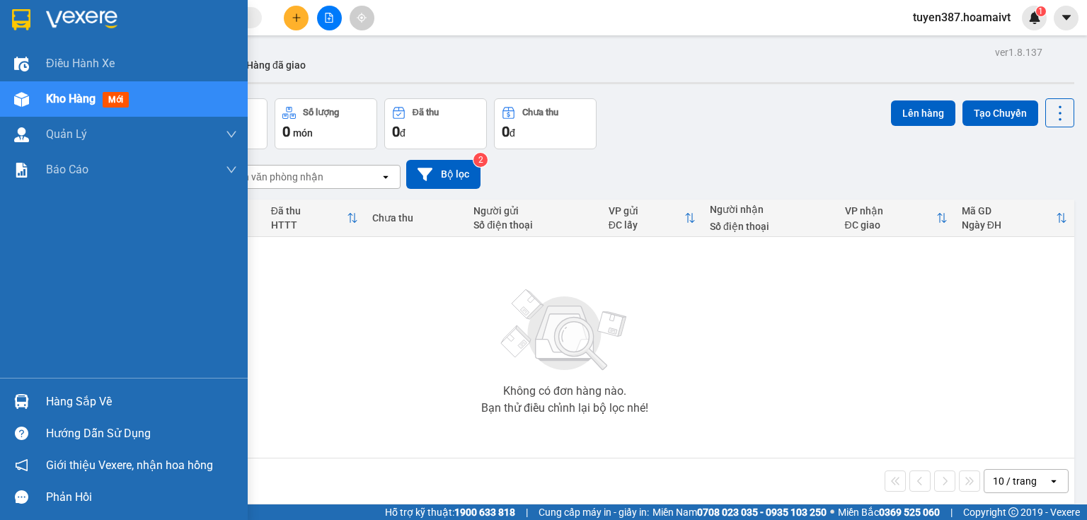
click at [65, 405] on div "Hàng sắp về" at bounding box center [141, 401] width 191 height 21
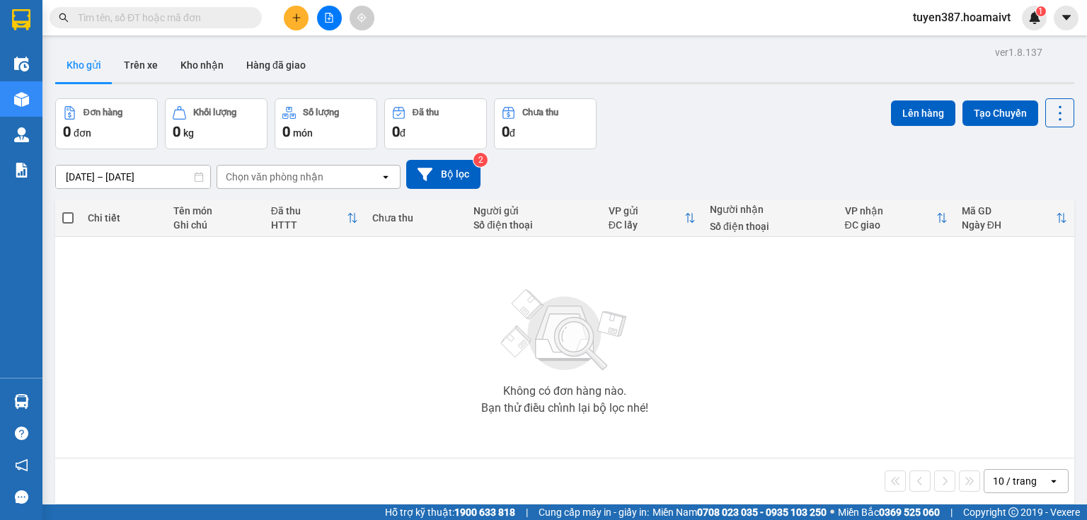
click at [805, 357] on section "Kết quả tìm kiếm ( 0 ) Bộ lọc No Data tuyen387.hoamaivt 1 Điều hành xe Kho hàng…" at bounding box center [543, 260] width 1087 height 520
click at [292, 11] on button at bounding box center [296, 18] width 25 height 25
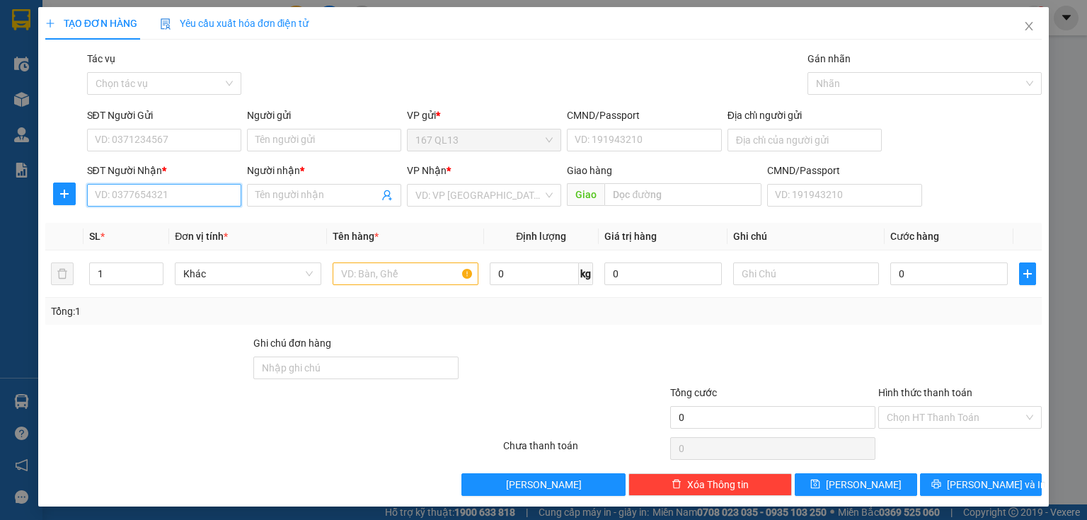
click at [182, 192] on input "SĐT Người Nhận *" at bounding box center [164, 195] width 154 height 23
click at [193, 225] on div "0962662676 - duc 189/8 H.H.T" at bounding box center [163, 224] width 137 height 16
type input "0962662676"
type input "duc 189/8 H.H.T"
type input "0962662676"
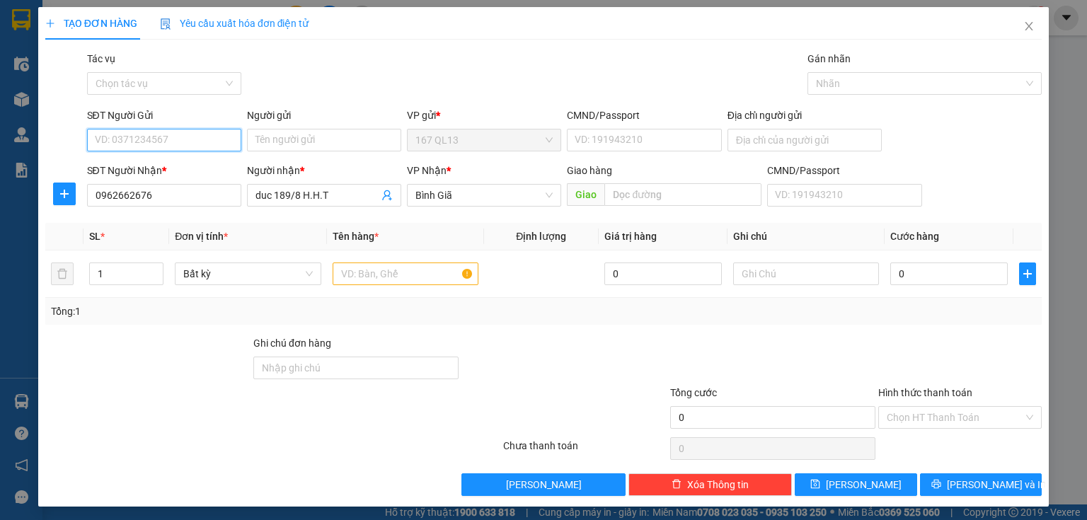
click at [166, 138] on input "SĐT Người Gửi" at bounding box center [164, 140] width 154 height 23
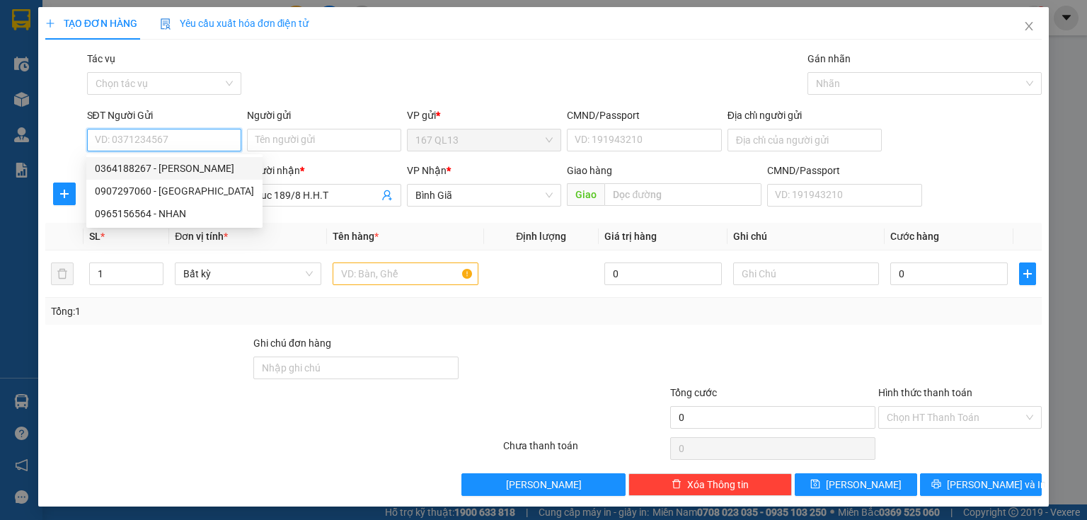
click at [188, 136] on input "SĐT Người Gửi" at bounding box center [164, 140] width 154 height 23
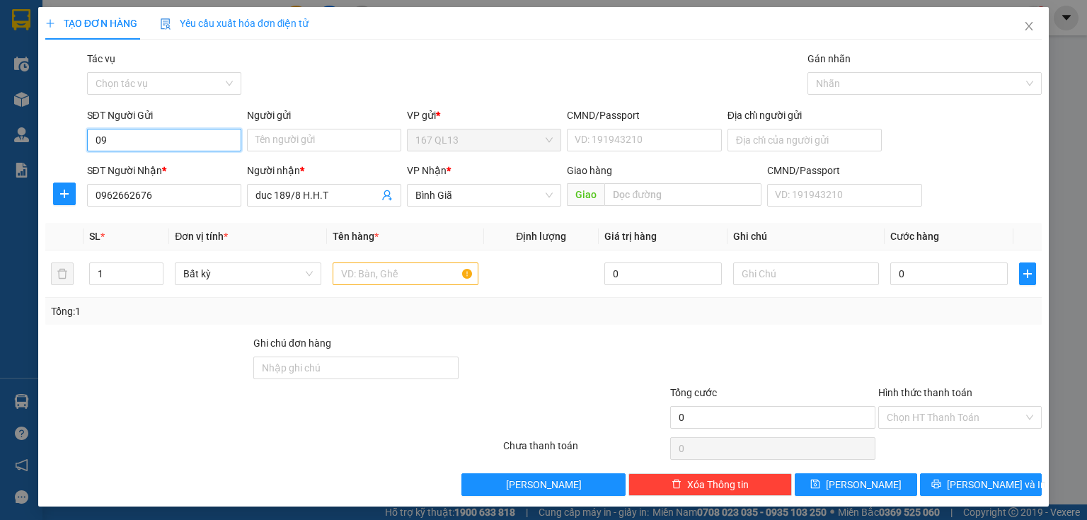
type input "0"
type input "0907397060"
click at [413, 277] on input "text" at bounding box center [406, 274] width 146 height 23
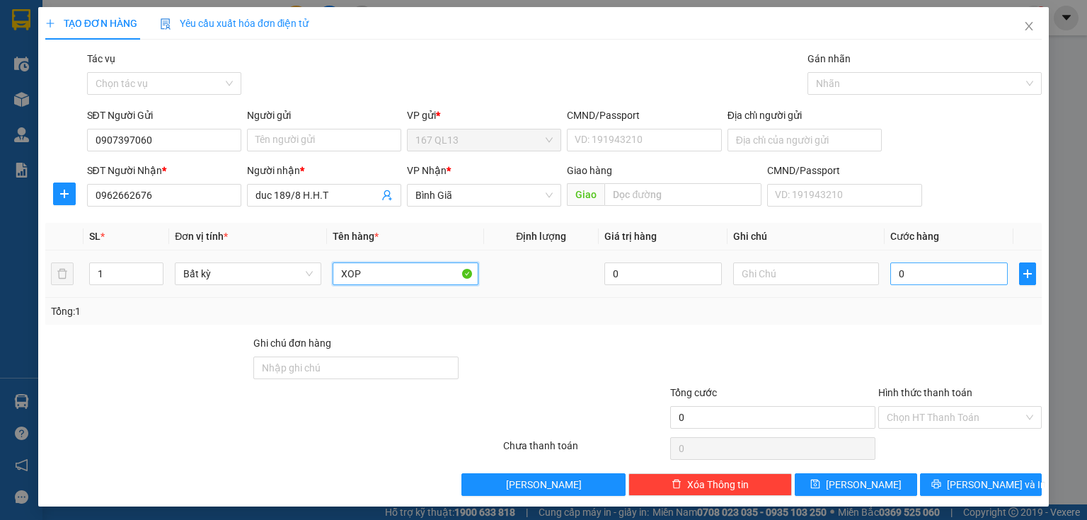
type input "XOP"
click at [890, 269] on input "0" at bounding box center [948, 274] width 117 height 23
type input "5"
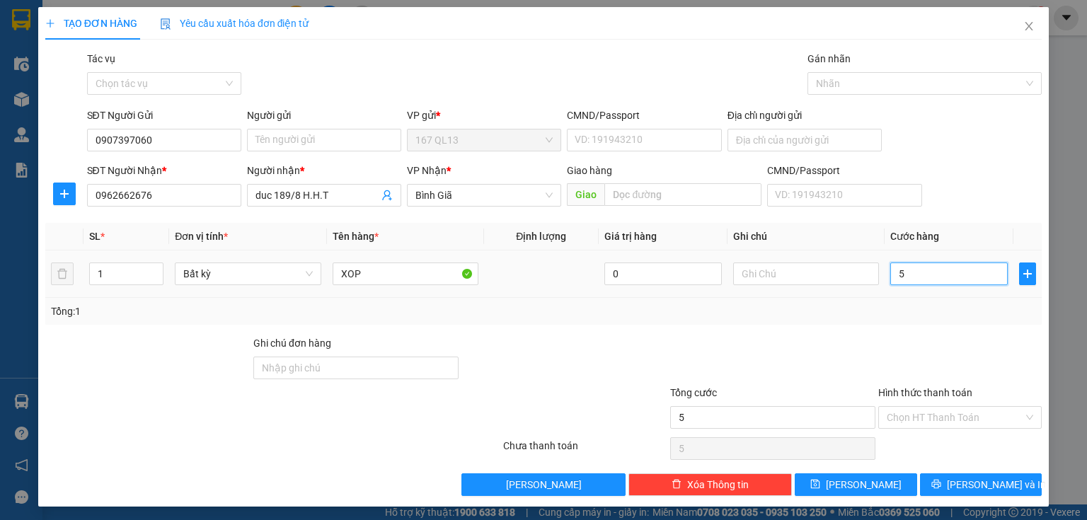
type input "50"
click at [912, 398] on div "Hình thức thanh toán" at bounding box center [959, 395] width 163 height 21
click at [921, 393] on label "Hình thức thanh toán" at bounding box center [925, 392] width 94 height 11
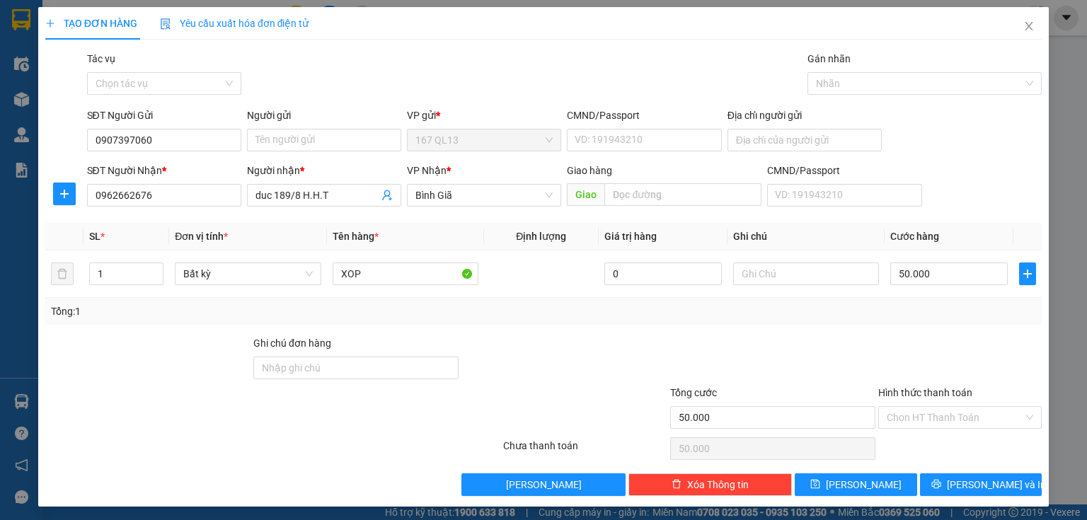
click at [921, 407] on input "Hình thức thanh toán" at bounding box center [955, 417] width 137 height 21
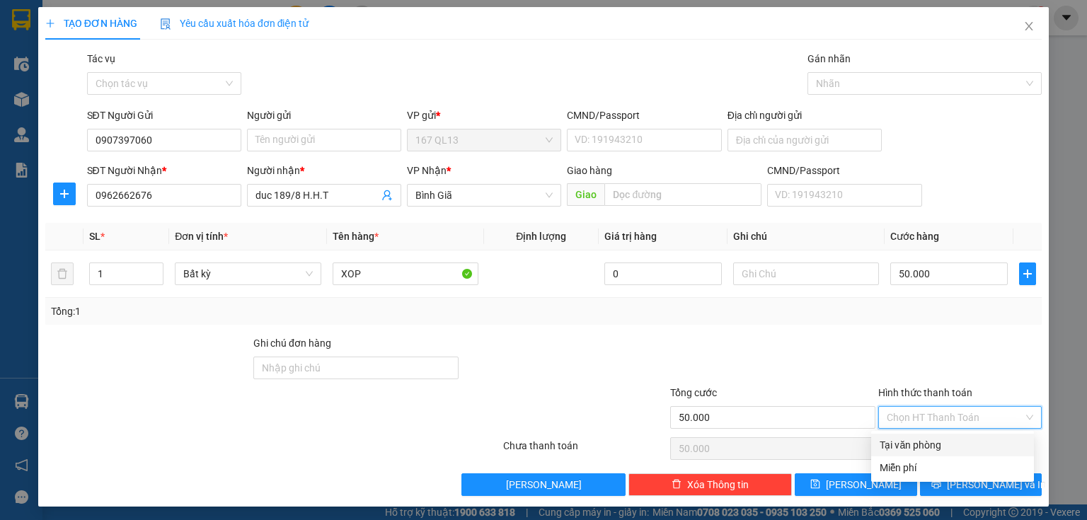
click at [920, 442] on div "Tại văn phòng" at bounding box center [953, 445] width 146 height 16
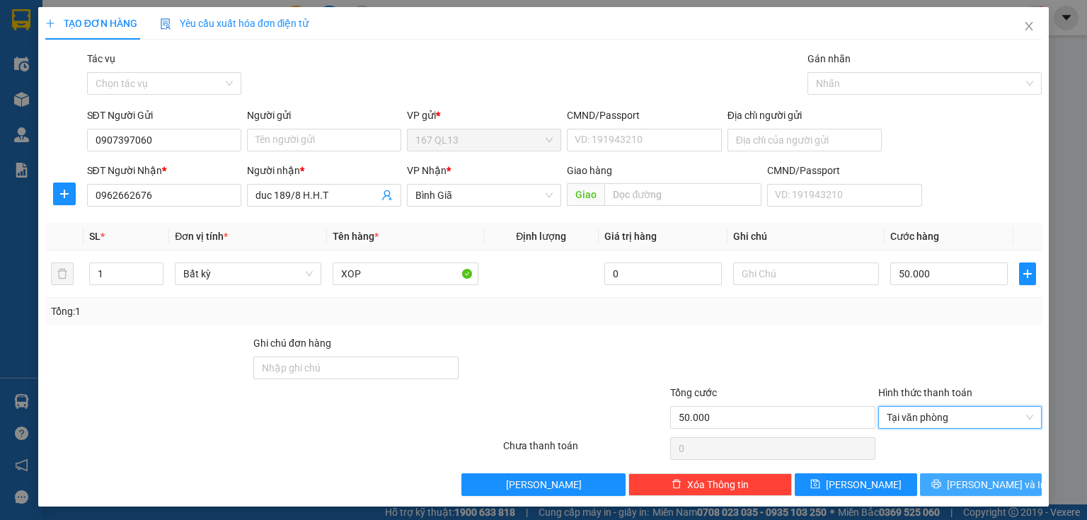
click at [955, 487] on button "[PERSON_NAME] và In" at bounding box center [981, 484] width 122 height 23
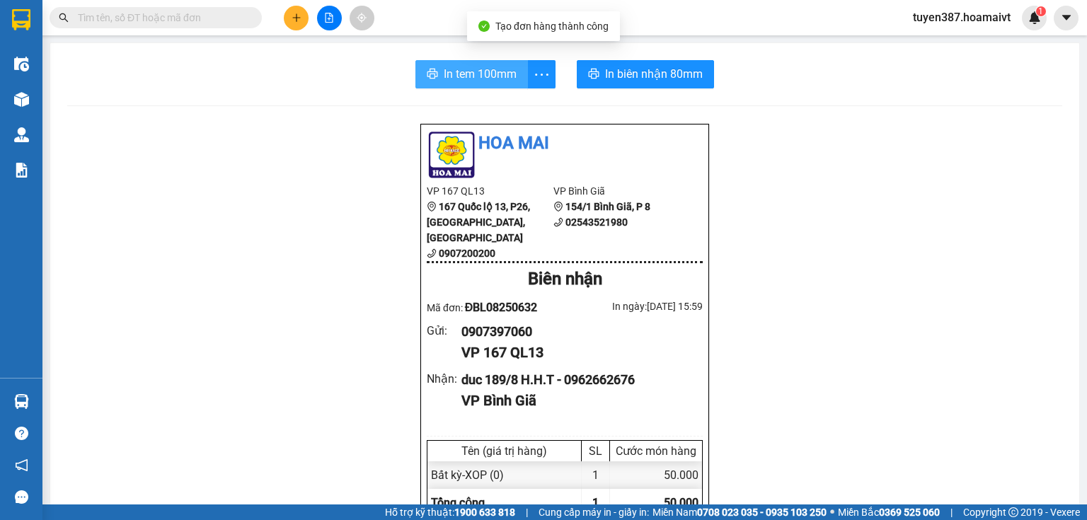
click at [467, 85] on button "In tem 100mm" at bounding box center [471, 74] width 113 height 28
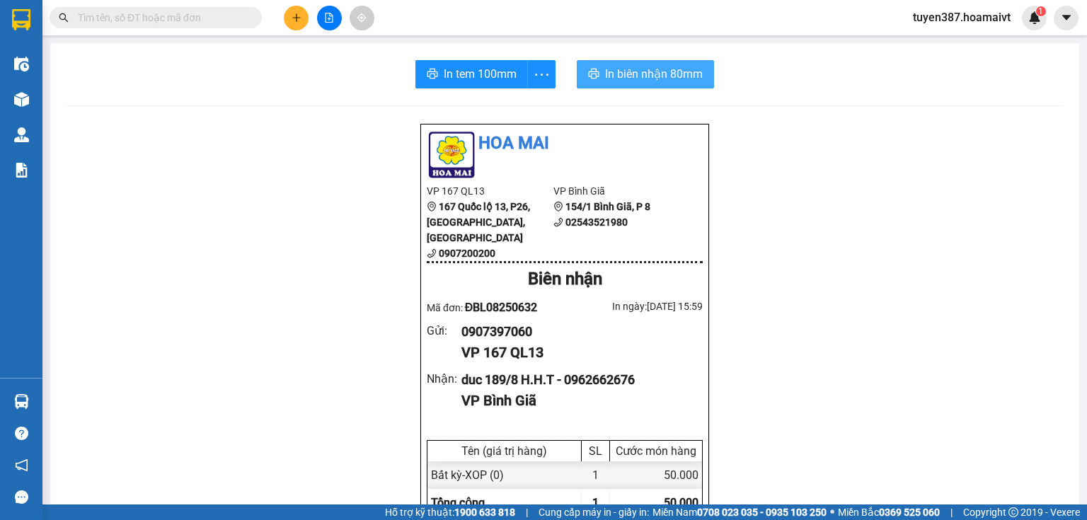
click at [621, 66] on span "In biên nhận 80mm" at bounding box center [654, 74] width 98 height 18
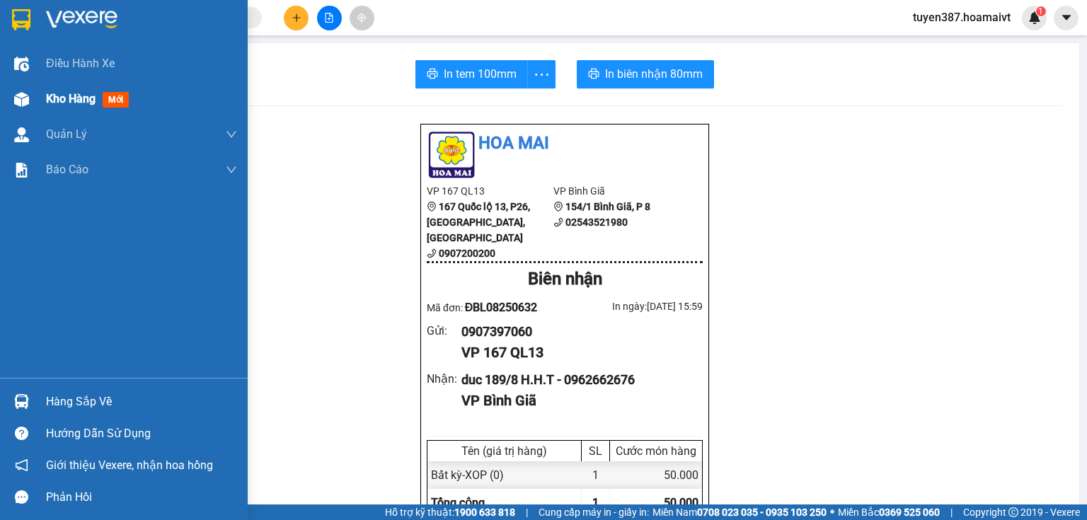
click at [117, 98] on span "mới" at bounding box center [116, 100] width 26 height 16
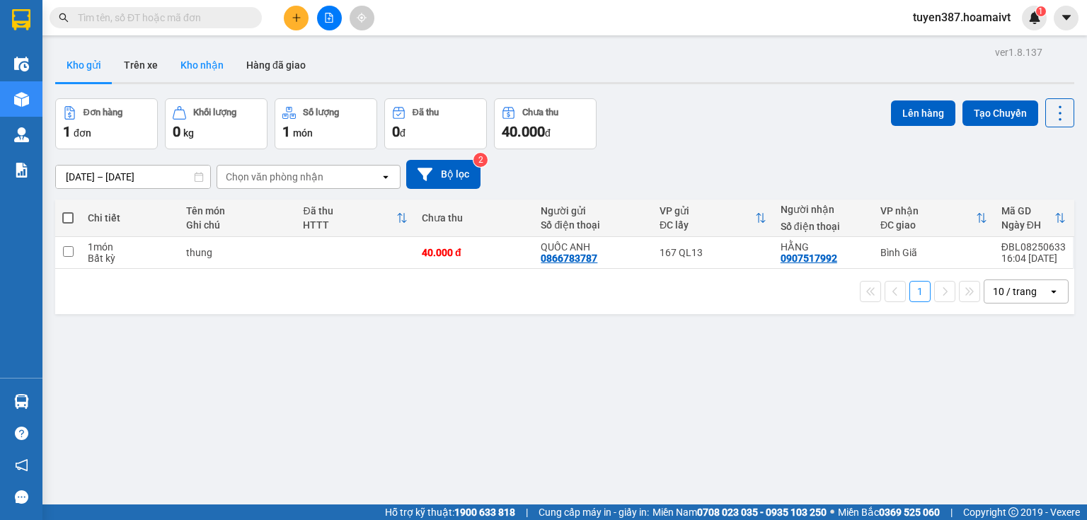
click at [214, 59] on button "Kho nhận" at bounding box center [202, 65] width 66 height 34
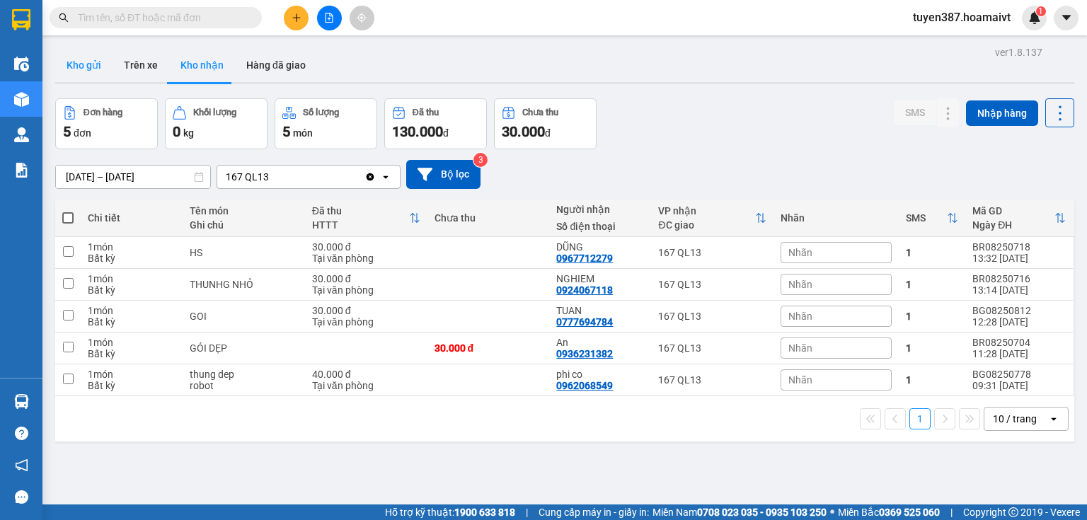
click at [79, 65] on button "Kho gửi" at bounding box center [83, 65] width 57 height 34
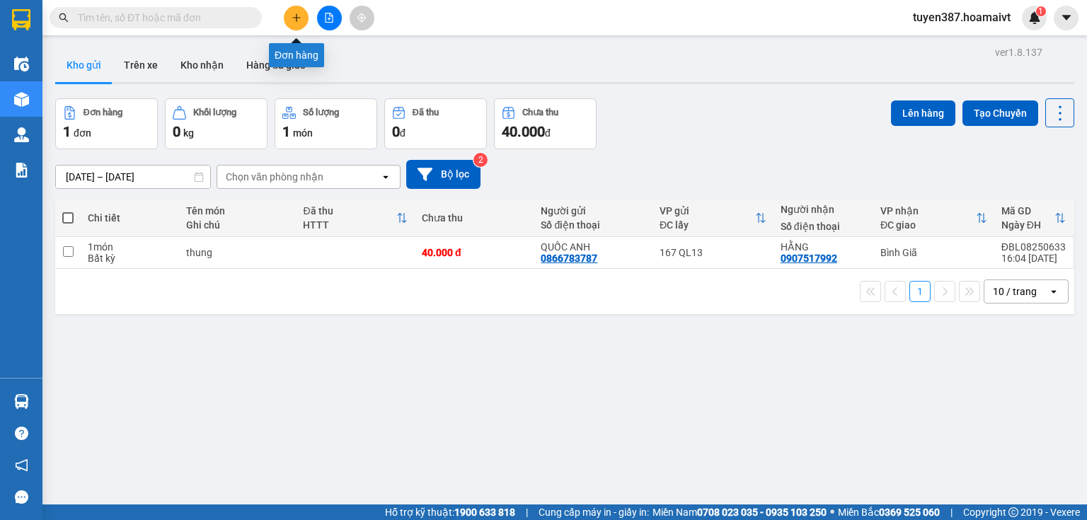
click at [297, 14] on icon "plus" at bounding box center [297, 18] width 10 height 10
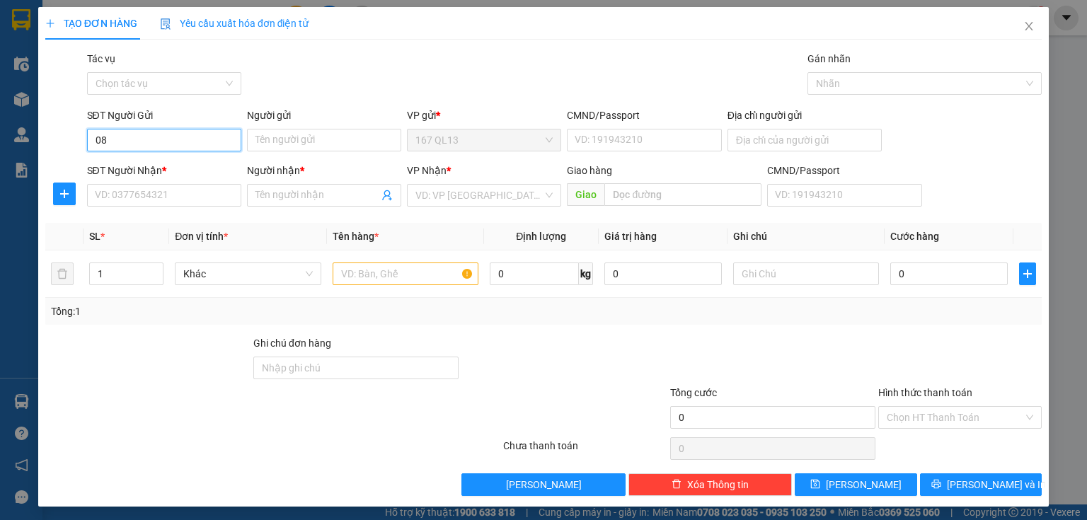
type input "0"
type input "0383642736"
click at [287, 144] on input "Người gửi" at bounding box center [324, 140] width 154 height 23
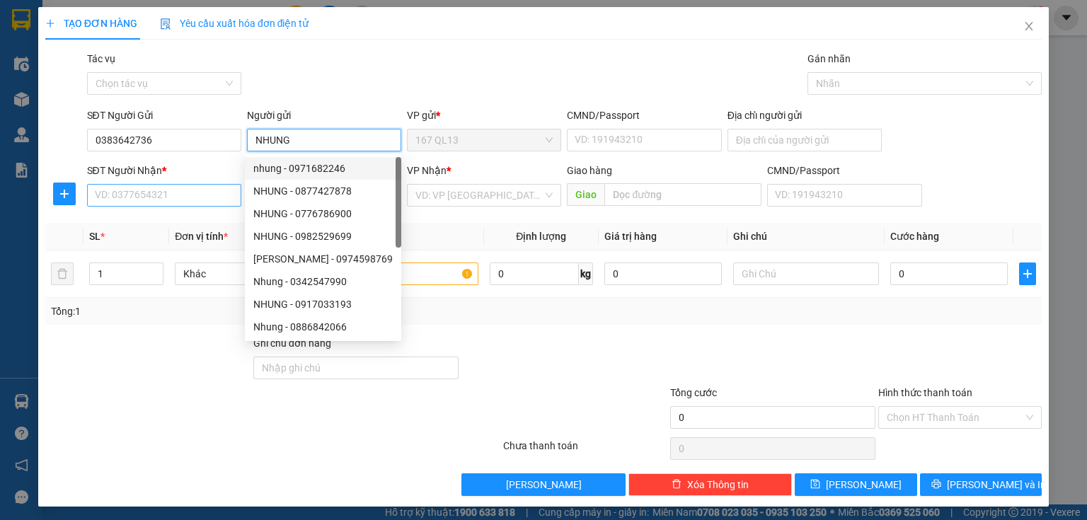
type input "NHUNG"
click at [178, 194] on input "SĐT Người Nhận *" at bounding box center [164, 195] width 154 height 23
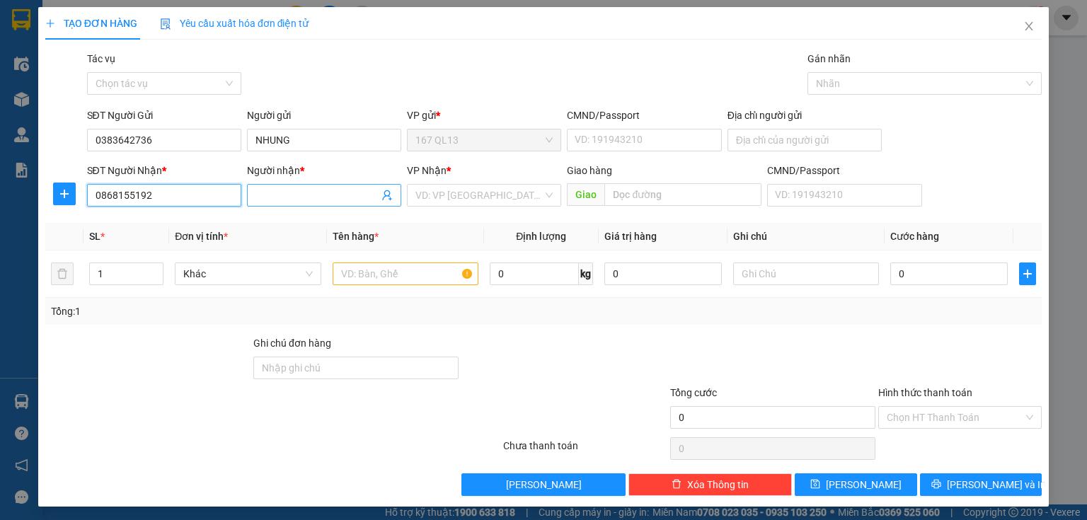
type input "0868155192"
click at [309, 190] on input "Người nhận *" at bounding box center [316, 196] width 123 height 16
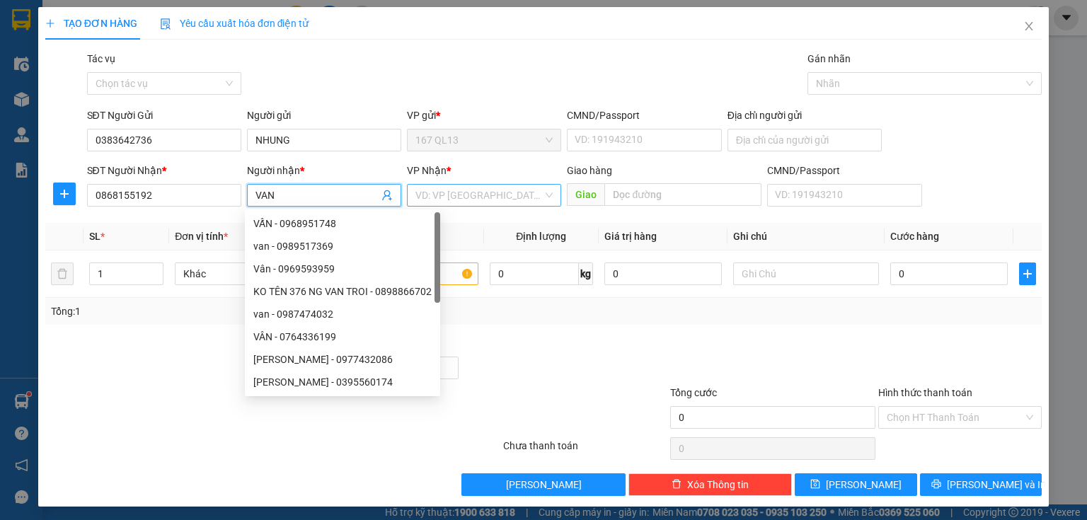
type input "VAN"
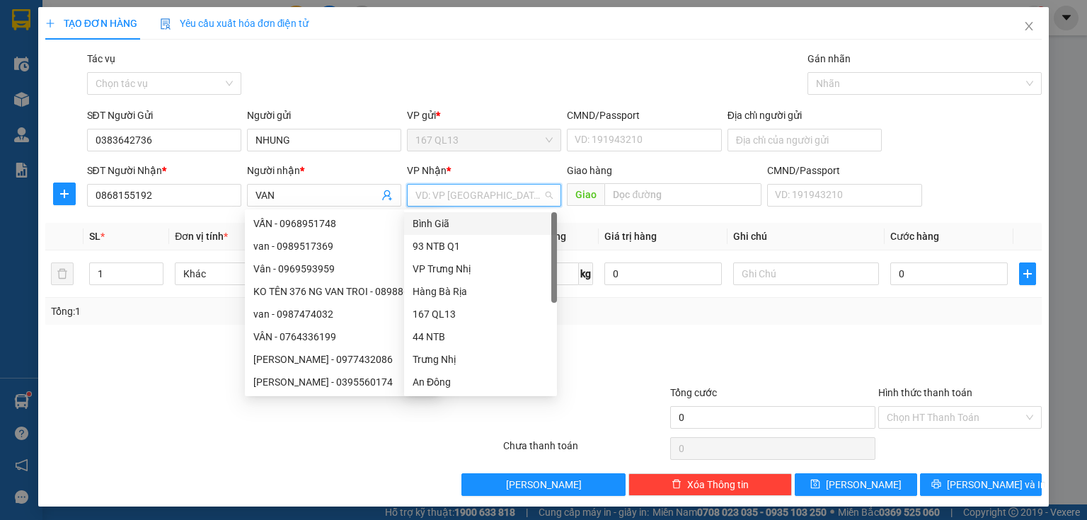
click at [472, 195] on input "search" at bounding box center [478, 195] width 127 height 21
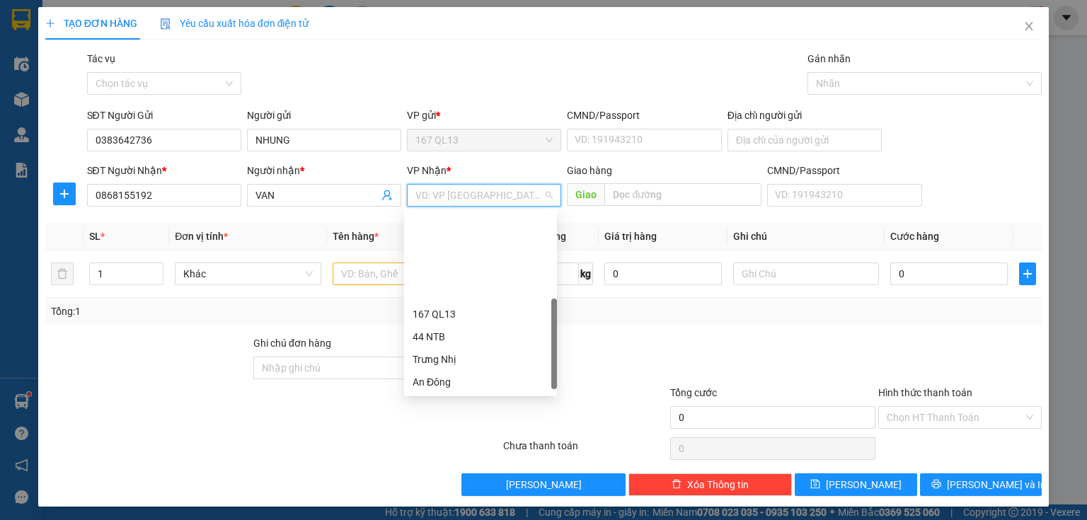
click at [459, 465] on div "HANG NGOAI" at bounding box center [481, 473] width 136 height 16
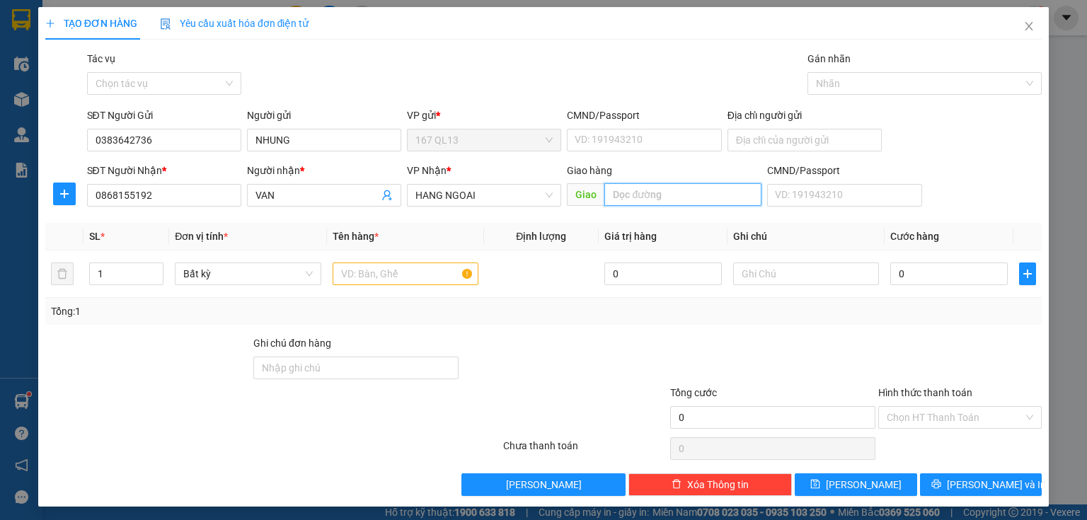
click at [611, 191] on input "text" at bounding box center [682, 194] width 157 height 23
type input "PHUOC THAI"
click at [398, 272] on input "text" at bounding box center [406, 274] width 146 height 23
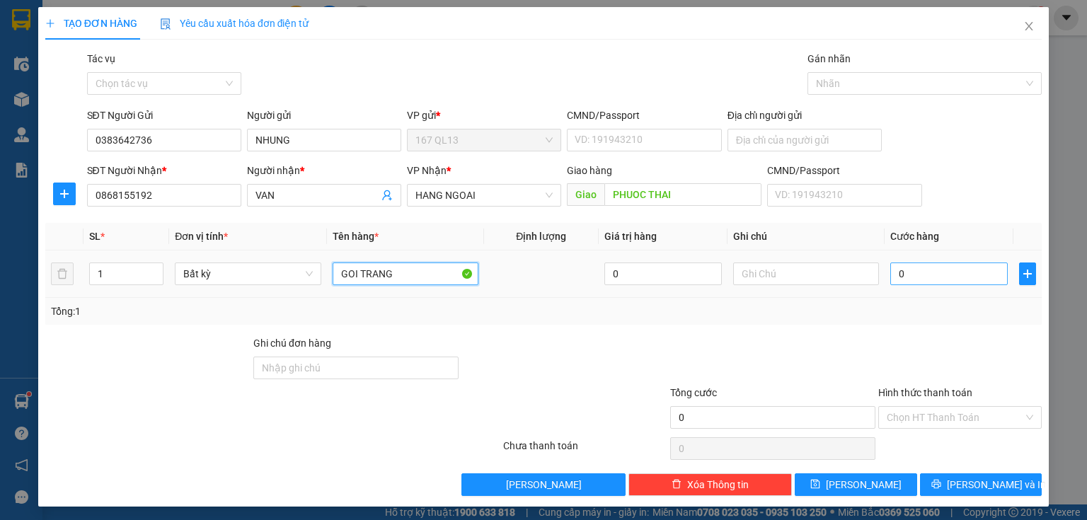
type input "GOI TRANG"
click at [890, 277] on input "0" at bounding box center [948, 274] width 117 height 23
type input "4"
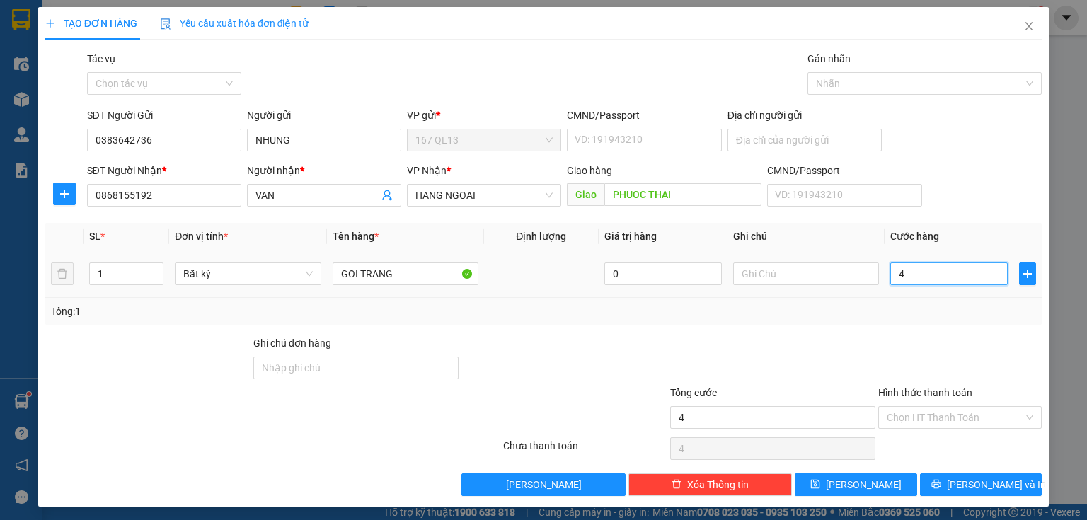
type input "40"
click at [952, 473] on button "[PERSON_NAME] và In" at bounding box center [981, 484] width 122 height 23
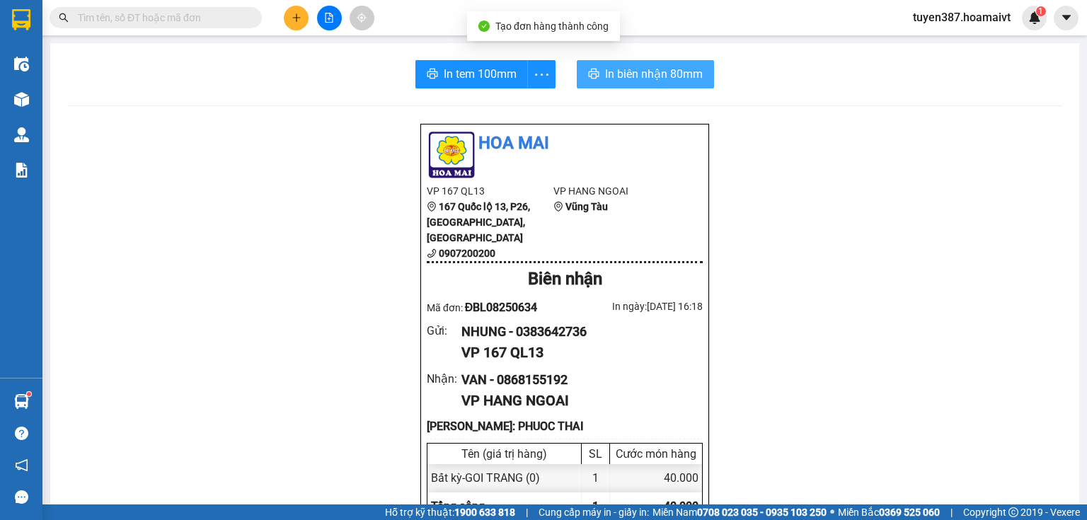
click at [636, 68] on span "In biên nhận 80mm" at bounding box center [654, 74] width 98 height 18
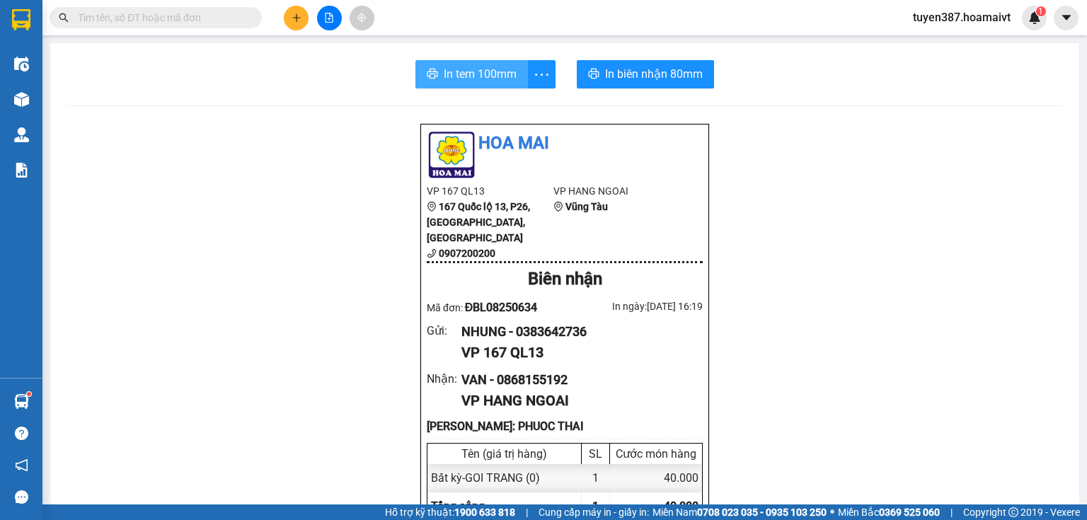
click at [488, 79] on span "In tem 100mm" at bounding box center [480, 74] width 73 height 18
click at [297, 19] on icon "plus" at bounding box center [297, 18] width 10 height 10
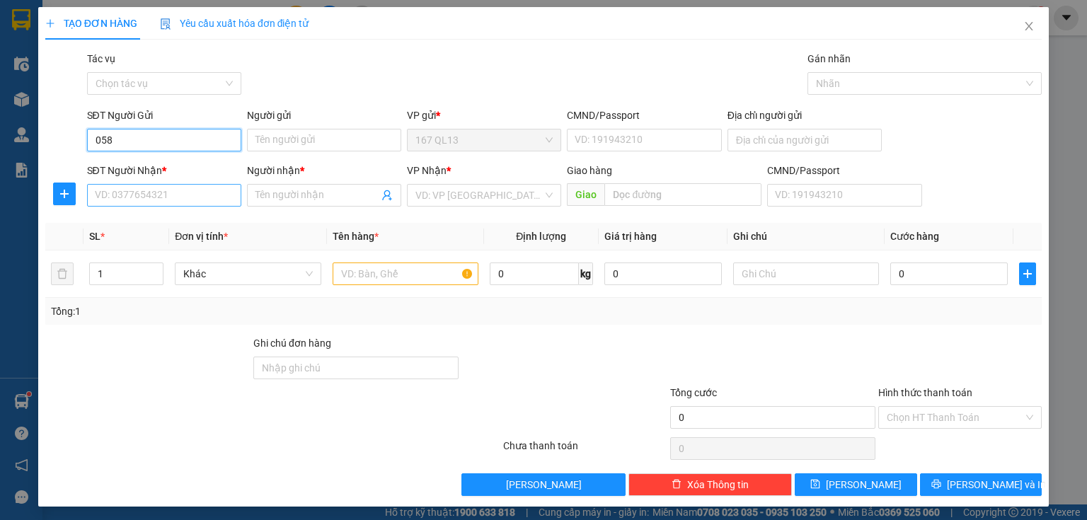
type input "058"
click at [168, 198] on input "SĐT Người Nhận *" at bounding box center [164, 195] width 154 height 23
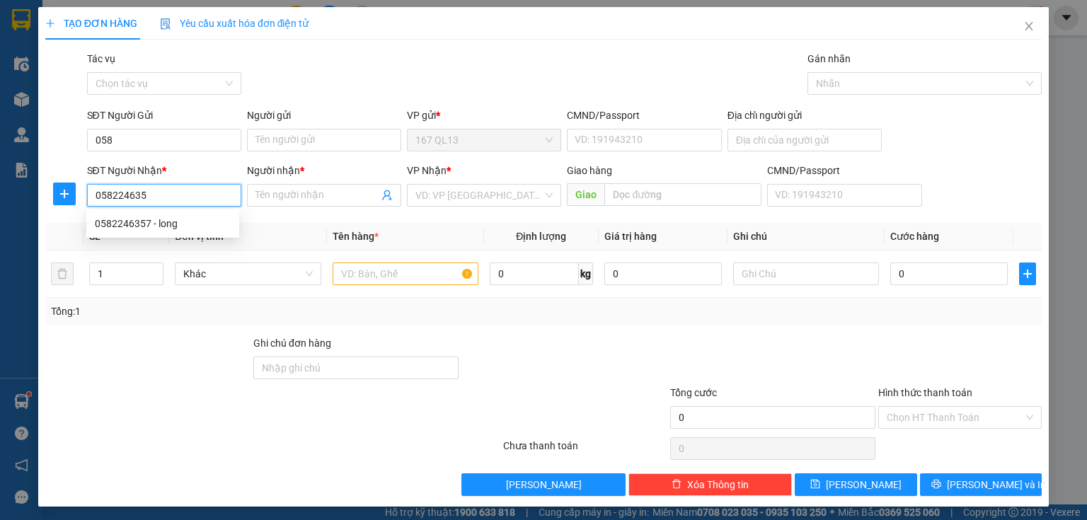
type input "0582246357"
click at [139, 224] on div "0582246357 - long" at bounding box center [163, 224] width 136 height 16
type input "long"
type input "0582246357"
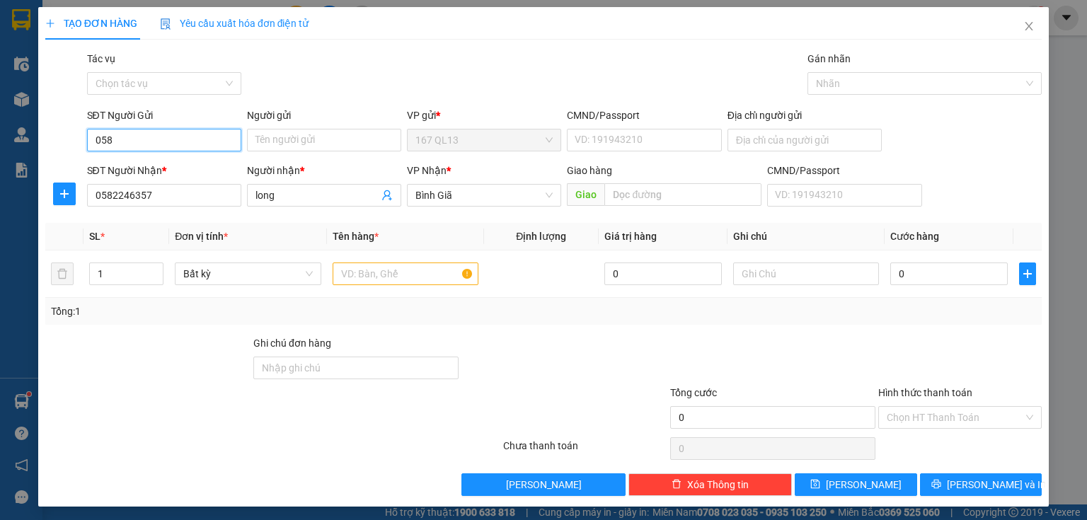
click at [161, 141] on input "058" at bounding box center [164, 140] width 154 height 23
type input "0"
click at [169, 166] on div "0966666033 - loc lao" at bounding box center [163, 169] width 136 height 16
type input "0966666033"
type input "loc lao"
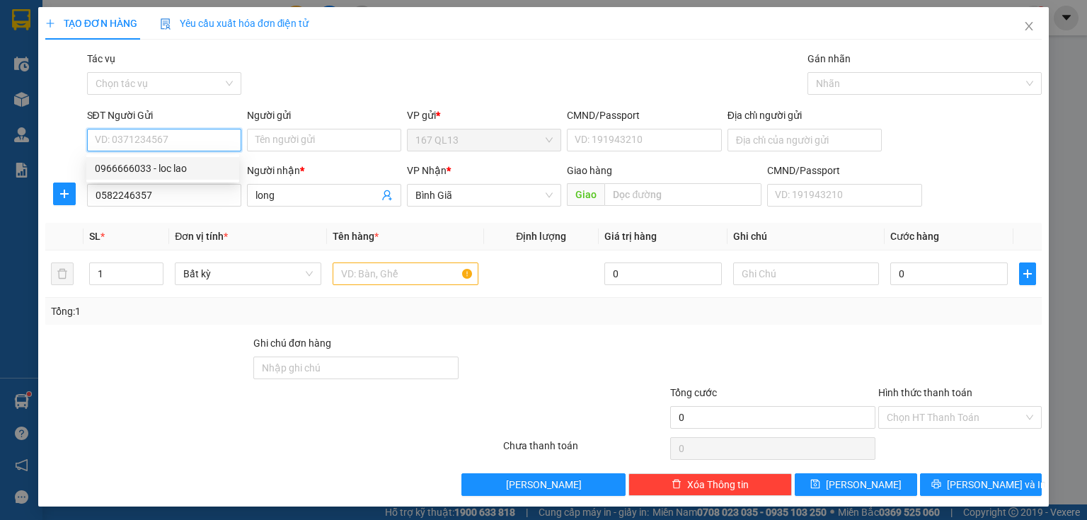
type input "051093014711"
type input "0966666033"
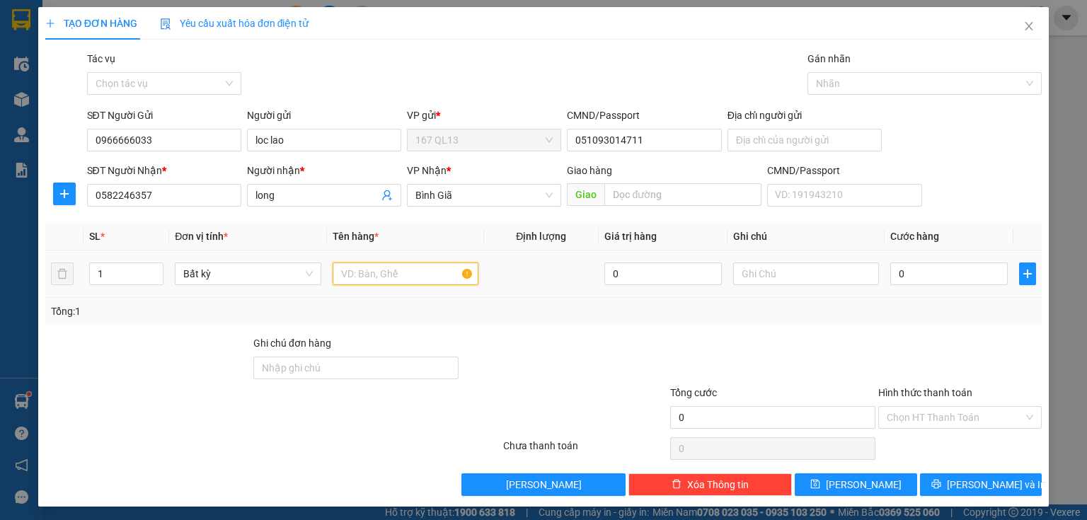
click at [374, 273] on input "text" at bounding box center [406, 274] width 146 height 23
type input "THUNG"
click at [890, 275] on input "0" at bounding box center [948, 274] width 117 height 23
type input "5"
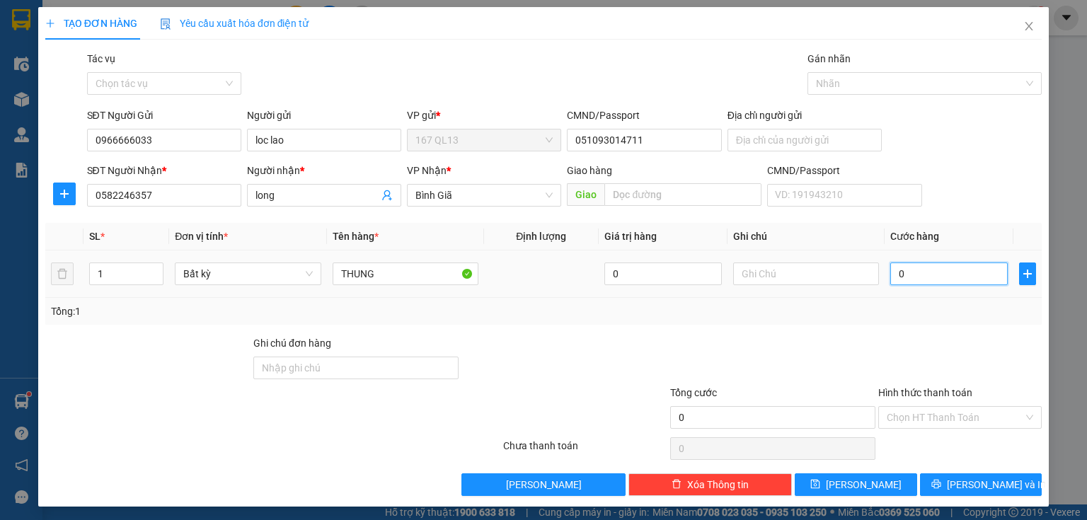
type input "5"
type input "50"
click at [968, 481] on span "[PERSON_NAME] và In" at bounding box center [996, 485] width 99 height 16
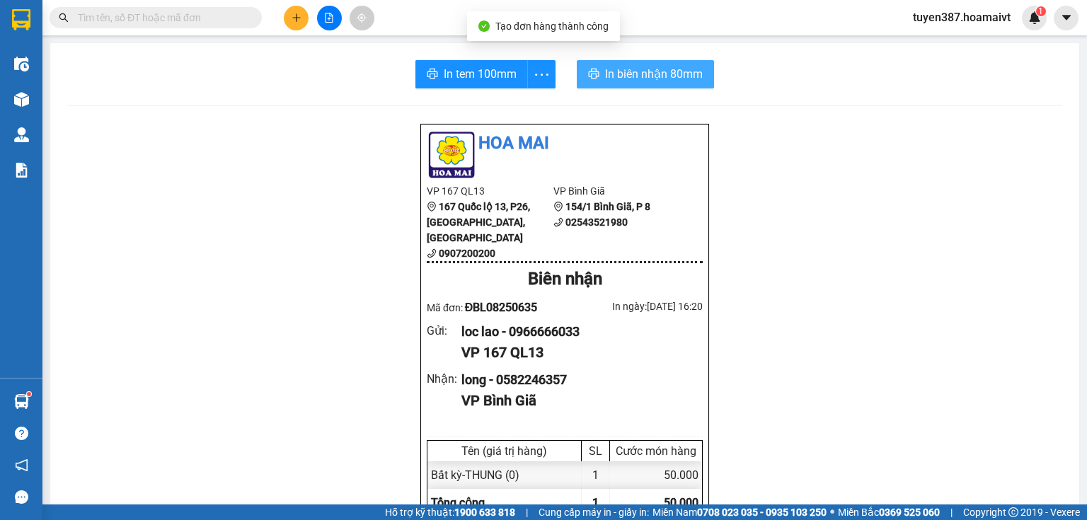
click at [660, 80] on span "In biên nhận 80mm" at bounding box center [654, 74] width 98 height 18
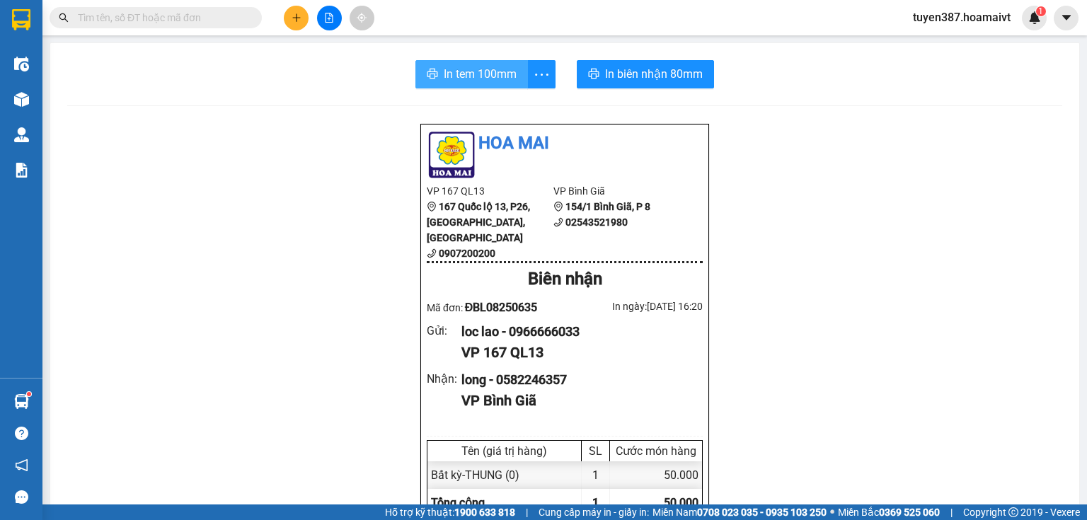
click at [444, 71] on span "In tem 100mm" at bounding box center [480, 74] width 73 height 18
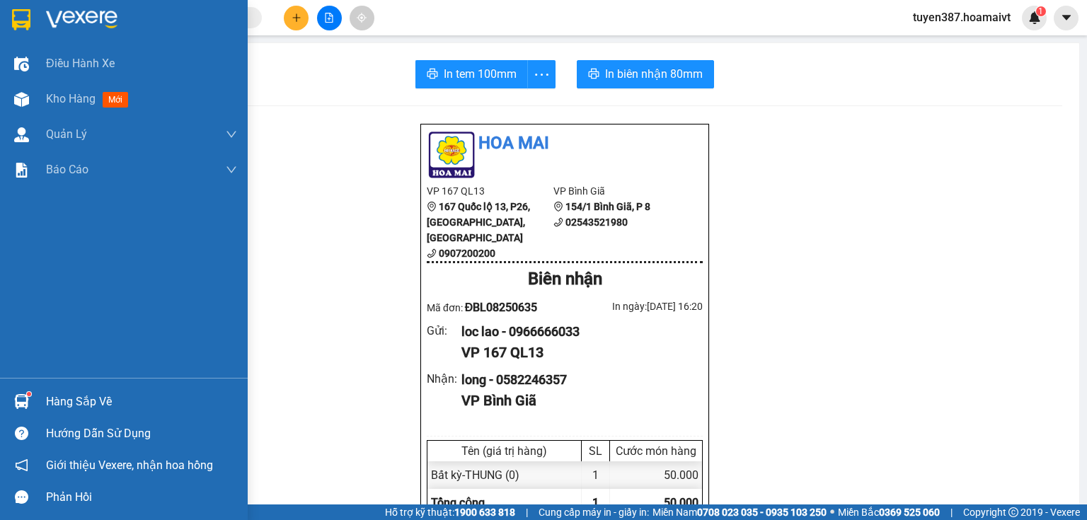
click at [76, 403] on div "Hàng sắp về" at bounding box center [141, 401] width 191 height 21
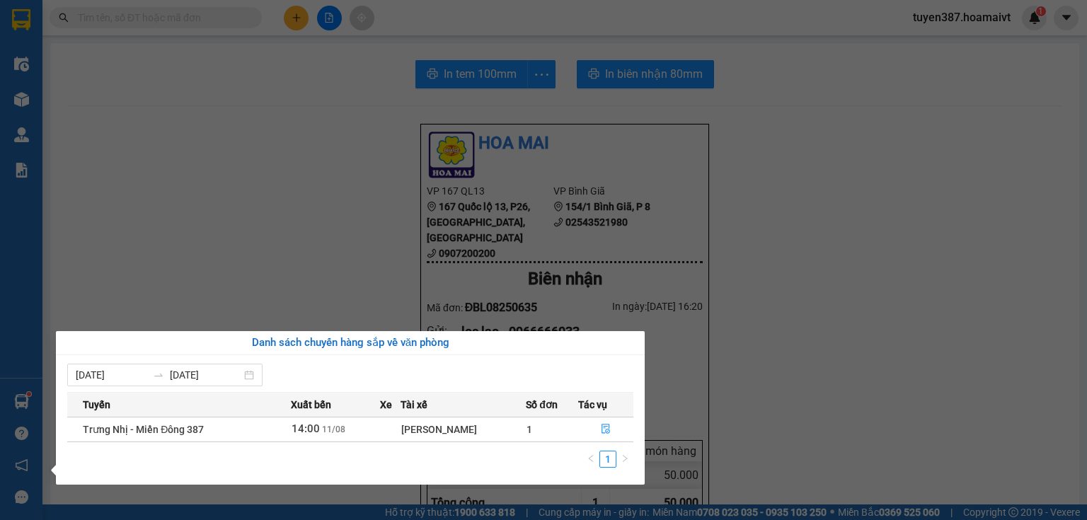
click at [885, 315] on section "Kết quả tìm kiếm ( 0 ) Bộ lọc No Data tuyen387.hoamaivt 1 Điều hành xe Kho hàng…" at bounding box center [543, 260] width 1087 height 520
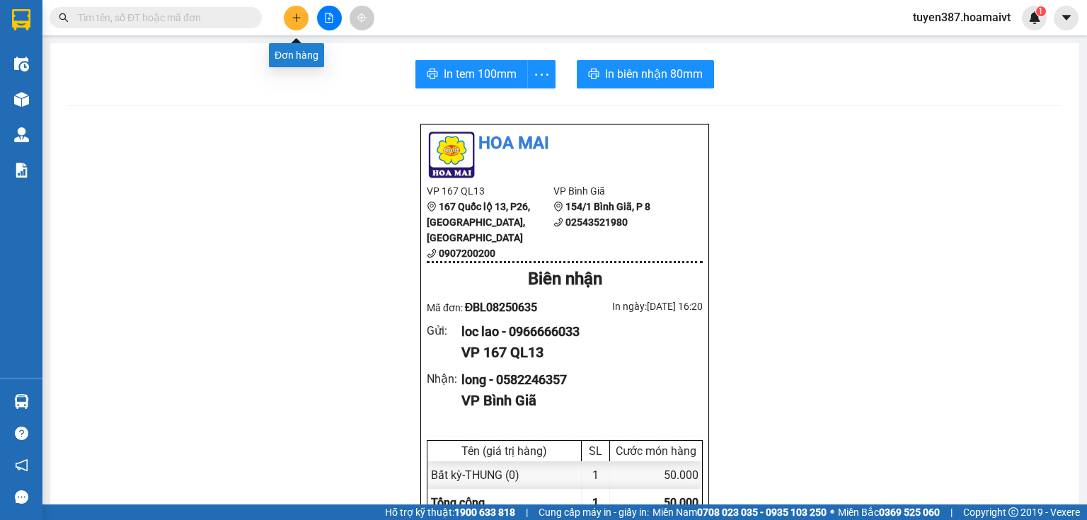
click at [298, 14] on icon "plus" at bounding box center [297, 18] width 10 height 10
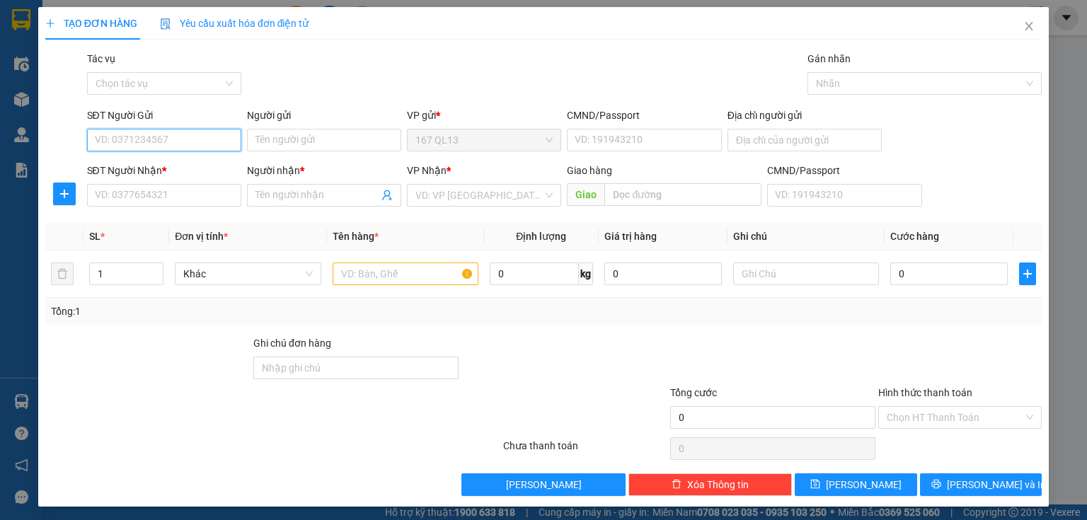
click at [183, 132] on input "SĐT Người Gửi" at bounding box center [164, 140] width 154 height 23
click at [161, 168] on div "0909630355 - vang" at bounding box center [163, 169] width 136 height 16
type input "0909630355"
type input "vang"
type input "0344860416"
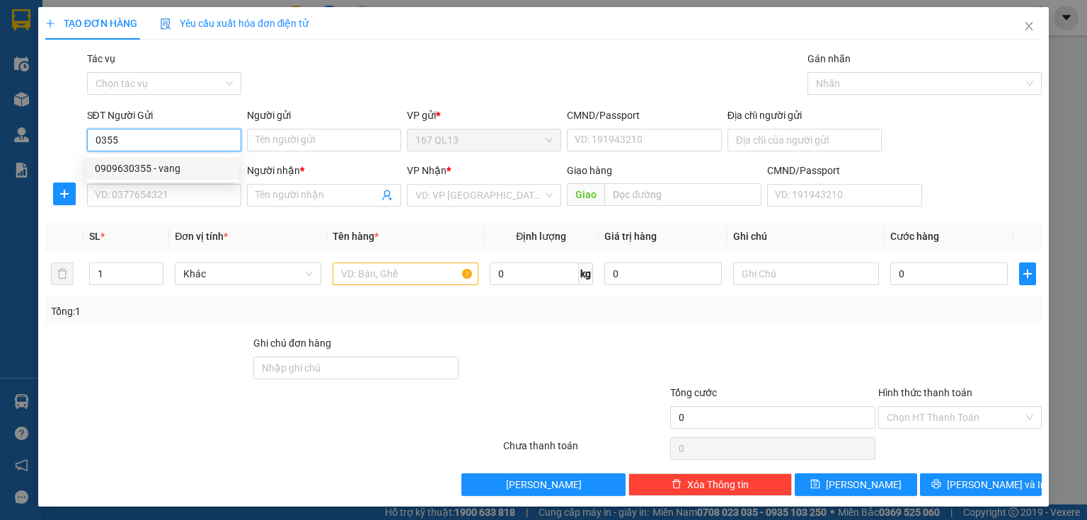
type input "phong"
type input "phu my"
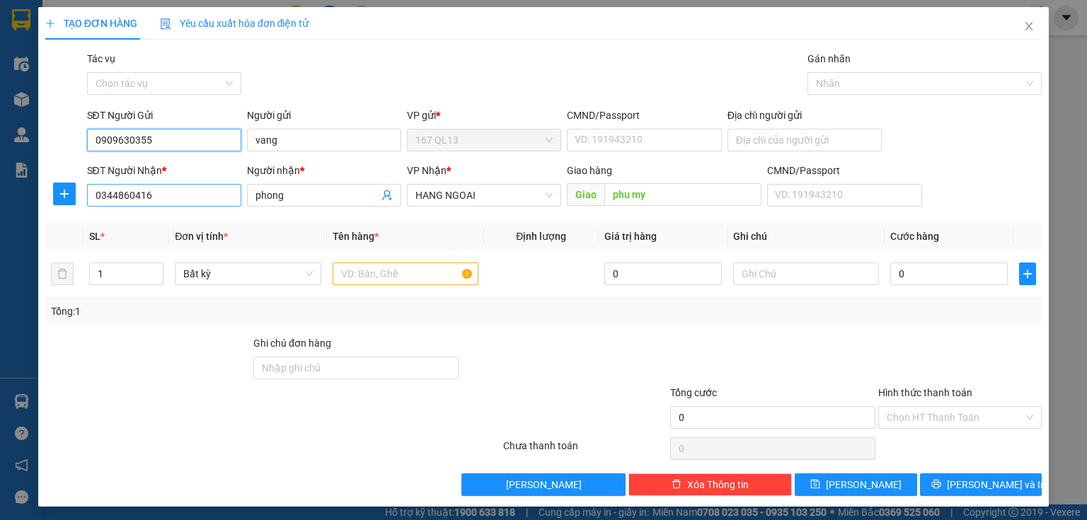
type input "0909630355"
click at [205, 199] on input "0344860416" at bounding box center [164, 195] width 154 height 23
type input "0"
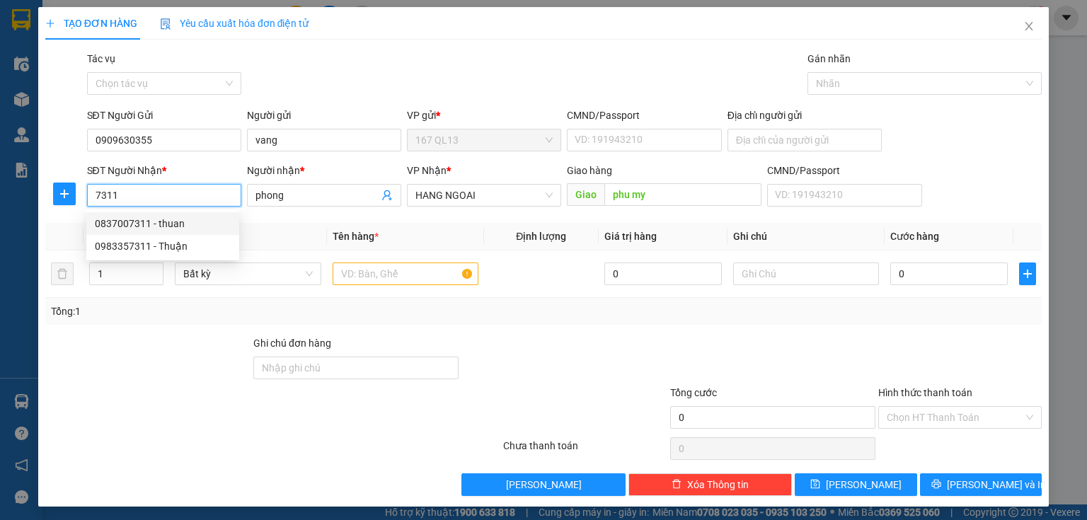
click at [144, 219] on div "0837007311 - thuan" at bounding box center [163, 224] width 136 height 16
type input "0837007311"
type input "thuan"
type input "0837007311"
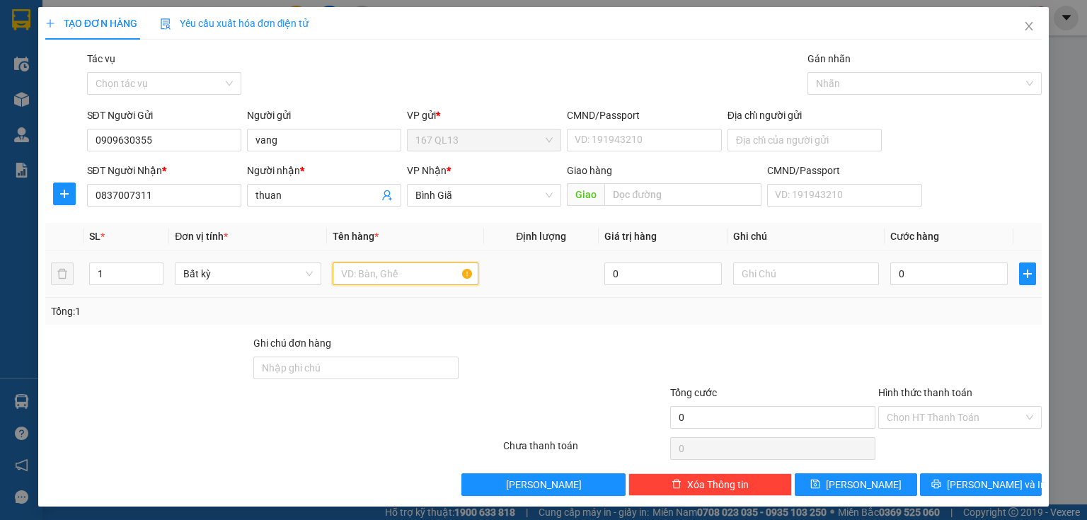
click at [408, 278] on input "text" at bounding box center [406, 274] width 146 height 23
type input "CAY DAI THUNG DO"
type input "2"
click at [156, 266] on span "up" at bounding box center [155, 270] width 8 height 8
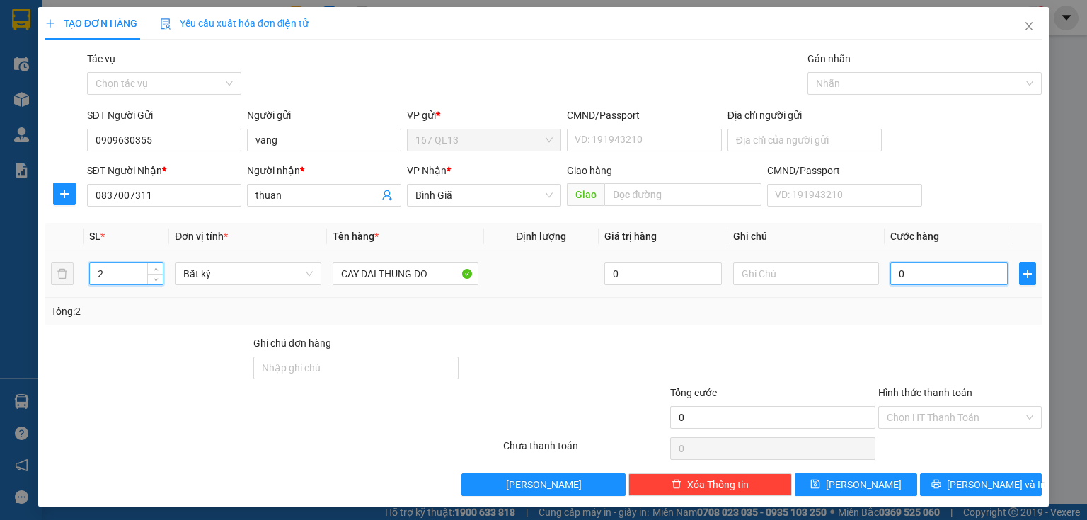
click at [890, 273] on input "0" at bounding box center [948, 274] width 117 height 23
type input "7"
type input "70"
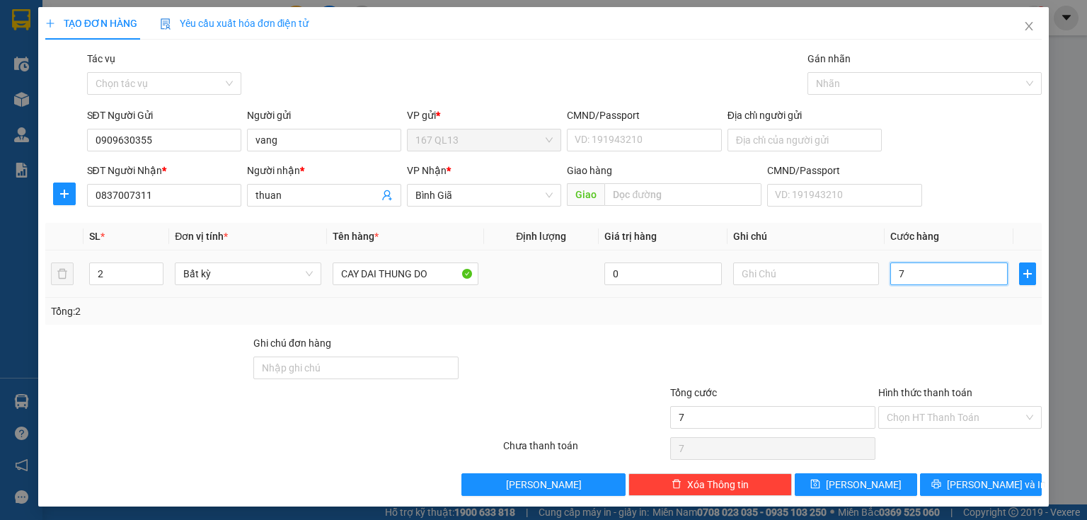
type input "70"
click at [933, 393] on label "Hình thức thanh toán" at bounding box center [925, 392] width 94 height 11
click at [933, 407] on input "Hình thức thanh toán" at bounding box center [955, 417] width 137 height 21
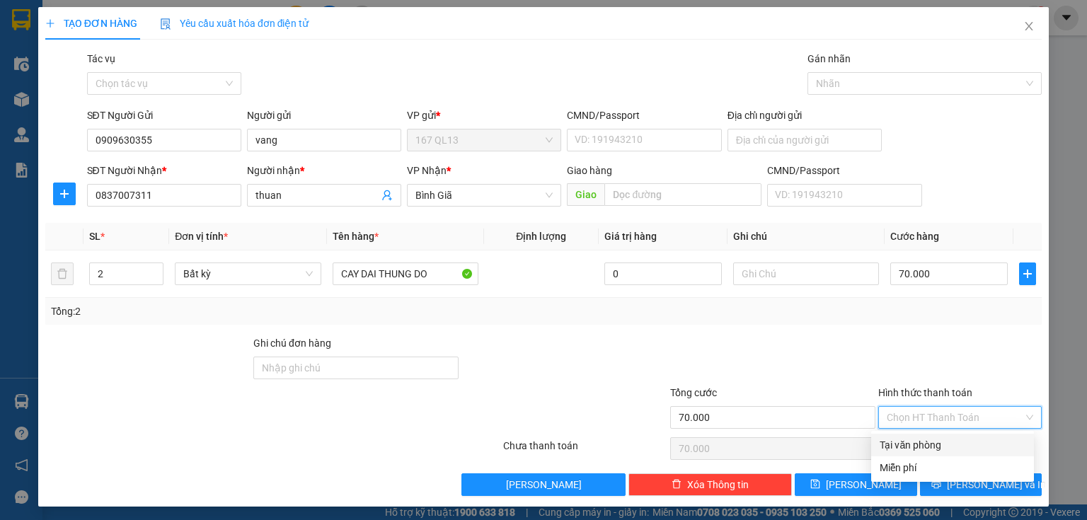
click at [921, 447] on div "Tại văn phòng" at bounding box center [953, 445] width 146 height 16
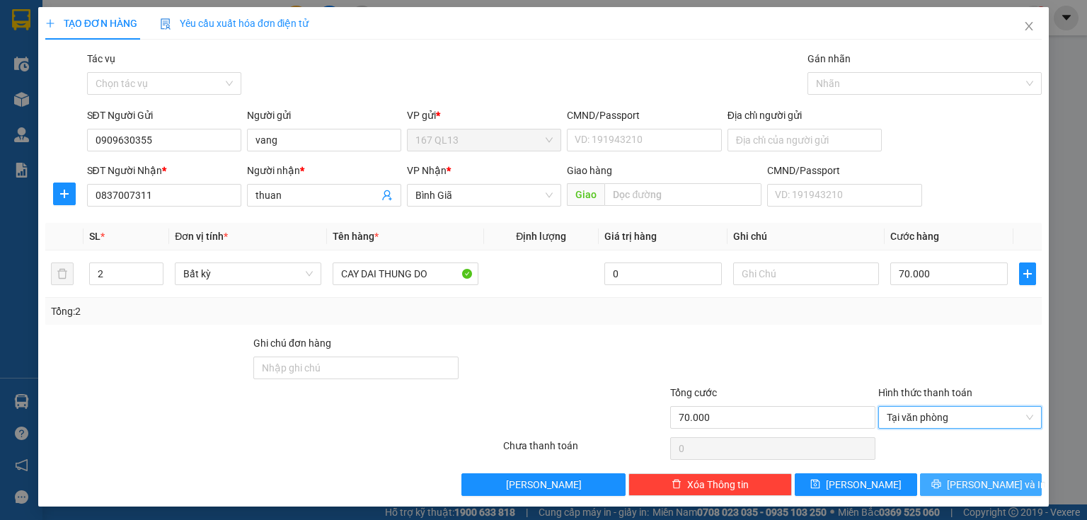
click at [974, 484] on span "[PERSON_NAME] và In" at bounding box center [996, 485] width 99 height 16
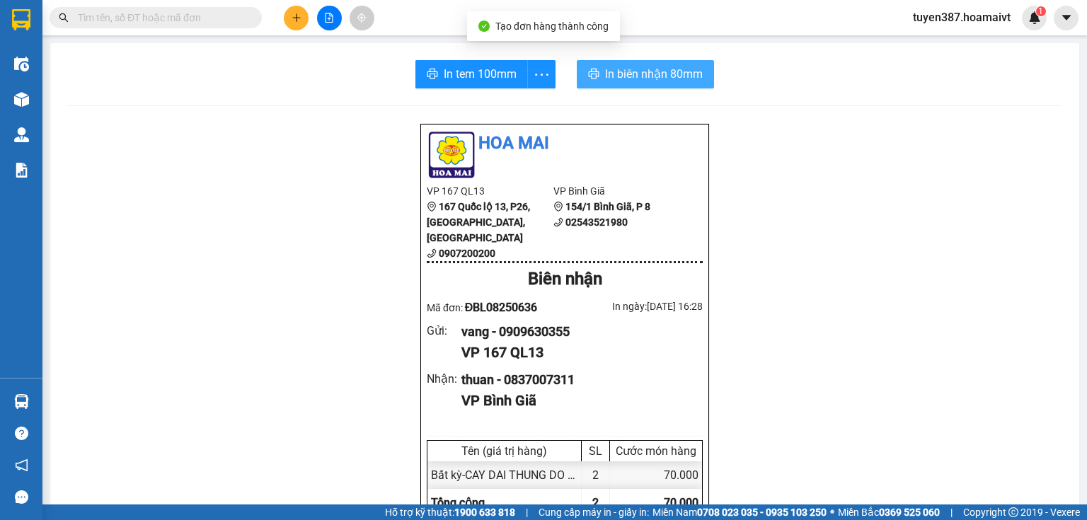
click at [597, 71] on button "In biên nhận 80mm" at bounding box center [645, 74] width 137 height 28
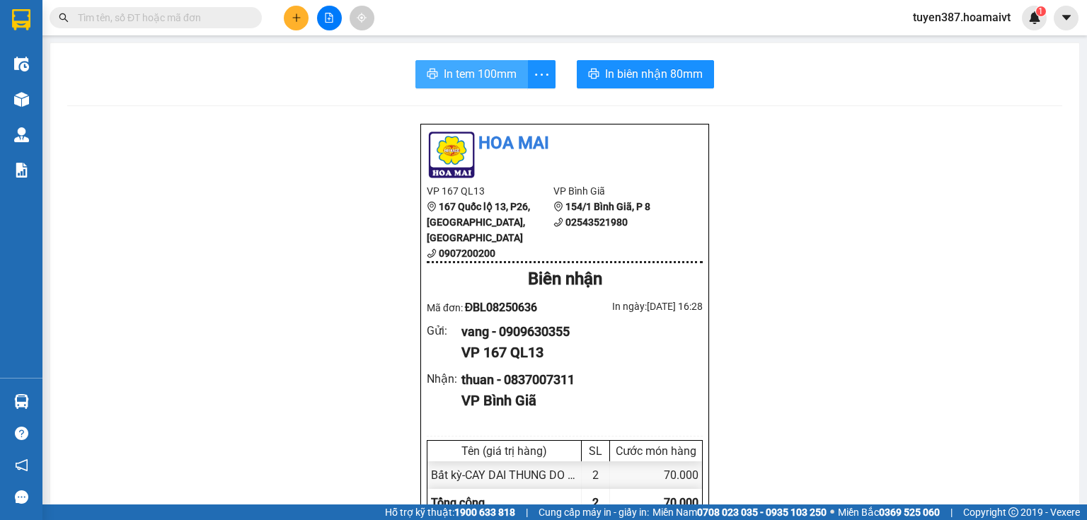
click at [462, 76] on span "In tem 100mm" at bounding box center [480, 74] width 73 height 18
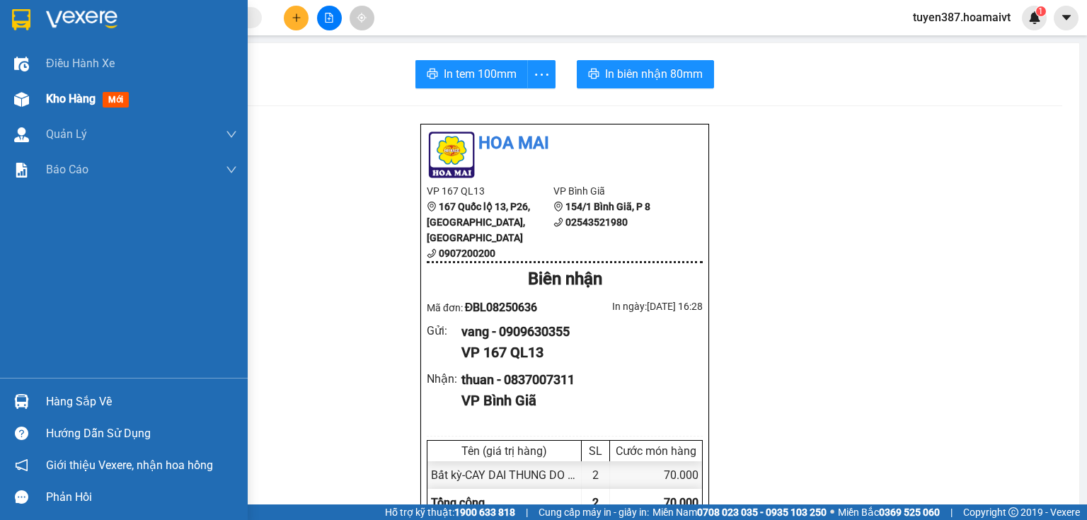
click at [113, 96] on span "mới" at bounding box center [116, 100] width 26 height 16
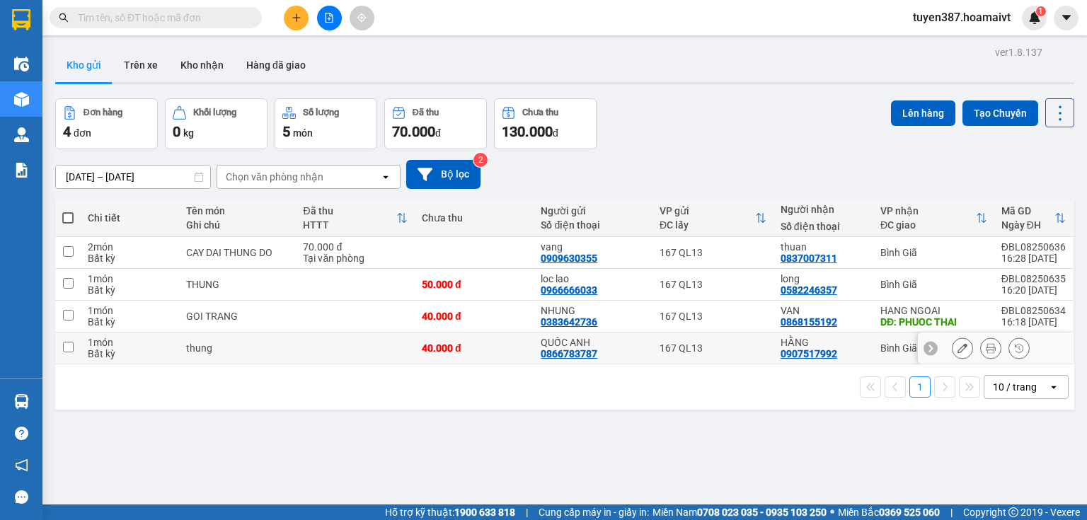
click at [857, 343] on div "HẰNG" at bounding box center [824, 342] width 86 height 11
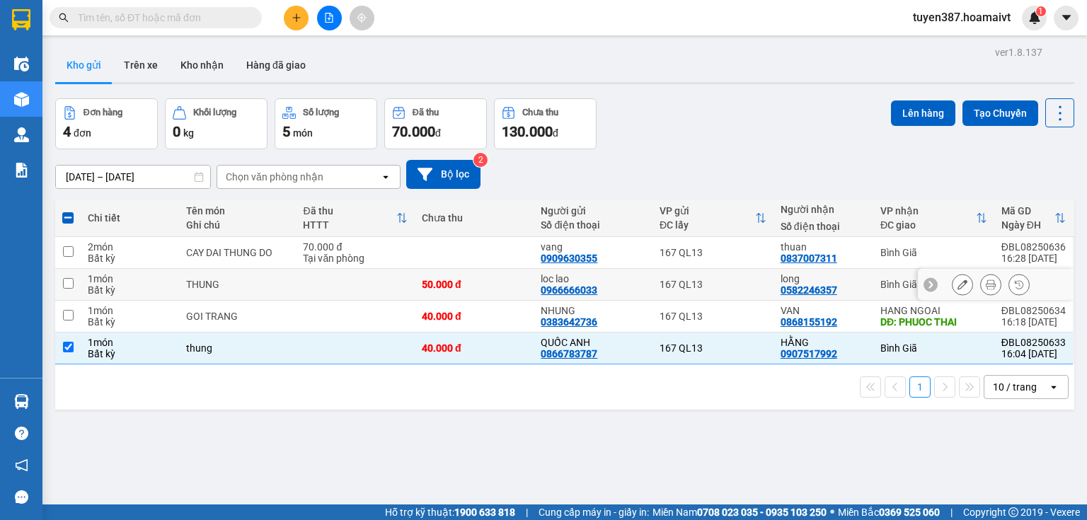
drag, startPoint x: 852, startPoint y: 290, endPoint x: 849, endPoint y: 246, distance: 44.0
click at [852, 284] on div "long 0582246357" at bounding box center [824, 284] width 86 height 23
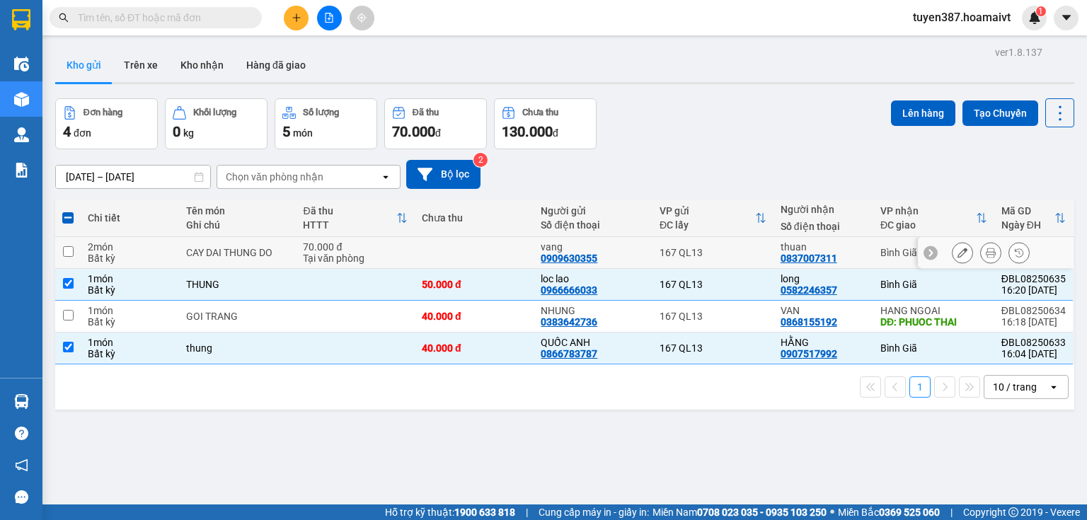
click at [849, 238] on td "thuan 0837007311" at bounding box center [824, 253] width 100 height 32
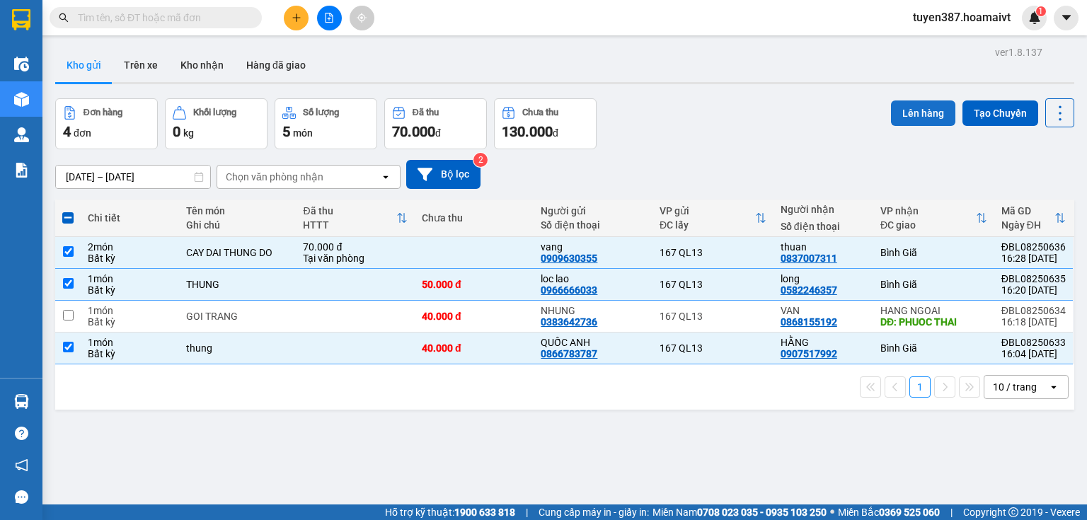
click at [903, 104] on button "Lên hàng" at bounding box center [923, 112] width 64 height 25
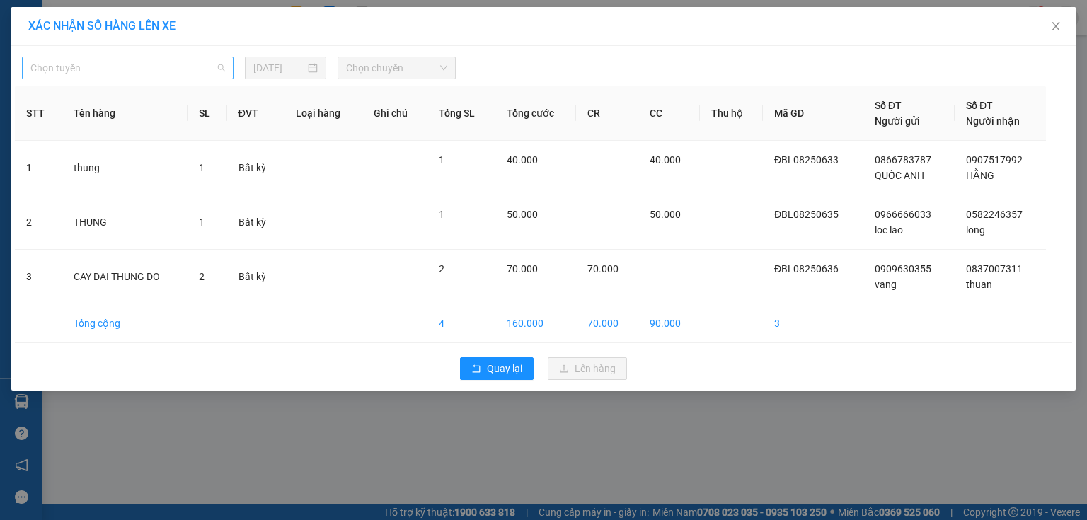
click at [103, 70] on span "Chọn tuyến" at bounding box center [127, 67] width 195 height 21
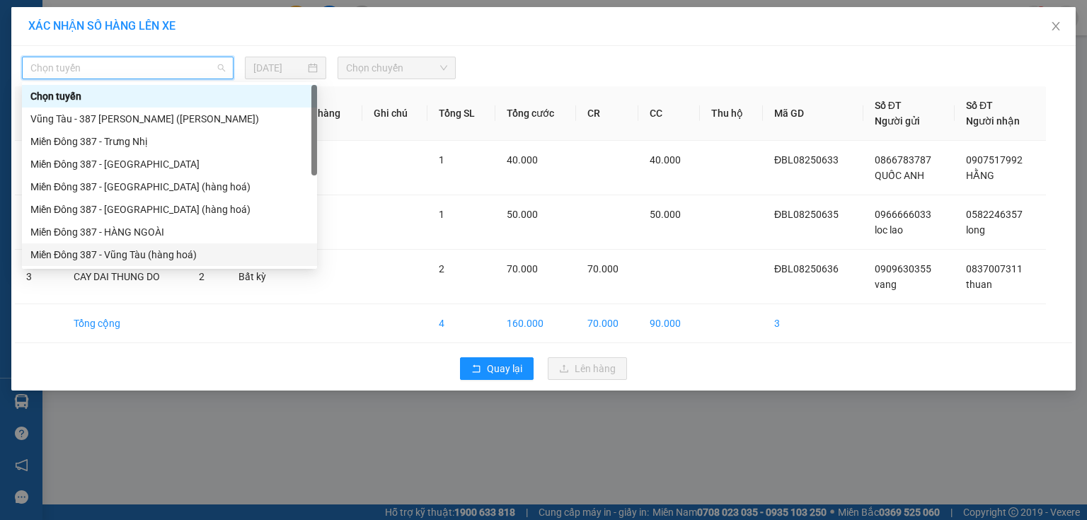
click at [164, 259] on div "Miền Đông 387 - Vũng Tàu (hàng hoá)" at bounding box center [169, 255] width 278 height 16
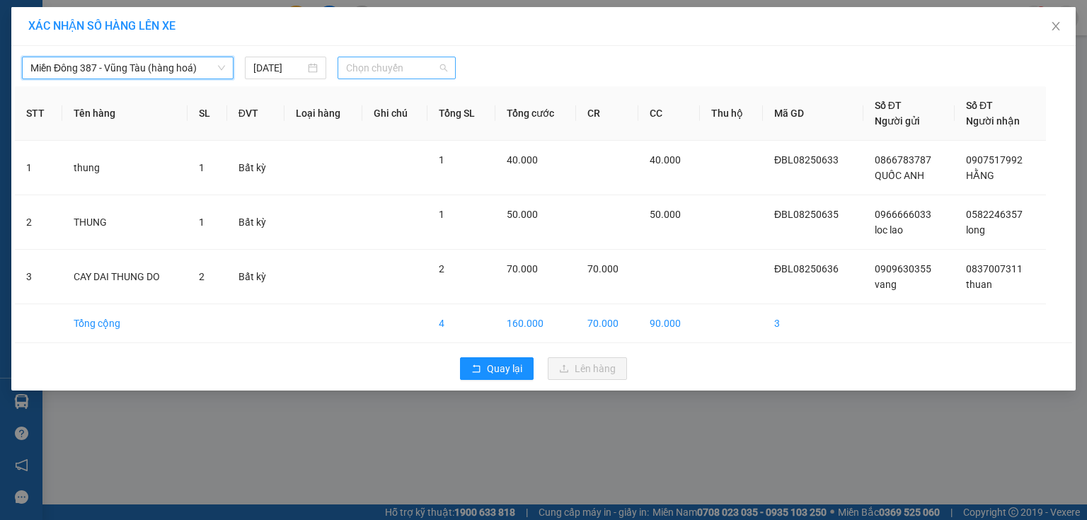
click at [399, 72] on span "Chọn chuyến" at bounding box center [397, 67] width 102 height 21
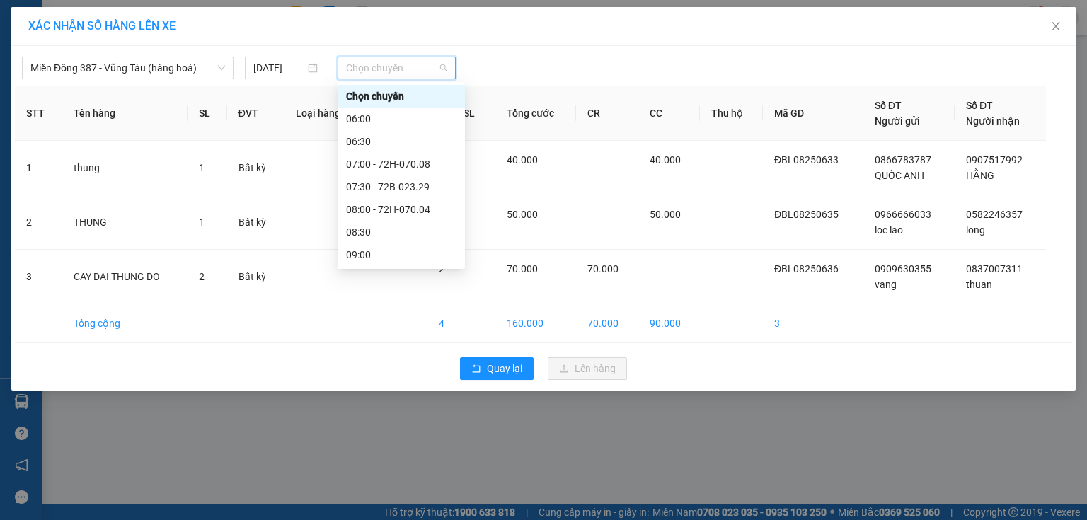
drag, startPoint x: 379, startPoint y: 215, endPoint x: 449, endPoint y: 139, distance: 104.2
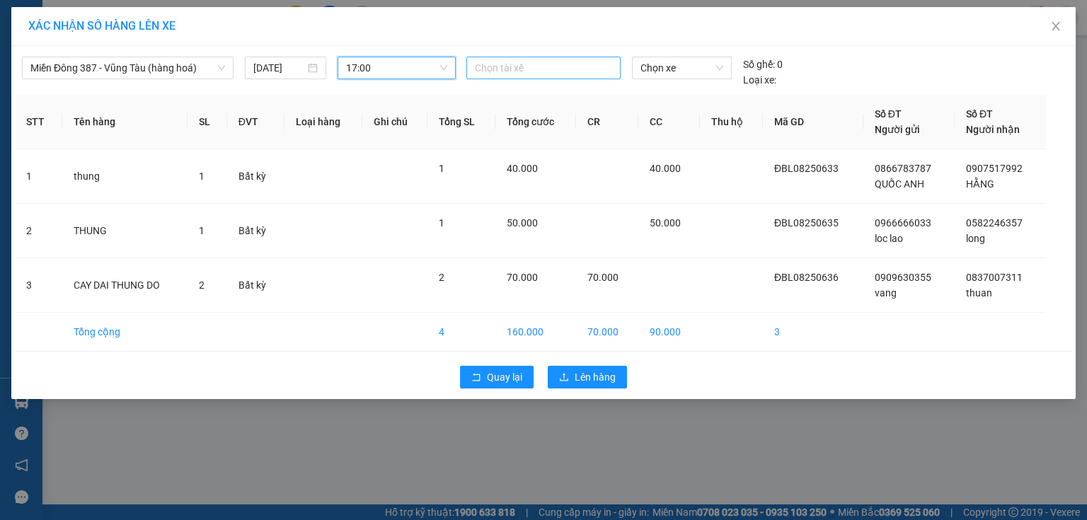
click at [527, 60] on div at bounding box center [543, 67] width 147 height 17
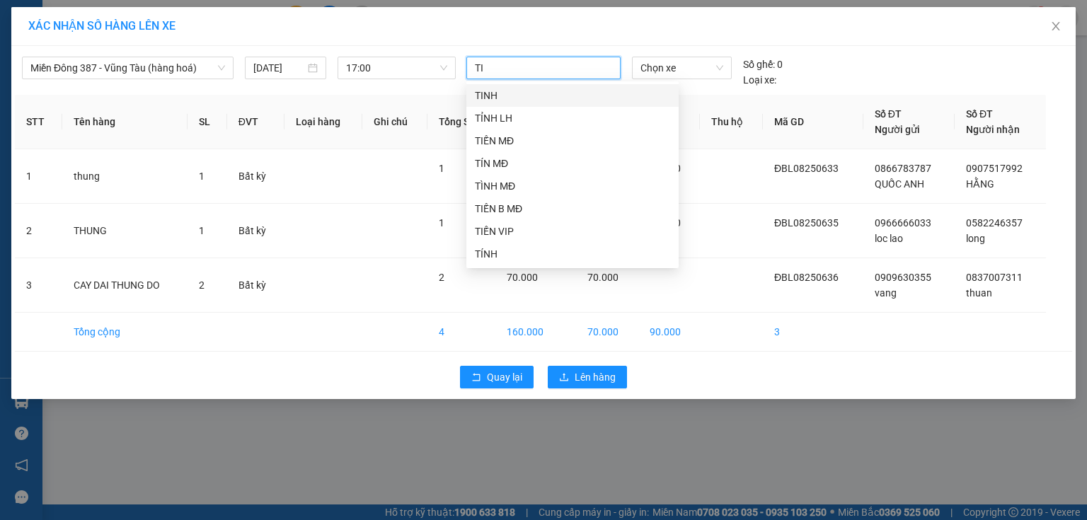
type input "TIN"
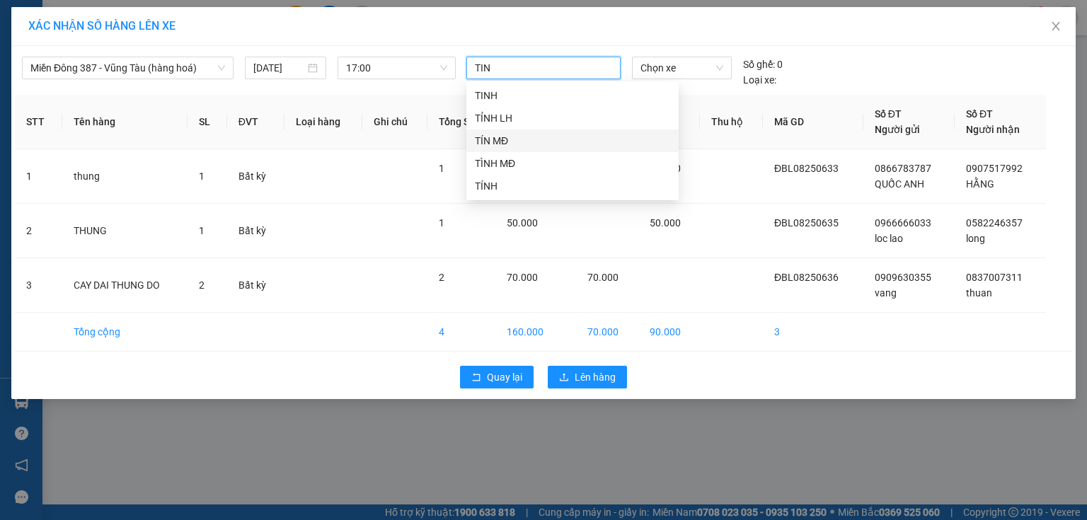
click at [512, 144] on div "TÍN MĐ" at bounding box center [572, 141] width 195 height 16
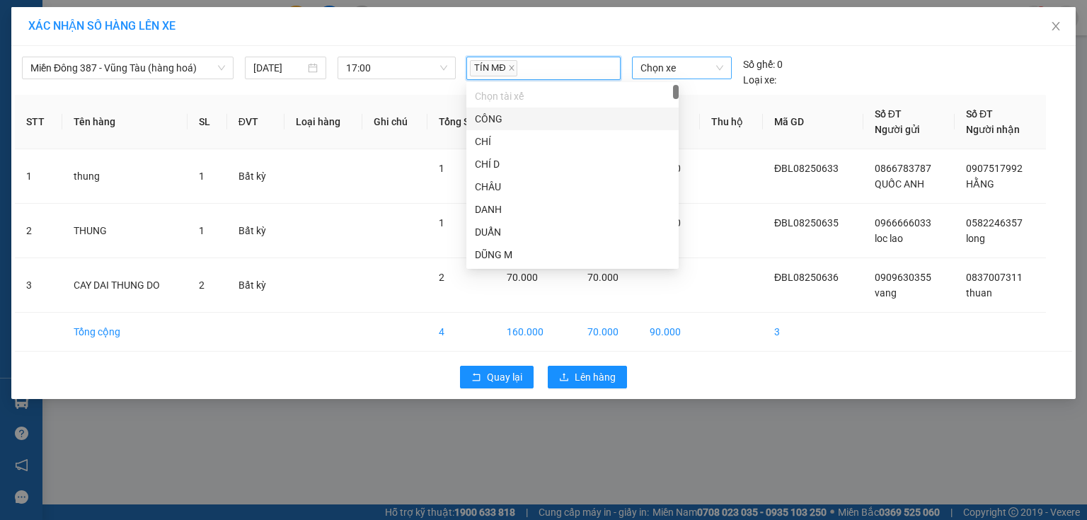
click at [700, 65] on span "Chọn xe" at bounding box center [681, 67] width 82 height 21
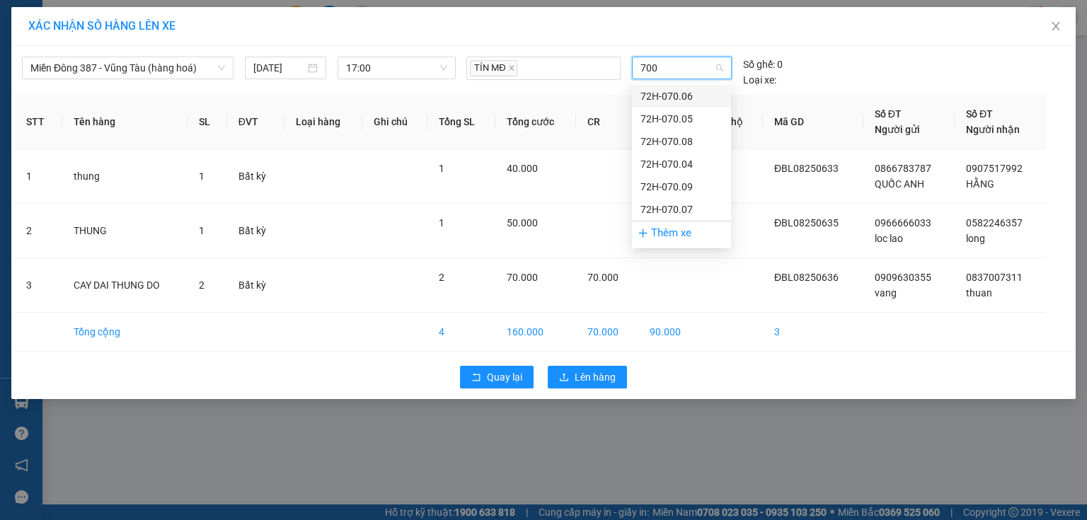
type input "7004"
click at [667, 98] on div "72H-070.04" at bounding box center [681, 96] width 82 height 16
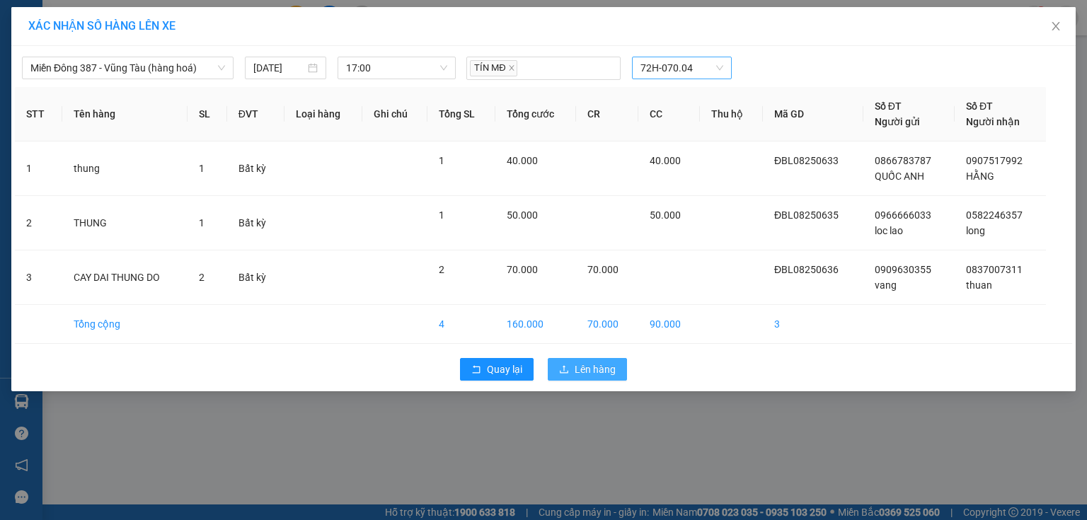
click at [601, 366] on span "Lên hàng" at bounding box center [595, 370] width 41 height 16
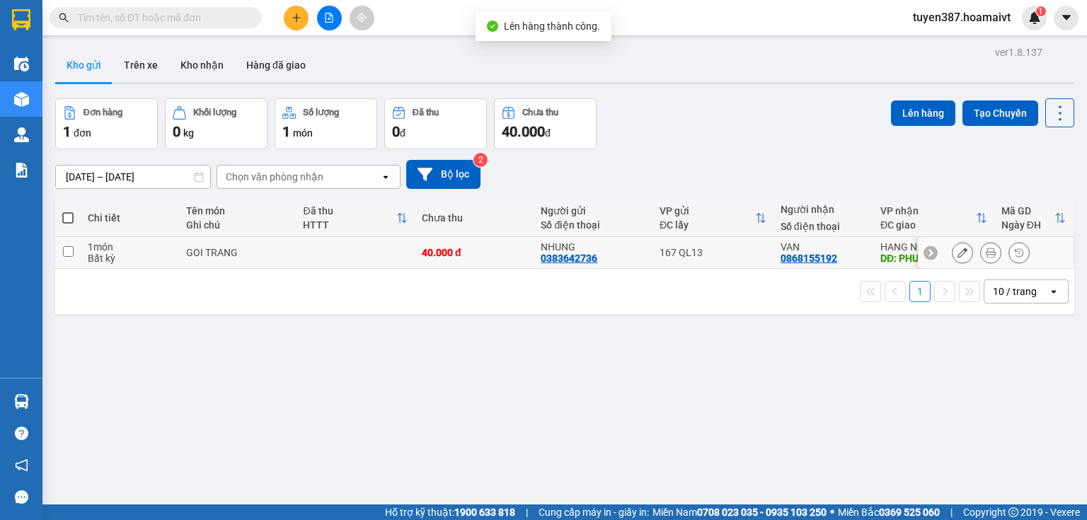
click at [737, 258] on td "167 QL13" at bounding box center [712, 253] width 121 height 32
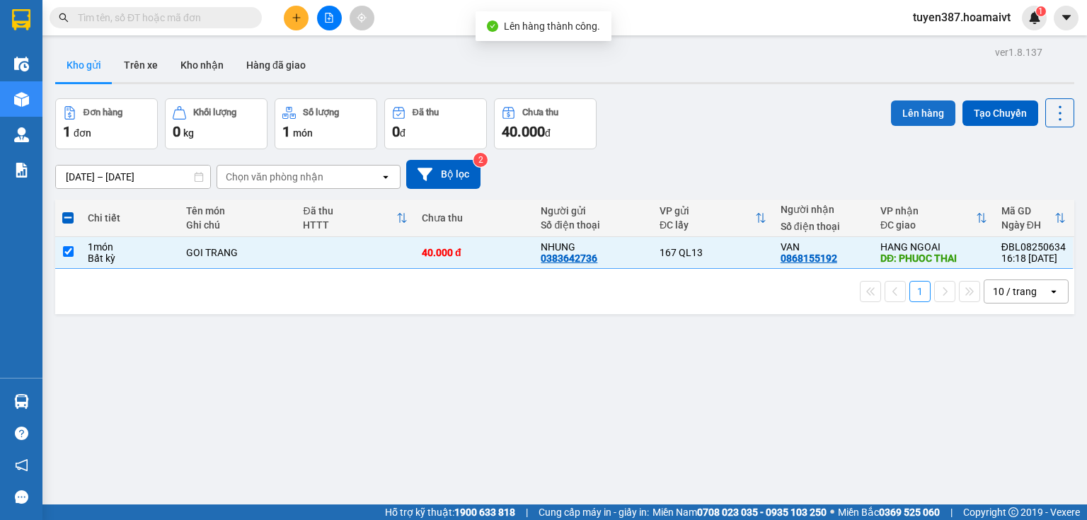
click at [917, 112] on button "Lên hàng" at bounding box center [923, 112] width 64 height 25
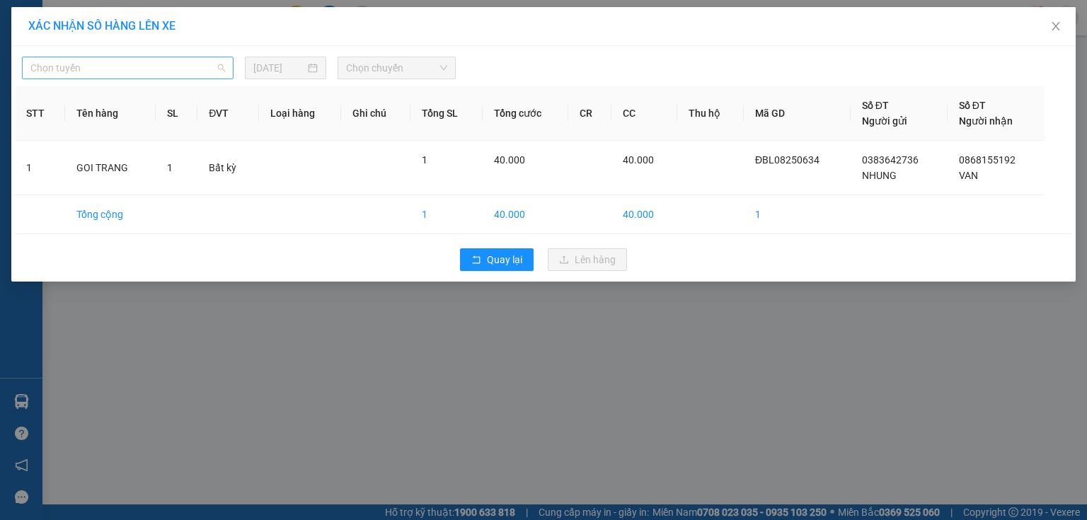
click at [163, 67] on span "Chọn tuyến" at bounding box center [127, 67] width 195 height 21
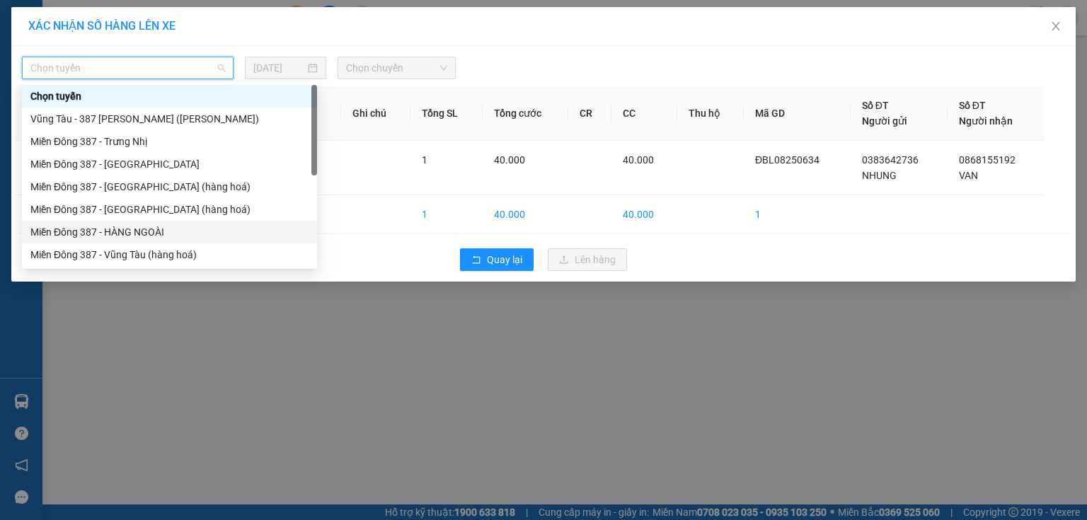
click at [149, 234] on div "Miền Đông 387 - HÀNG NGOÀI" at bounding box center [169, 232] width 278 height 16
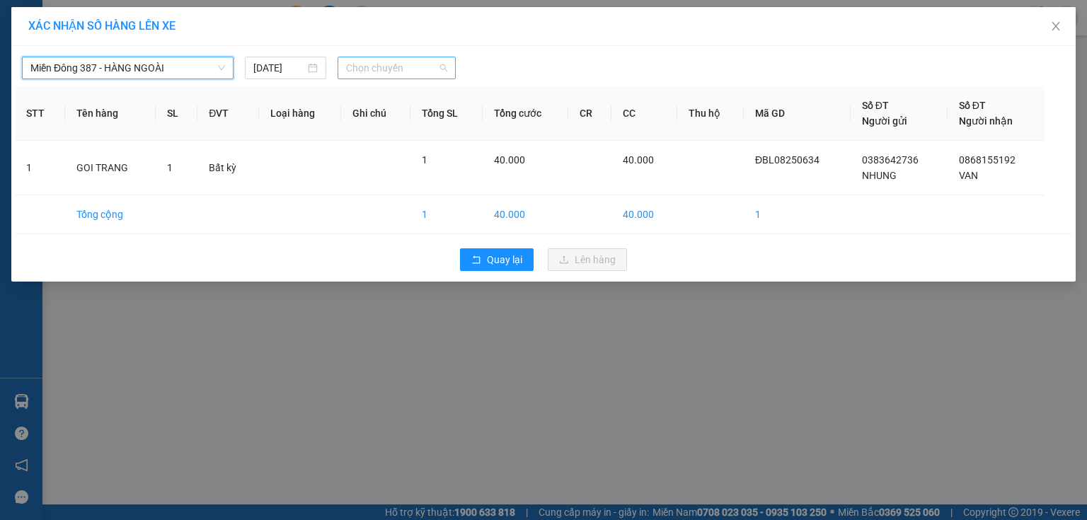
click at [391, 69] on span "Chọn chuyến" at bounding box center [397, 67] width 102 height 21
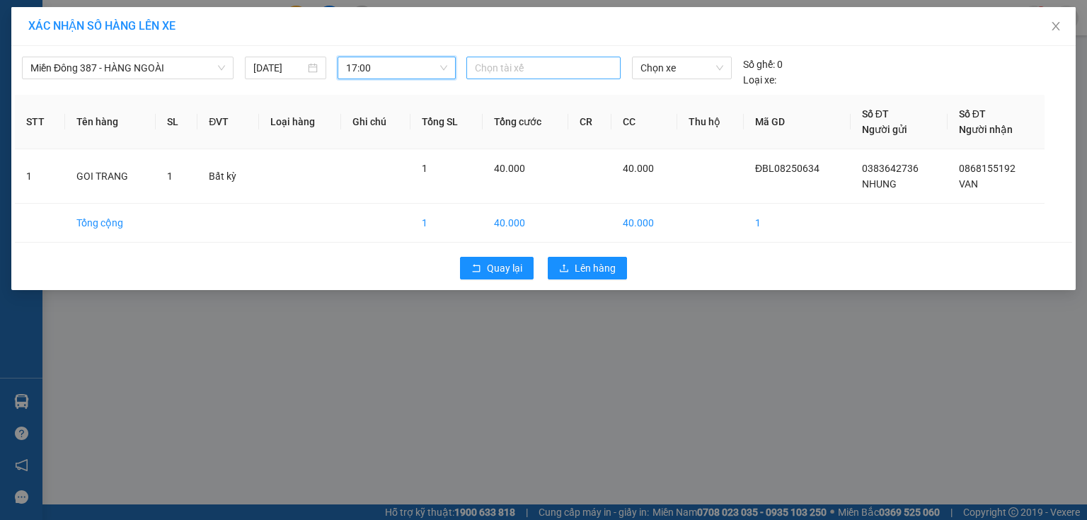
click at [522, 65] on div at bounding box center [543, 67] width 147 height 17
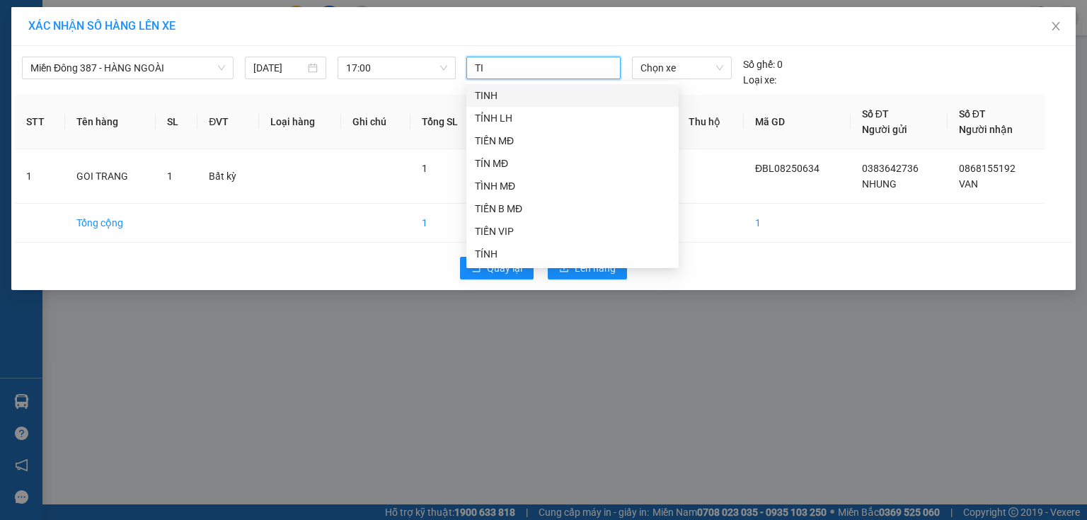
type input "TIN"
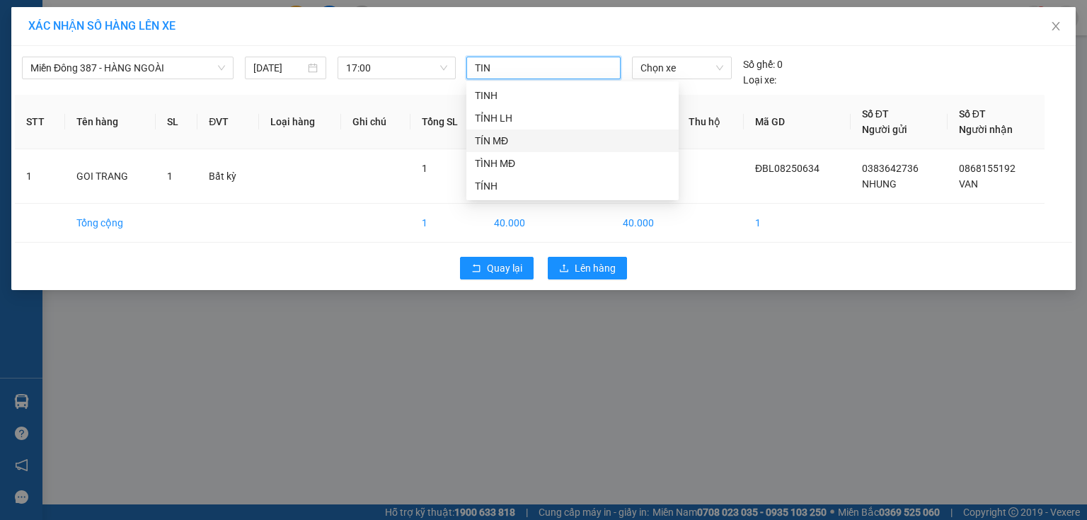
drag, startPoint x: 504, startPoint y: 139, endPoint x: 522, endPoint y: 130, distance: 20.3
click at [522, 130] on div "TÍN MĐ" at bounding box center [572, 141] width 212 height 23
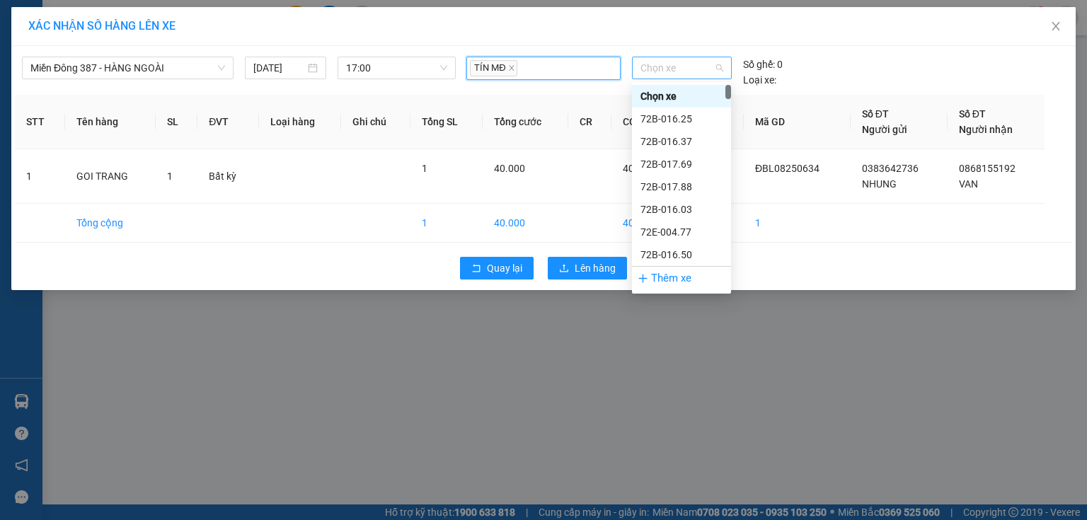
click at [681, 67] on span "Chọn xe" at bounding box center [681, 67] width 82 height 21
type input "700"
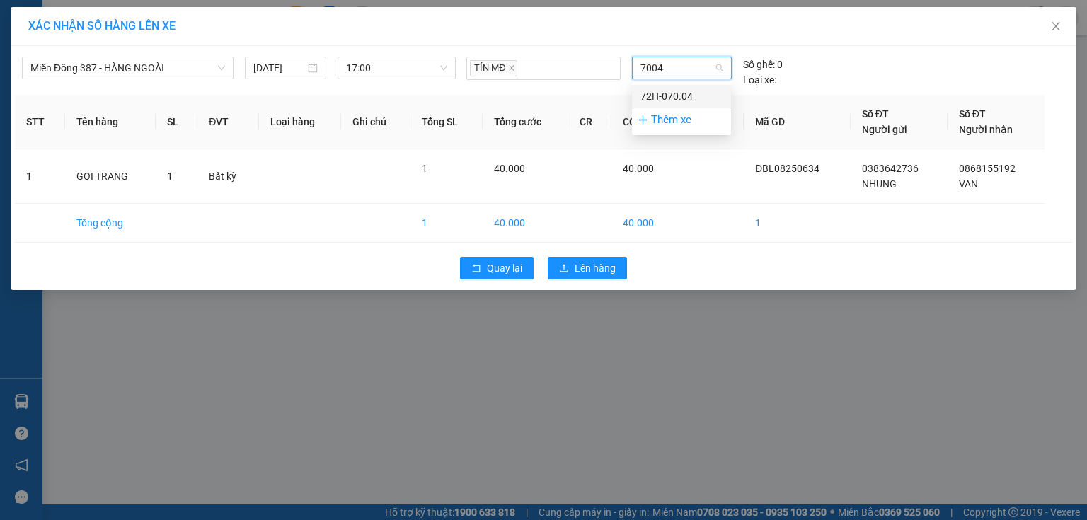
drag, startPoint x: 677, startPoint y: 91, endPoint x: 667, endPoint y: 116, distance: 27.1
click at [674, 96] on div "72H-070.04" at bounding box center [681, 96] width 82 height 16
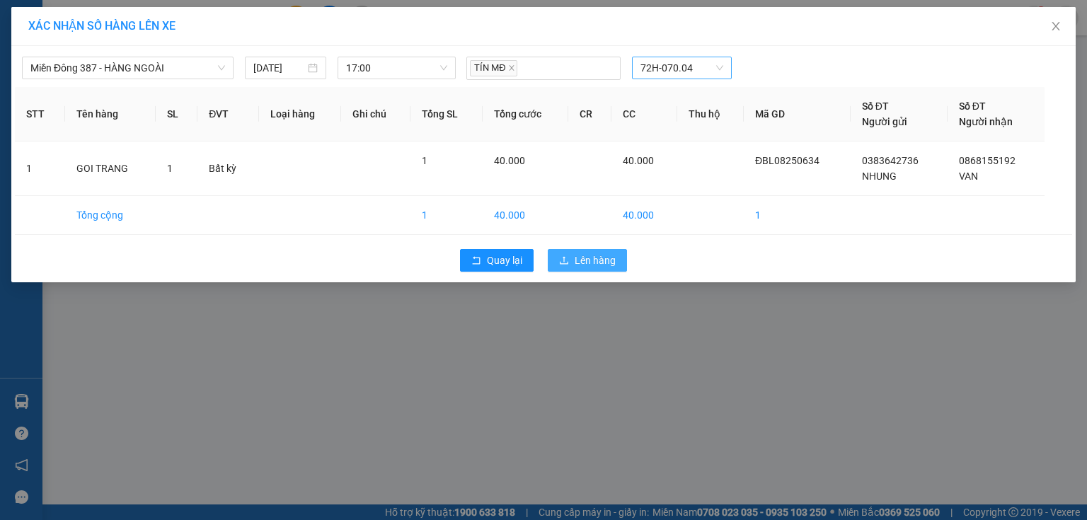
click at [599, 255] on span "Lên hàng" at bounding box center [595, 261] width 41 height 16
